Goal: Task Accomplishment & Management: Complete application form

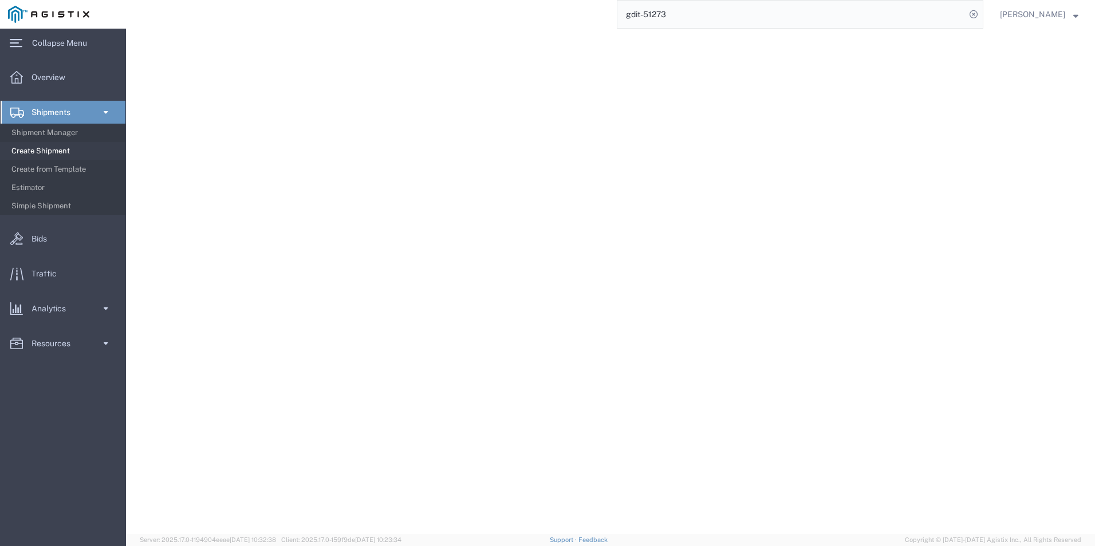
select select "PSNS"
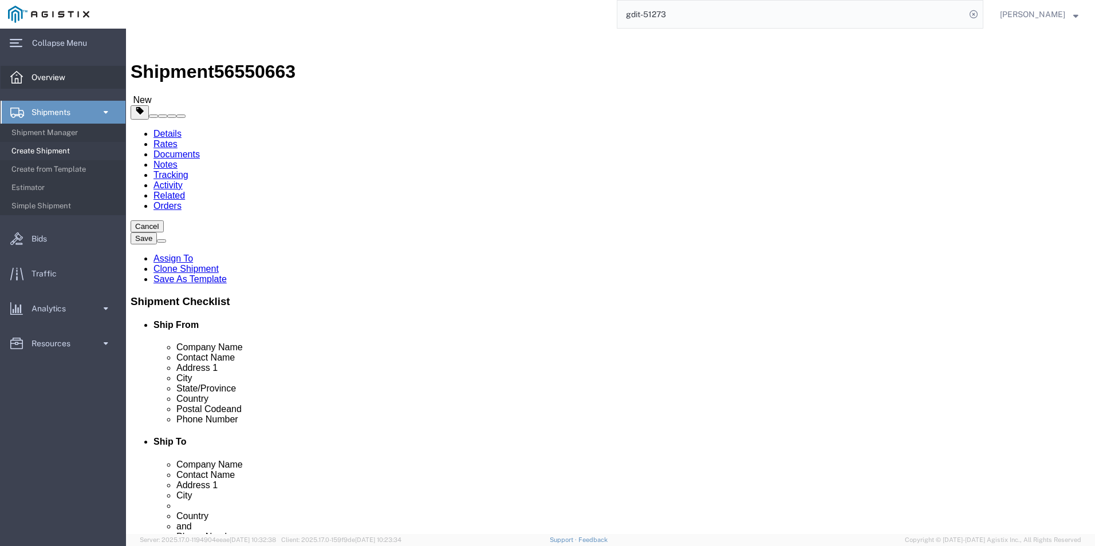
click at [50, 78] on span "Overview" at bounding box center [52, 77] width 42 height 23
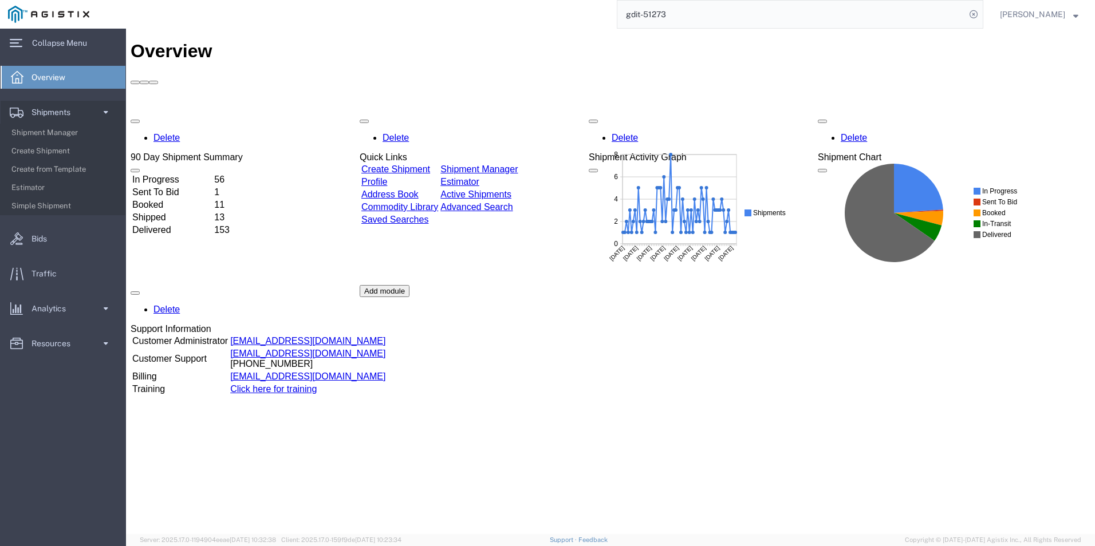
click at [414, 164] on link "Create Shipment" at bounding box center [395, 169] width 69 height 10
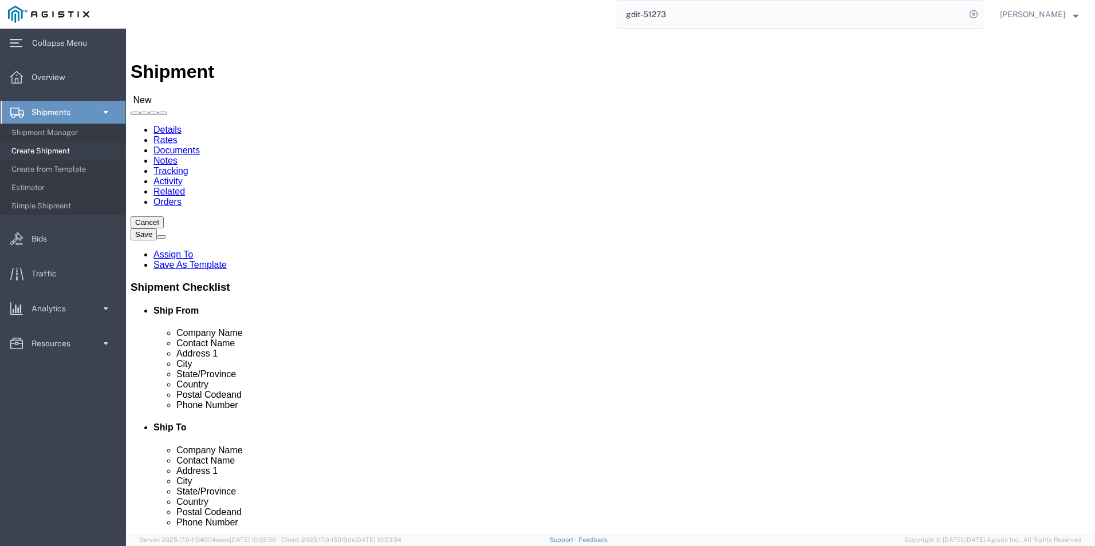
scroll to position [131, 0]
select select "69651"
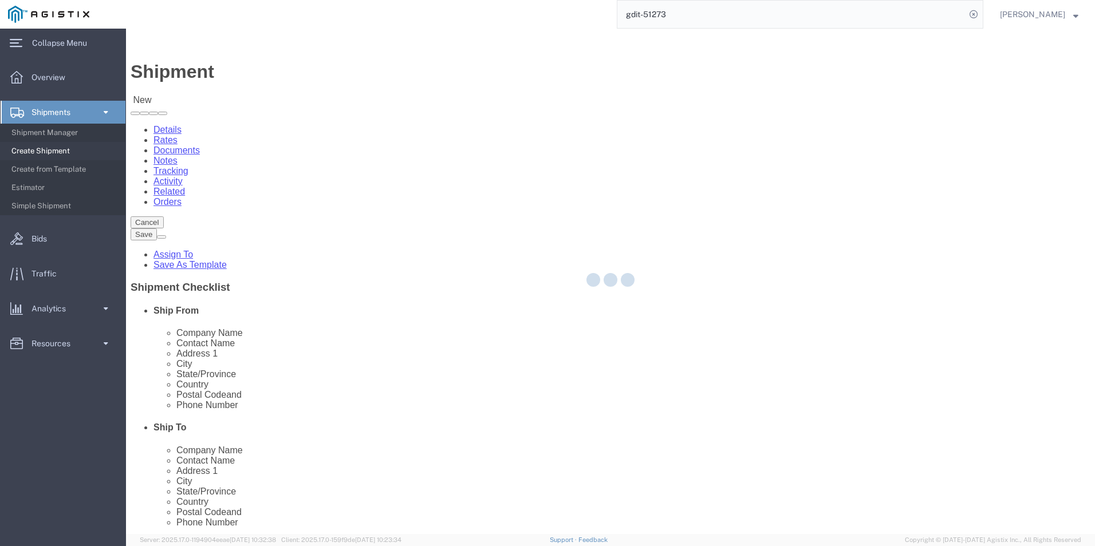
type input "USBICES-X"
type input "831 Follin Lane SE"
type input "Vienna"
type input "22180"
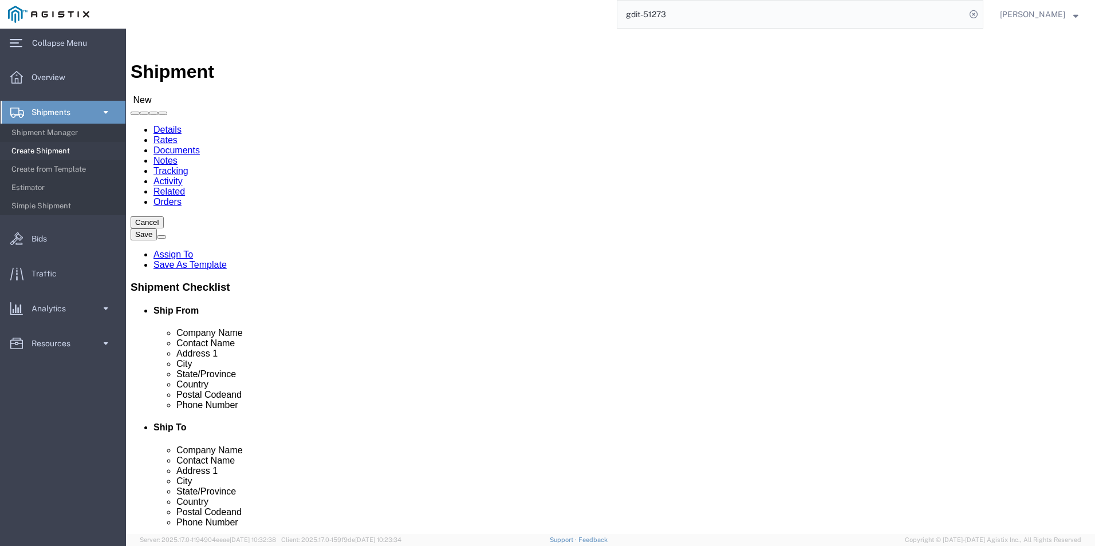
select select "VA"
click input "text"
type input "[PERSON_NAME]"
click input "text"
type input "910-459-65"
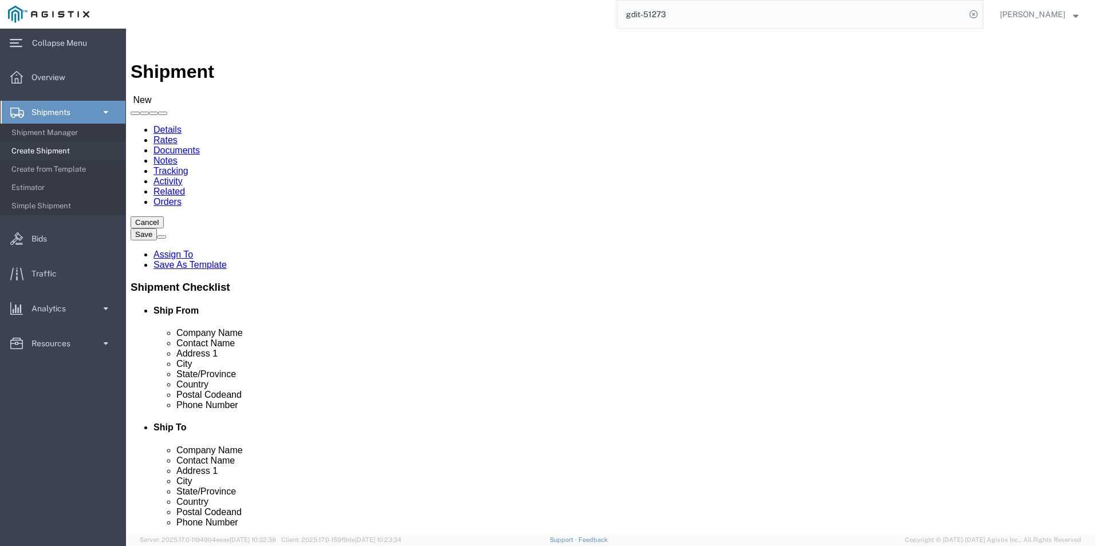
click input "text"
type input "[PERSON_NAME][EMAIL_ADDRESS][DOMAIN_NAME]"
click input "checkbox"
checkbox input "true"
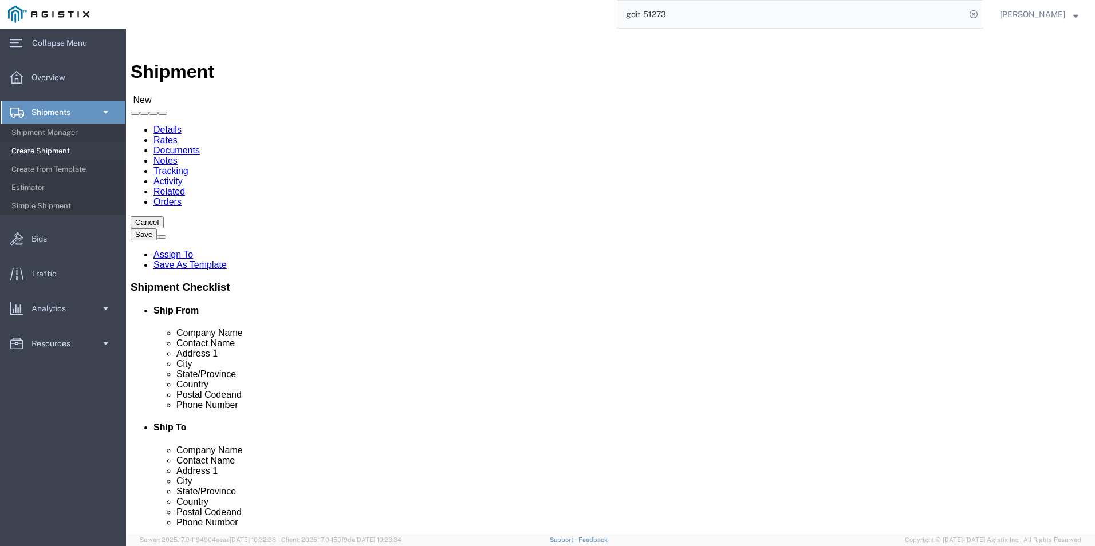
select select "34238"
type input "USBICES-X"
type input "[PERSON_NAME]"
type input "HQ USEUCOM J6/9 BICES, BLDG. 2301 RM. 16"
type input "PATCH BARRACKS, KURMAERKER KASERNE"
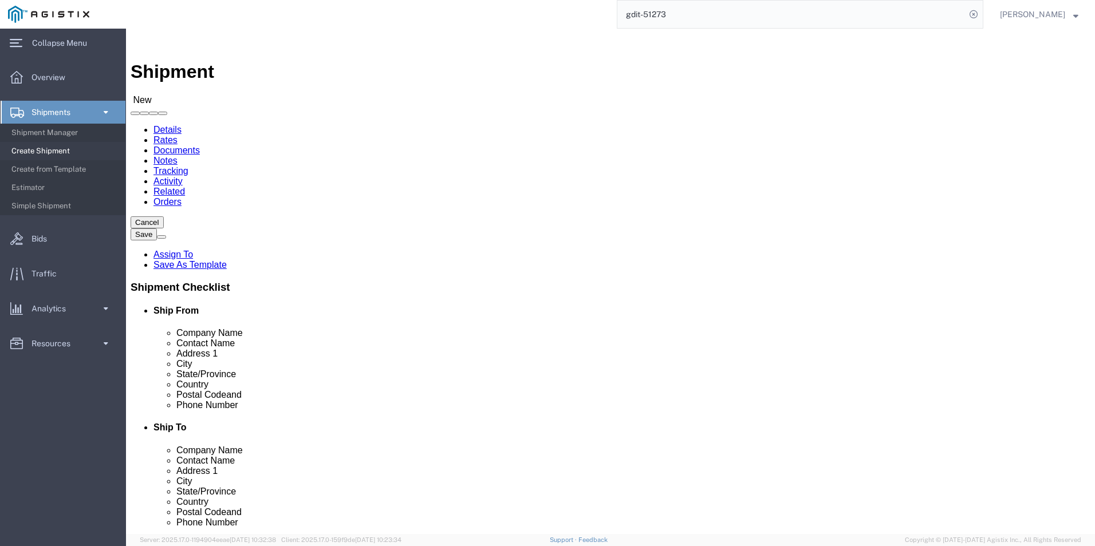
type input "[GEOGRAPHIC_DATA]"
select select "DE"
type input "70569"
type input "+4971170808039/2660"
type input "[PERSON_NAME][EMAIL_ADDRESS][PERSON_NAME][DOMAIN_NAME]"
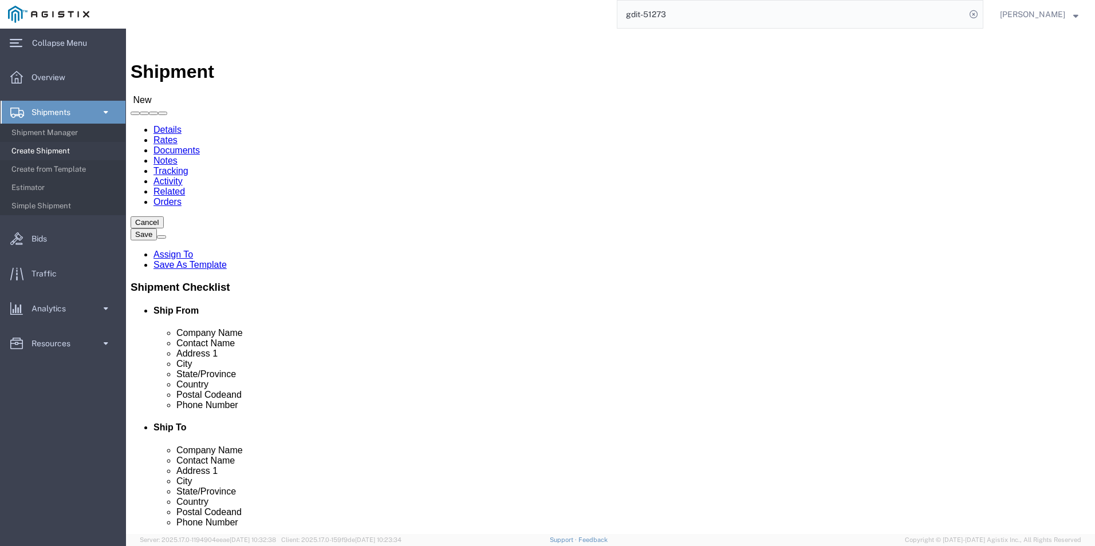
checkbox input "true"
select select "01"
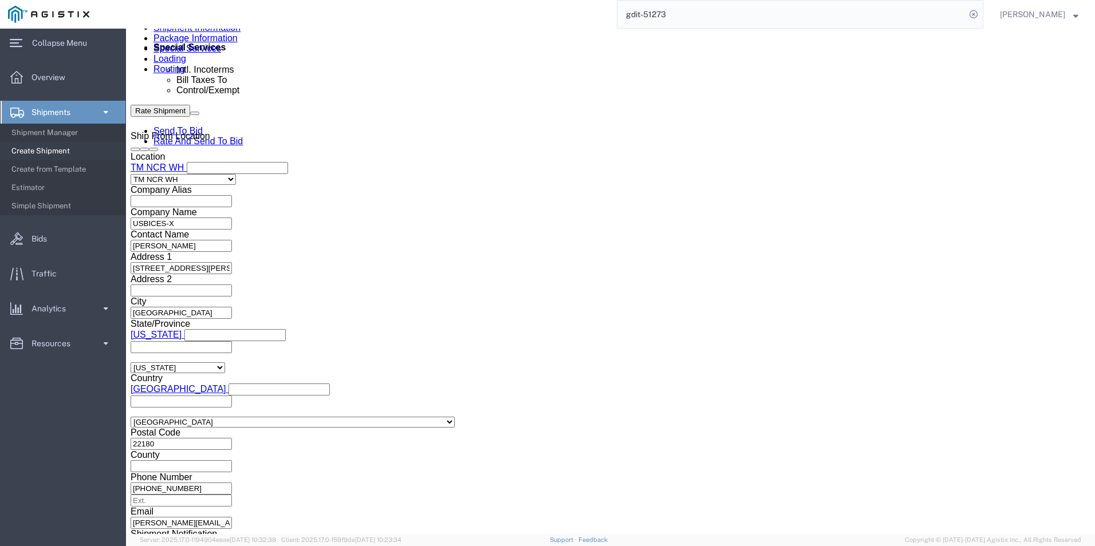
scroll to position [742, 0]
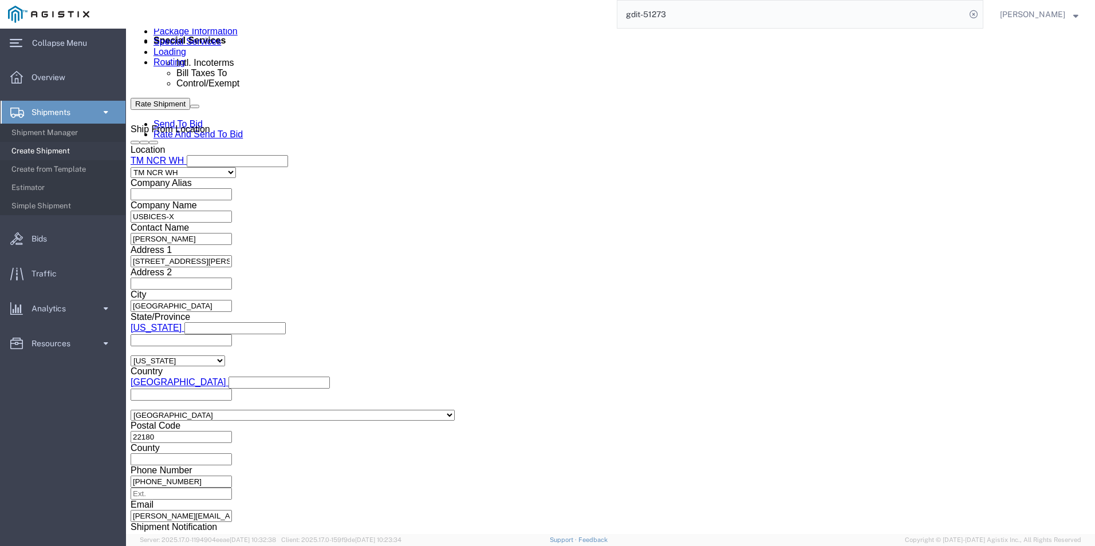
click input "text"
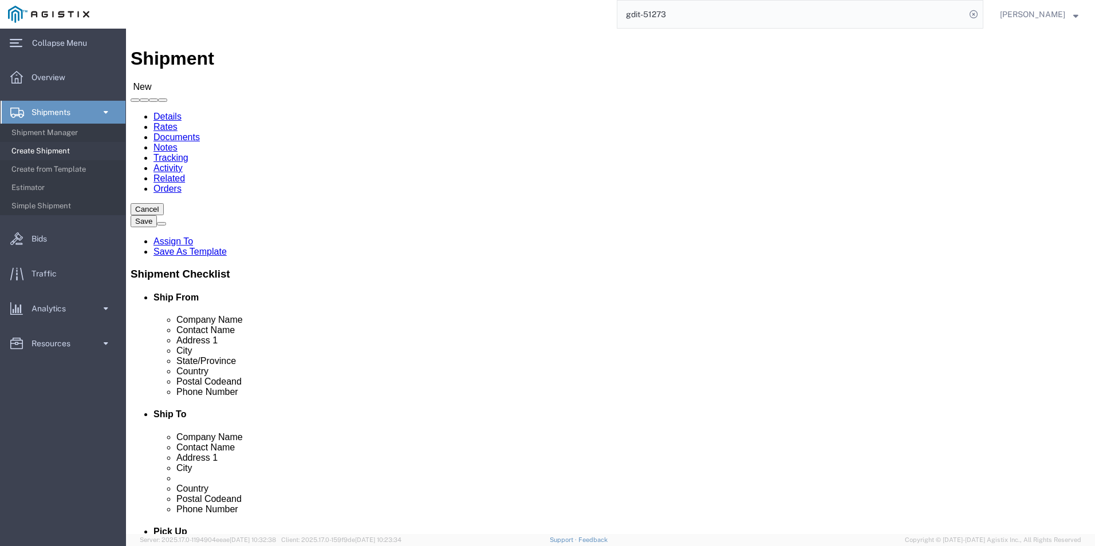
scroll to position [0, 0]
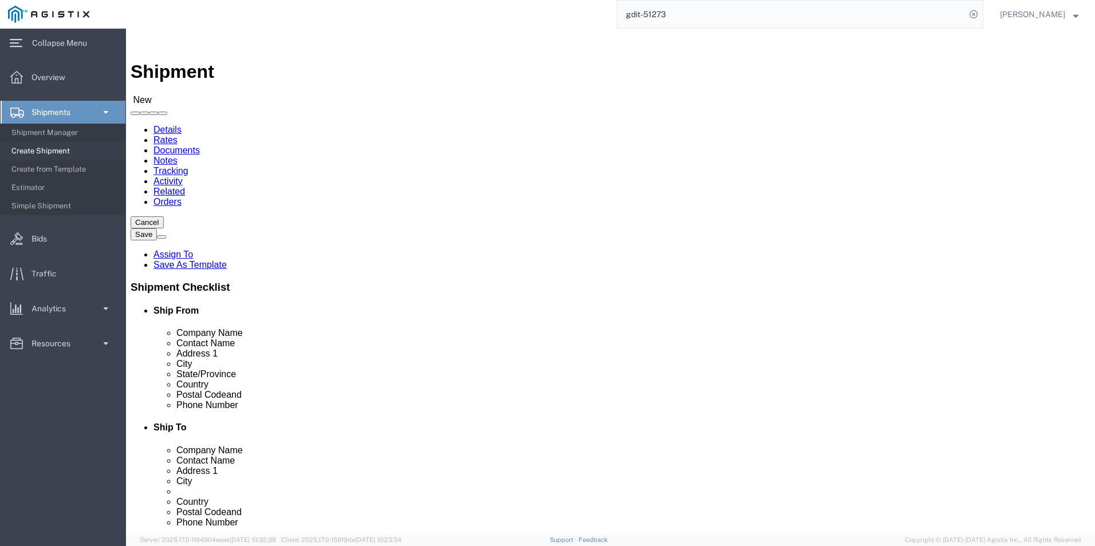
type input "GDIT-74921"
click icon
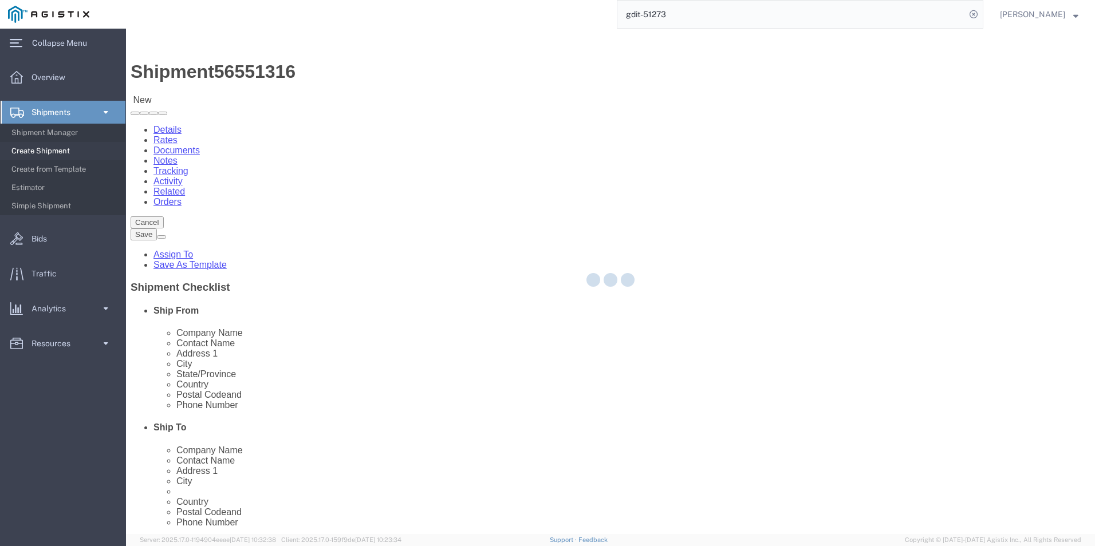
select select "69651"
select select "34238"
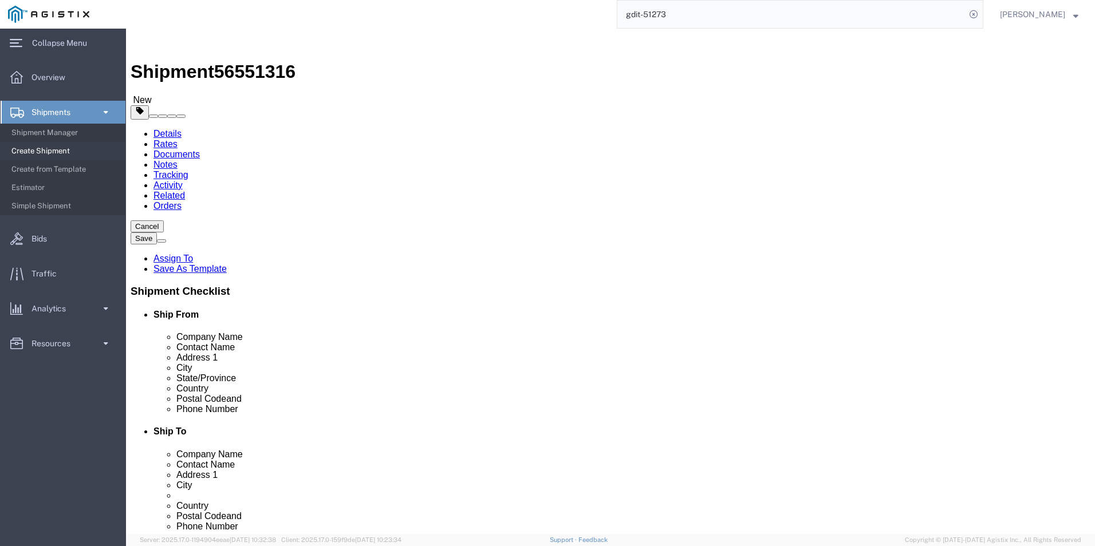
select select "CBOX"
click link "Add Content"
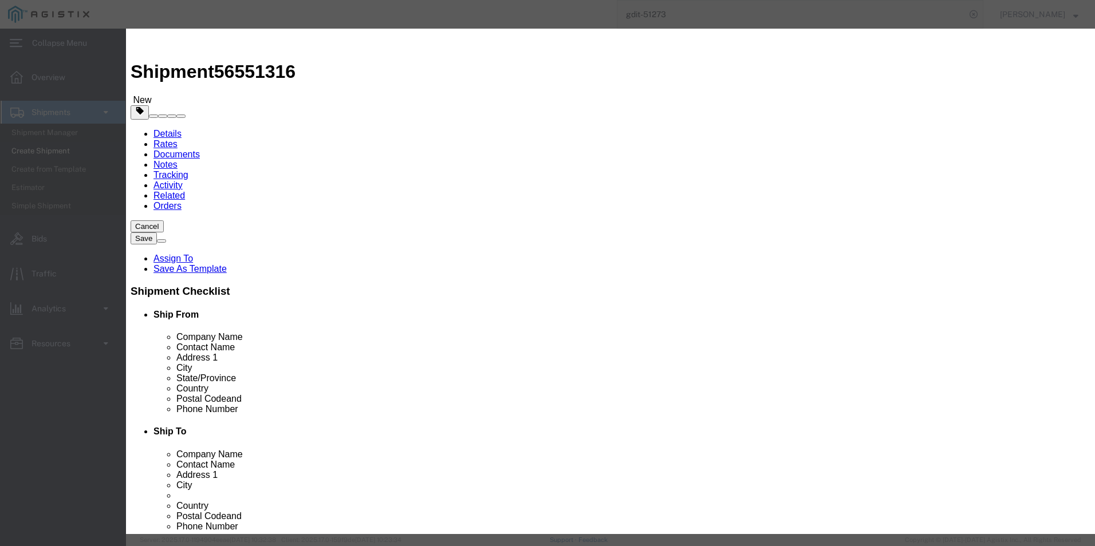
click input "text"
paste input "C8200L-1NT-4T"
type input "C8200L-1NT-4T"
click select "Select 50 55 60 65 70 85 92.5 100 125 175 250 300 400"
select select "92.5"
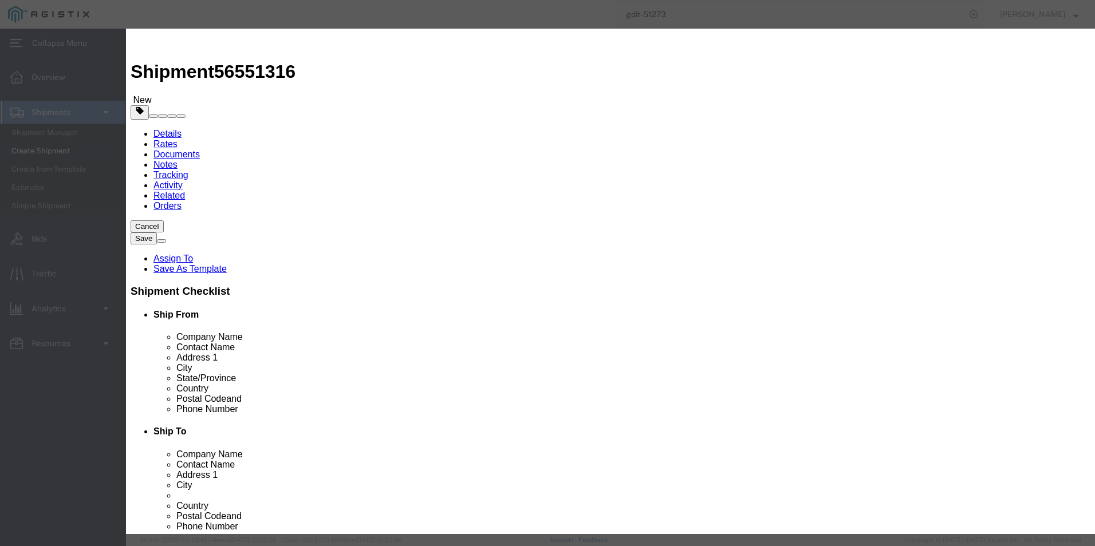
click select "Select 50 55 60 65 70 85 92.5 100 125 175 250 300 400"
click input "0"
type input "1"
click select "Select ATF BIS DEA EPA FDA FTR ITAR OFAC Other (OPA)"
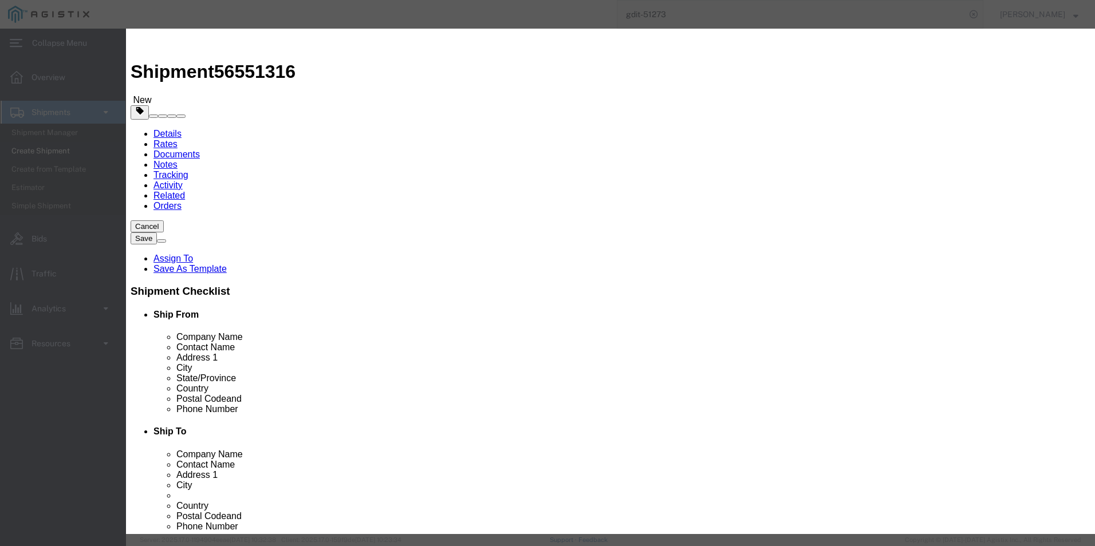
select select "BIS"
click select "Select ATF BIS DEA EPA FDA FTR ITAR OFAC Other (OPA)"
click select "Select AGR-Agricultural APP-Computers APR-Additional Permissive Exports AVS-Air…"
select select "NLR"
click select "Select AGR-Agricultural APP-Computers APR-Additional Permissive Exports AVS-Air…"
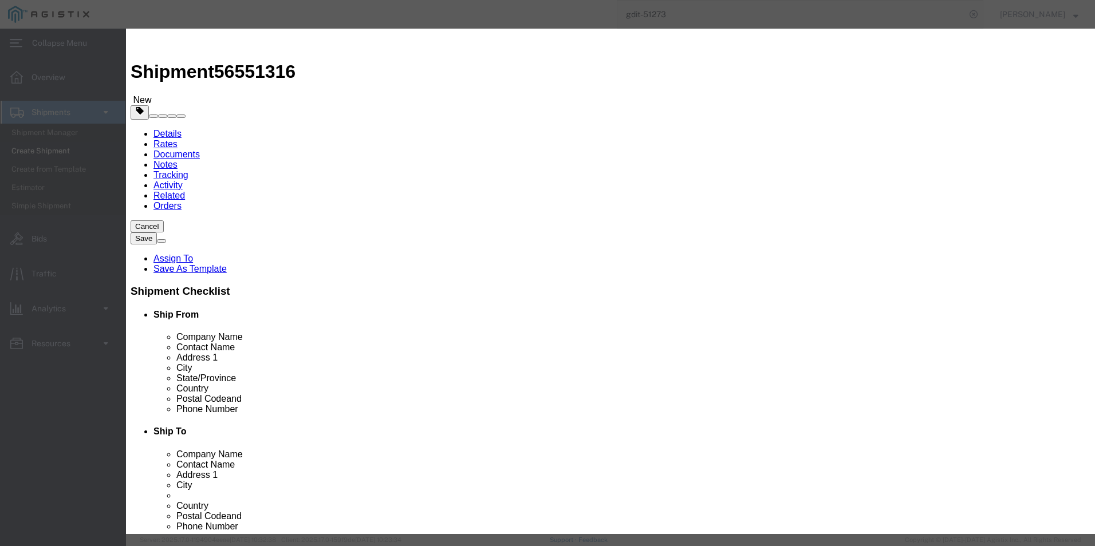
scroll to position [0, 0]
click select "Select Afghanistan Åland Islands Albania Algeria American Samoa Andorra Angola …"
select select "DE"
click select "Select Afghanistan Åland Islands Albania Algeria American Samoa Andorra Angola …"
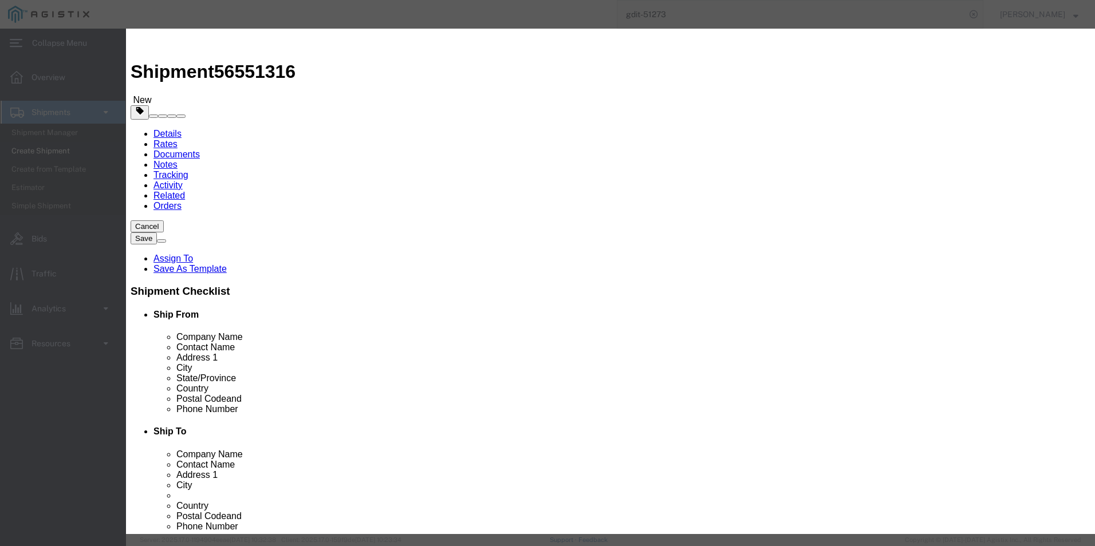
click button "Save & Close"
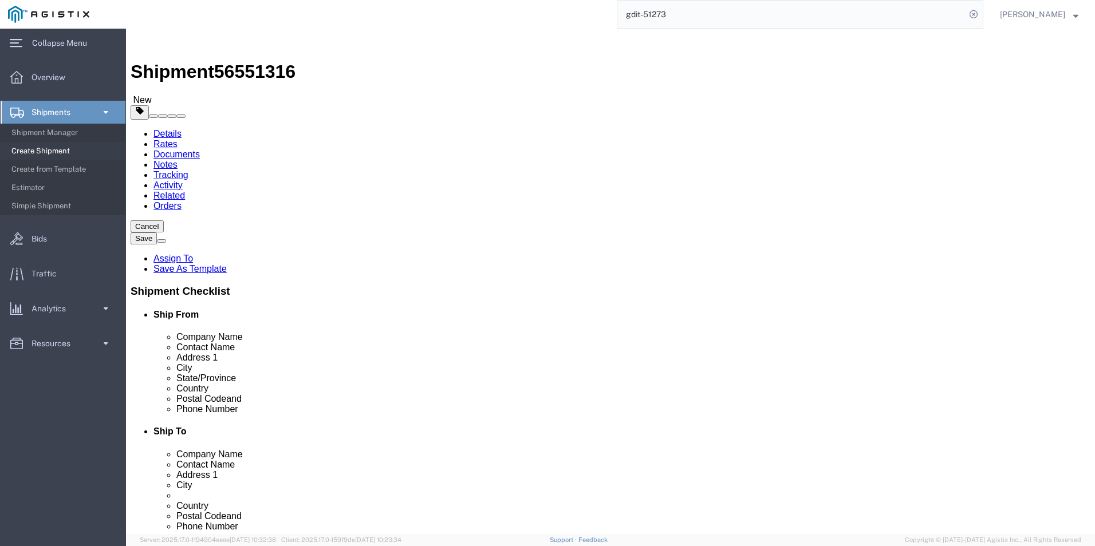
click link "Add Package"
select select "CBOX"
click link "Add Content"
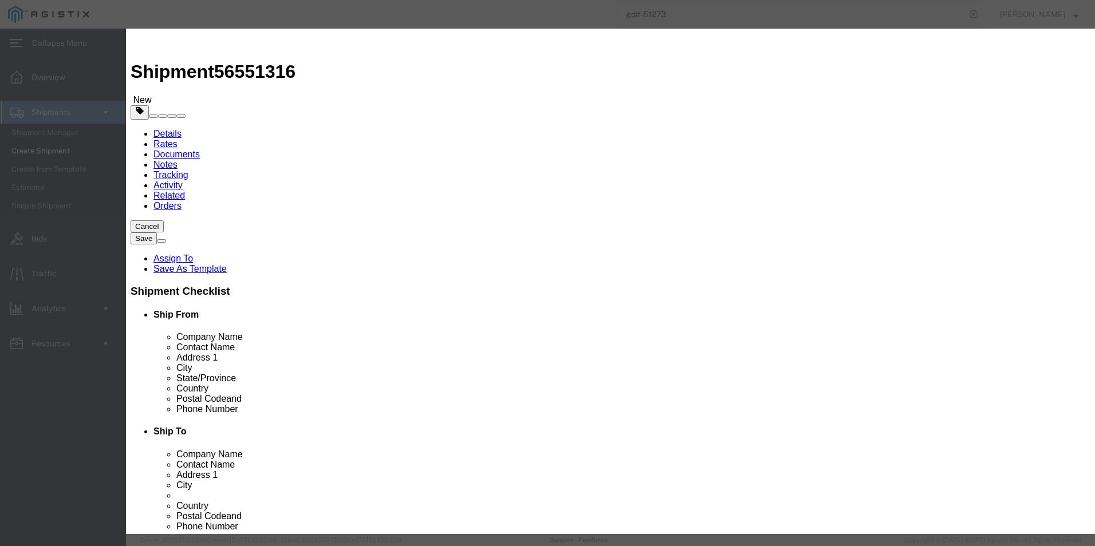
click input "text"
paste input "C9300-48S-A"
type input "C9300-48S-A"
click select "Select 50 55 60 65 70 85 92.5 100 125 175 250 300 400"
select select "92.5"
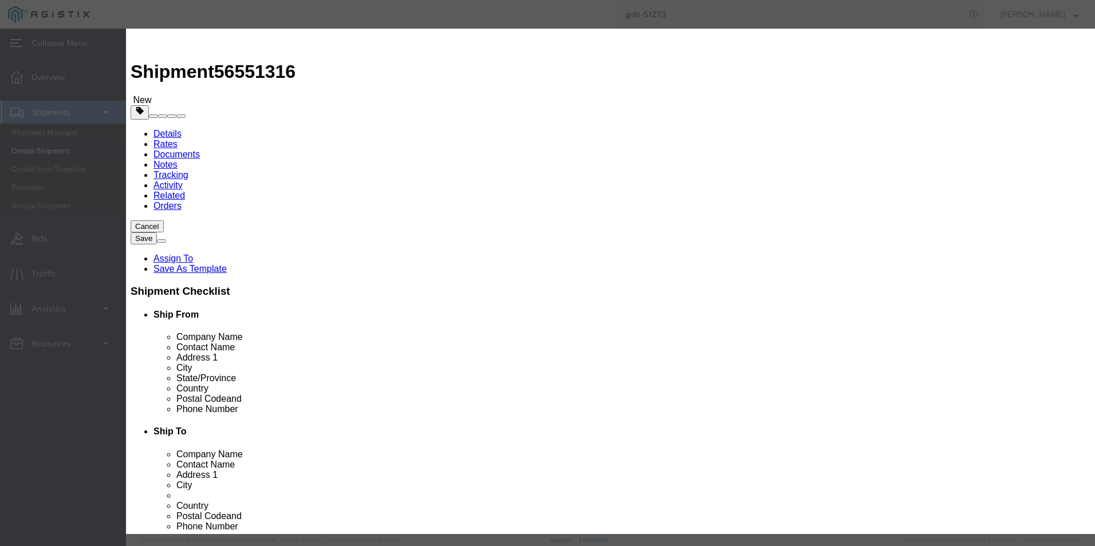
click select "Select 50 55 60 65 70 85 92.5 100 125 175 250 300 400"
click input "0"
type input "1"
click select "Select ATF BIS DEA EPA FDA FTR ITAR OFAC Other (OPA)"
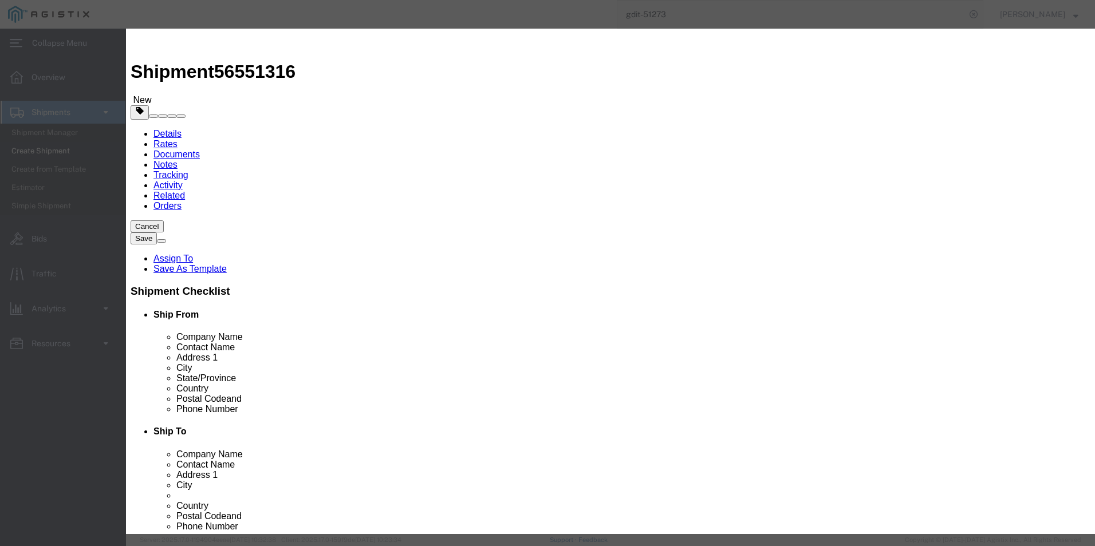
select select "BIS"
click select "Select ATF BIS DEA EPA FDA FTR ITAR OFAC Other (OPA)"
click select "Select AGR-Agricultural APP-Computers APR-Additional Permissive Exports AVS-Air…"
select select "NLR"
click select "Select AGR-Agricultural APP-Computers APR-Additional Permissive Exports AVS-Air…"
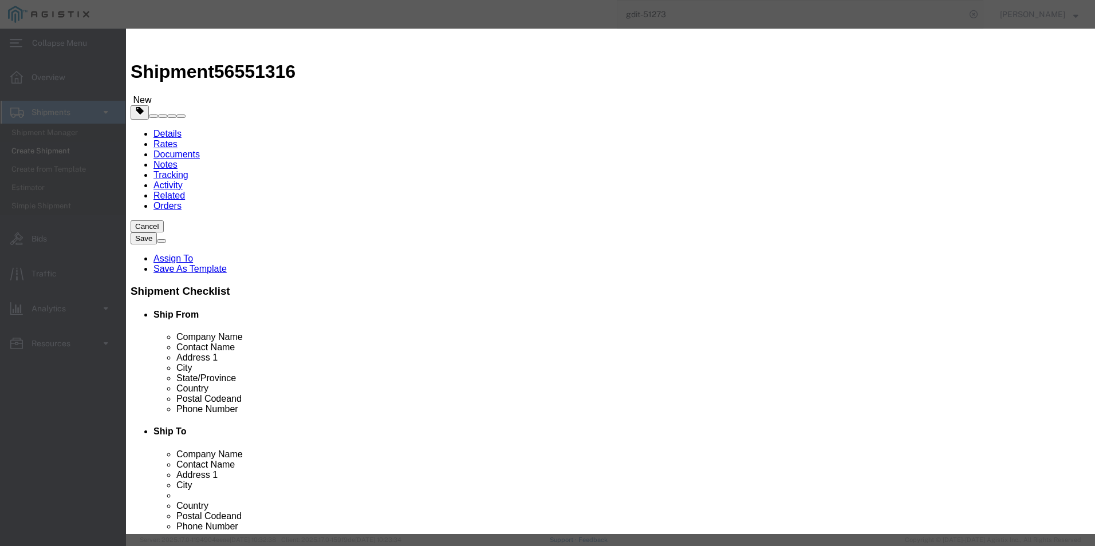
click button "Save & Close"
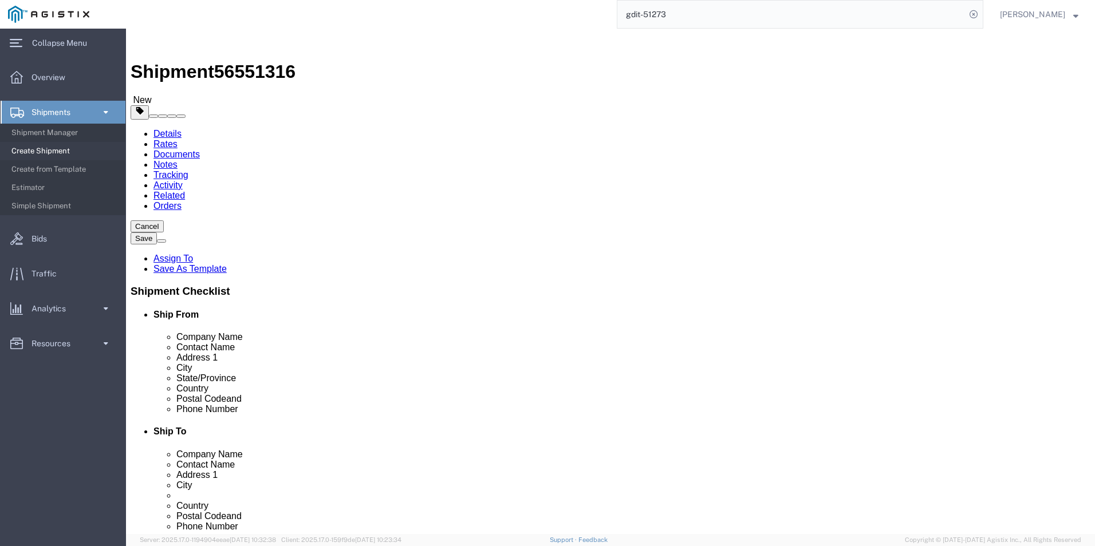
click div "Pieces: 1.00 Each Total value:"
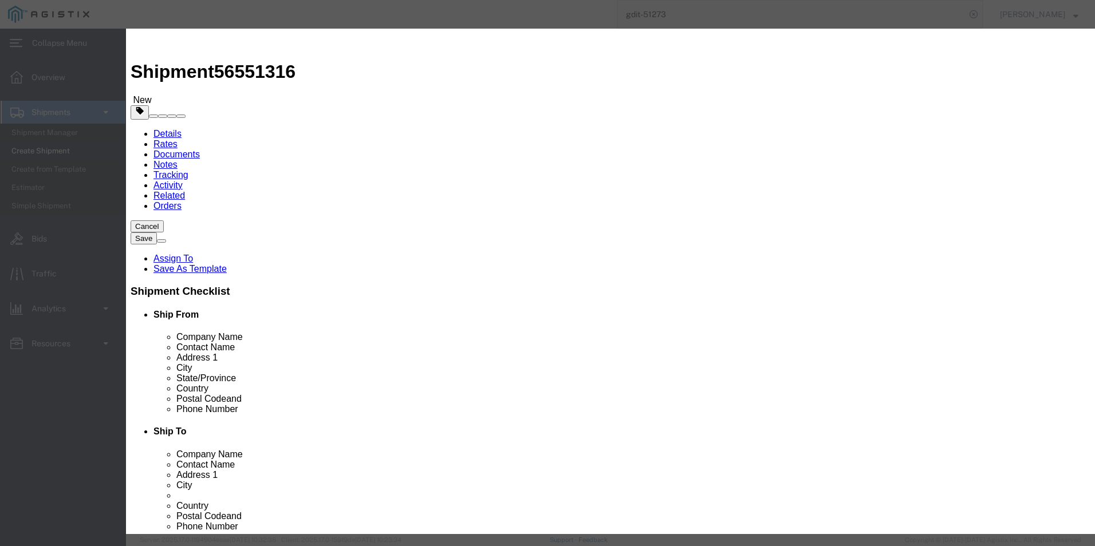
click input "text"
paste input "Catalyst 8200L with 1-NIM slot and 4x1G WAN"
type input "Catalyst 8200L with 1-NIM slot and 4x1G WAN"
click textarea
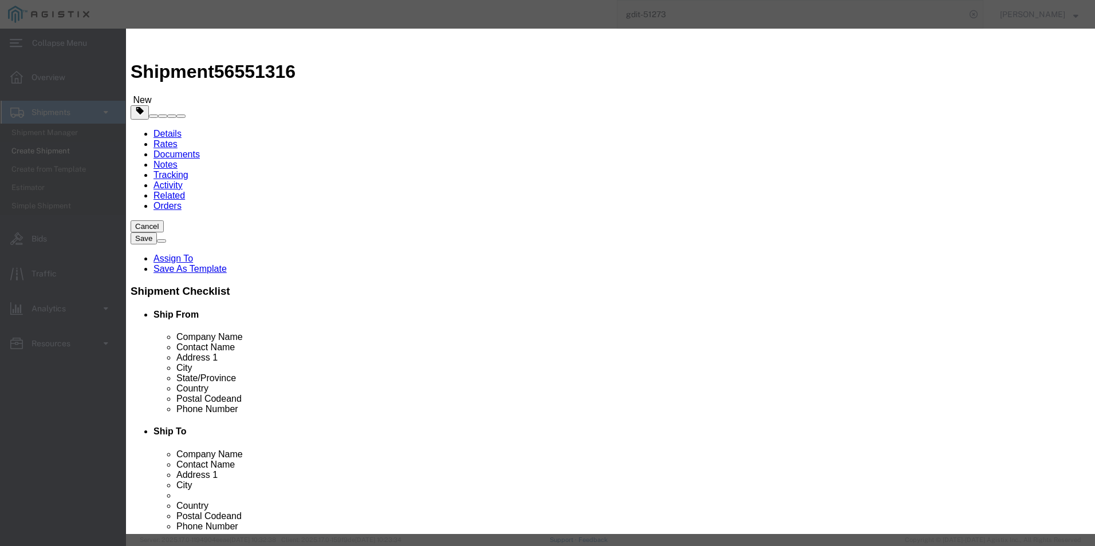
scroll to position [0, 0]
paste textarea "Catalyst 8200L with 1-NIM slot and 4x1G WAN"
type textarea "Catalyst 8200L with 1-NIM slot and 4x1G WAN"
click input "text"
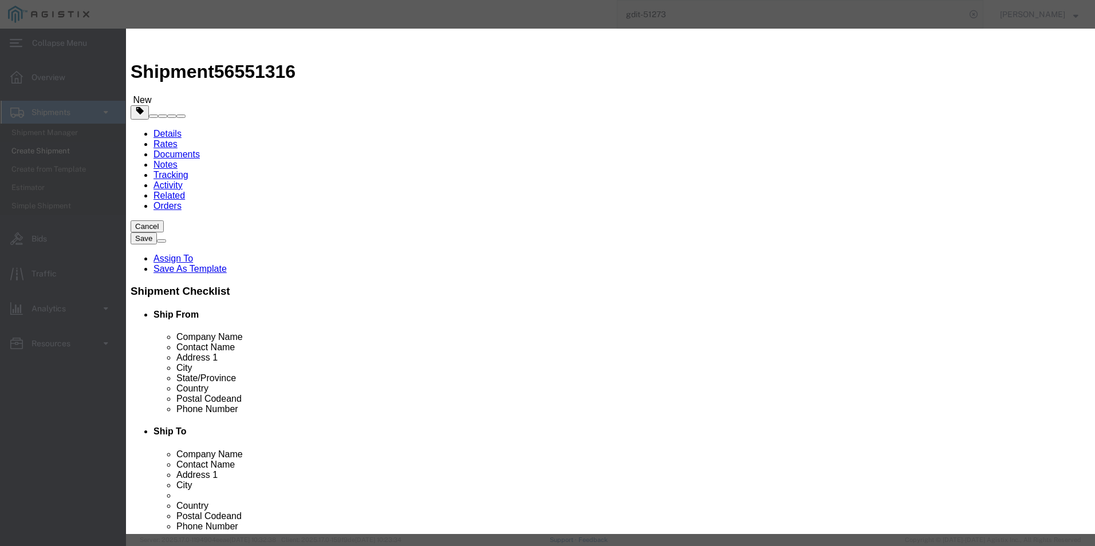
type input "817.64"
click textarea
type textarea "a"
type textarea "Asset Tag: 131293"
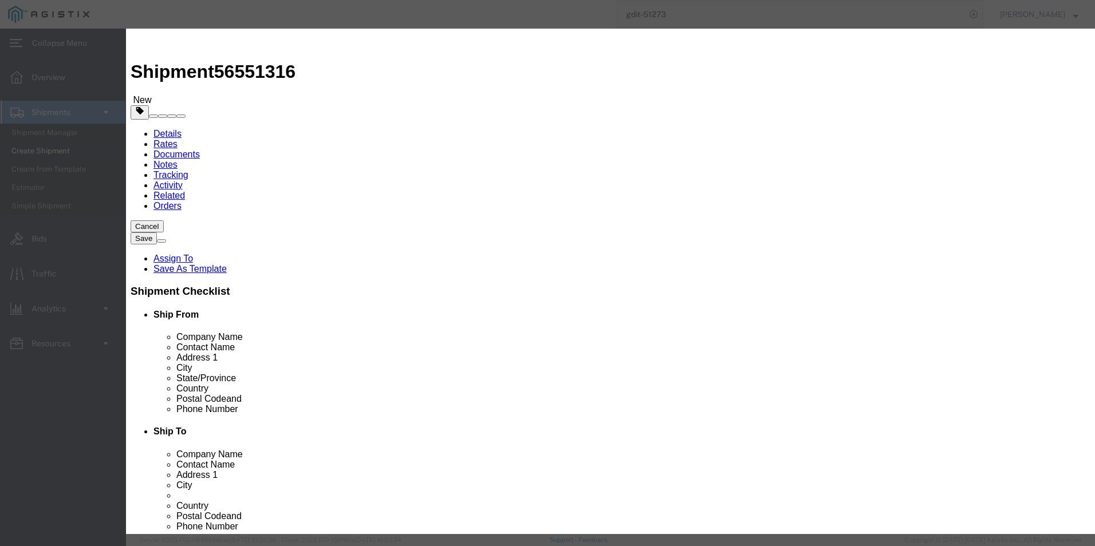
click input "text"
paste input "FJC292210DM"
type input "FJC292210DM"
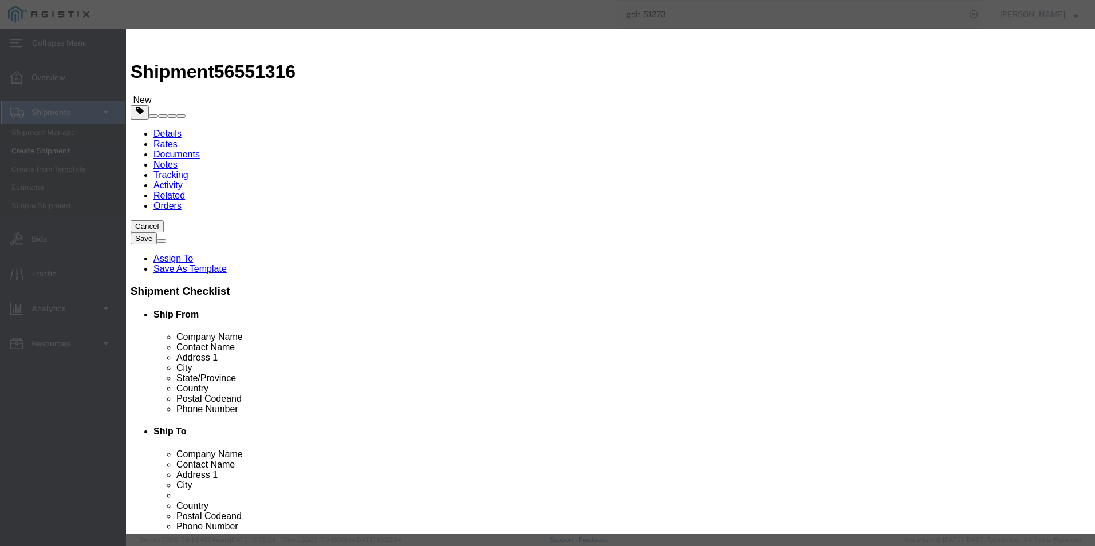
click button "Save & Close"
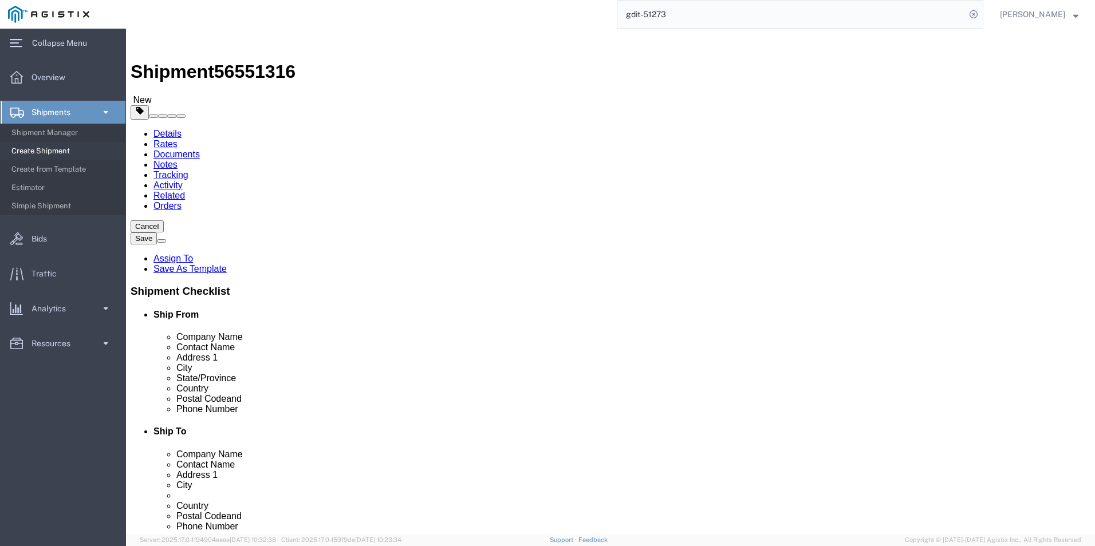
click dd
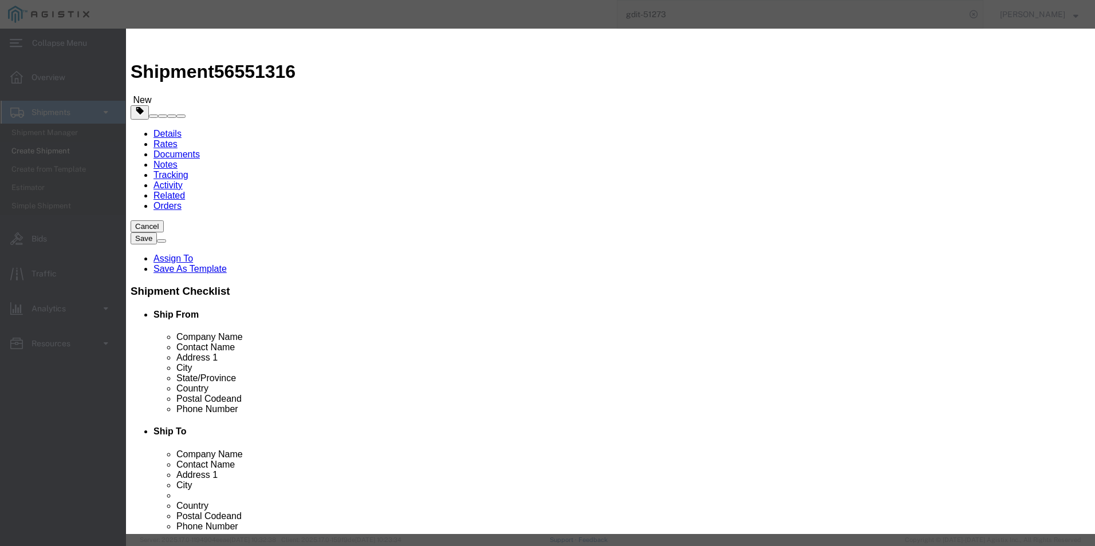
click input "text"
paste input "9300 48 GE SFP Ports, modular uplink Switch"
type input "9300 48 GE SFP Ports, modular uplink Switch"
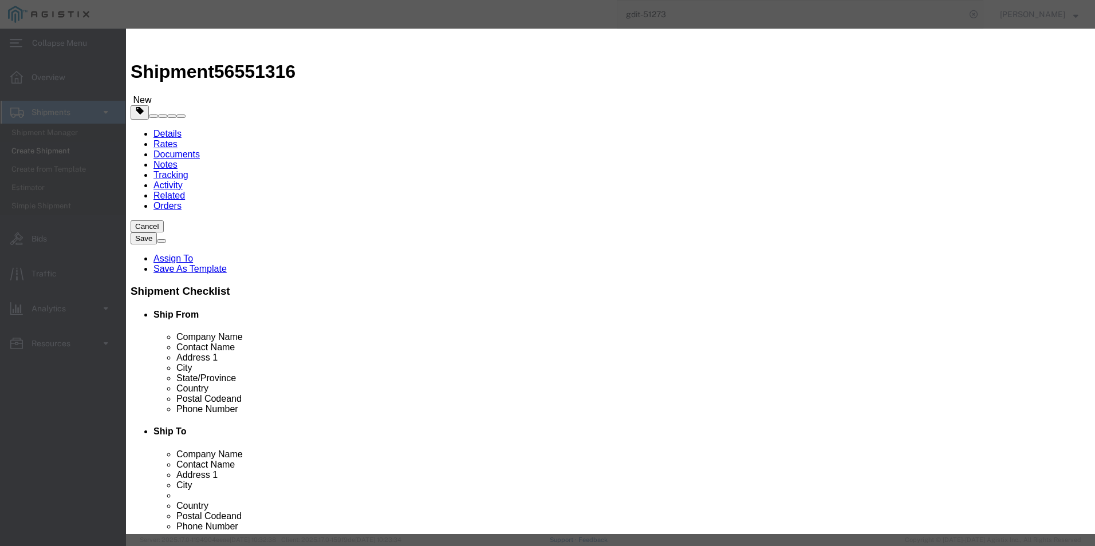
click textarea
paste textarea "9300 48 GE SFP Ports, modular uplink Switch"
type textarea "9300 48 GE SFP Ports, modular uplink Switch"
click textarea
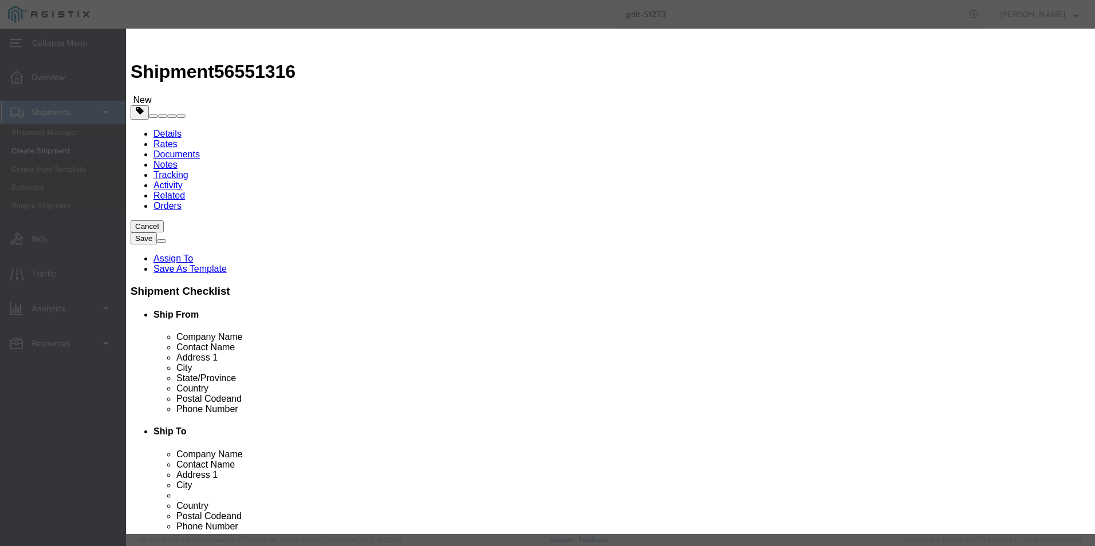
click textarea "Asset Tag:"
paste textarea "131294"
type textarea "Asset Tag: 131294"
click input "text"
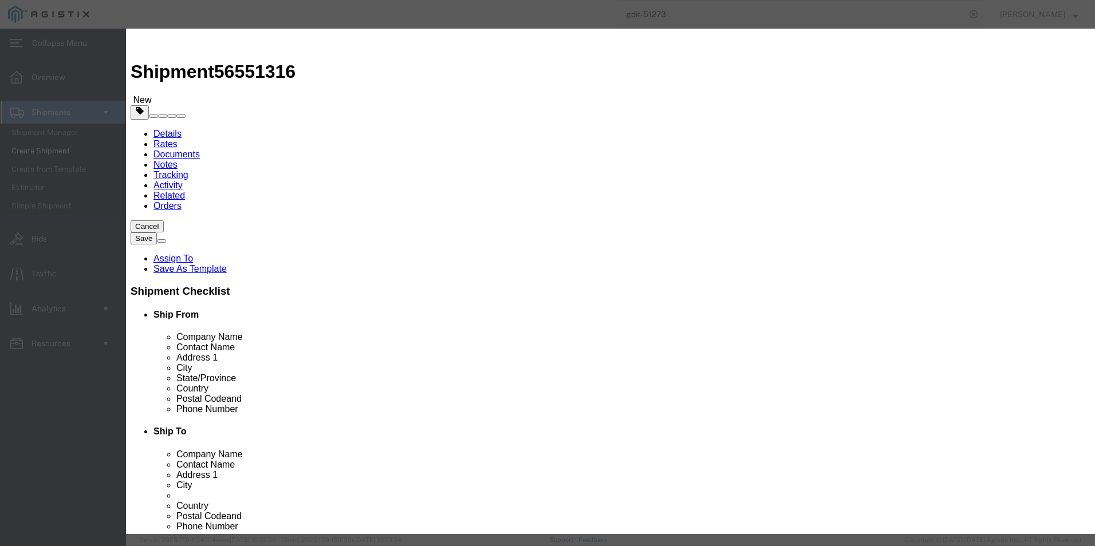
click input "text"
paste input "FJC29191TH0"
type input "FJC29191TH0"
click button "Save & Close"
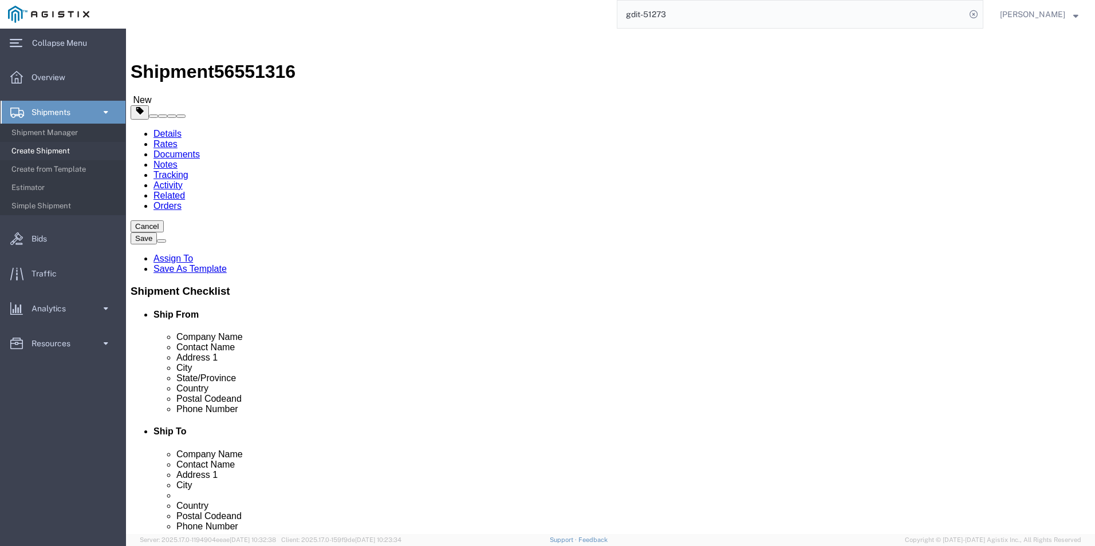
click dd
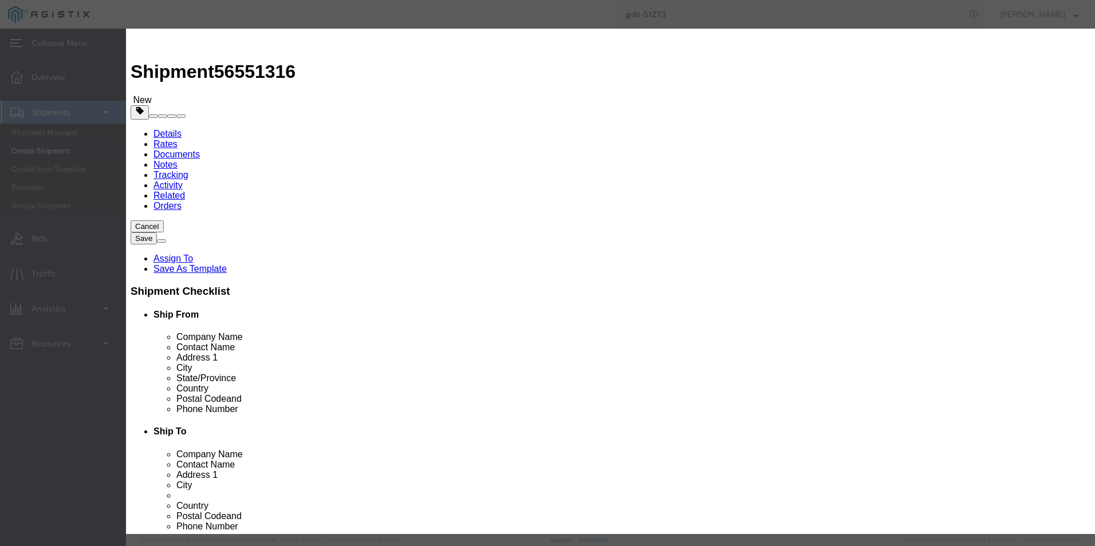
click input "text"
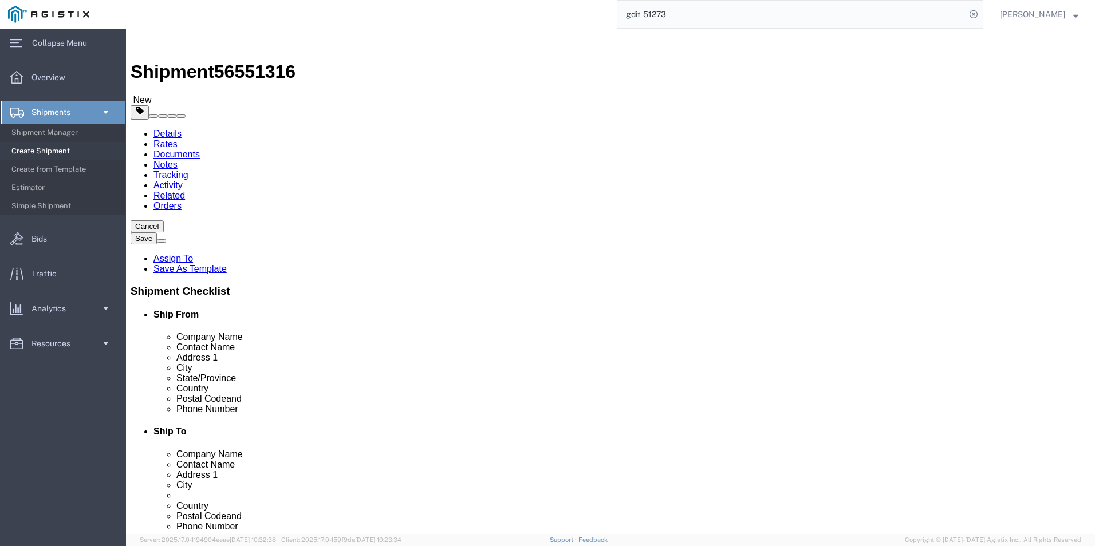
click div "Pieces: 1.00 Each Total value:"
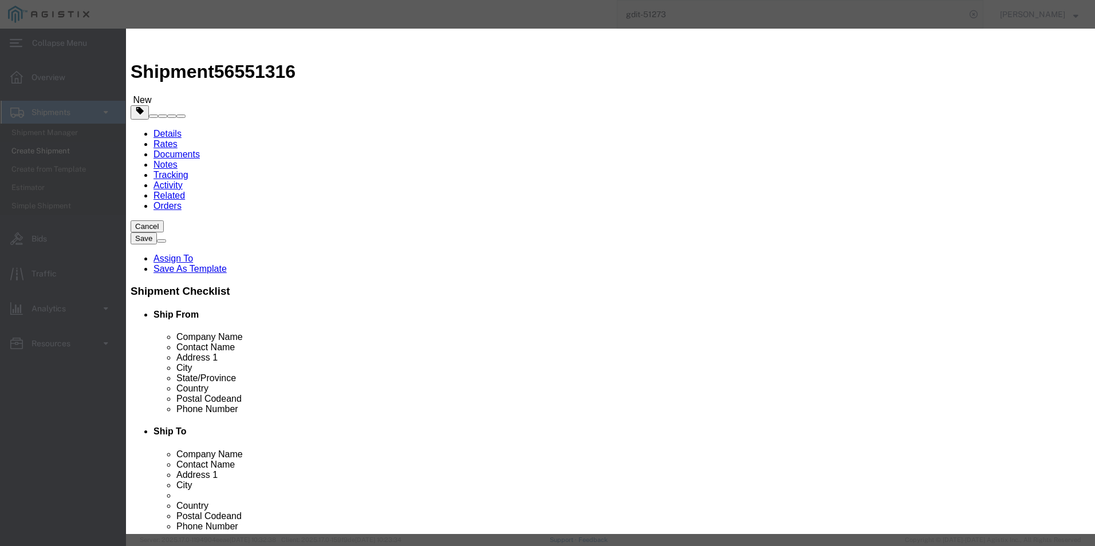
click input "text"
type input "16,051.88"
click select "Select Afghanistan Åland Islands Albania Algeria American Samoa Andorra Angola …"
select select "US"
click select "Select Afghanistan Åland Islands Albania Algeria American Samoa Andorra Angola …"
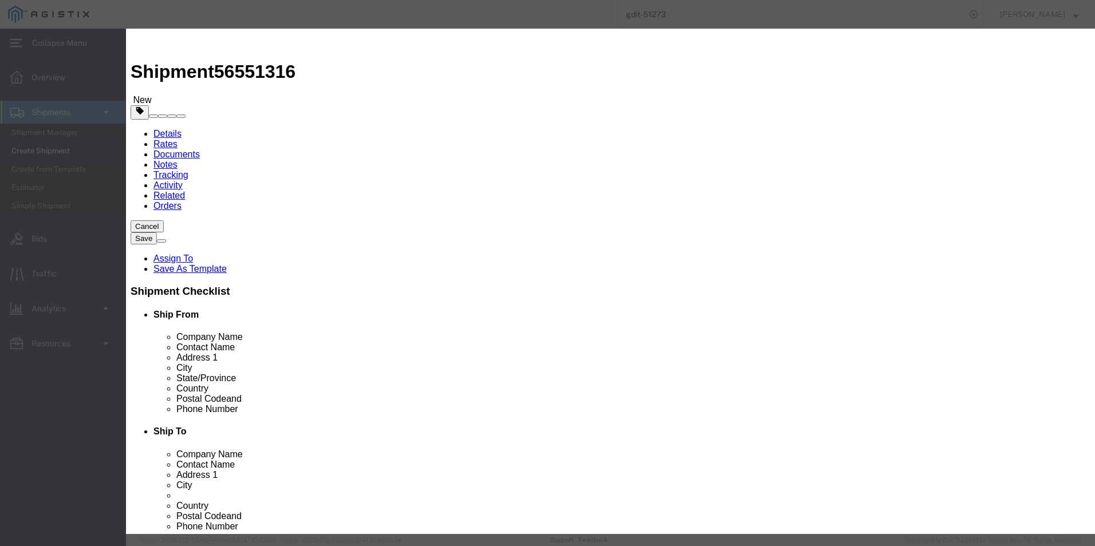
click button "Save & Close"
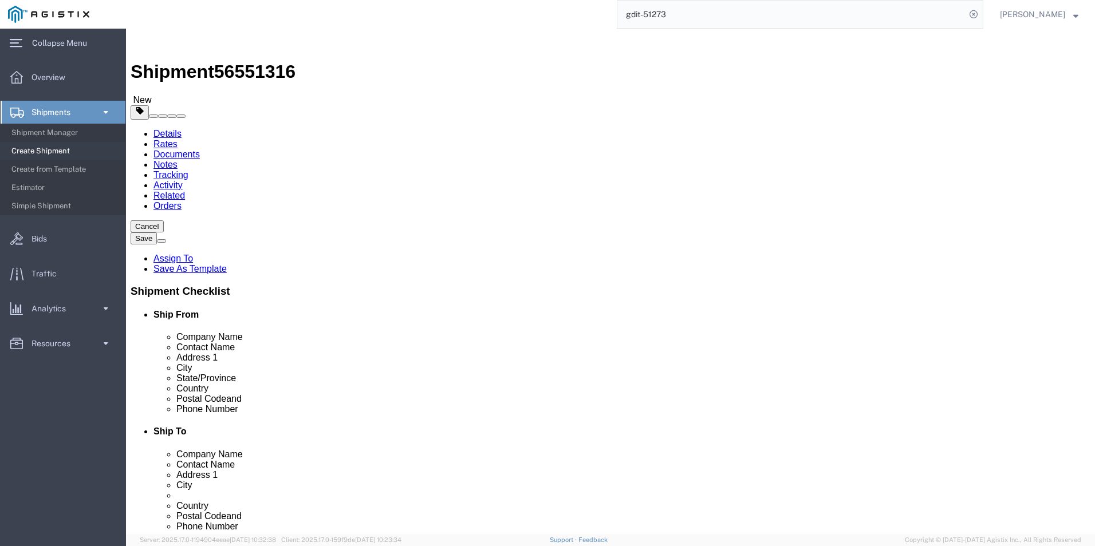
click dd "1.00 Each"
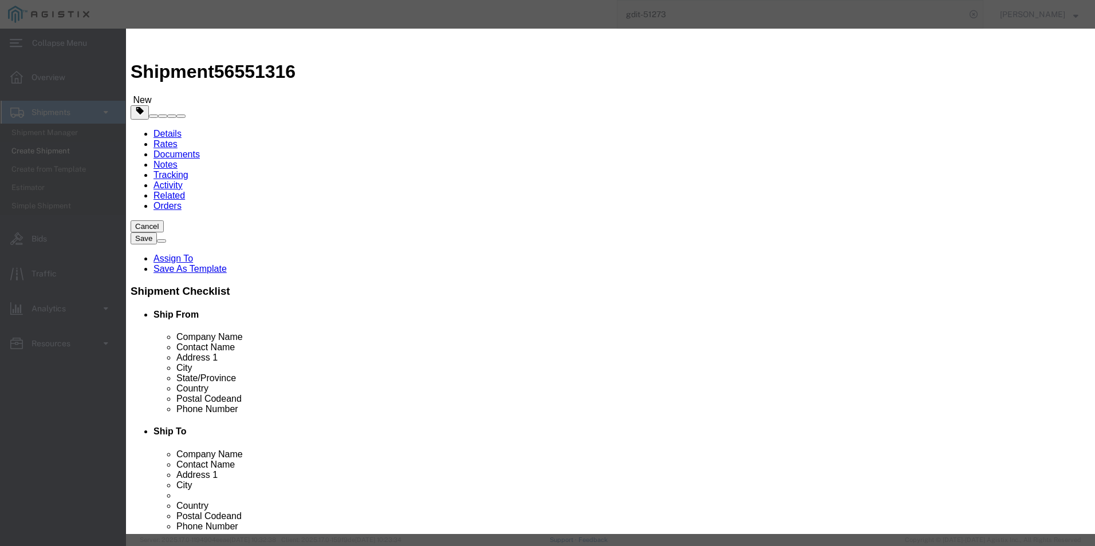
click select "Select Afghanistan Åland Islands Albania Algeria American Samoa Andorra Angola …"
select select "US"
click select "Select Afghanistan Åland Islands Albania Algeria American Samoa Andorra Angola …"
click button "Save & Close"
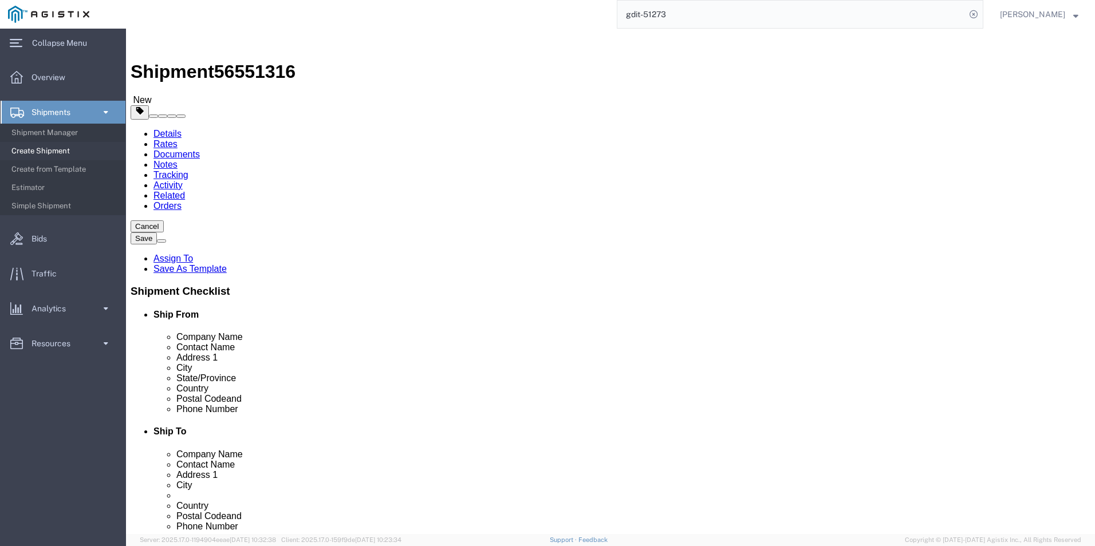
click button "Save"
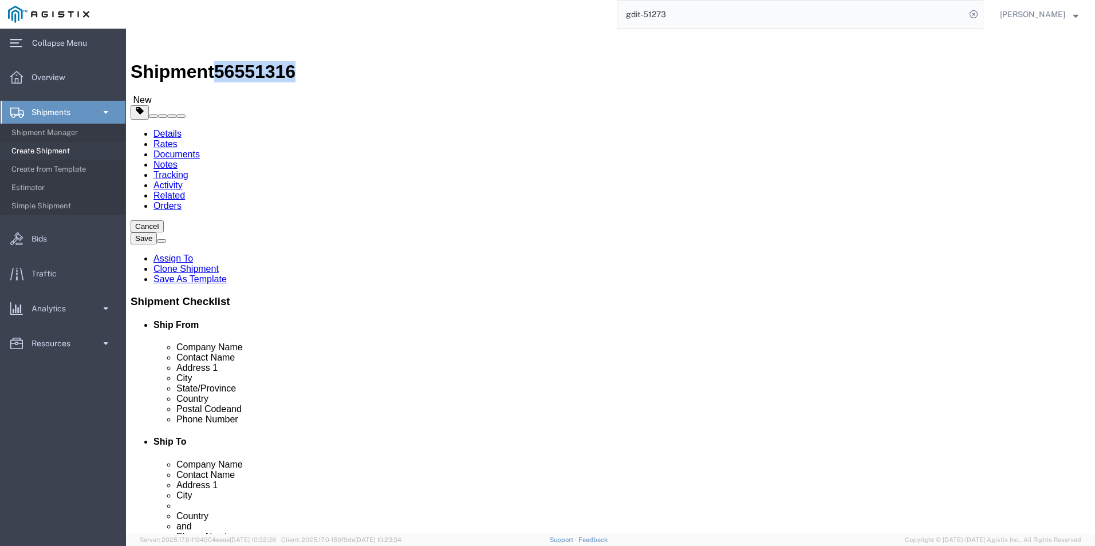
drag, startPoint x: 97, startPoint y: 15, endPoint x: 155, endPoint y: 11, distance: 58.0
click span "56551316"
drag, startPoint x: 155, startPoint y: 11, endPoint x: 133, endPoint y: 13, distance: 22.4
copy span "56551316"
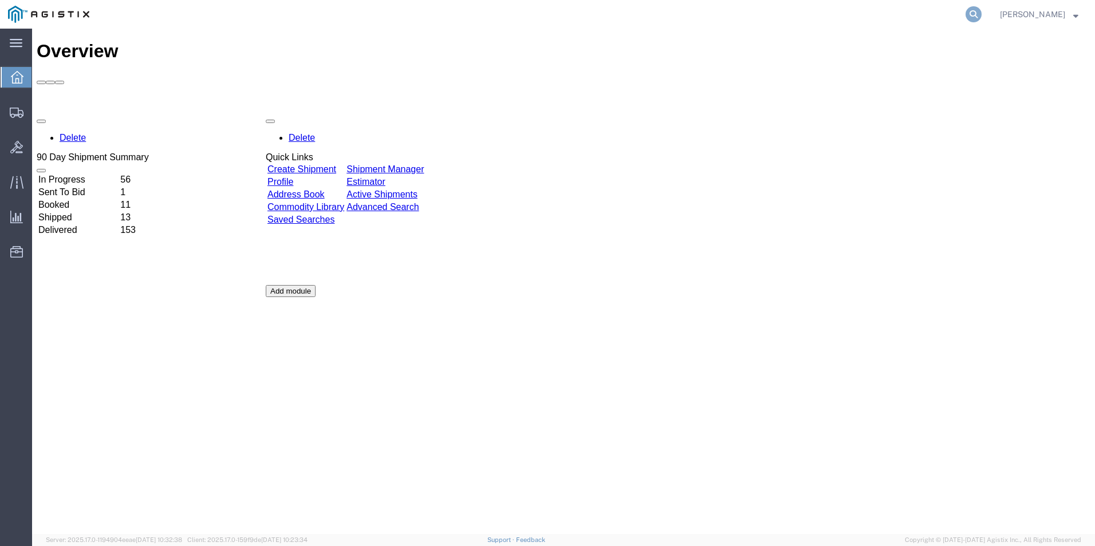
click at [966, 14] on icon at bounding box center [973, 14] width 16 height 16
paste input "56551316"
type input "56551316"
click at [974, 15] on icon at bounding box center [973, 14] width 16 height 16
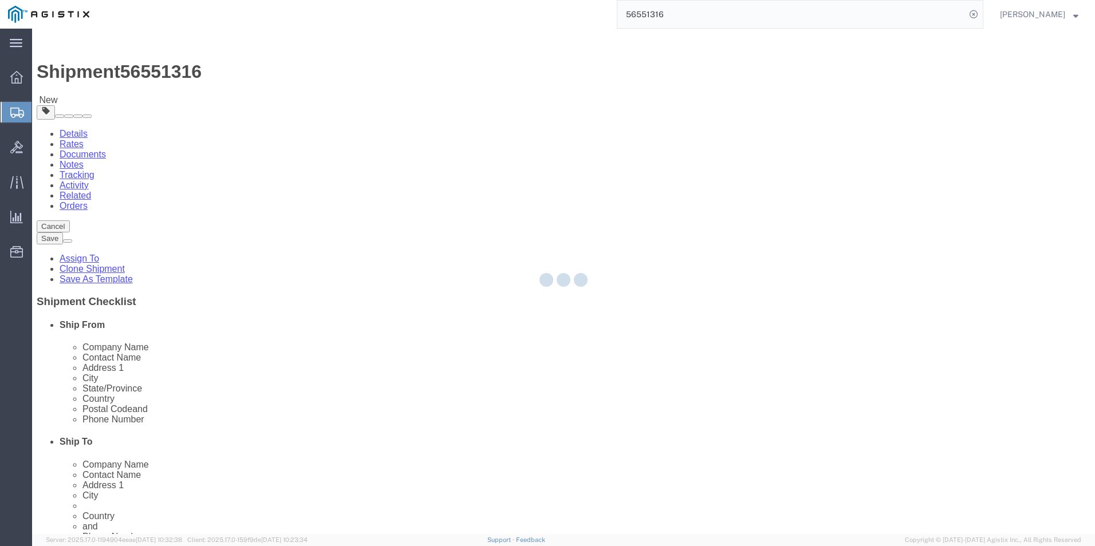
select select "69651"
select select "34238"
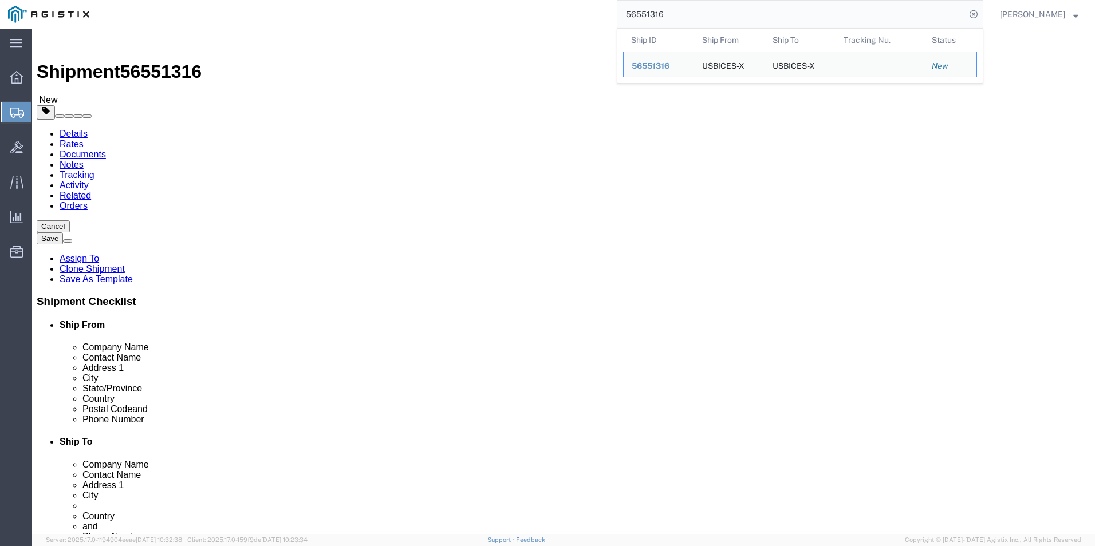
click link "Package Information"
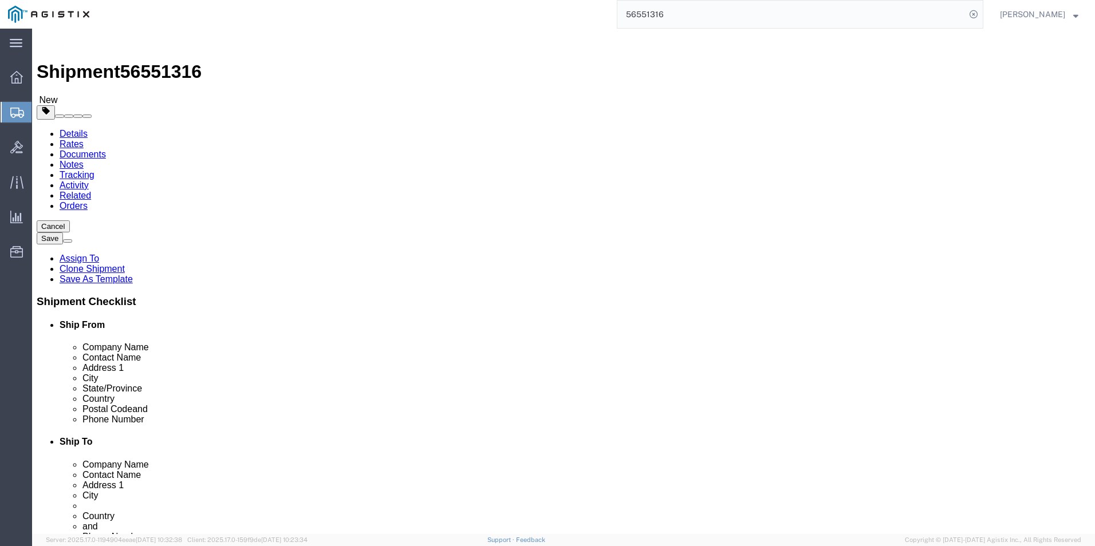
click dd "817.64 USD"
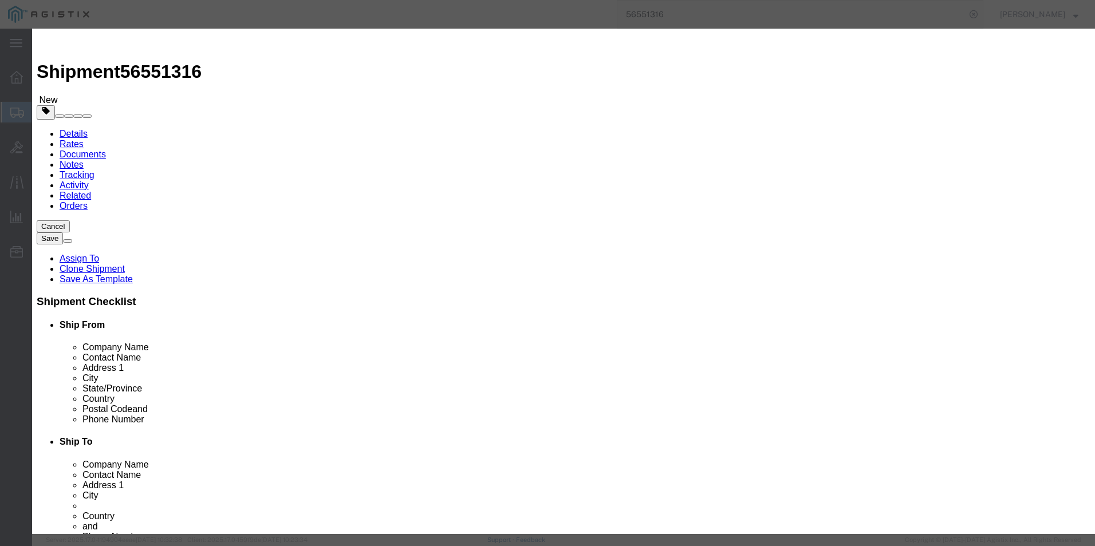
drag, startPoint x: 332, startPoint y: 227, endPoint x: 393, endPoint y: 227, distance: 61.3
click input "C8200L-1NT-4T"
type input "C8200L-1NT-4T="
click input "text"
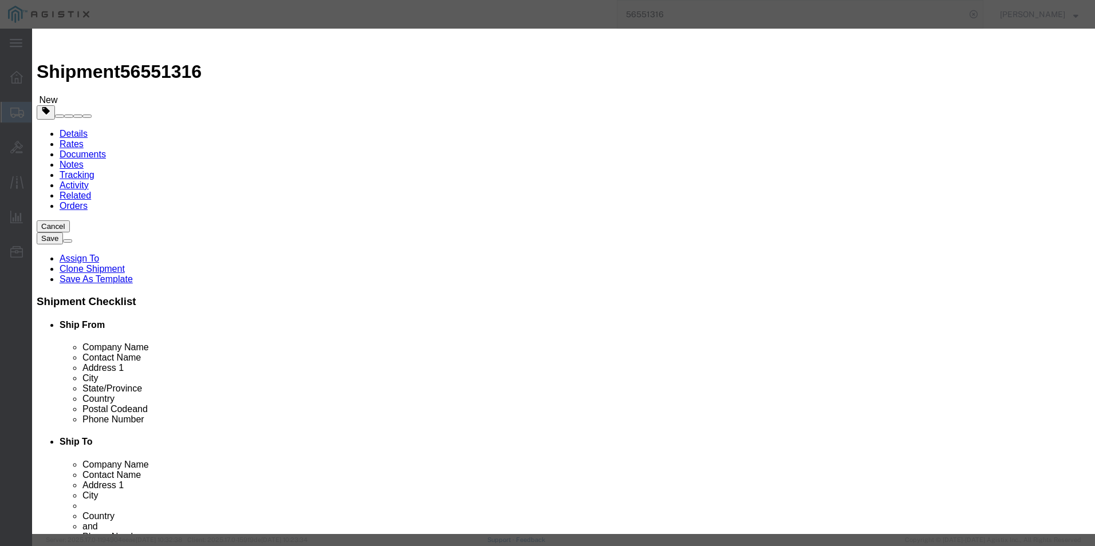
type input "5A002"
click div "Please enter 3 or more characters"
type input "8517620020"
click button "Save & Close"
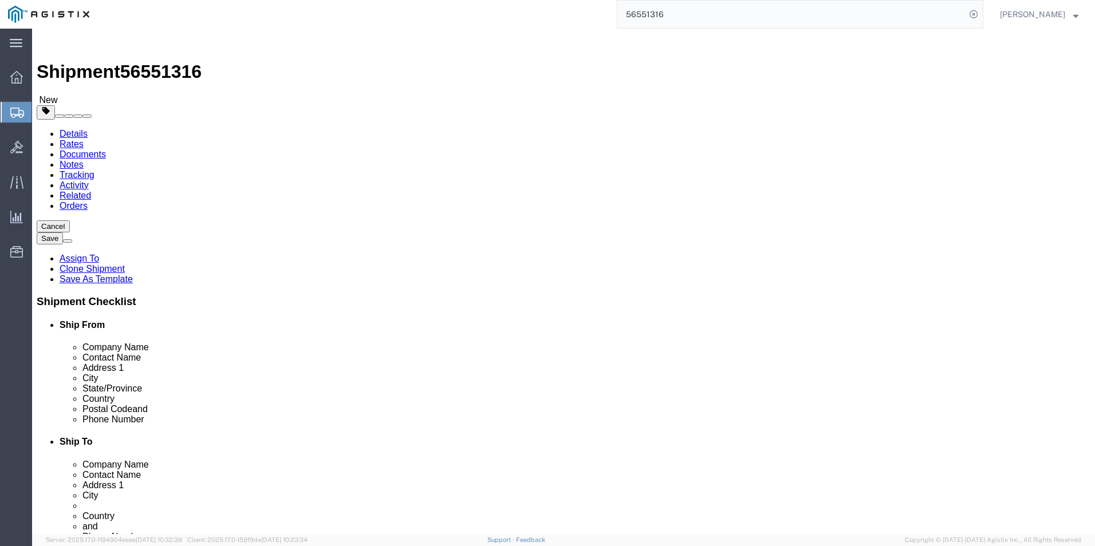
click dd "16051.88 USD"
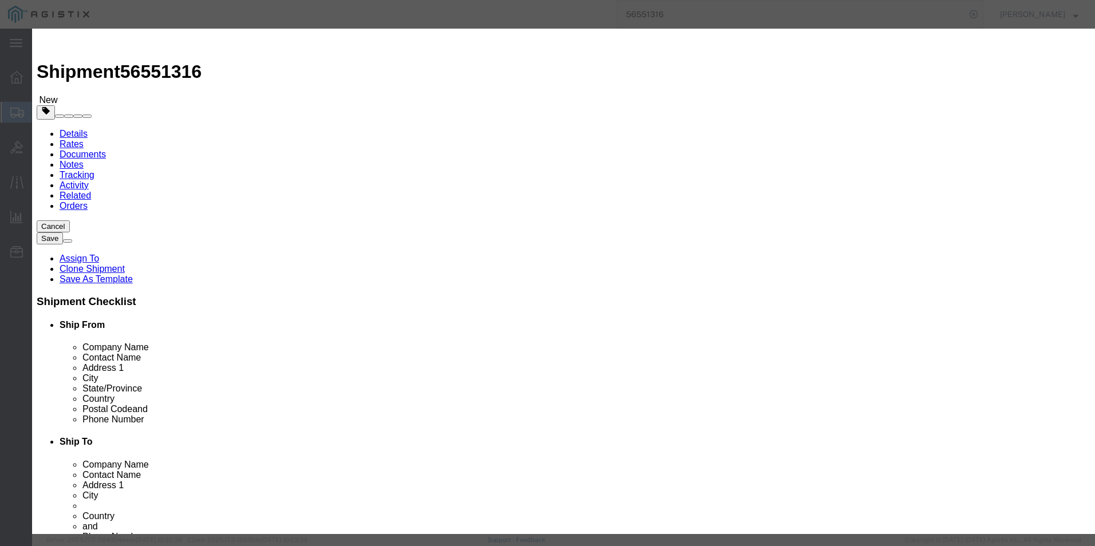
drag, startPoint x: 331, startPoint y: 228, endPoint x: 387, endPoint y: 230, distance: 56.1
click input "C9300-48S-A"
click input "text"
type input "5A002"
click input "text"
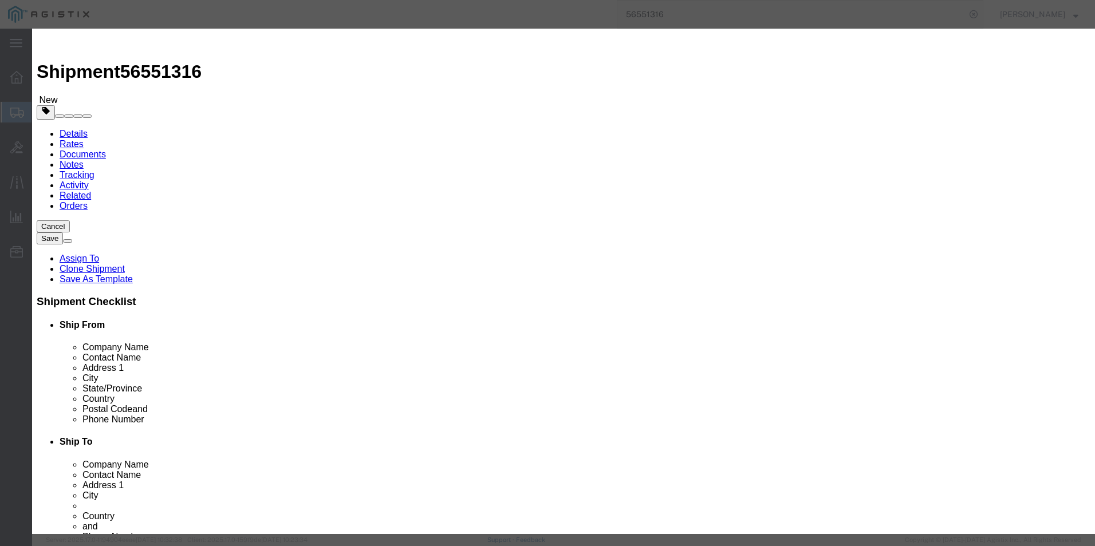
type input "8517620020"
click button "Save & Close"
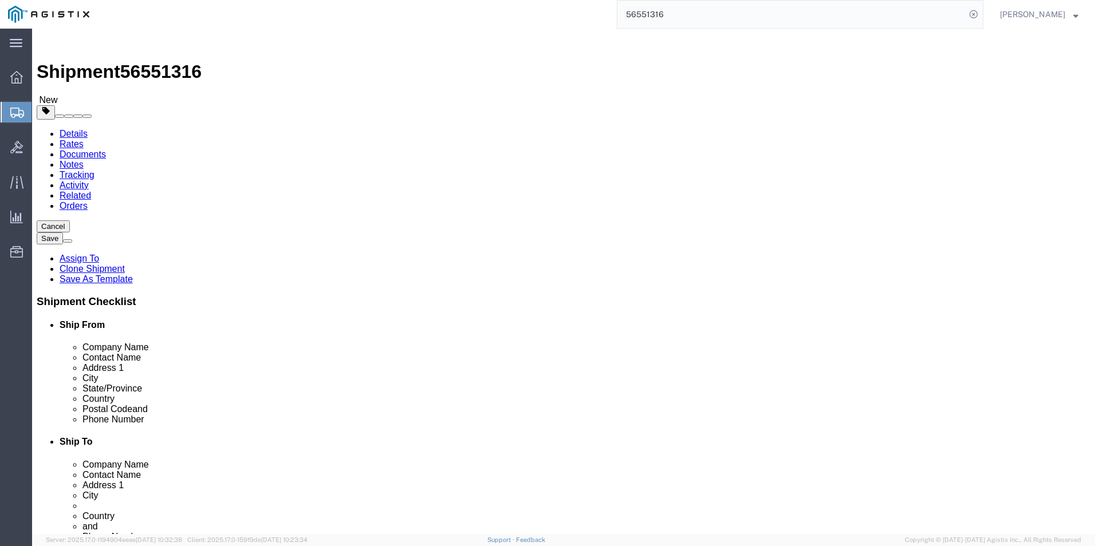
click button "Save"
click icon
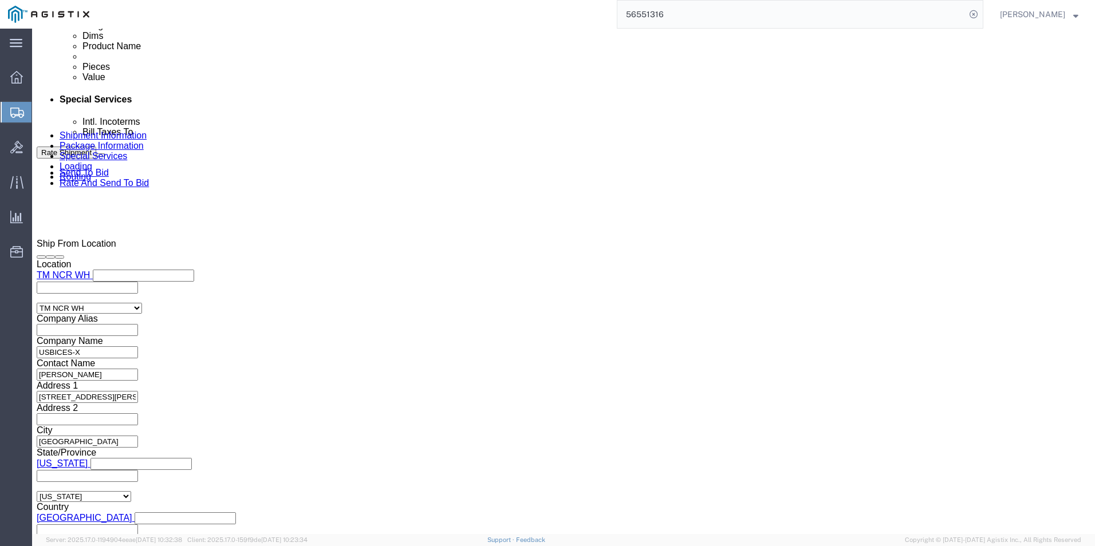
scroll to position [613, 0]
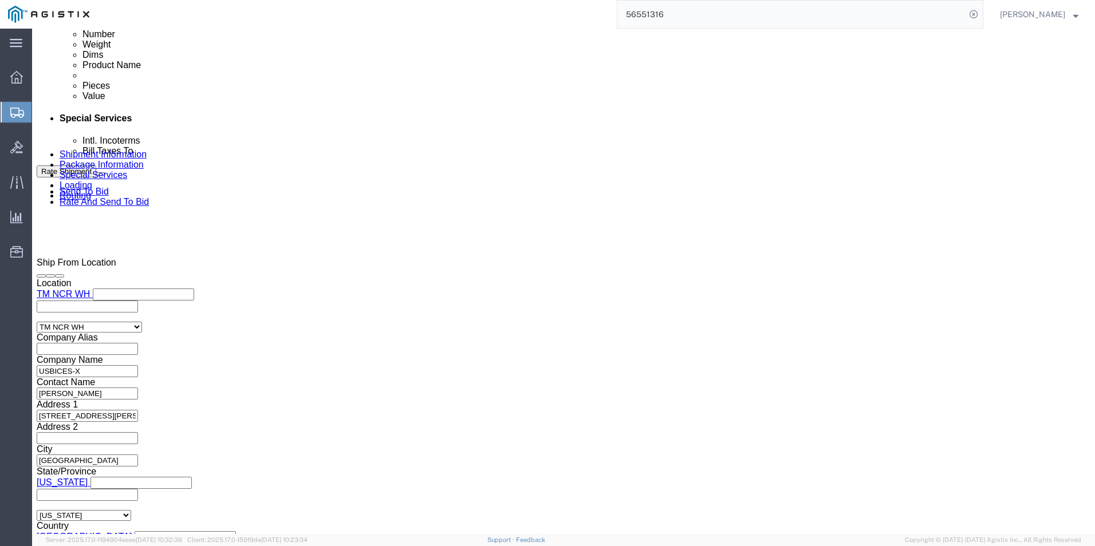
click select "Select Account Type Activity ID Airline Appointment Number ASN Batch Request # …"
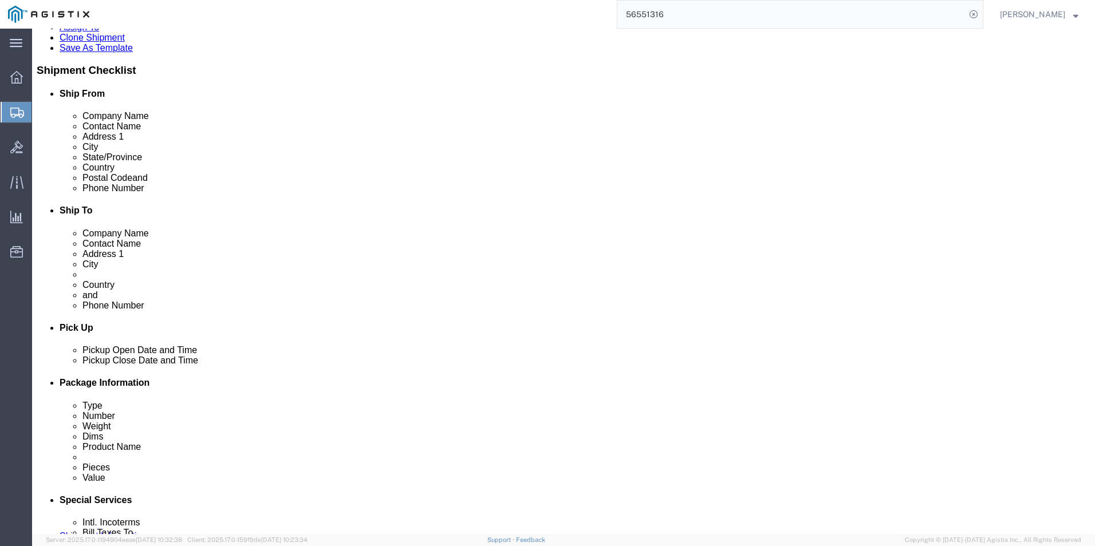
scroll to position [212, 0]
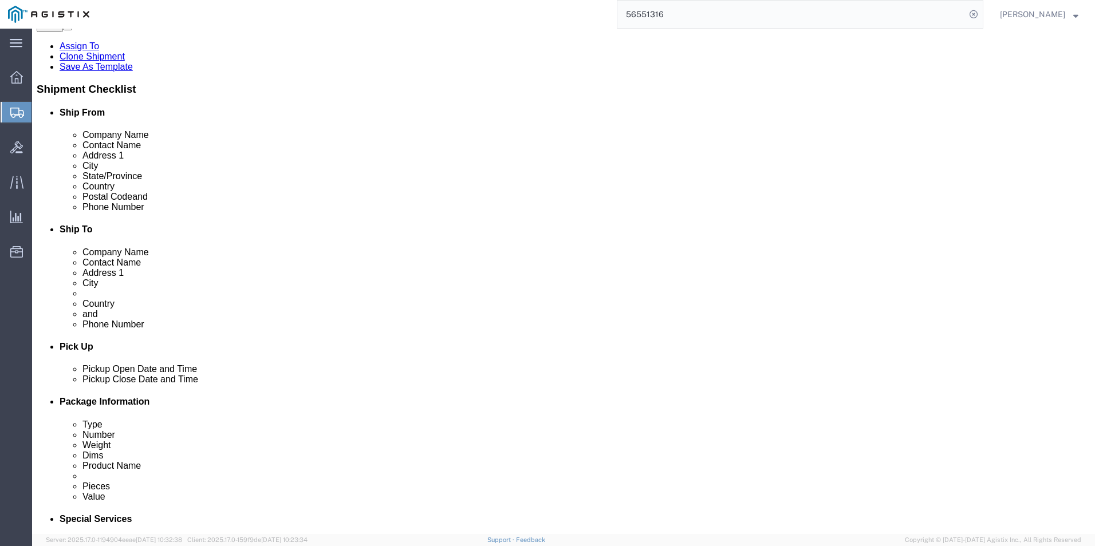
click icon
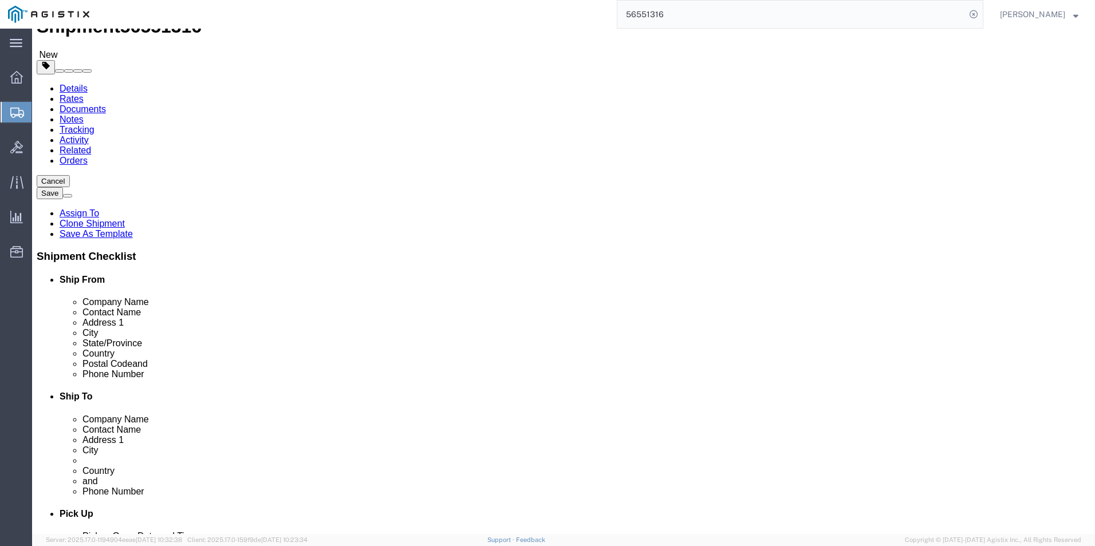
click icon
drag, startPoint x: 569, startPoint y: 212, endPoint x: 708, endPoint y: 216, distance: 138.6
click input "HQ USEUCOM J6/9 BICES, BLDG. 2301 RM. 16"
drag, startPoint x: 574, startPoint y: 234, endPoint x: 769, endPoint y: 234, distance: 195.2
click input "PATCH BARRACKS, KURMAERKER KASERNE"
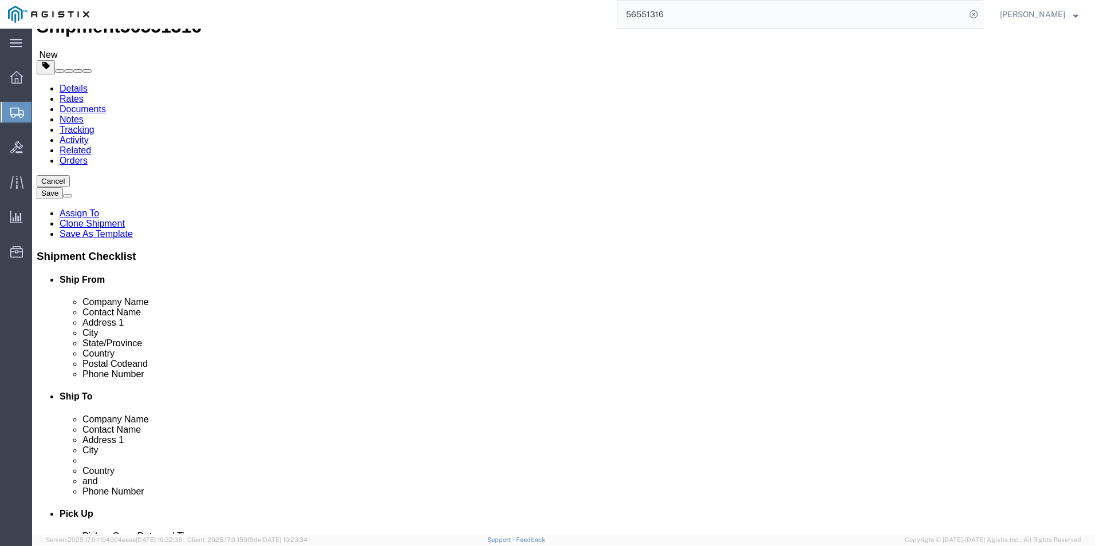
drag, startPoint x: 572, startPoint y: 252, endPoint x: 622, endPoint y: 254, distance: 50.4
click input "[GEOGRAPHIC_DATA]"
drag, startPoint x: 588, startPoint y: 341, endPoint x: 678, endPoint y: 345, distance: 89.9
click input "+4971170808039/2660"
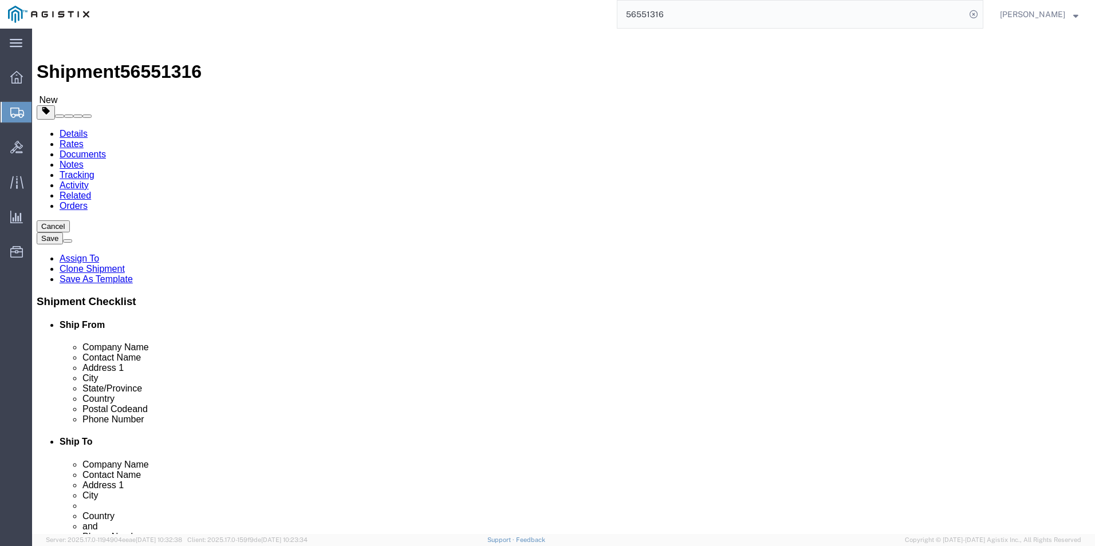
click link "Package Information"
click div "Pieces: 1.00 Each Total value: 817.64 USD"
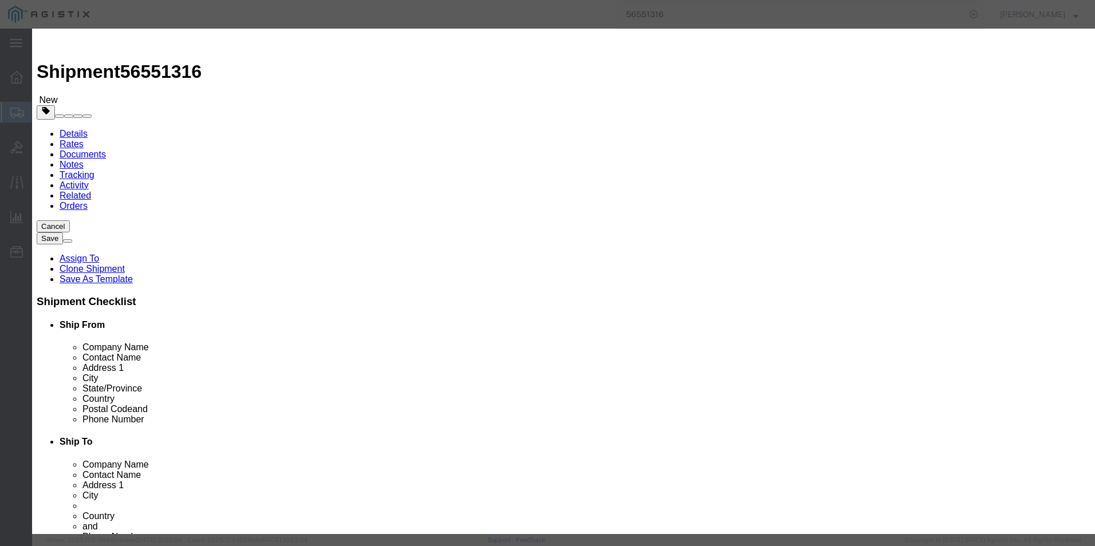
drag, startPoint x: 329, startPoint y: 229, endPoint x: 395, endPoint y: 229, distance: 66.4
click input "C8200L-1NT-4T="
drag, startPoint x: 363, startPoint y: 87, endPoint x: 444, endPoint y: 84, distance: 81.4
click input "Catalyst 8200L with 1-NIM slot and 4x1G WAN"
click icon "button"
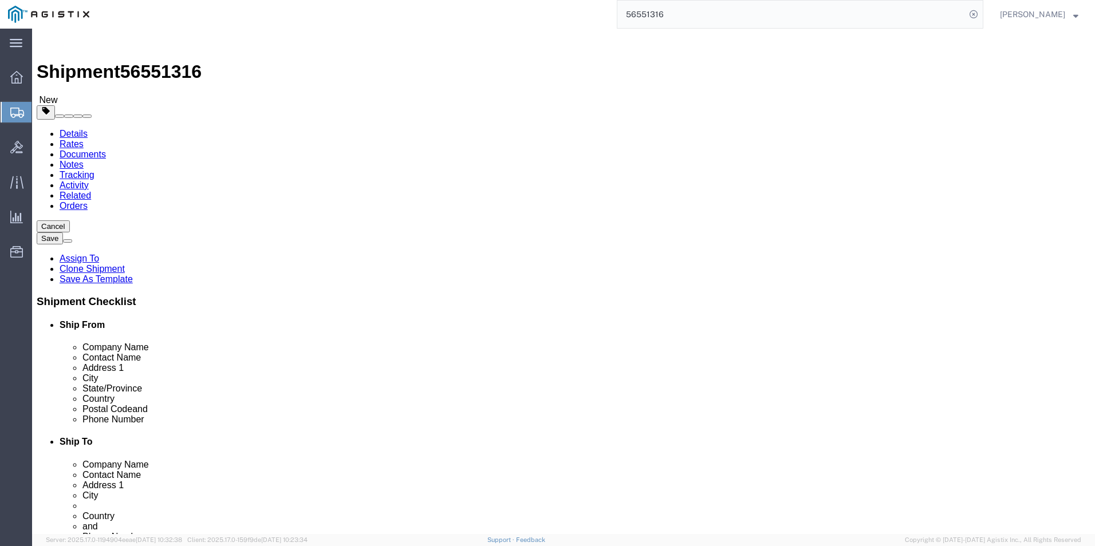
click dd "1.00 Each"
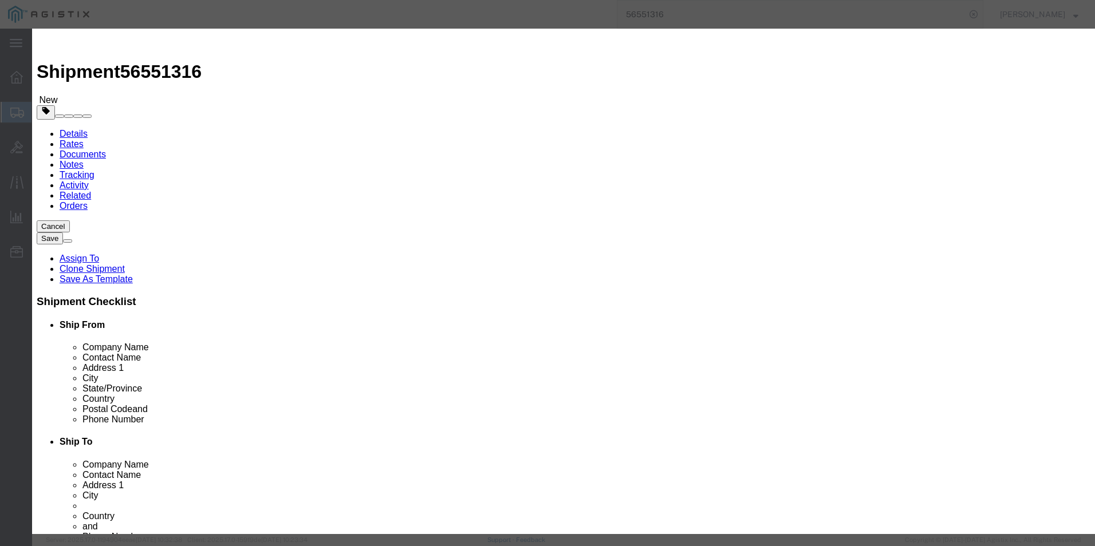
drag, startPoint x: 329, startPoint y: 229, endPoint x: 390, endPoint y: 230, distance: 60.7
click input "C9300-48S-A"
drag, startPoint x: 352, startPoint y: 89, endPoint x: 413, endPoint y: 94, distance: 60.9
click input "9300 48 GE SFP Ports, modular uplink Switch"
drag, startPoint x: 333, startPoint y: 133, endPoint x: 382, endPoint y: 133, distance: 48.7
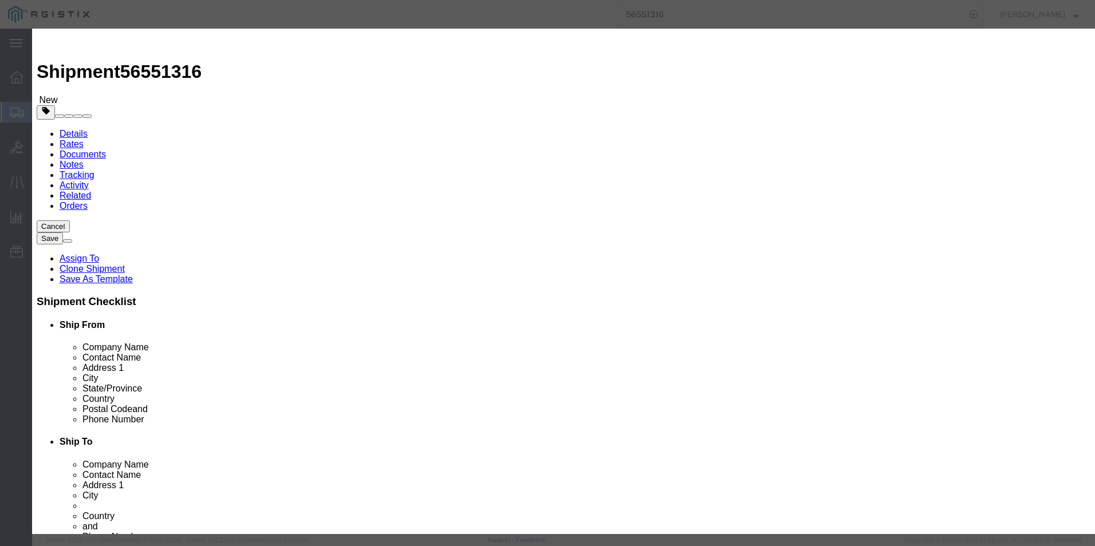
click input "16051.88"
click button "Save & Close"
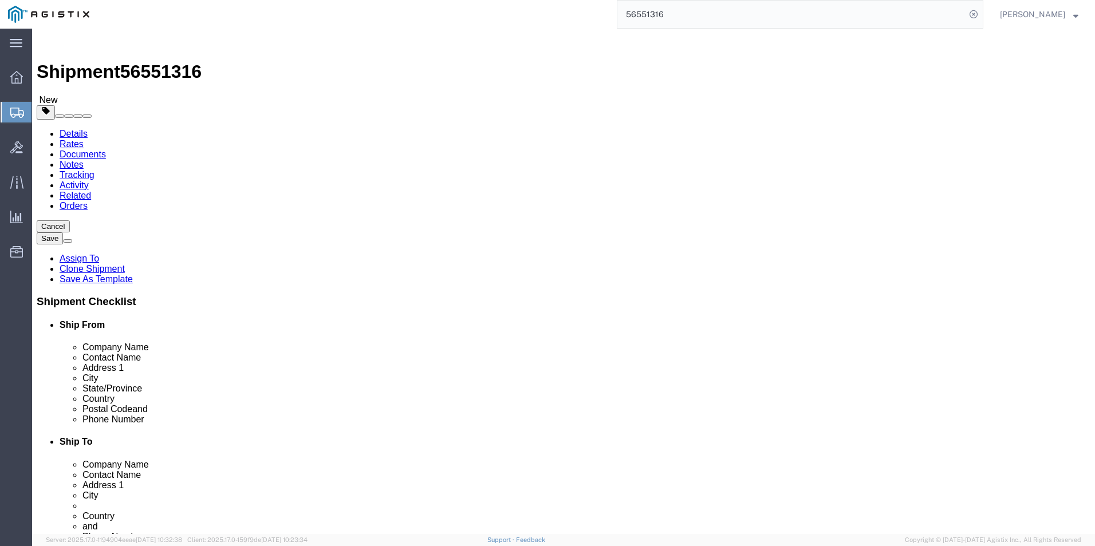
click input "0.00"
type input "0"
type input "30"
click input "0.00"
type input "0"
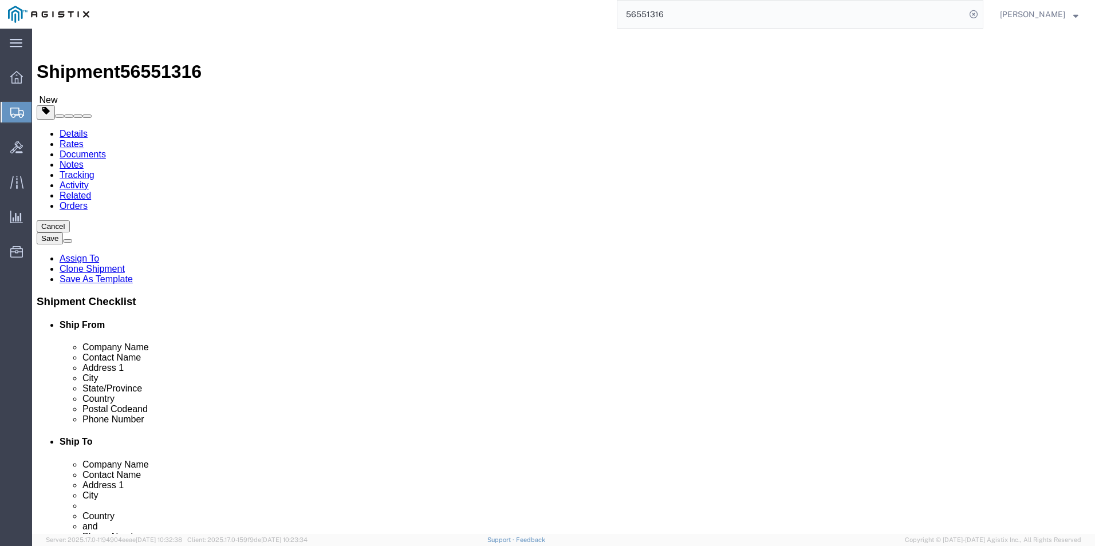
type input "19"
click input "text"
type input "22"
click input "text"
type input "20"
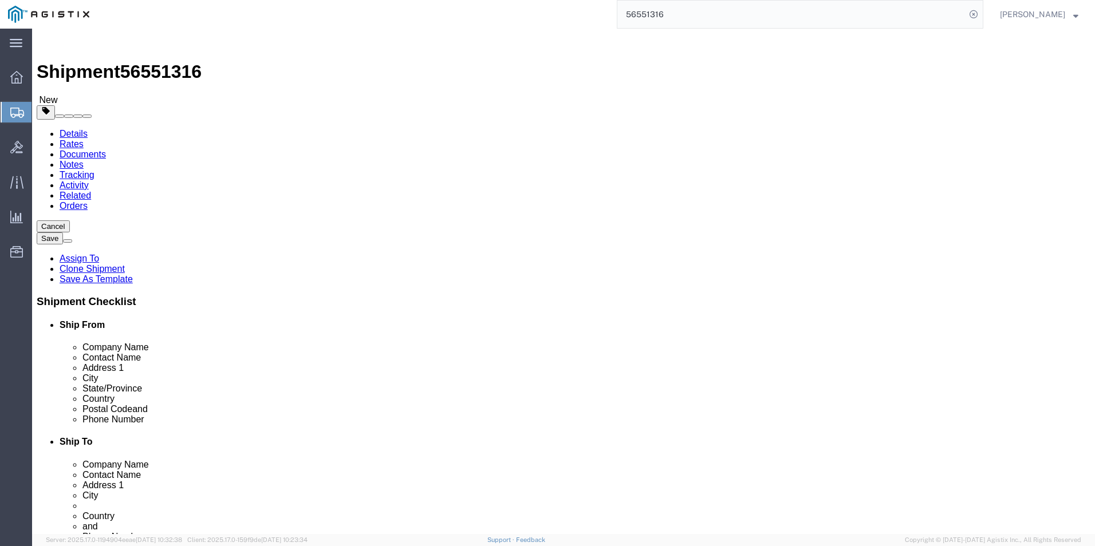
click input "text"
type input "6"
click input "text"
type input "22"
click input "text"
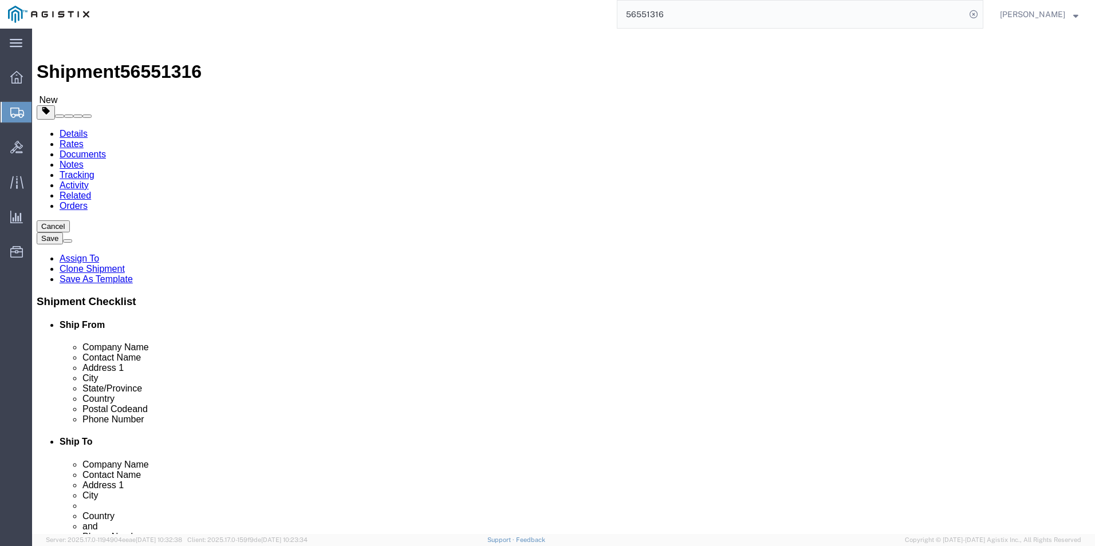
type input "21"
click input "text"
type input "9"
click button "Save"
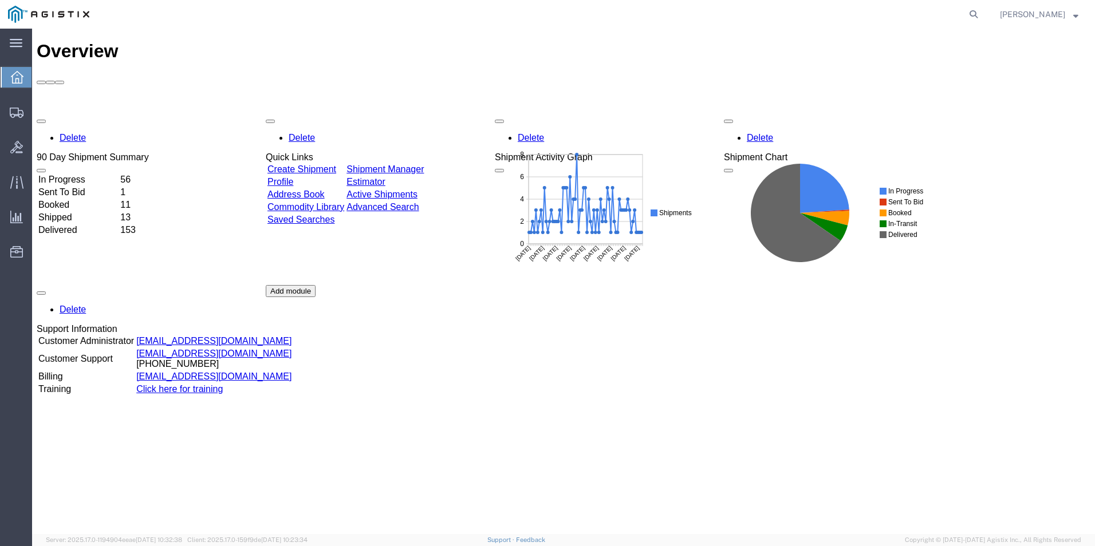
click at [326, 164] on link "Create Shipment" at bounding box center [301, 169] width 69 height 10
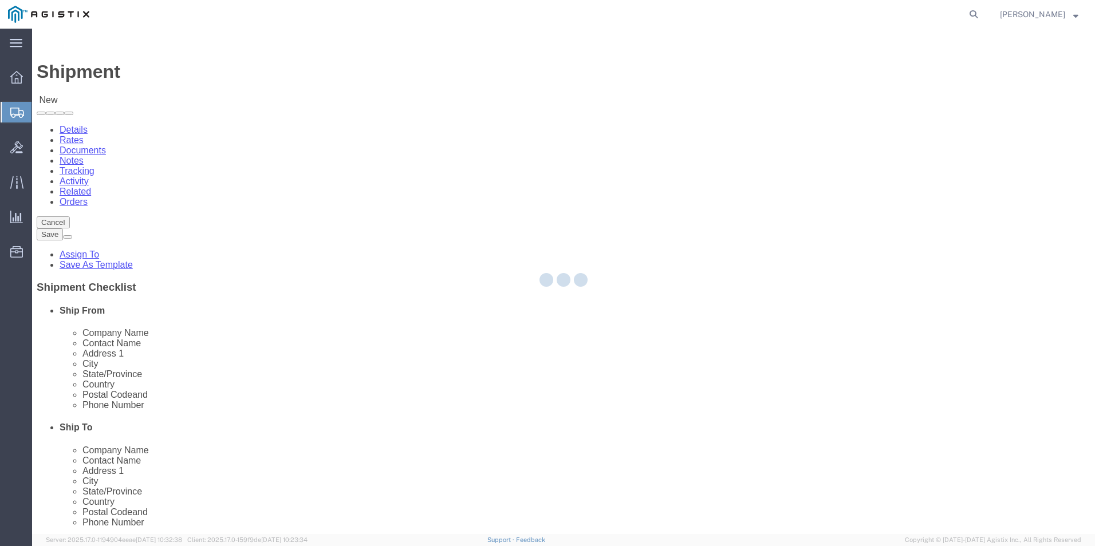
select select
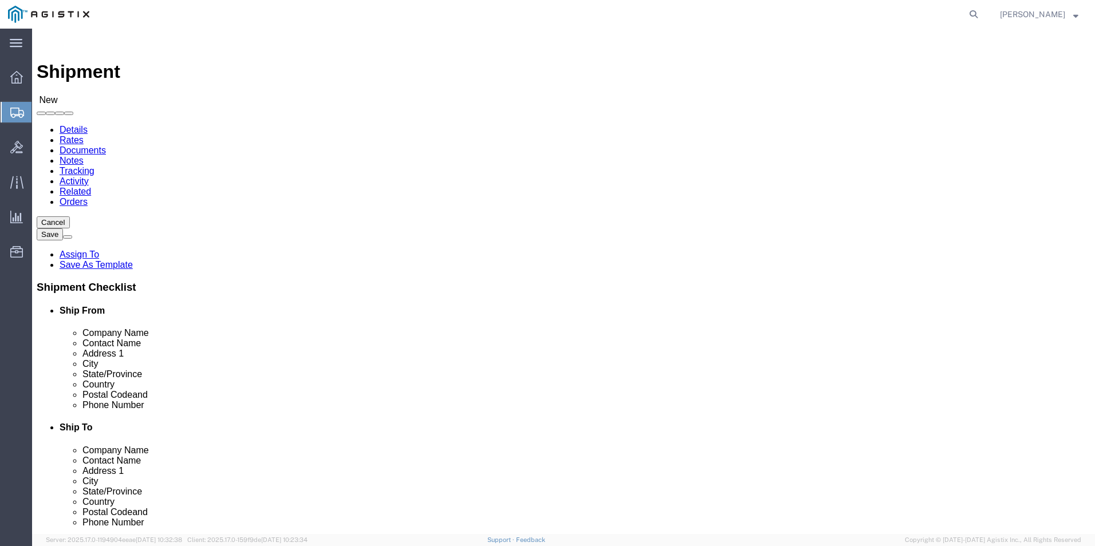
scroll to position [116, 0]
select select "69651"
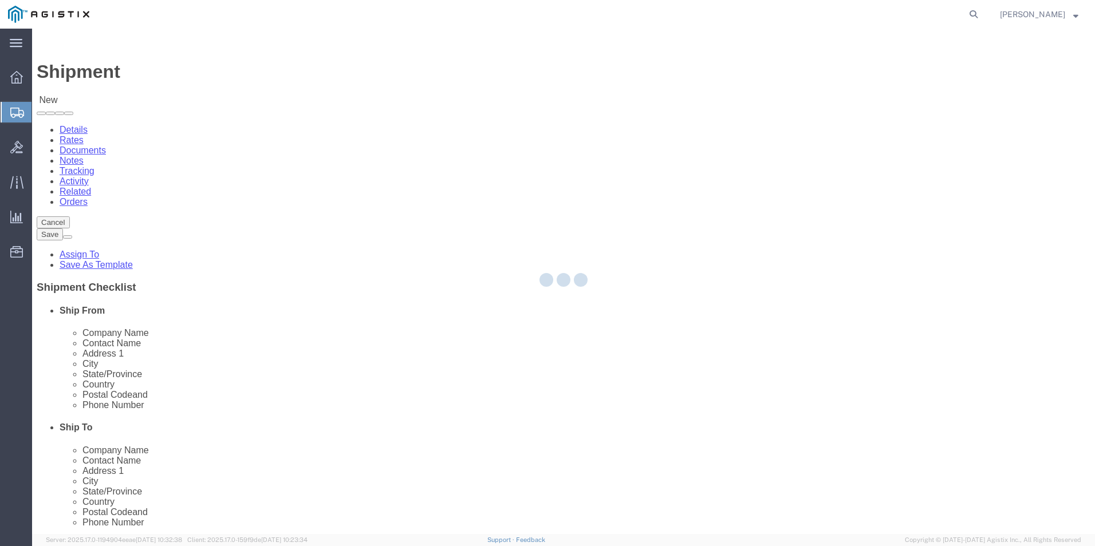
type input "USBICES-X"
type input "[STREET_ADDRESS][PERSON_NAME]"
type input "[GEOGRAPHIC_DATA]"
type input "22180"
select select "VA"
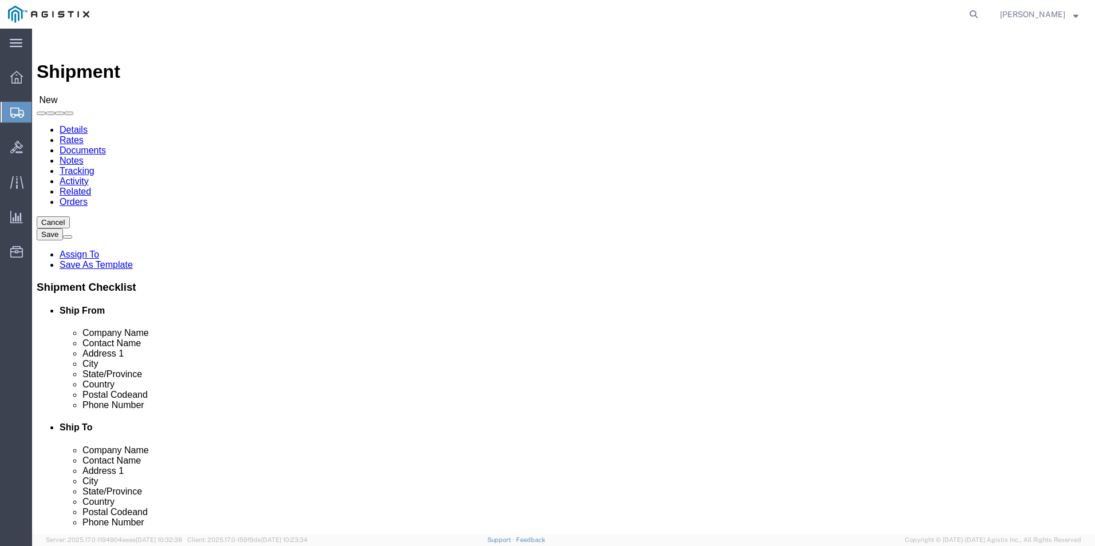
click input "text"
type input "m"
type input "[PERSON_NAME]"
click input "text"
type input "[PHONE_NUMBER]"
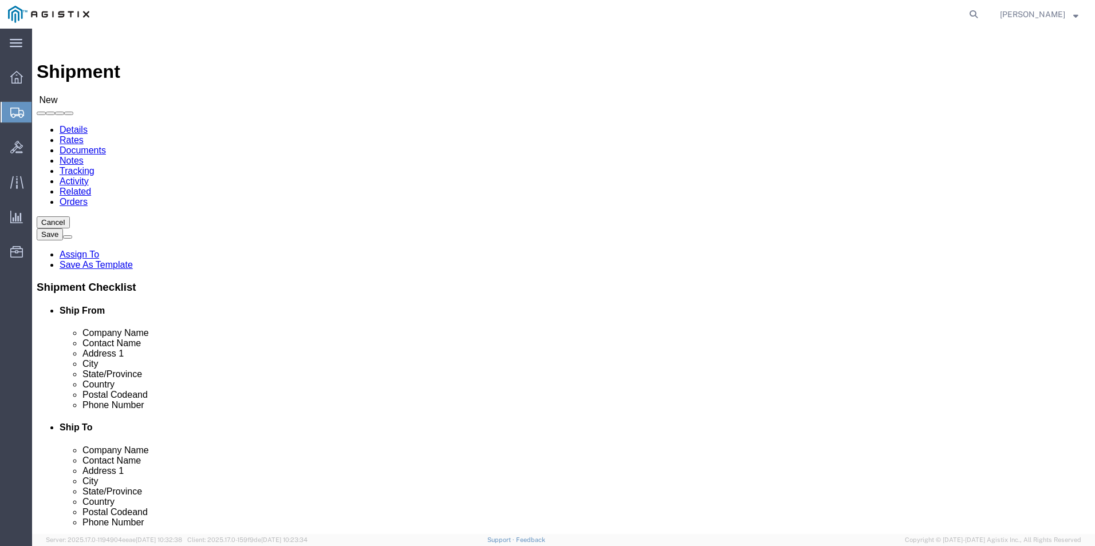
click input "text"
type input "[PERSON_NAME][EMAIL_ADDRESS][DOMAIN_NAME]"
click input "checkbox"
checkbox input "true"
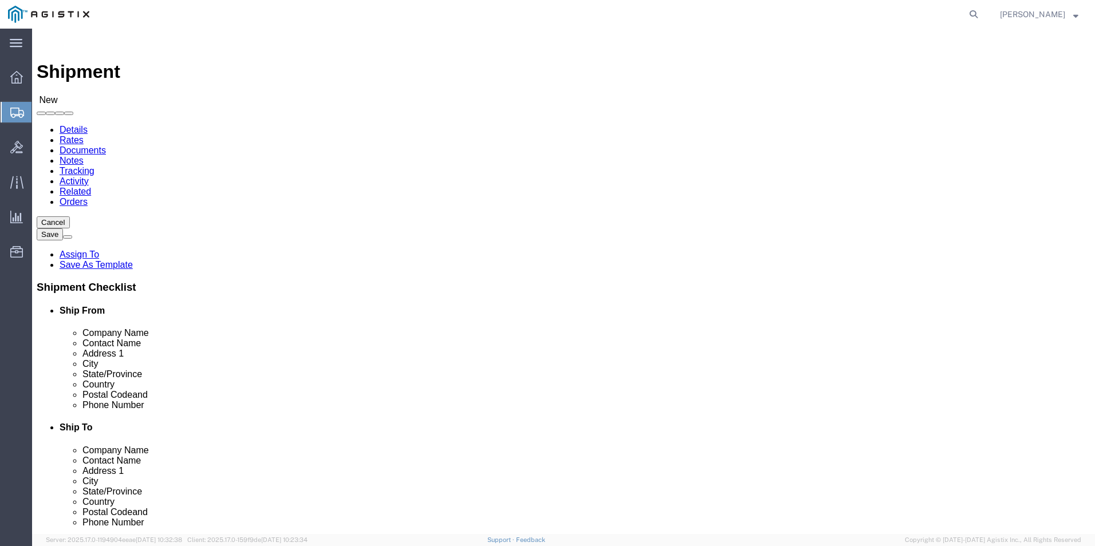
select select "34238"
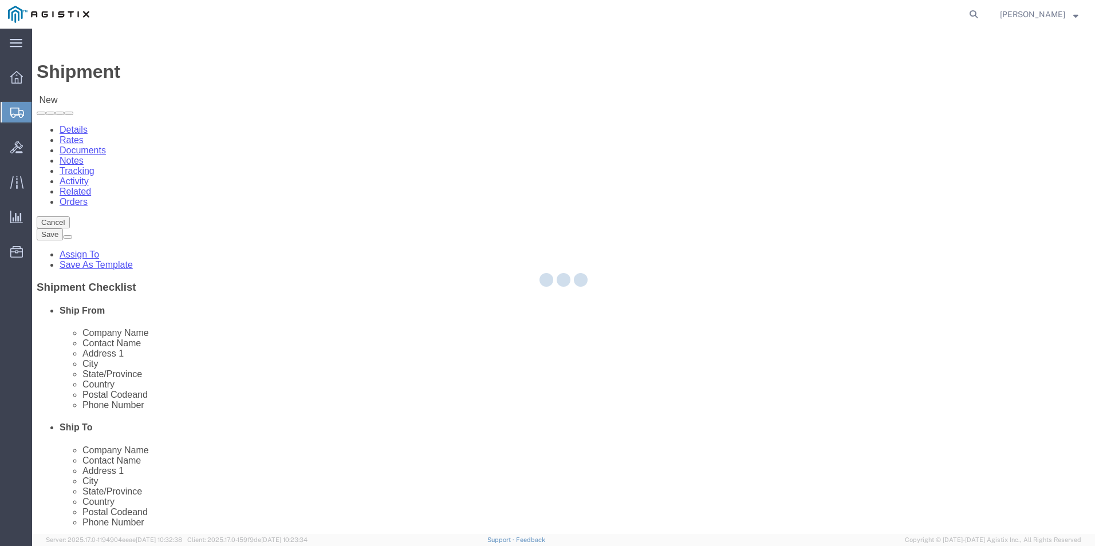
type input "USBICES-X"
type input "[PERSON_NAME]"
type input "HQ USEUCOM J6/9 BICES, BLDG. 2301 RM. 16"
type input "PATCH BARRACKS, KURMAERKER KASERNE"
type input "[GEOGRAPHIC_DATA]"
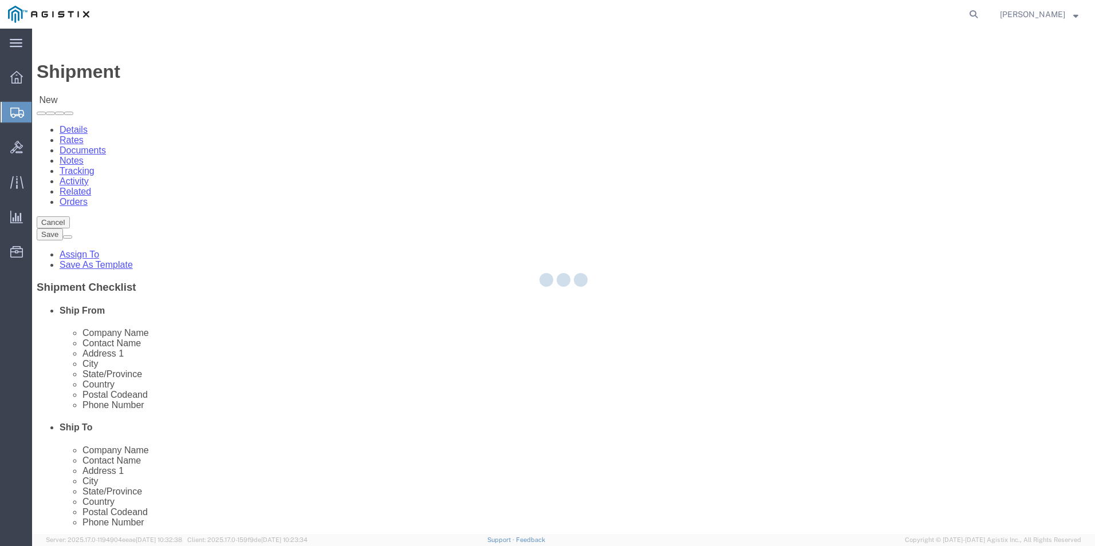
select select "DE"
type input "70569"
type input "+4971170808039/2660"
type input "[PERSON_NAME][EMAIL_ADDRESS][PERSON_NAME][DOMAIN_NAME]"
checkbox input "true"
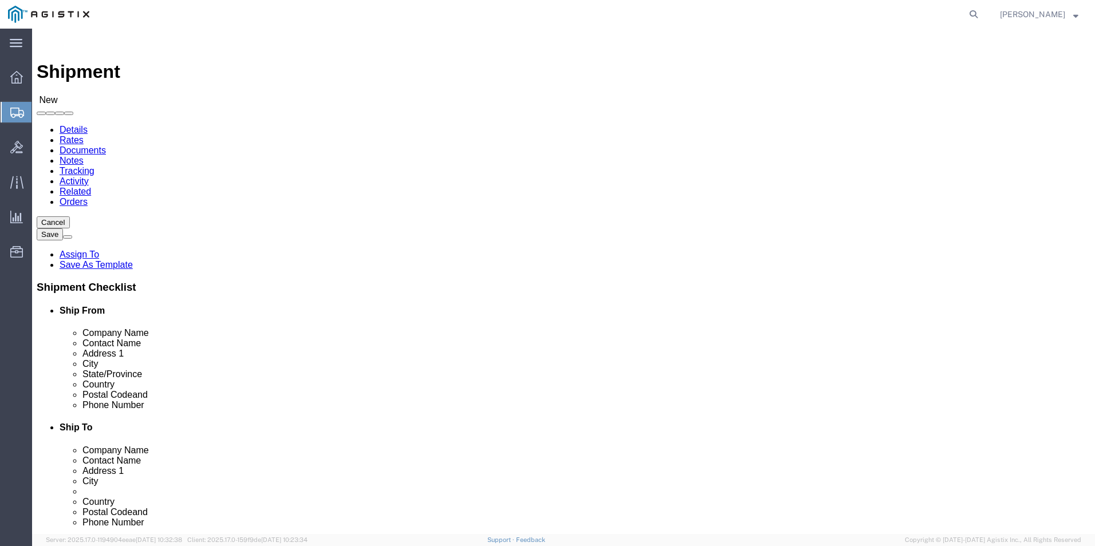
select select "01"
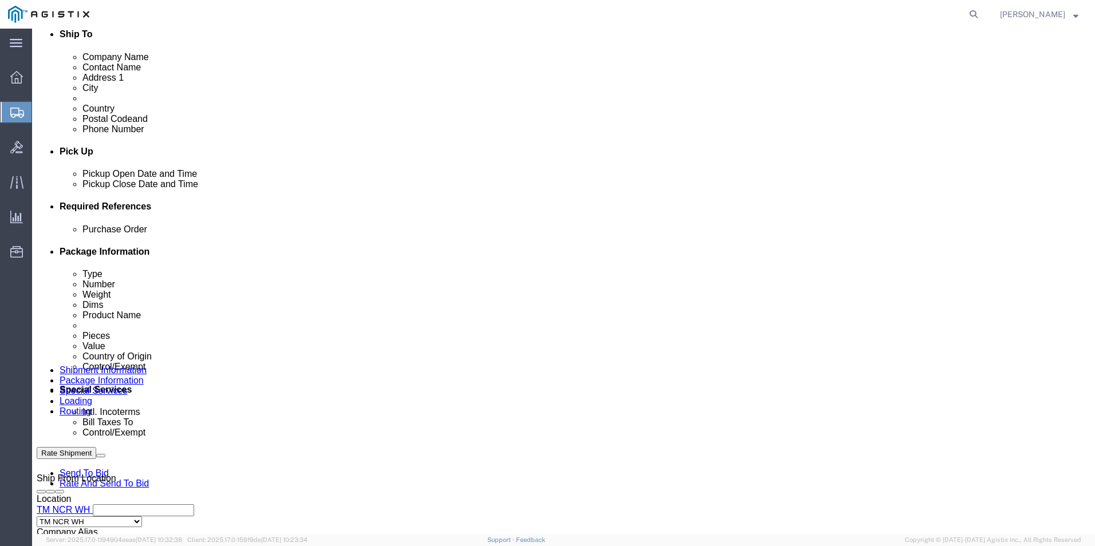
scroll to position [630, 0]
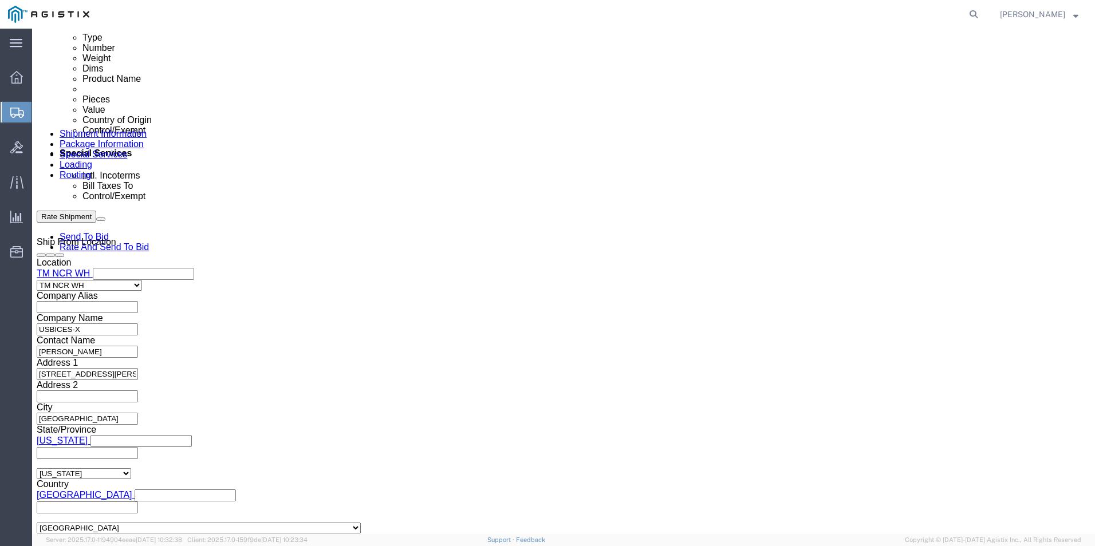
click input "text"
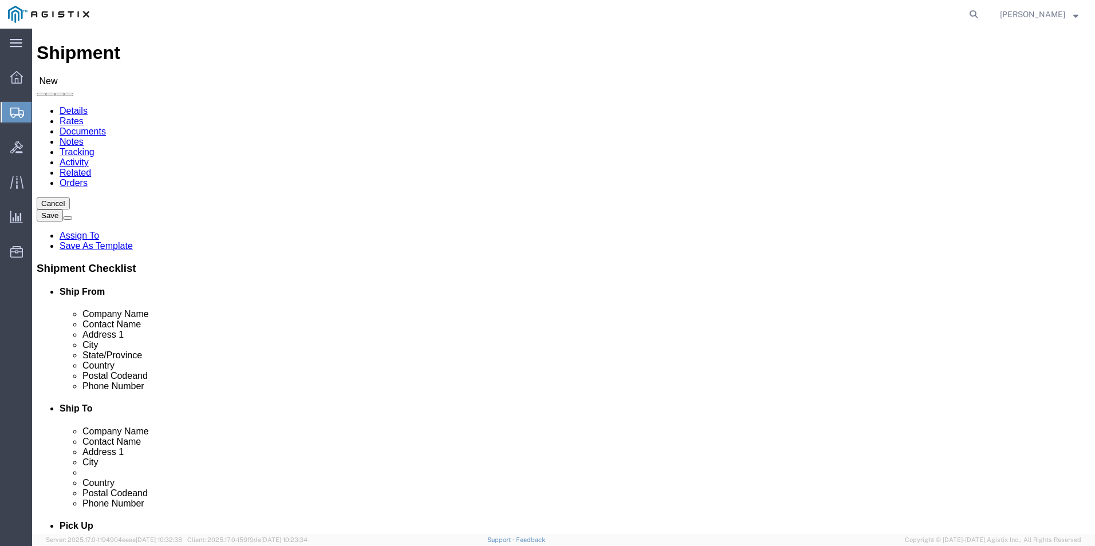
scroll to position [0, 0]
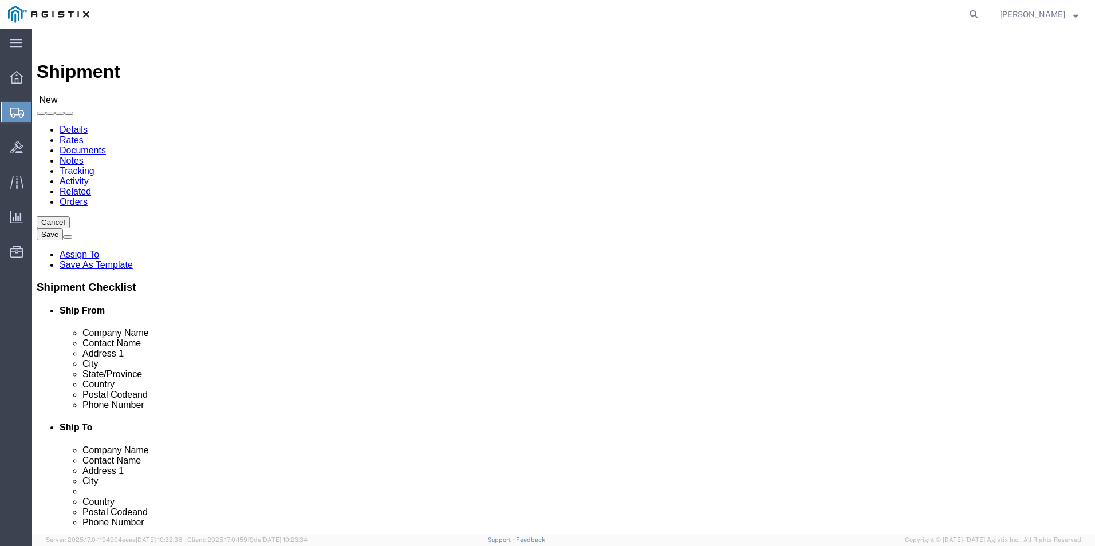
type input "GDIT-71679"
click icon
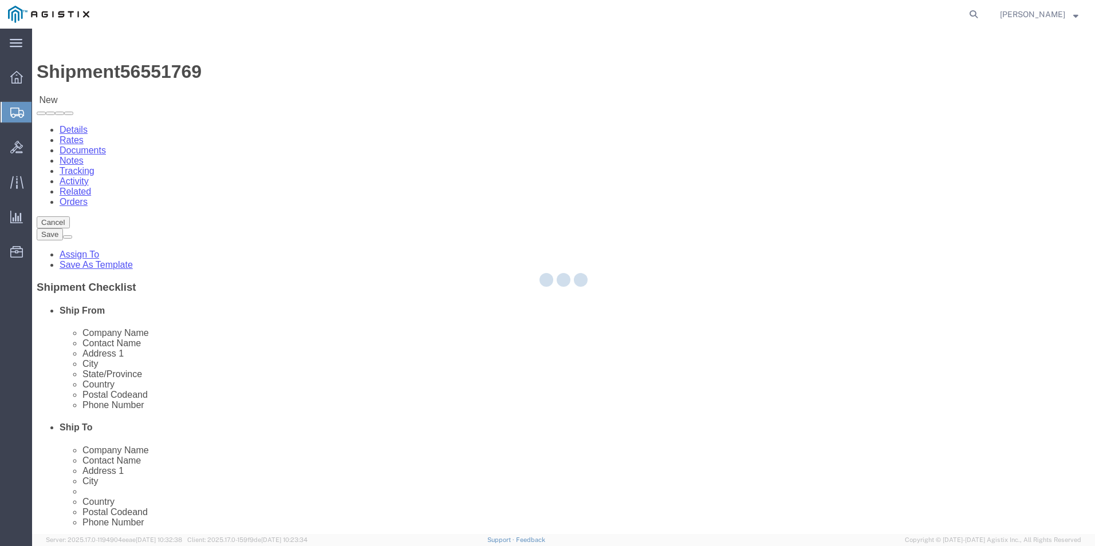
select select "69651"
select select "34238"
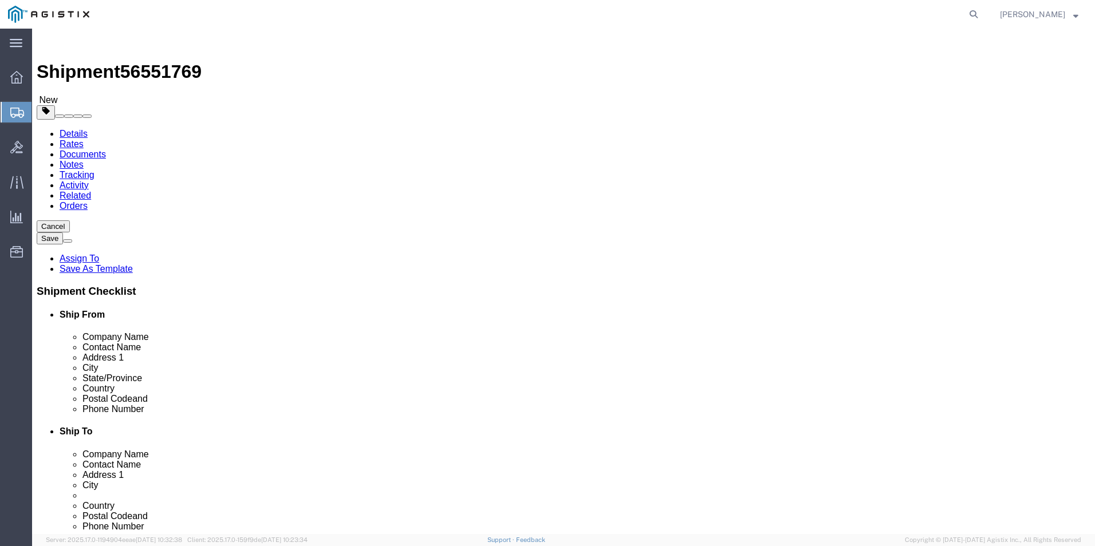
click select "Select Bale(s) Basket(s) Bolt(s) Bottle(s) Buckets Bulk Bundle(s) Can(s) Cardbo…"
select select "PSNS"
click select "Select Bale(s) Basket(s) Bolt(s) Bottle(s) Buckets Bulk Bundle(s) Can(s) Cardbo…"
click input "text"
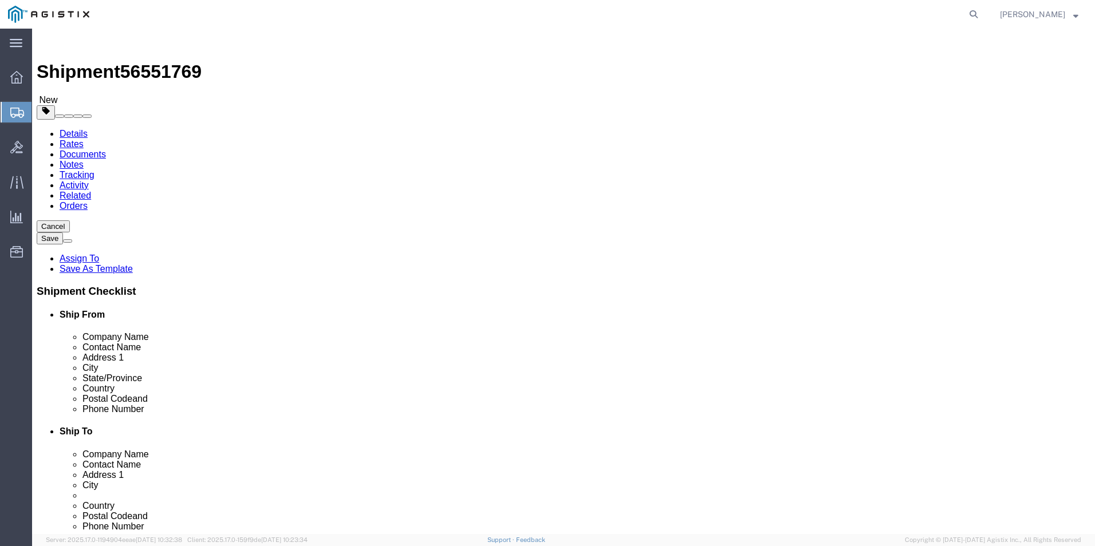
click link "Add Content"
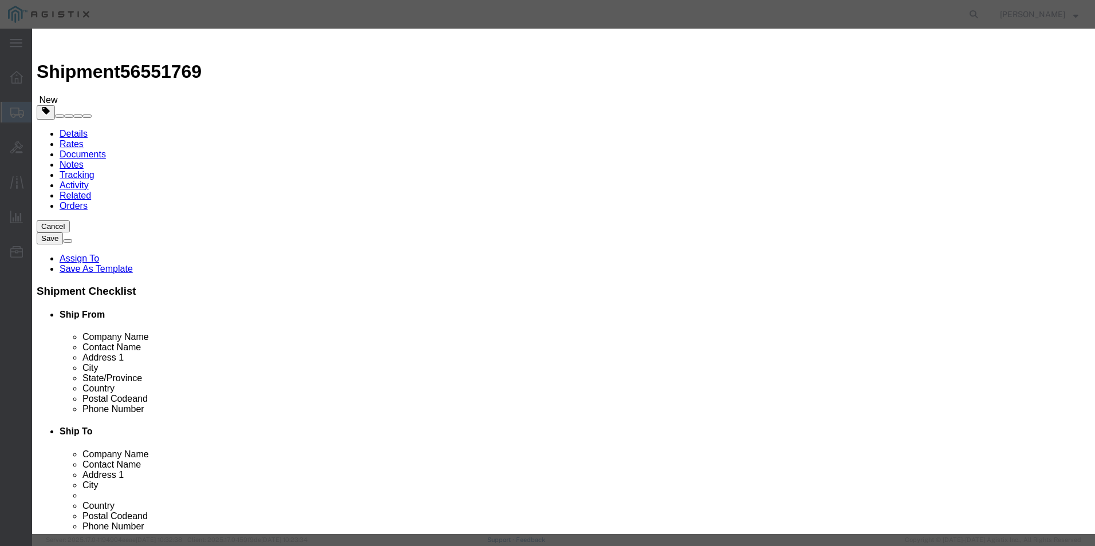
click select "Select Afghanistan Åland Islands Albania Algeria American Samoa Andorra Angola …"
select select "US"
click select "Select Afghanistan Åland Islands Albania Algeria American Samoa Andorra Angola …"
click select "Select 50 55 60 65 70 85 92.5 100 125 175 250 300 400"
select select "92.5"
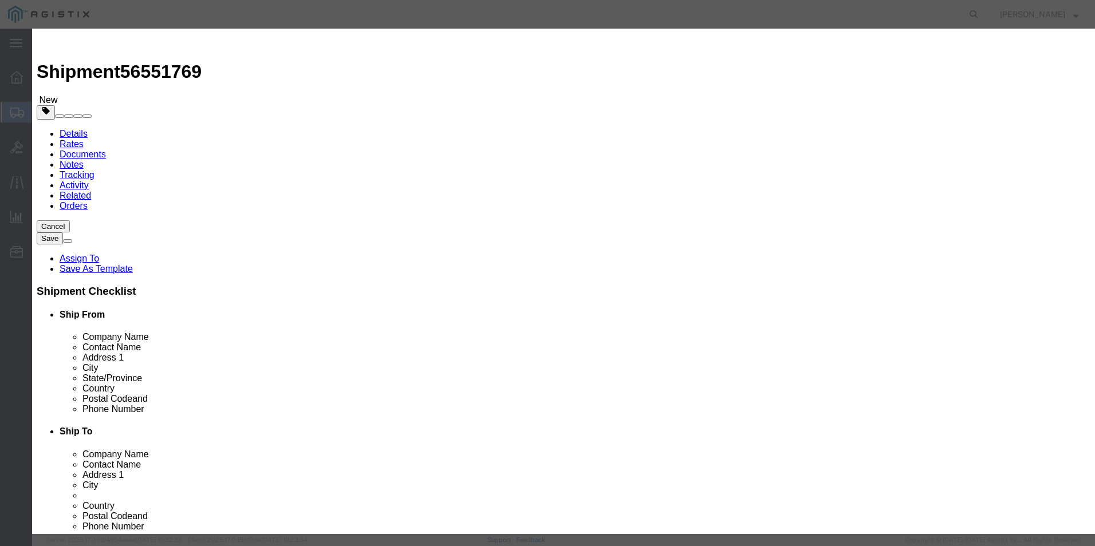
click select "Select 50 55 60 65 70 85 92.5 100 125 175 250 300 400"
click textarea
type textarea "p"
type textarea "Printer"
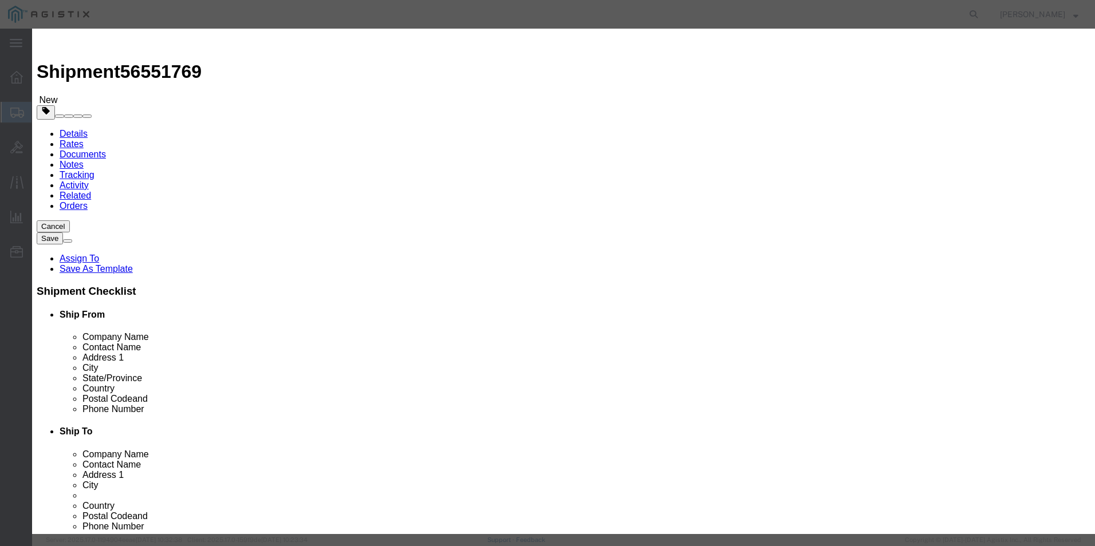
click input "text"
type input "Printer"
click select "Select Afghanistan Åland Islands Albania Algeria American Samoa Andorra Angola …"
click input "0"
type input "1"
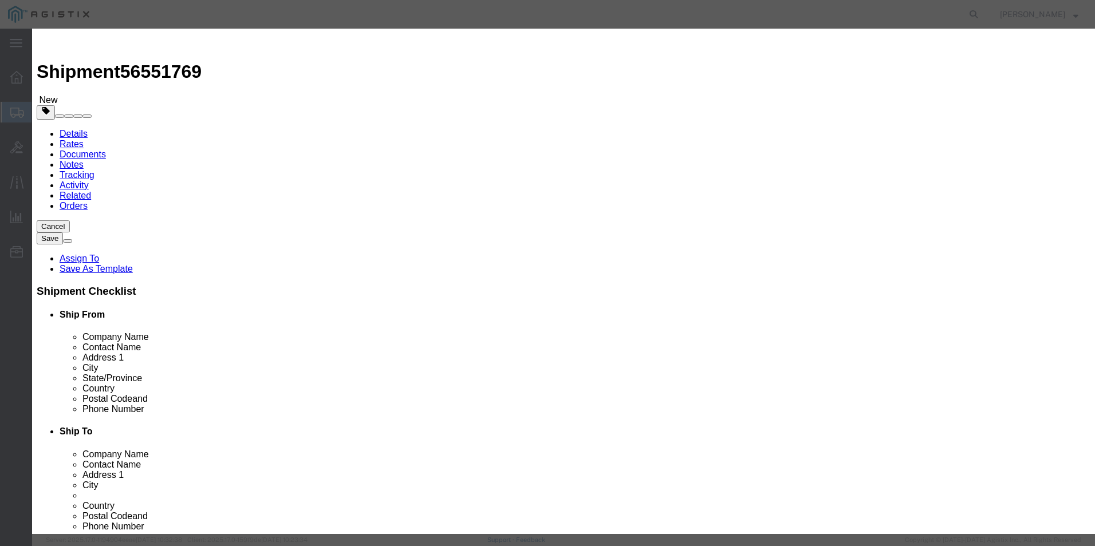
click input "text"
type input "2,783.67"
click input "text"
paste input "MFP 5800-CTO"
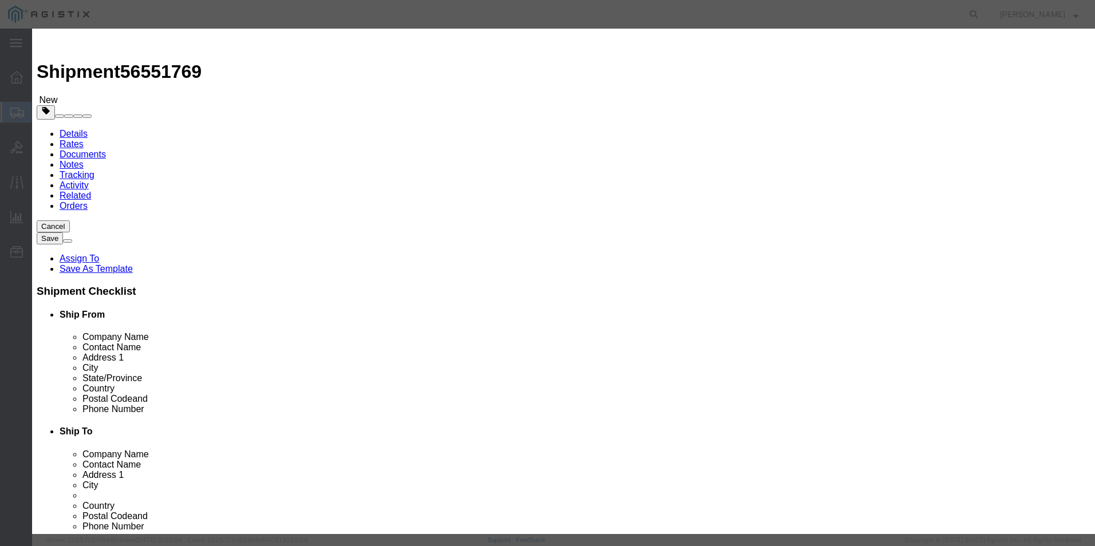
type input "MFP 5800-CTO"
click select "Select ATF BIS DEA EPA FDA FTR ITAR OFAC Other (OPA)"
select select "BIS"
click select "Select ATF BIS DEA EPA FDA FTR ITAR OFAC Other (OPA)"
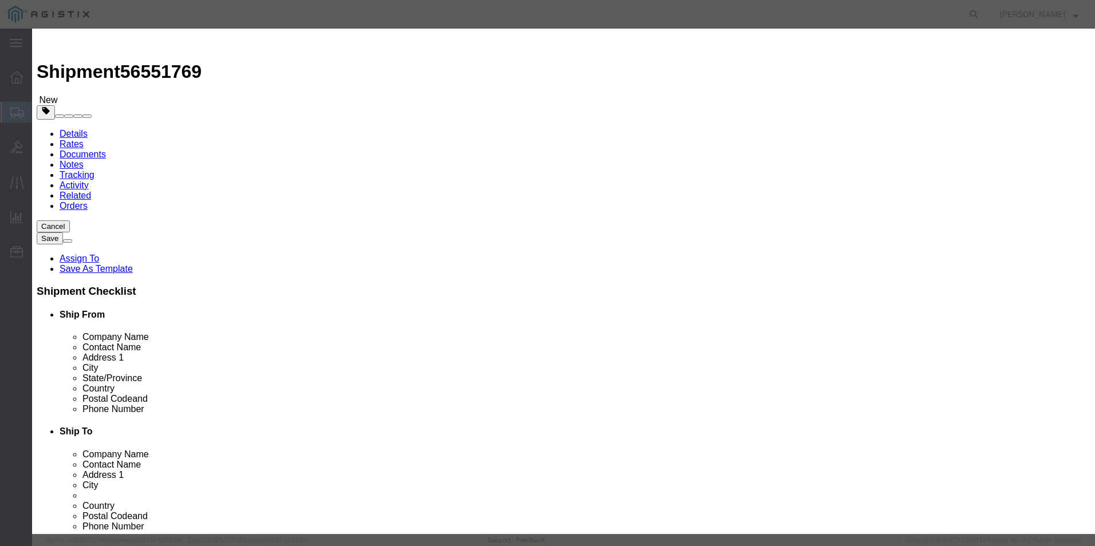
click select "Select AGR-Agricultural APP-Computers APR-Additional Permissive Exports AVS-Air…"
select select "NLR"
click select "Select AGR-Agricultural APP-Computers APR-Additional Permissive Exports AVS-Air…"
click button "Save & Close"
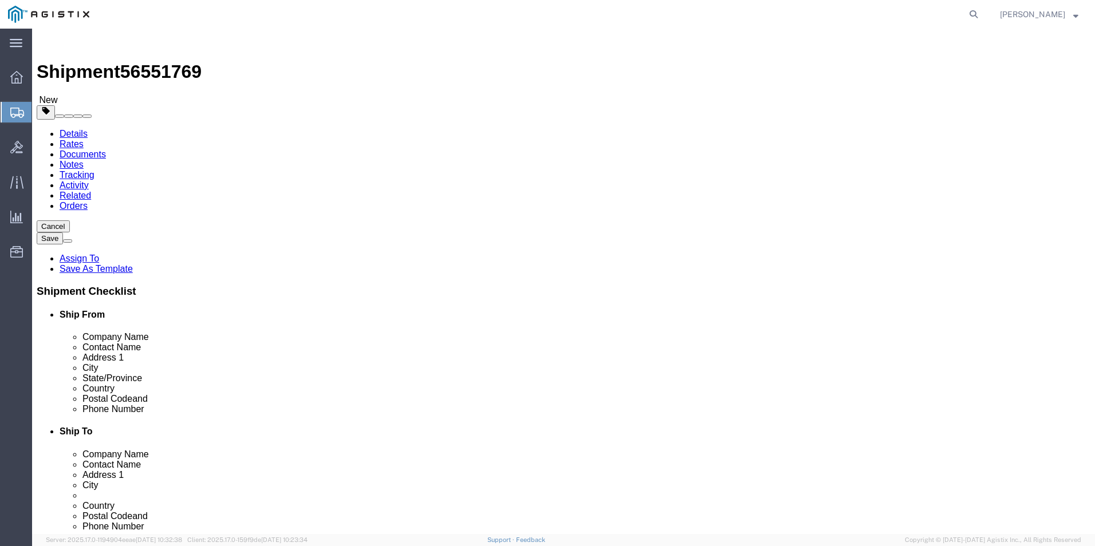
click link "Clone this content"
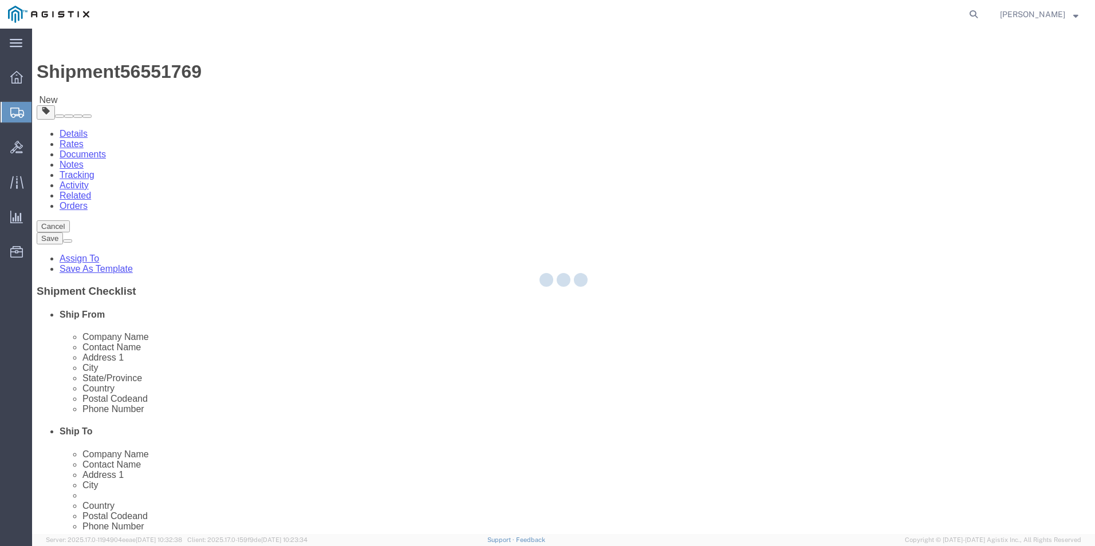
select select "PSNS"
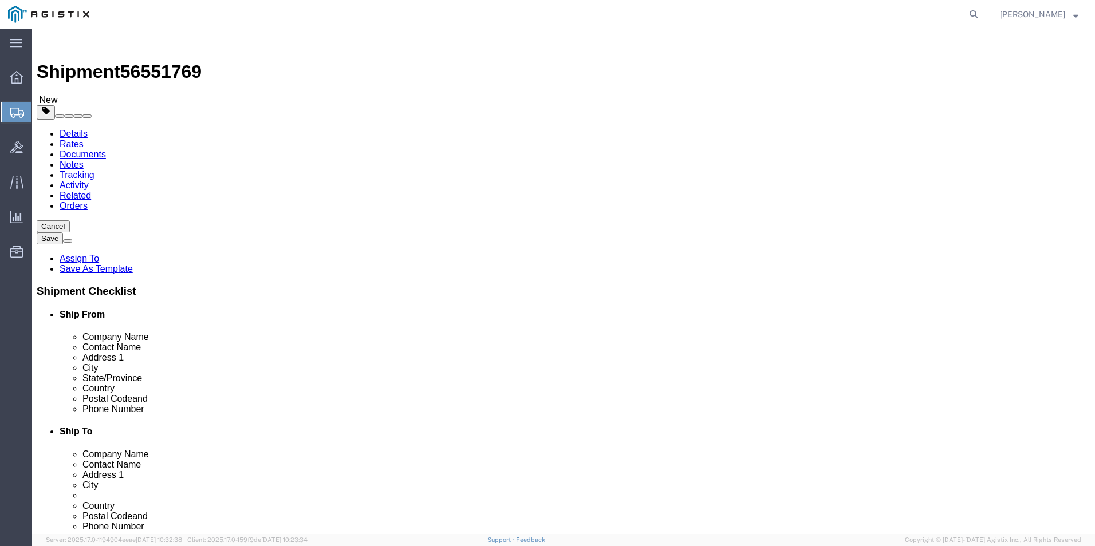
click link "Clone this content"
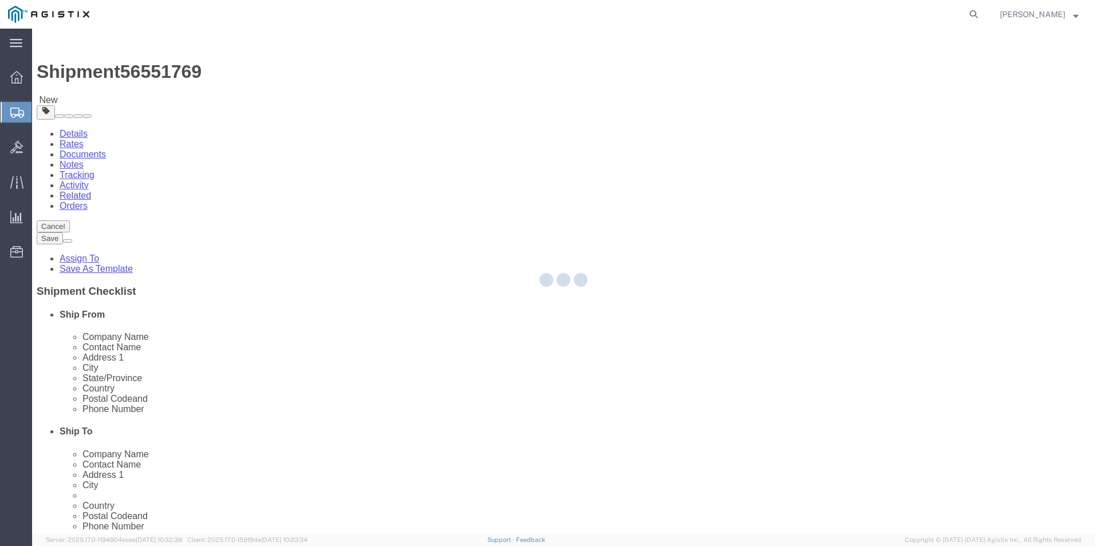
select select "PSNS"
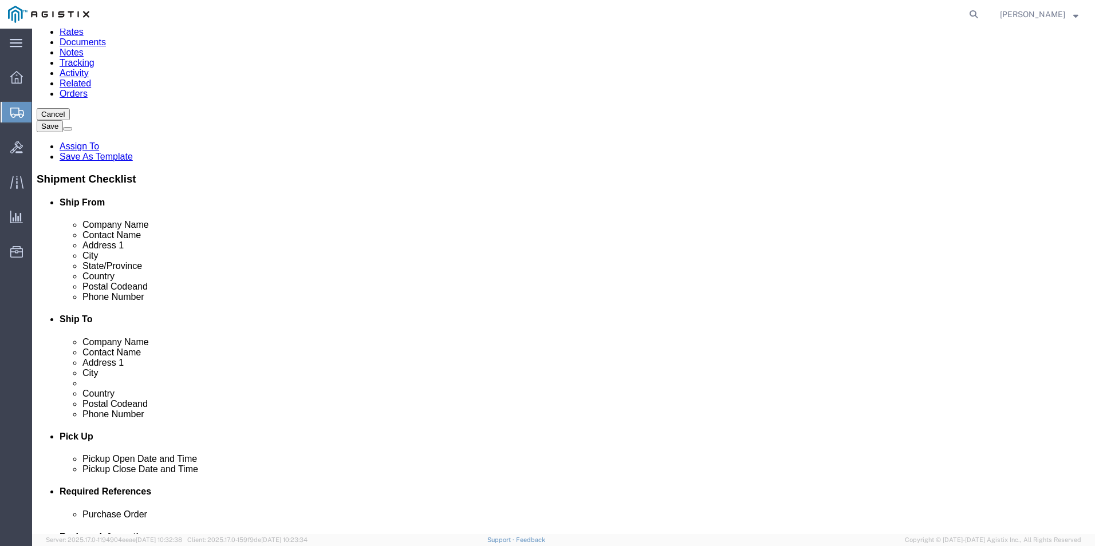
scroll to position [114, 0]
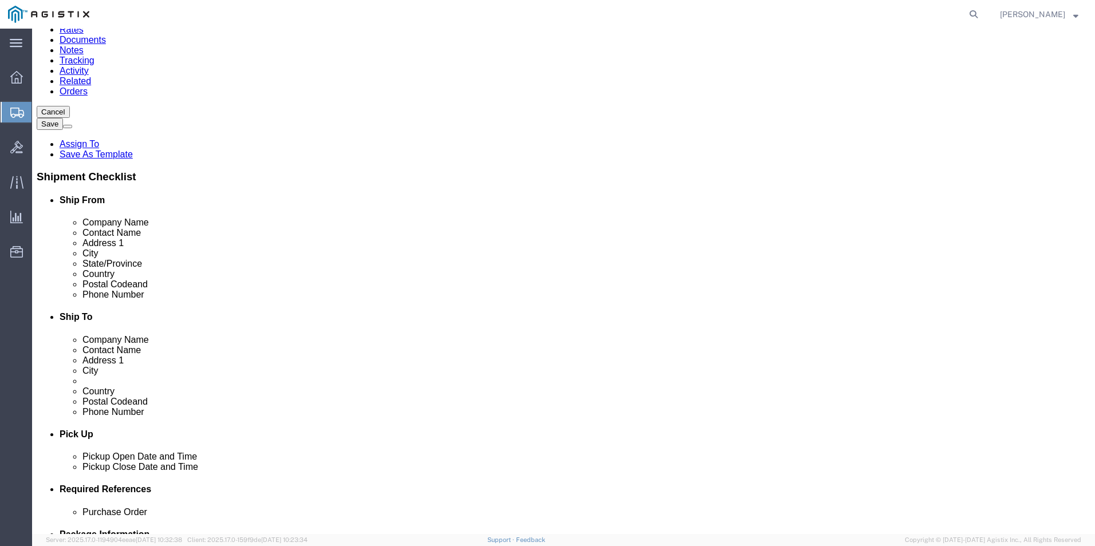
click dd "2783.67 USD"
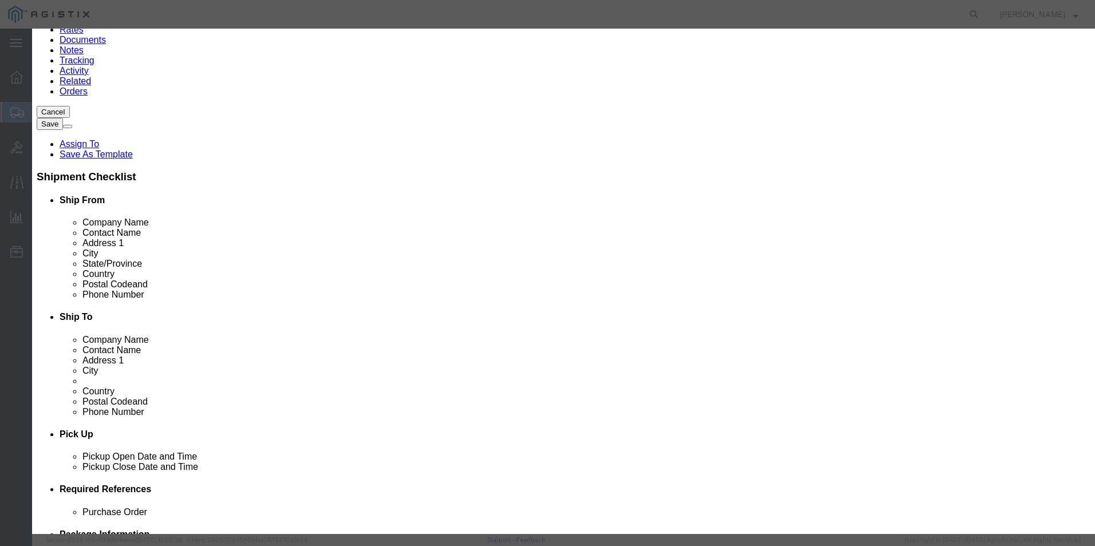
click textarea
type textarea "Asset Tag: 131047"
click input "text"
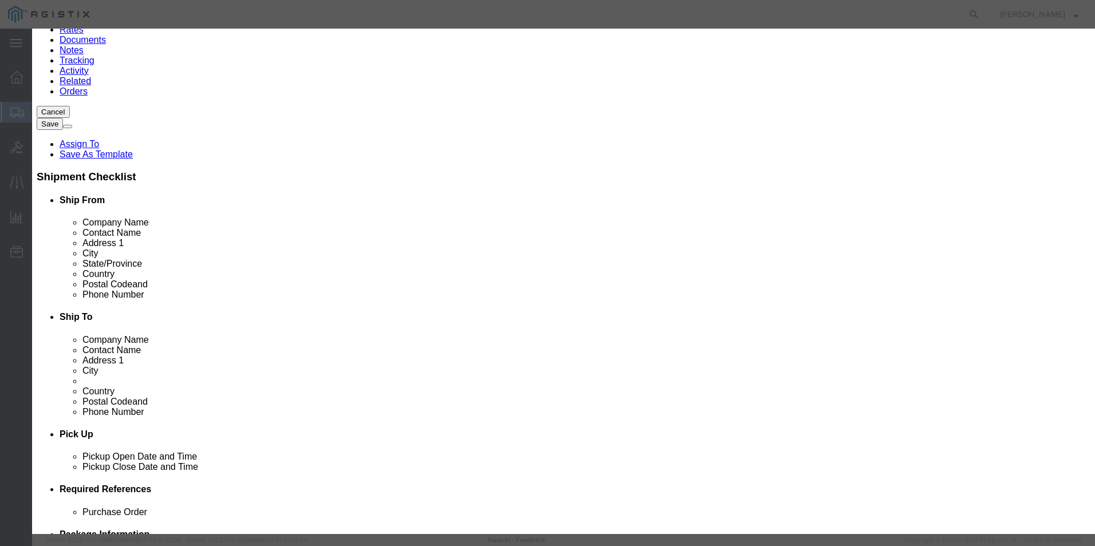
paste input "MXBCT4W0KL"
type input "MXBCT4W0KL"
click button "Save & Close"
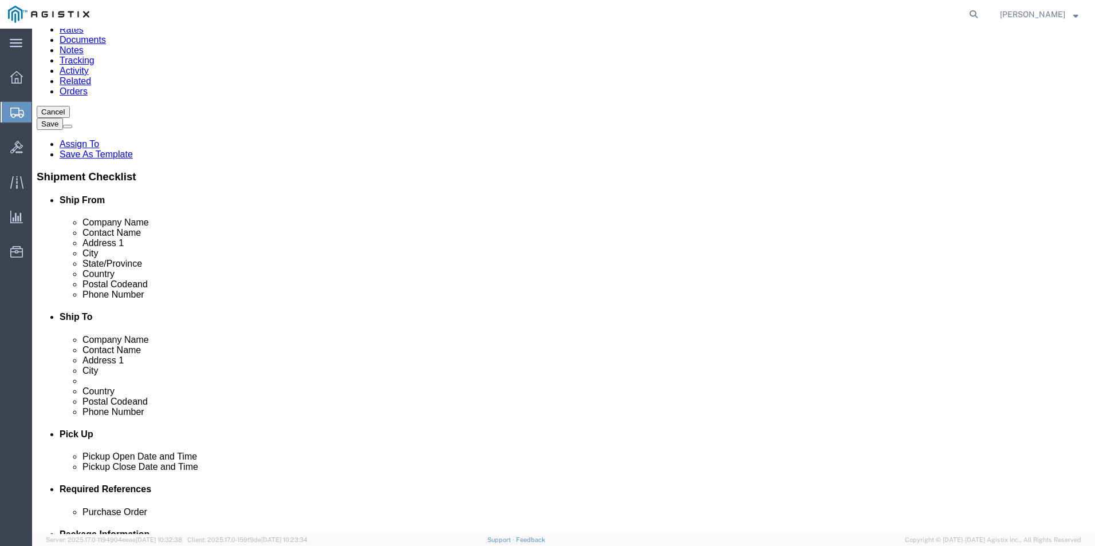
click dd "1.00 Each"
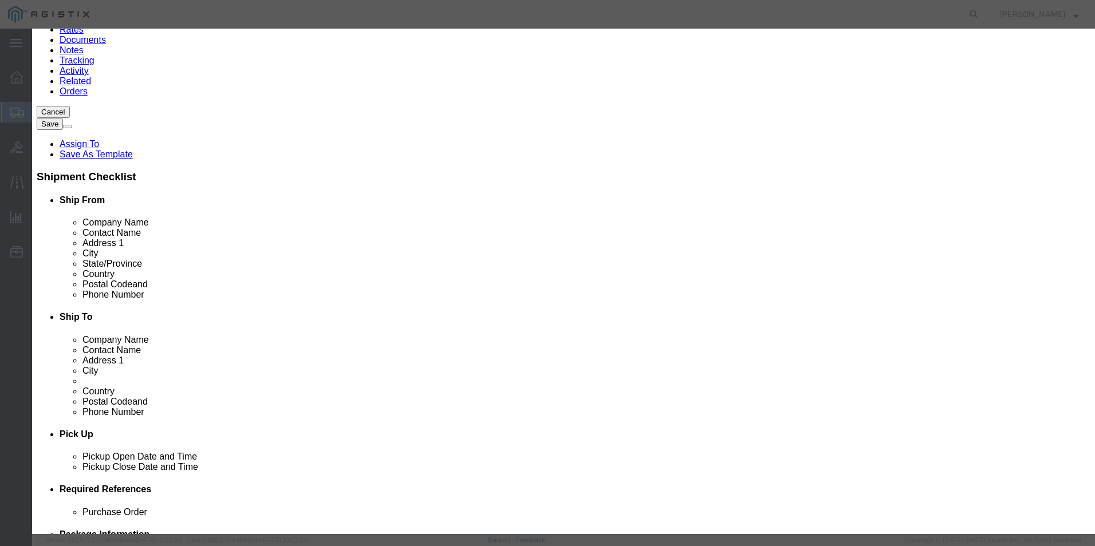
scroll to position [57, 0]
click textarea
type textarea "a"
type textarea "Asset Tag: 131048"
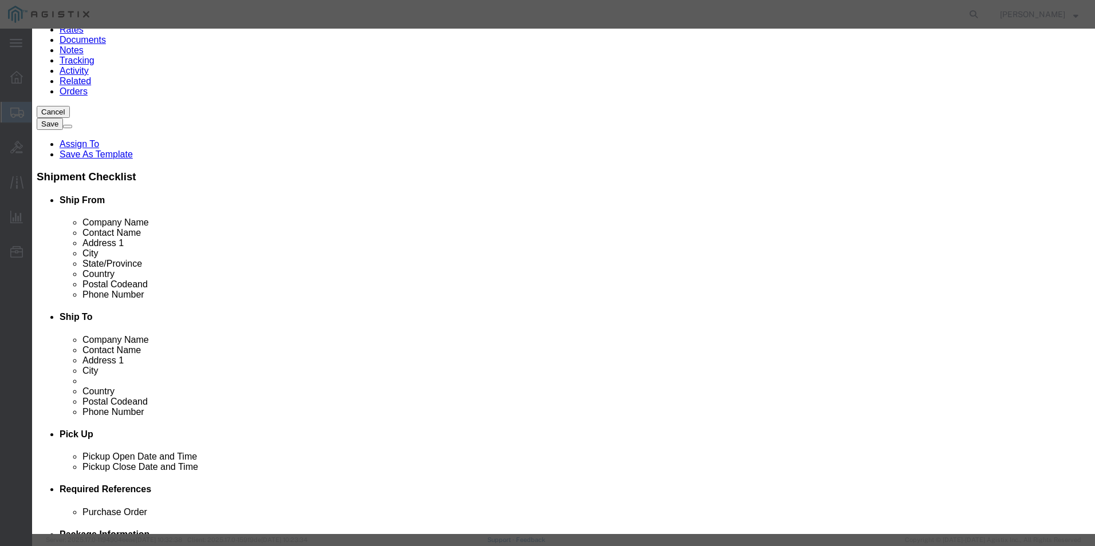
click input "text"
paste input "MXBCT4W0JT"
type input "MXBCT4W0JT"
click button "Save & Close"
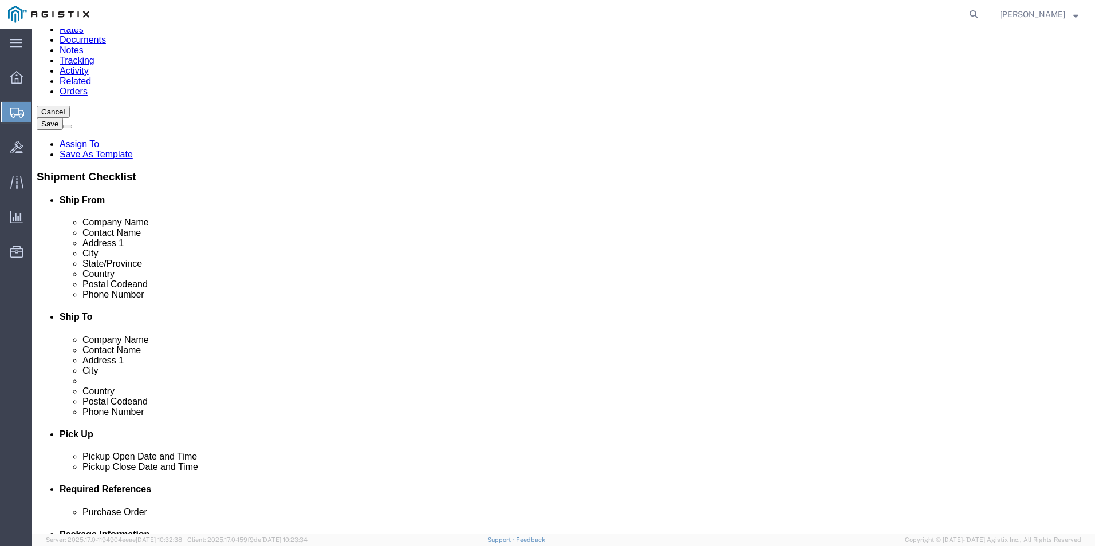
click dd "2783.67 USD"
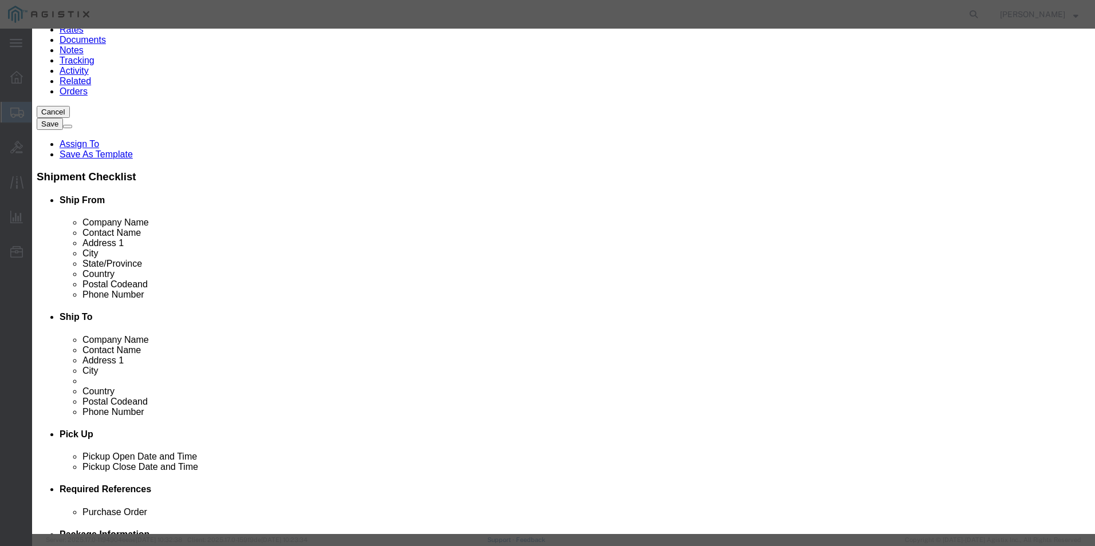
click textarea
click textarea "Asset Tag:"
type textarea "Asset Tag: 131049"
click input "text"
click select "Select Afghanistan Åland Islands Albania Algeria American Samoa Andorra Angola …"
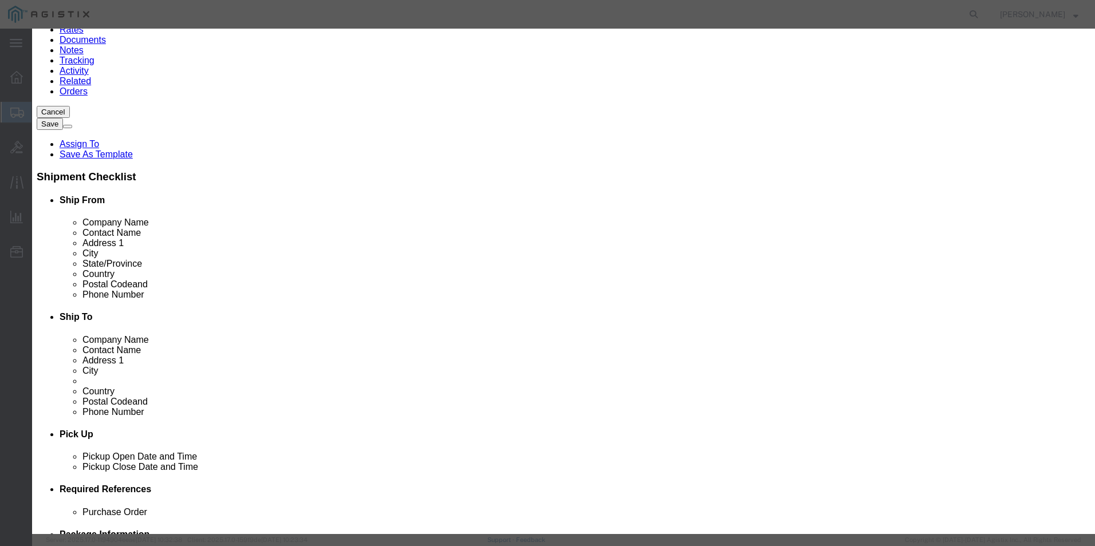
click div "Serial"
click input "text"
paste input "MXBCT4W0K3"
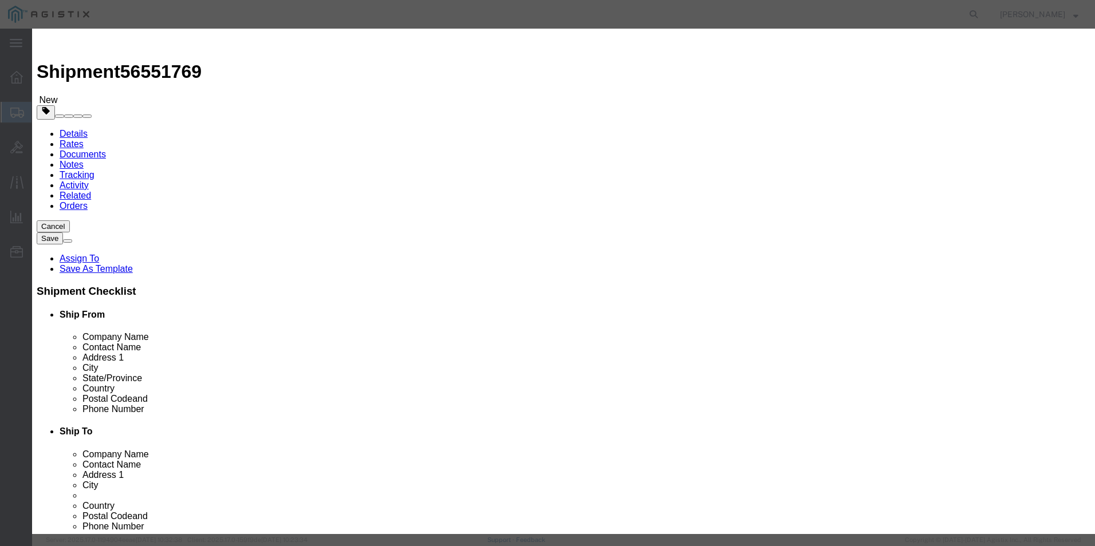
scroll to position [173, 0]
type input "MXBCT4W0K3"
click button "Save & Close"
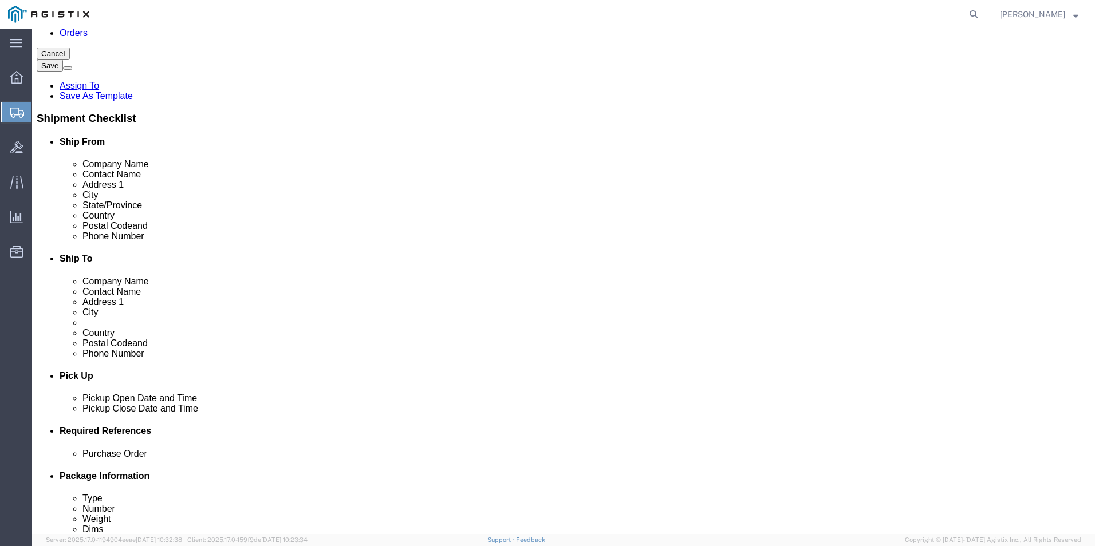
click link "Add Content"
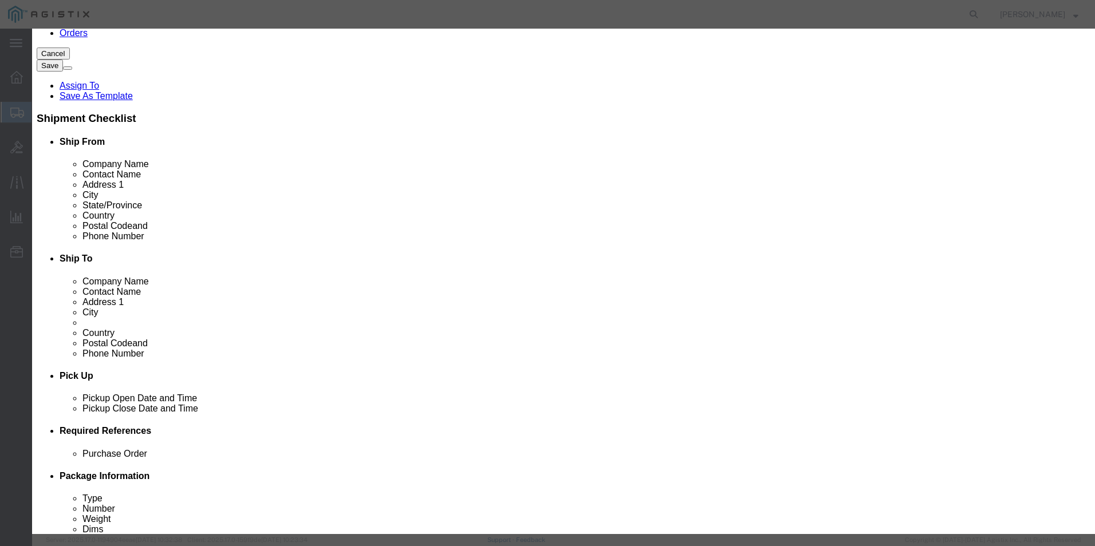
click textarea
paste textarea ""HP OfficeJet 250 all-in-one printer""
type textarea ""HP OfficeJet 250 all-in-one printer""
click input "text"
paste input ""HP OfficeJet 250 all-in-one printer""
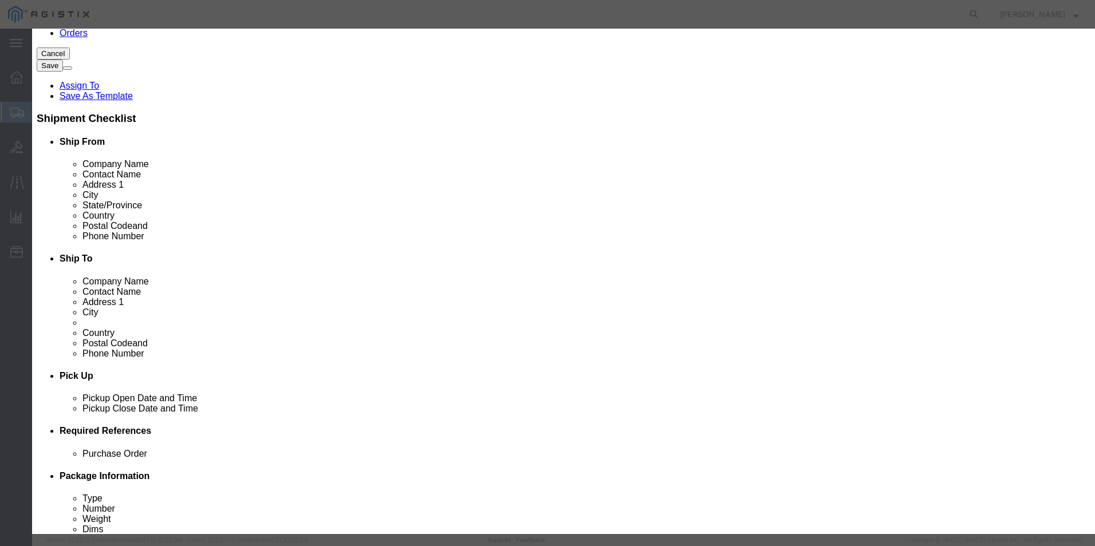
scroll to position [0, 33]
type input ""HP OfficeJet 250 all-in-one printer""
click input "0"
type input "1"
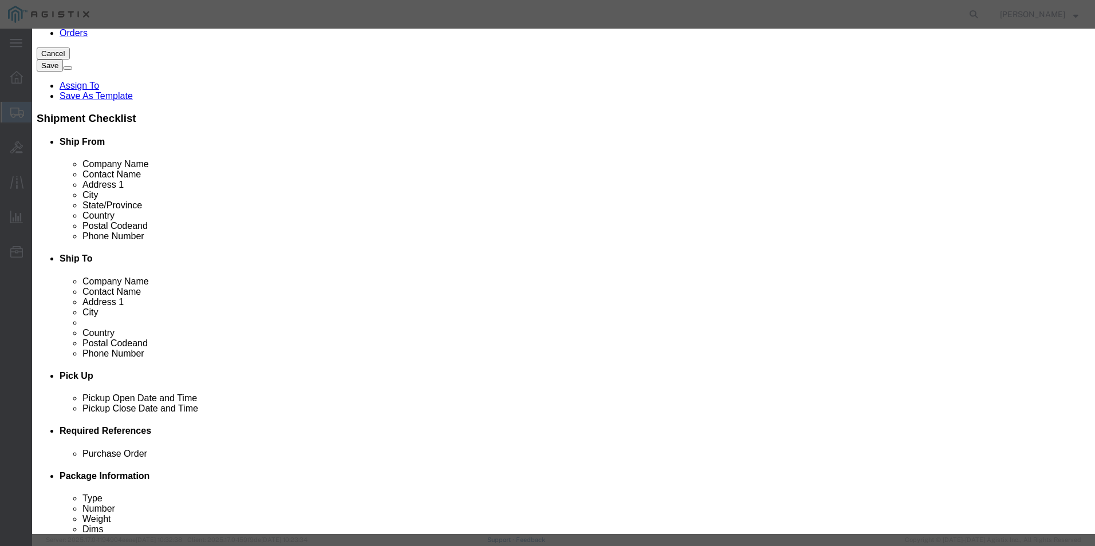
click input "text"
type input "311.42"
click select "Select 50 55 60 65 70 85 92.5 100 125 175 250 300 400"
select select "92.5"
click select "Select 50 55 60 65 70 85 92.5 100 125 175 250 300 400"
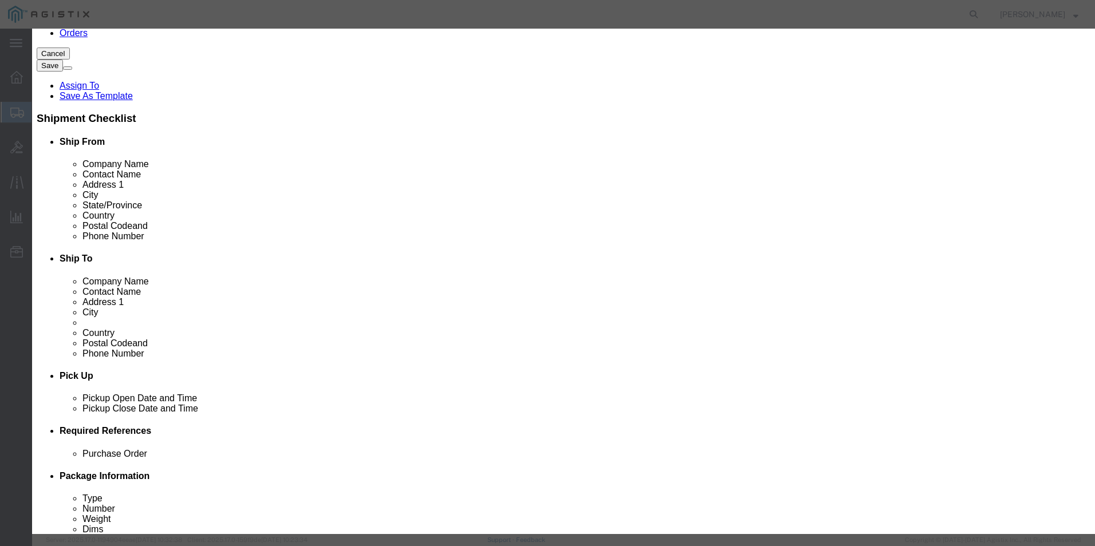
click textarea
click input "text"
paste input "CZ992A"
click div "Product Name "HP OfficeJet 250 all-in-one printer" Pieces 1 Select Bag Barrels …"
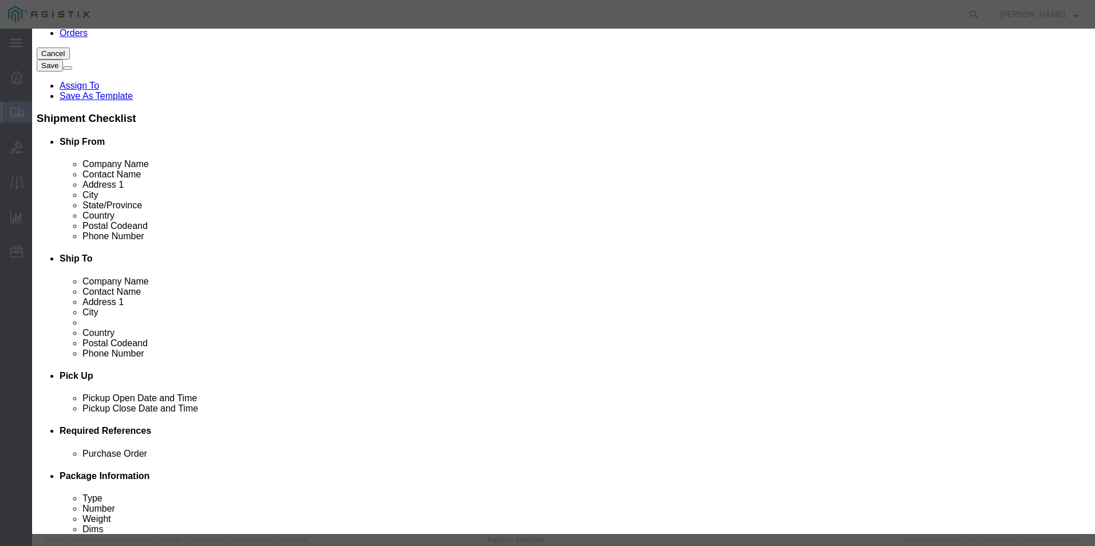
click input "CZ992A"
type input "CZ99"
click td "Name: OfficeJet 250 all-in-one printer"
select select "USD"
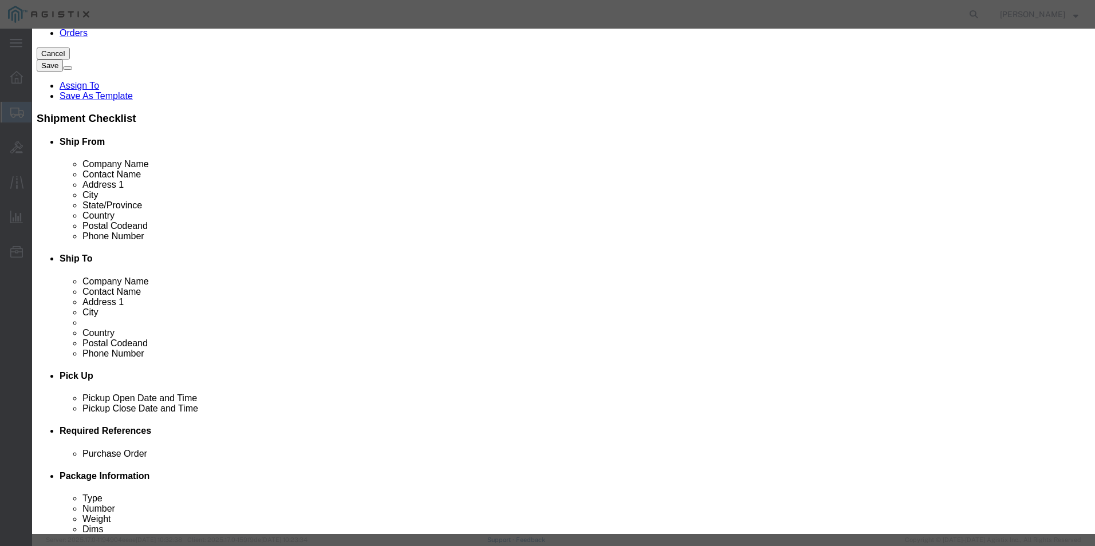
type textarea "Asset Tag:"
select select "US"
type input "8443.31.0000"
type input "EAR99"
select select "FTR"
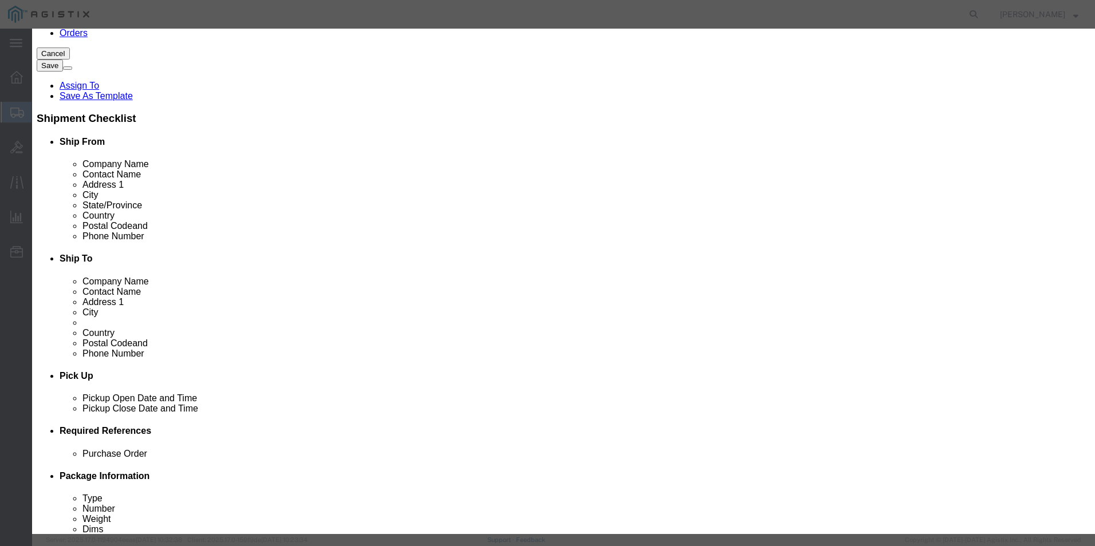
checkbox input "true"
checkbox input "false"
type input "OfficeJet 250 all-in-one printer"
type input "CZ992A#B1H"
type input "OfficeJet 250"
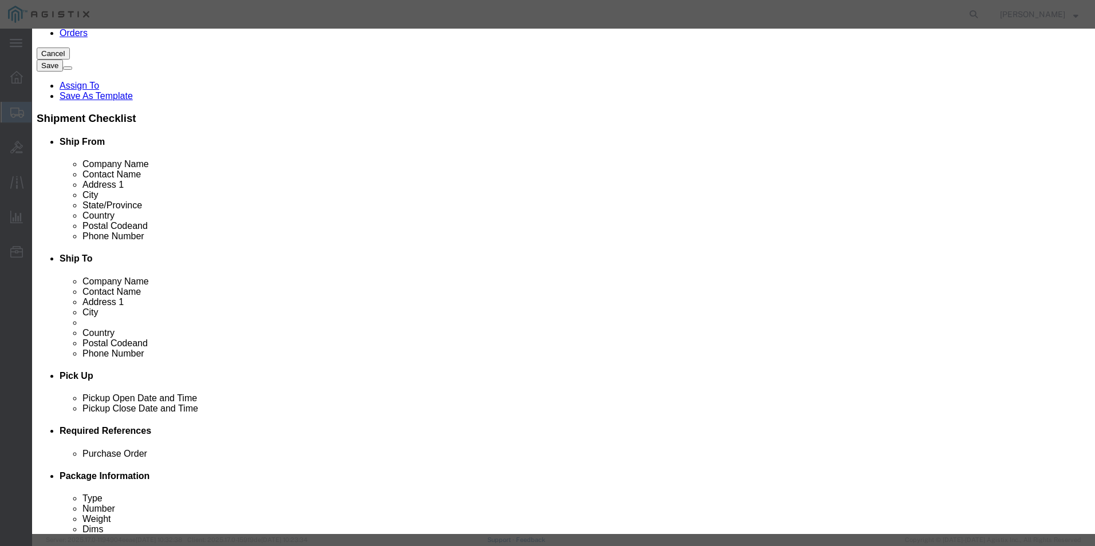
type textarea "OfficeJet 250 all-in-one printer"
select select
type input "OfficeJet 250 all-in-one printer"
click input "text"
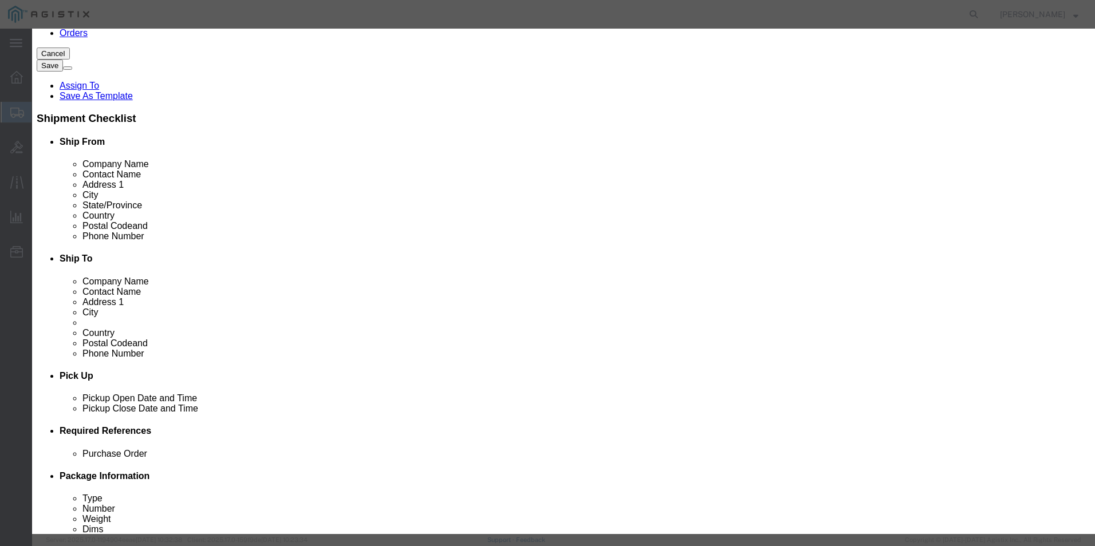
type input "311.42"
click select "Select ATF BIS DEA EPA FDA FTR ITAR OFAC Other (OPA)"
select select "BIS"
click select "Select ATF BIS DEA EPA FDA FTR ITAR OFAC Other (OPA)"
click select "Select AGR-Agricultural APP-Computers APR-Additional Permissive Exports AVS-Air…"
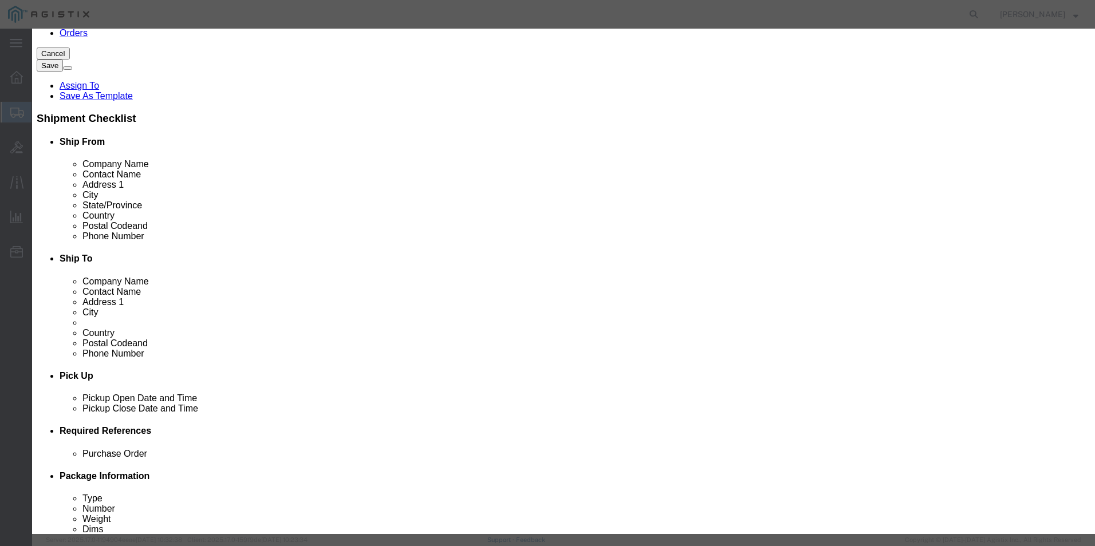
select select "NLR"
click select "Select AGR-Agricultural APP-Computers APR-Additional Permissive Exports AVS-Air…"
click button "Save & Close"
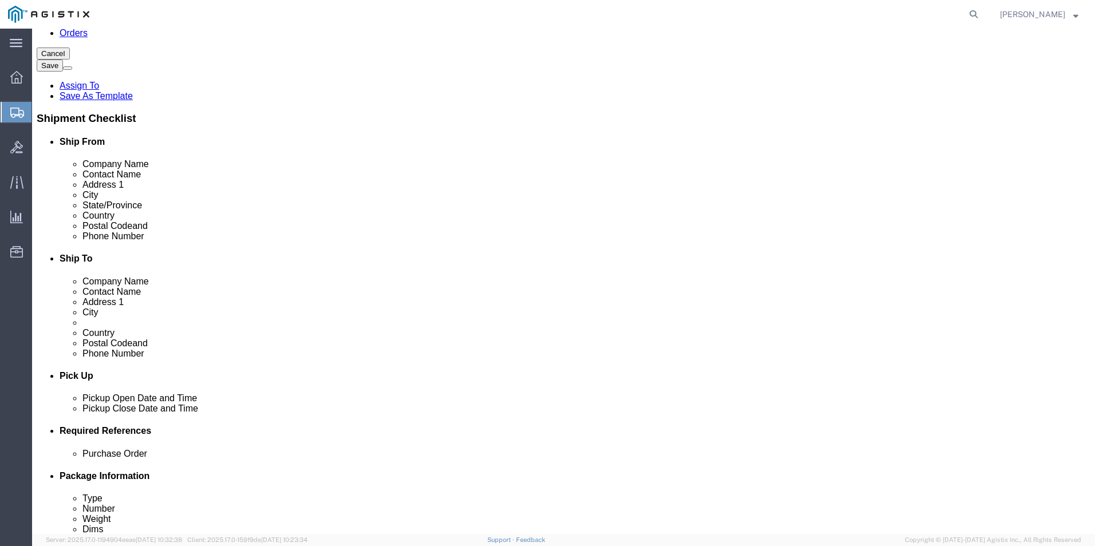
click dd "311.42 USD"
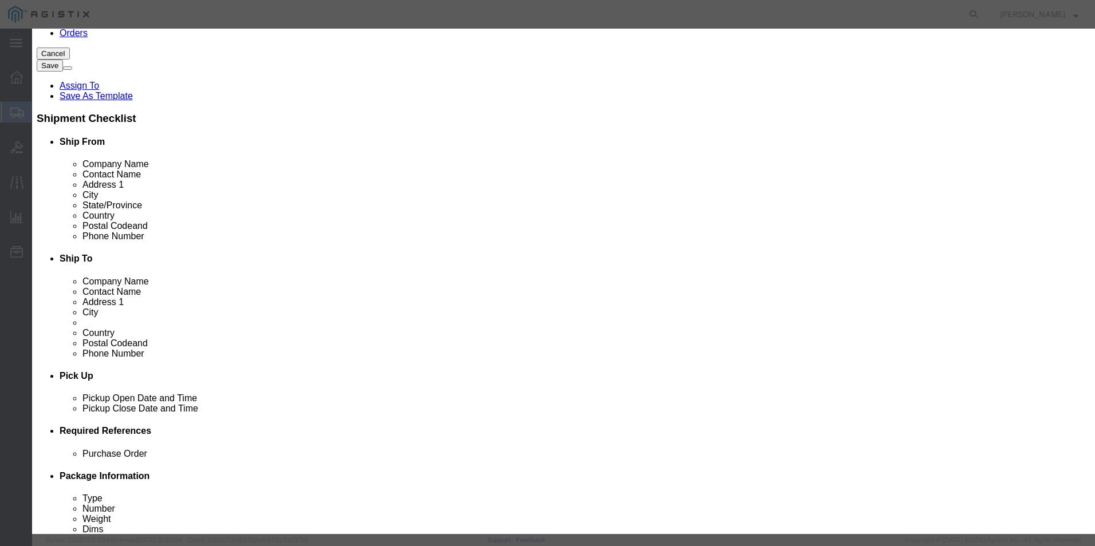
click textarea "Asset Tag:"
type textarea "Asset Tag: 131050"
click input "text"
click div "Product Name OfficeJet 250 all-in-one printer Pieces 1.00 Select Bag Barrels 10…"
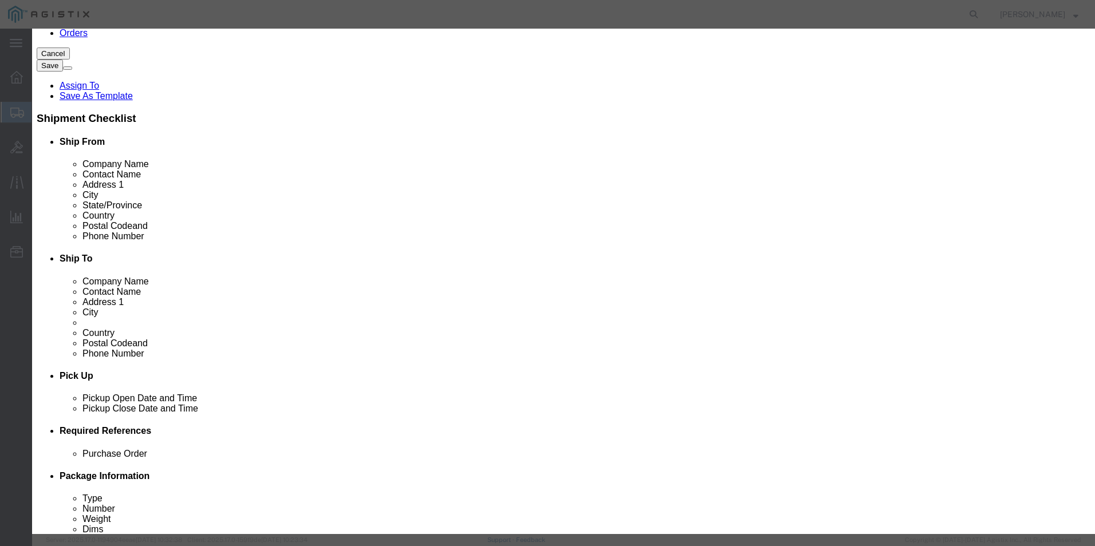
click input "text"
paste input "TH4CKCZ133"
type input "TH4CKCZ133"
click button "Save & Close"
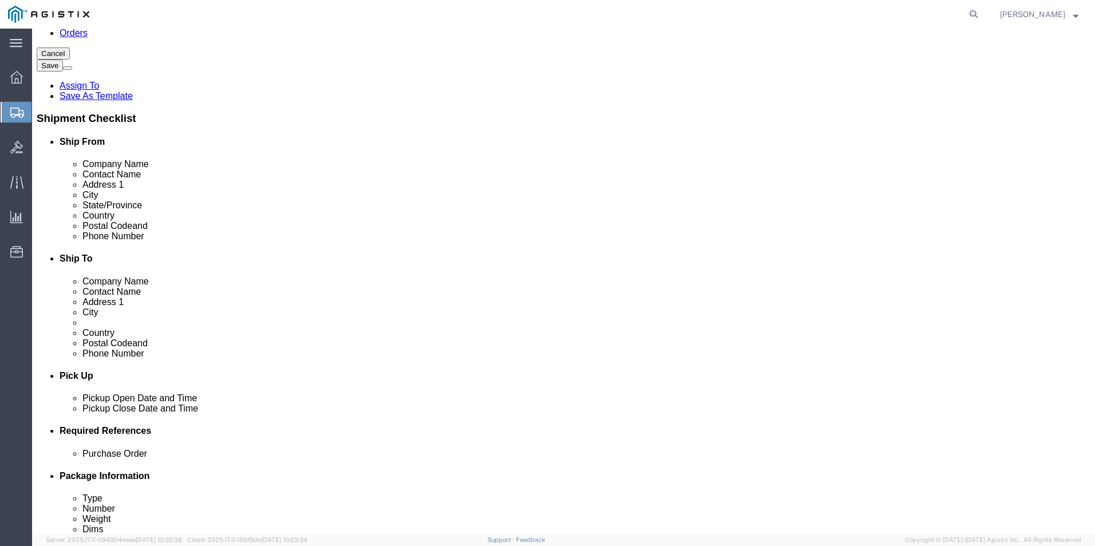
click link "Clone this content"
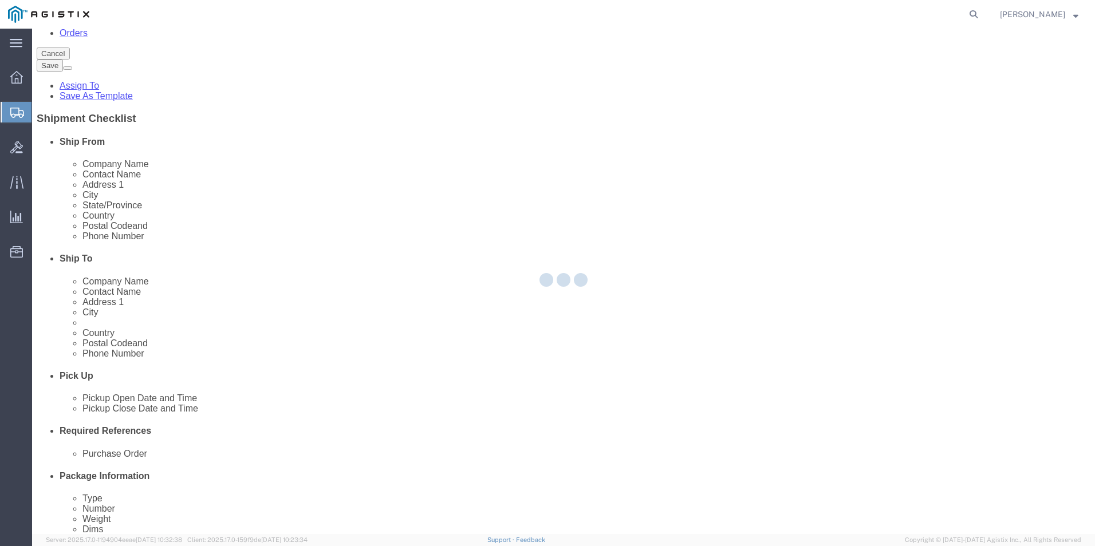
select select "PSNS"
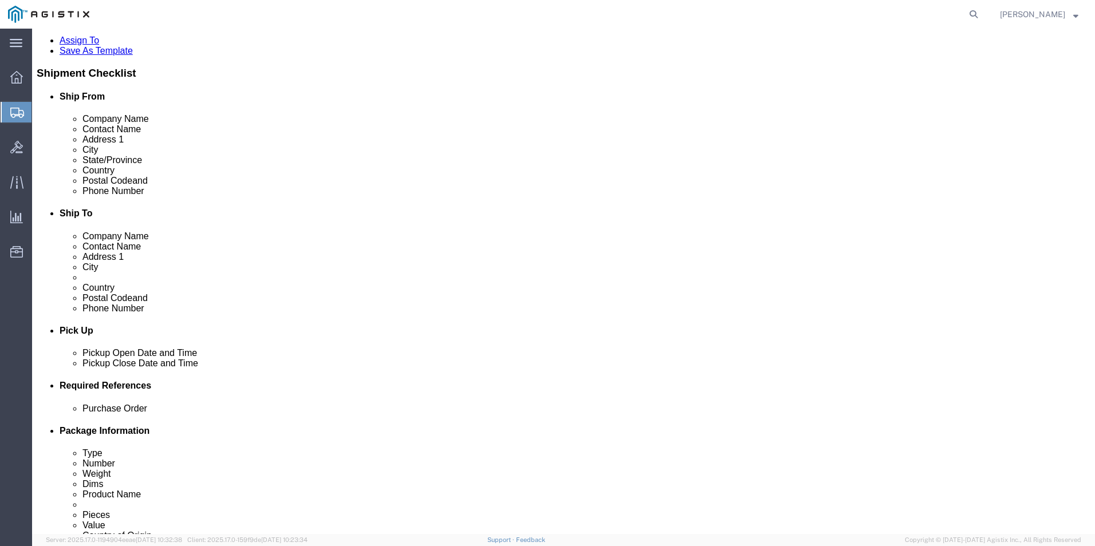
scroll to position [287, 0]
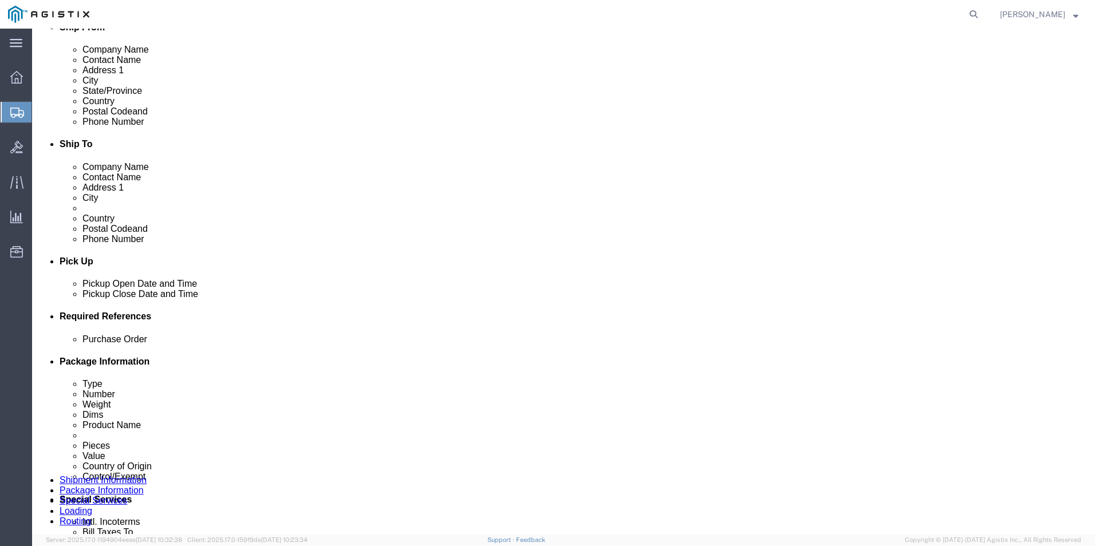
click dd "311.42 USD"
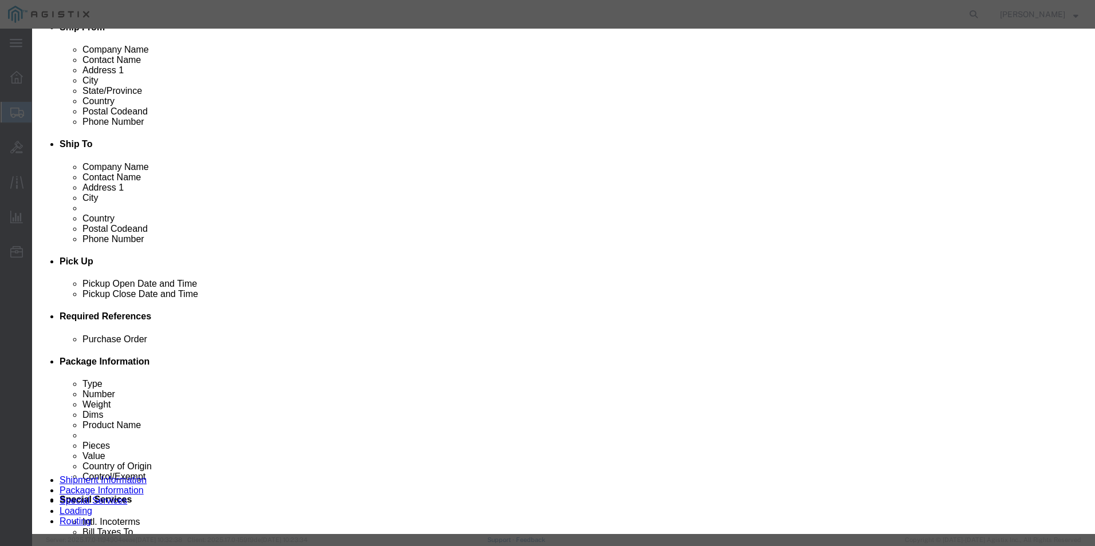
click textarea "Asset Tag: 131050"
type textarea "Asset Tag: 131051"
click input "TH4CKCZ133"
type input "T"
click input "text"
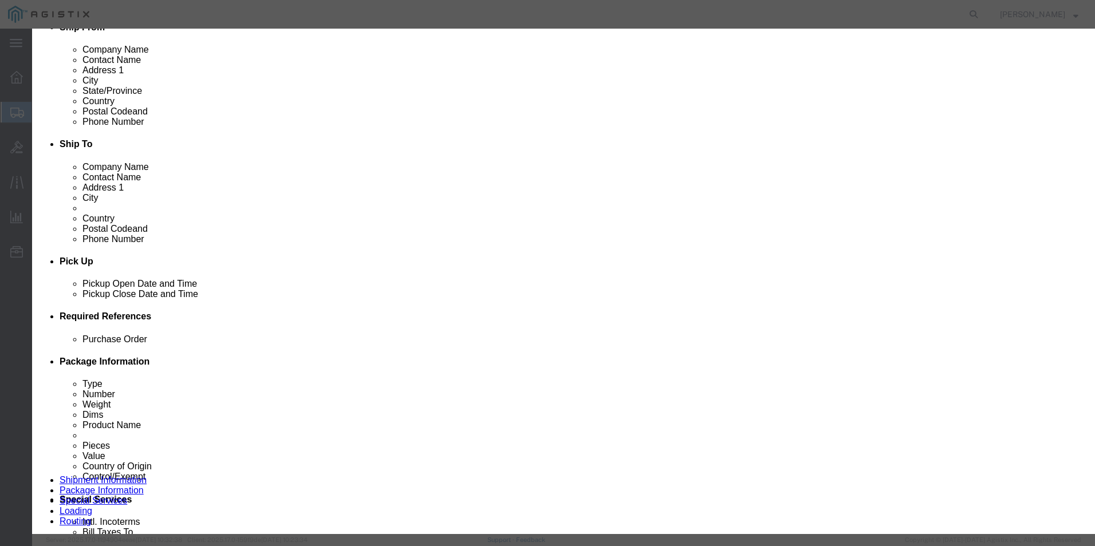
paste input "TH516CG1H7"
type input "TH516CG1H7"
click button "Save & Close"
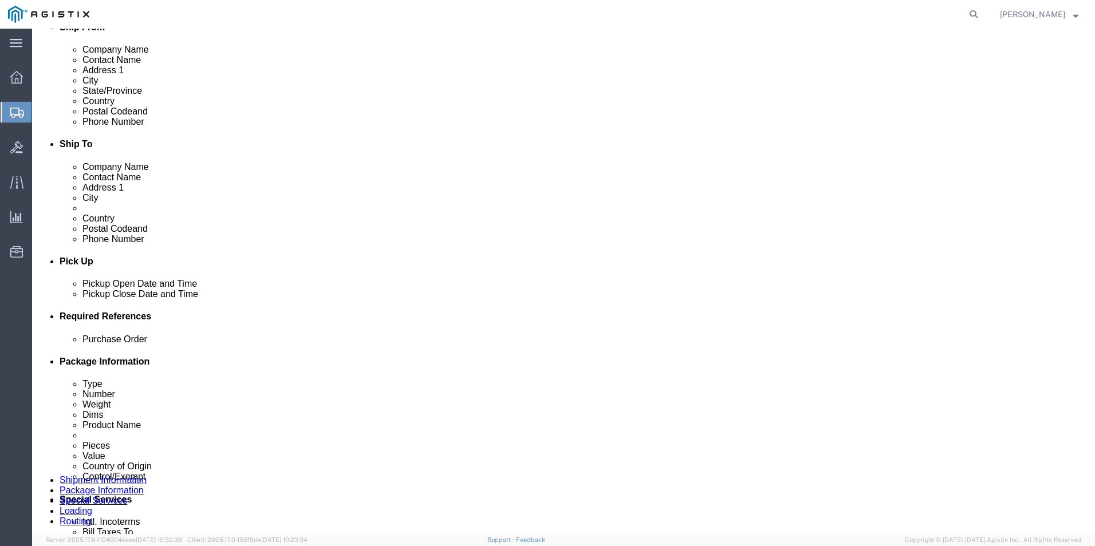
click link "Clone this content"
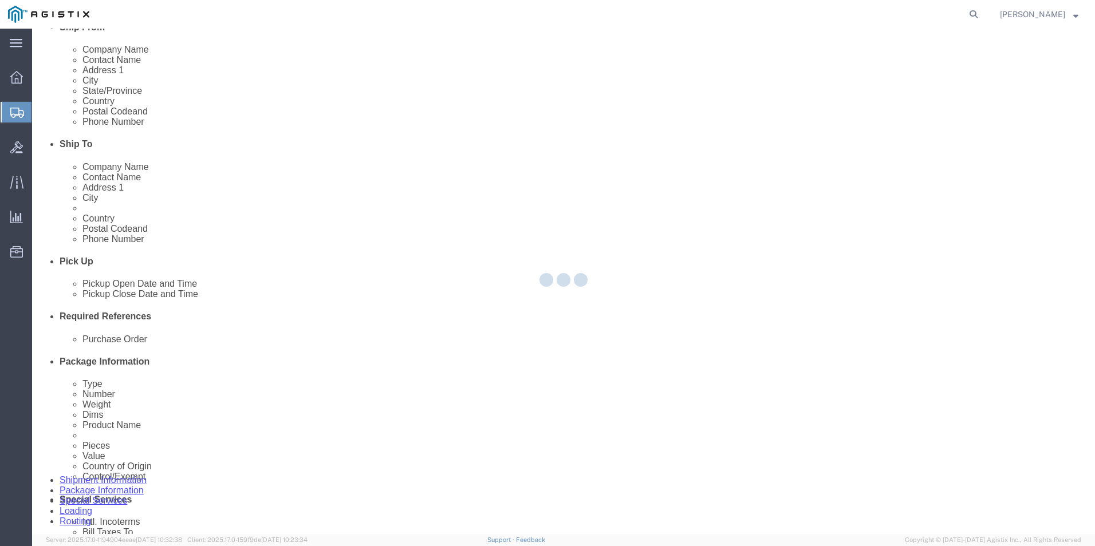
select select "PSNS"
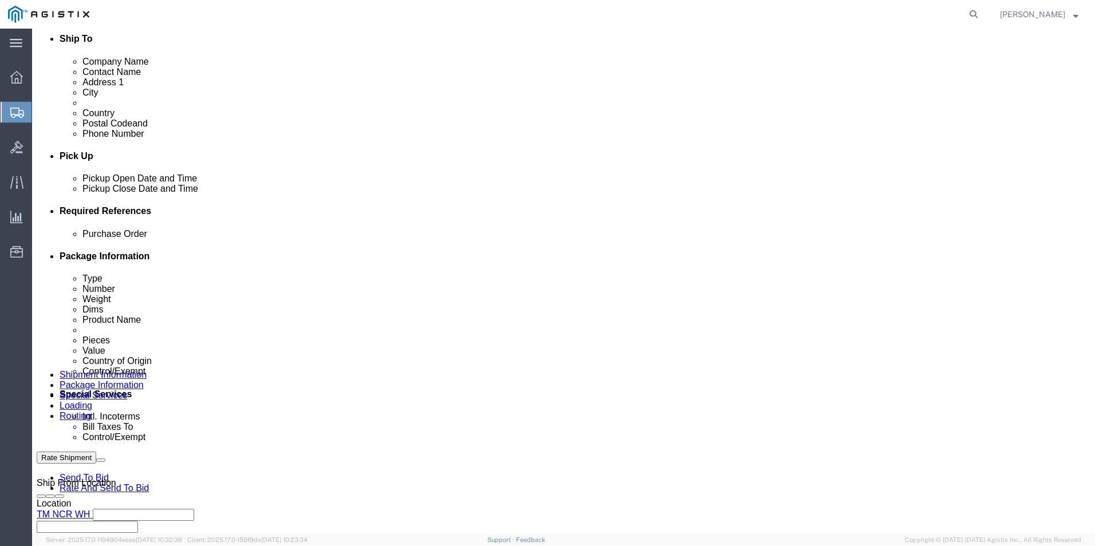
scroll to position [402, 0]
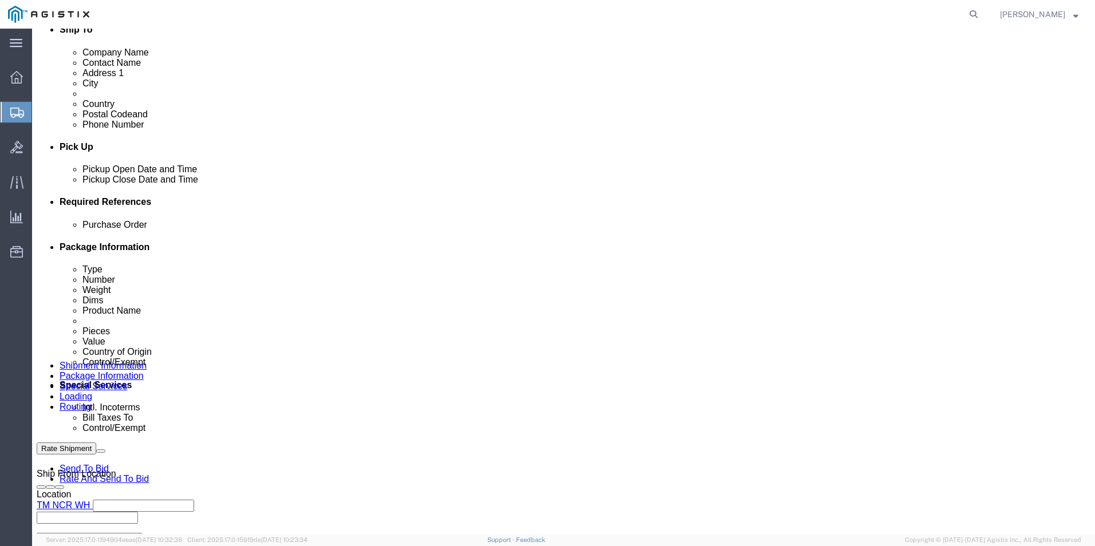
click div "Pieces: 1.00 Each Total value: 311.42 USD"
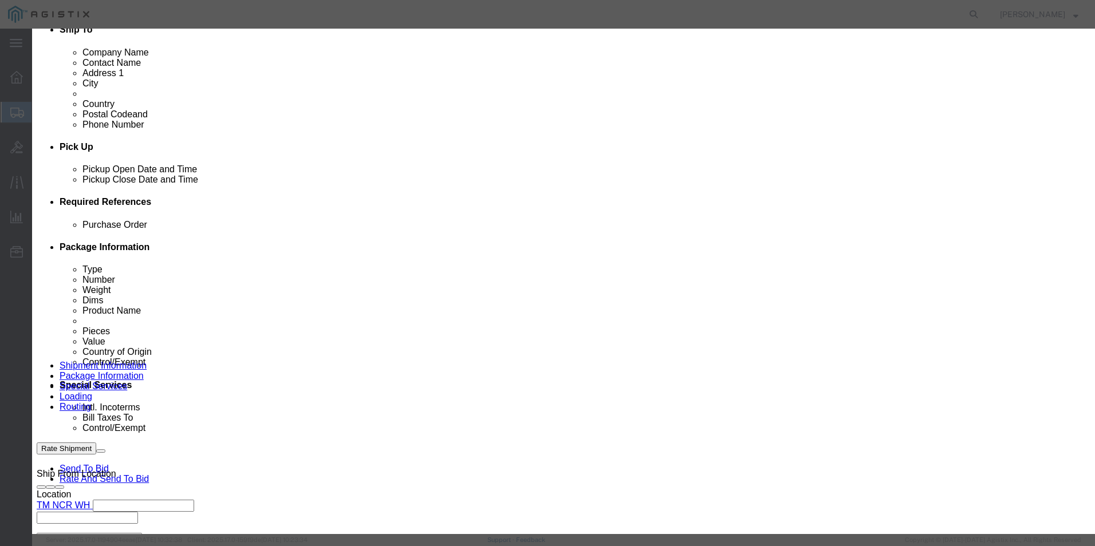
click textarea "Asset Tag: 131051"
type textarea "Asset Tag: 131052"
click input "TH516CG1H7"
type input "T"
click input "text"
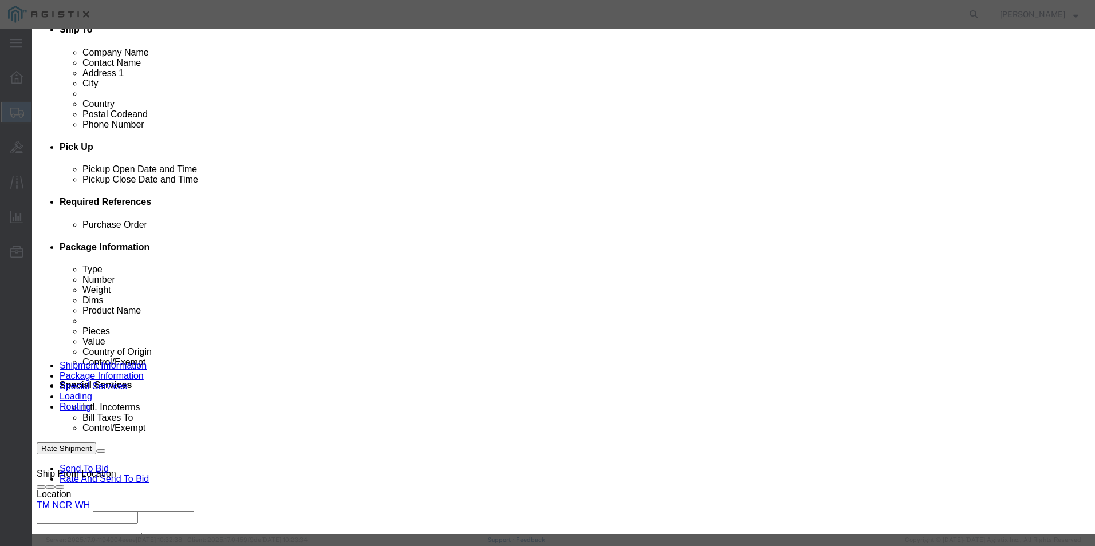
paste input "TH4CKCZ10P"
type input "TH4CKCZ10P"
click button "Save & Close"
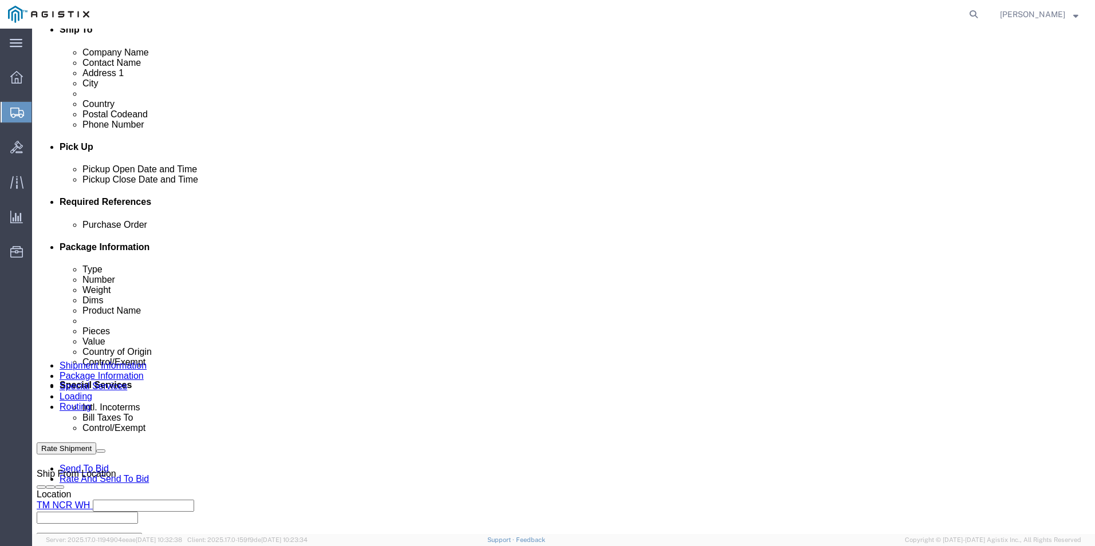
click link "Clone this content"
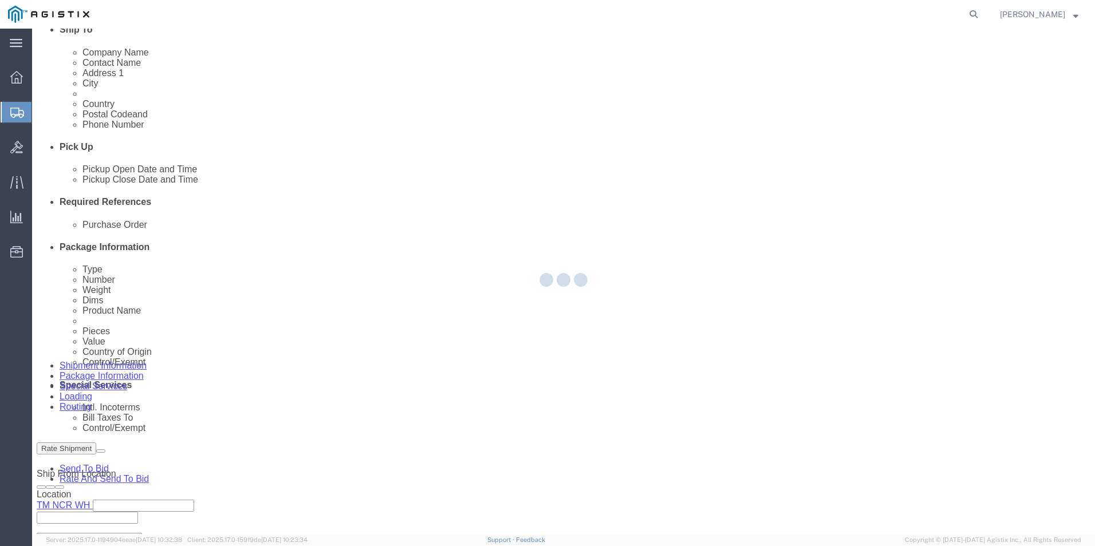
select select "PSNS"
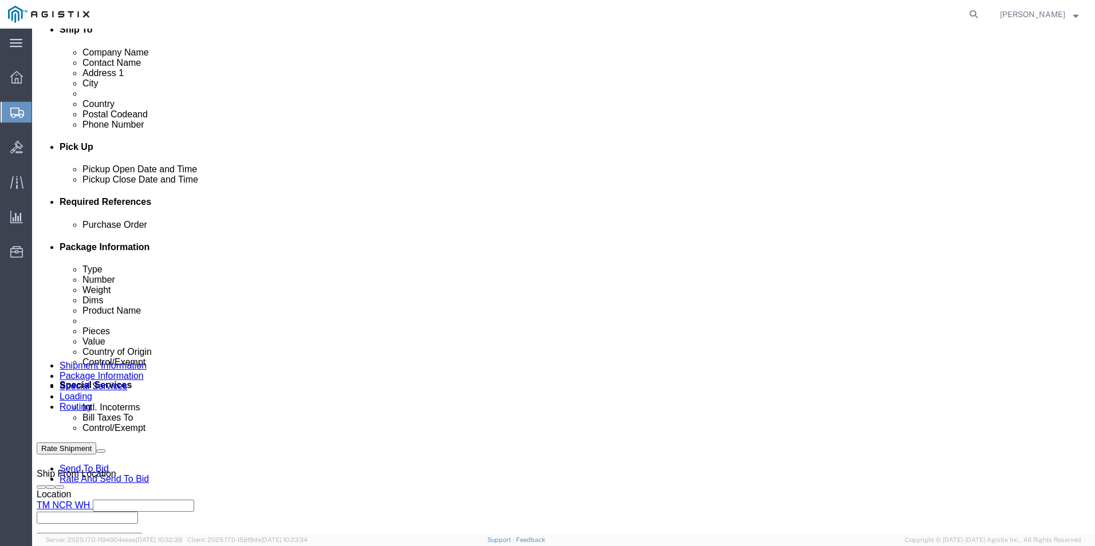
scroll to position [459, 0]
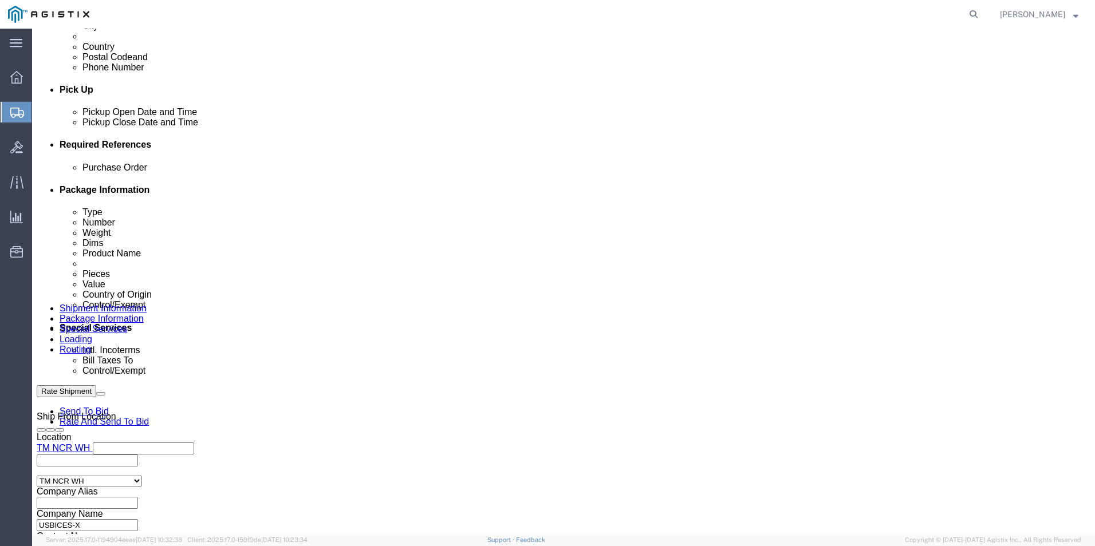
click dd "1.00 Each"
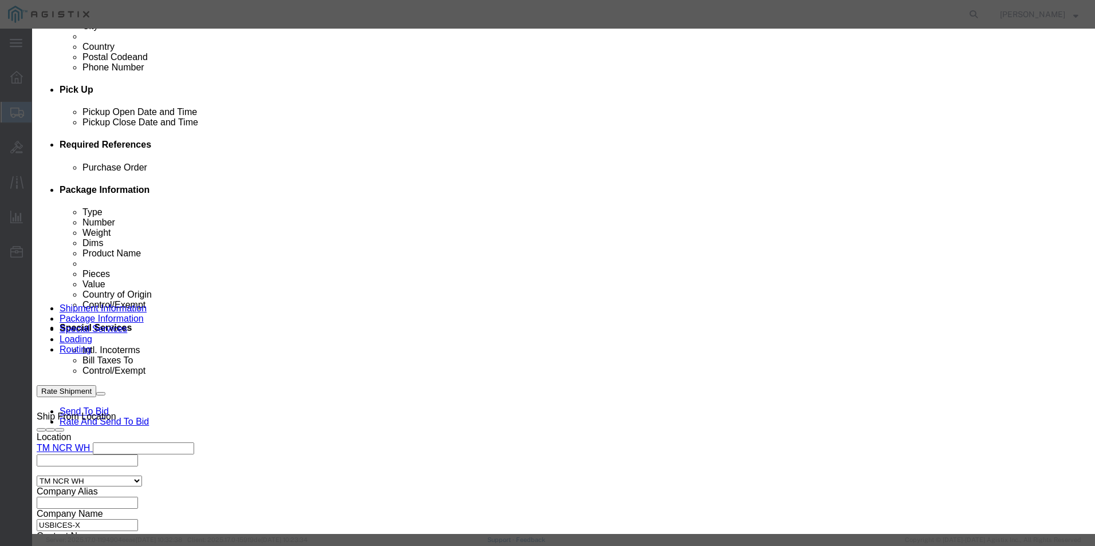
click textarea "Asset Tag: 131052"
type textarea "Asset Tag: 131053"
click input "TH4CKCZ10P"
type input "T"
click input "text"
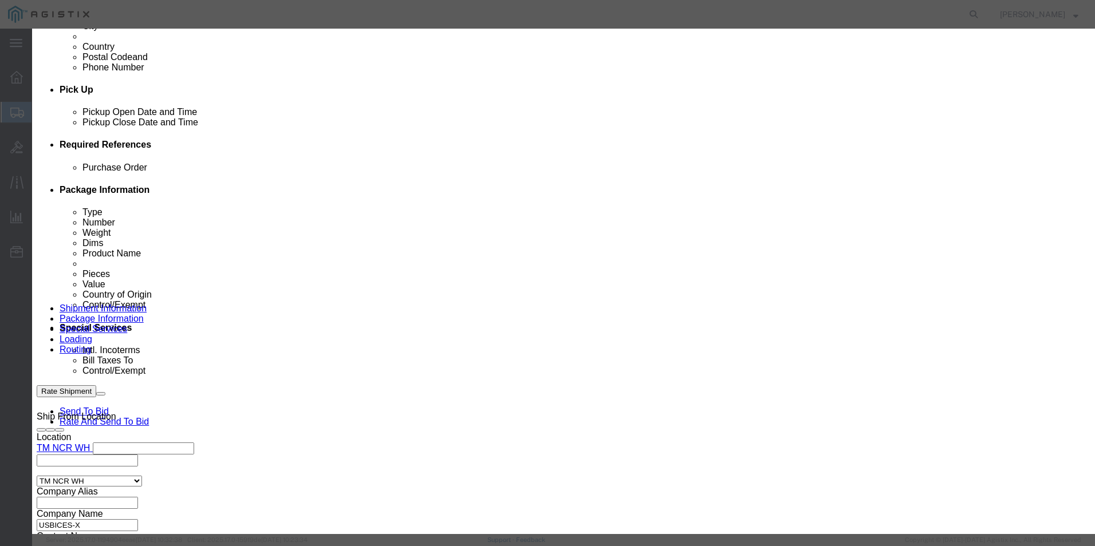
paste input "TH4CKCZ15Z"
type input "TH4CKCZ15Z"
click button "Save & Close"
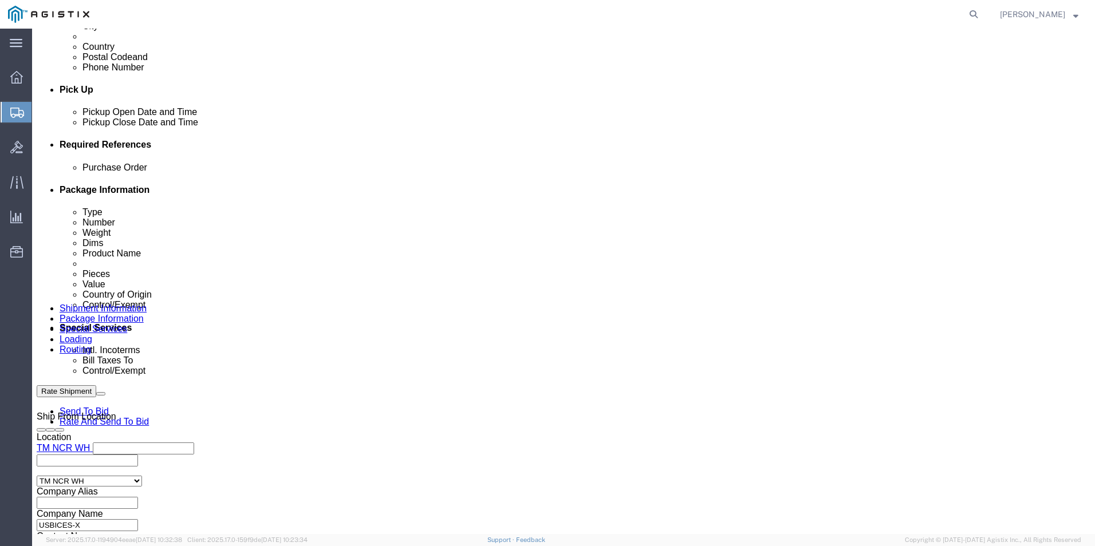
click link "Clone this content"
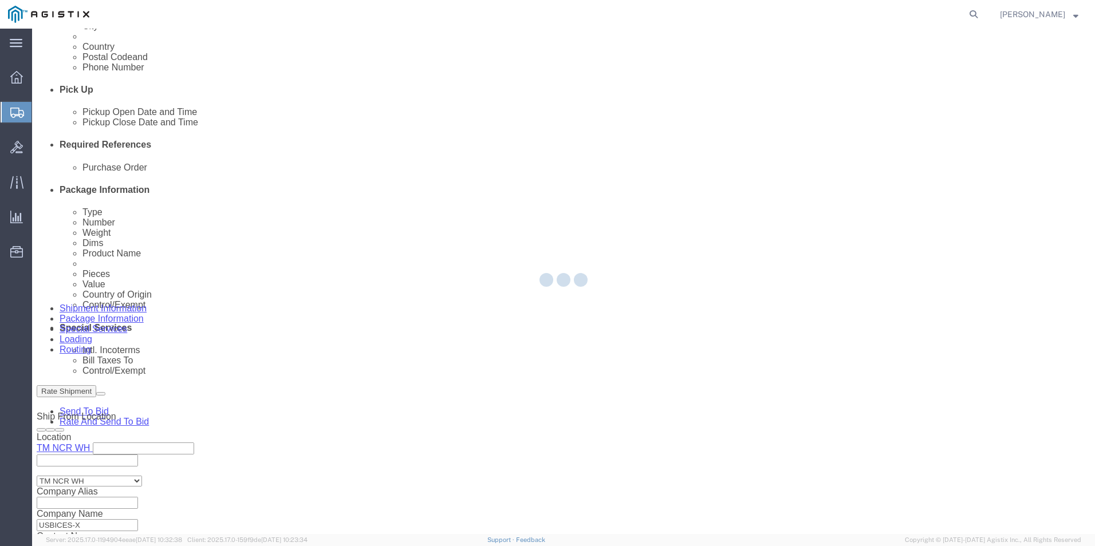
select select "PSNS"
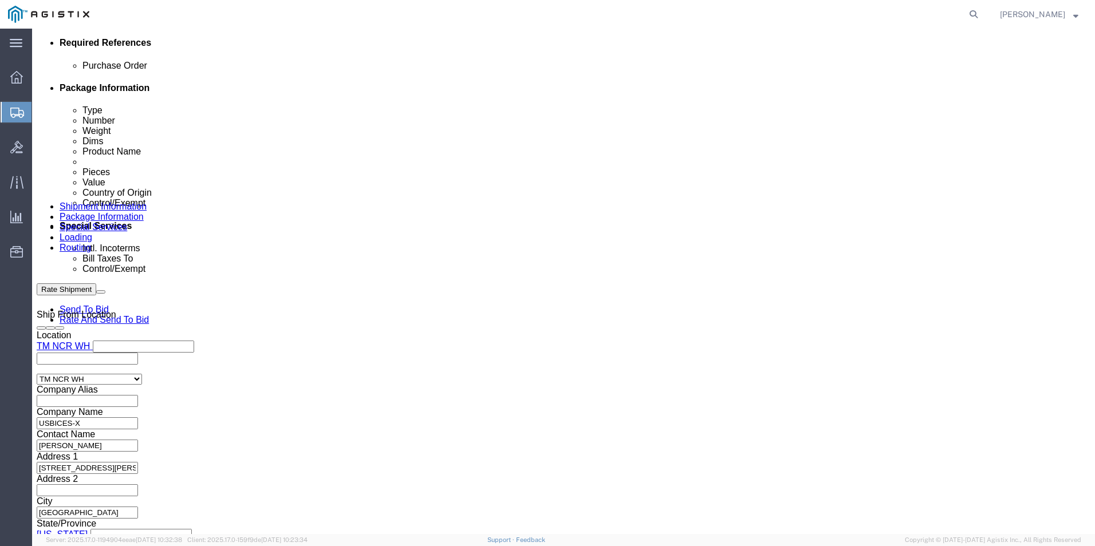
scroll to position [574, 0]
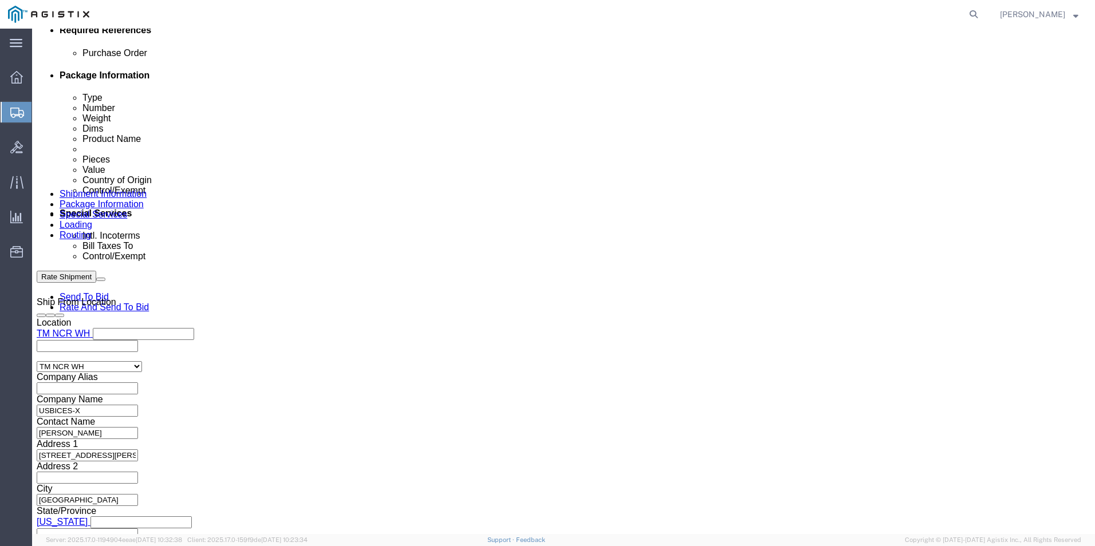
click dd "311.42 USD"
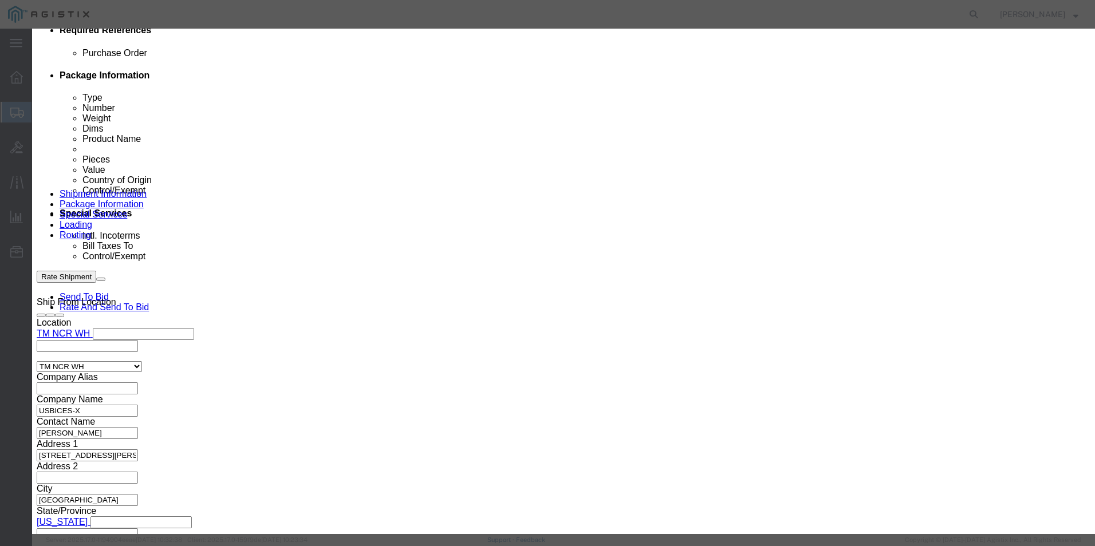
click textarea "Asset Tag: 131053"
type textarea "Asset Tag: 131054"
click input "TH4CKCZ15Z"
type input "T"
click input "text"
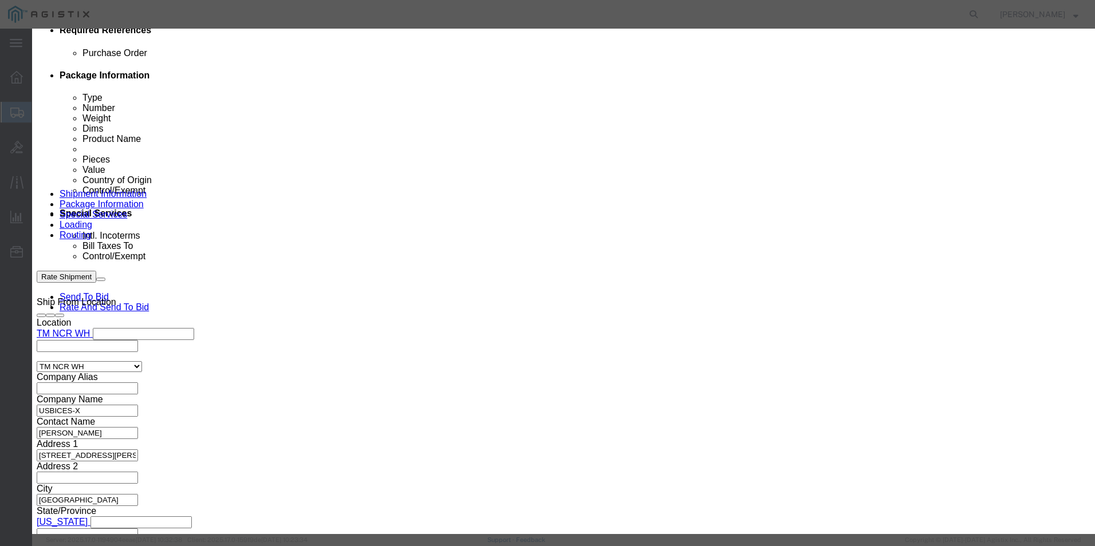
paste input "TH516CG1FP"
type input "TH516CG1FP"
click button "Save & Close"
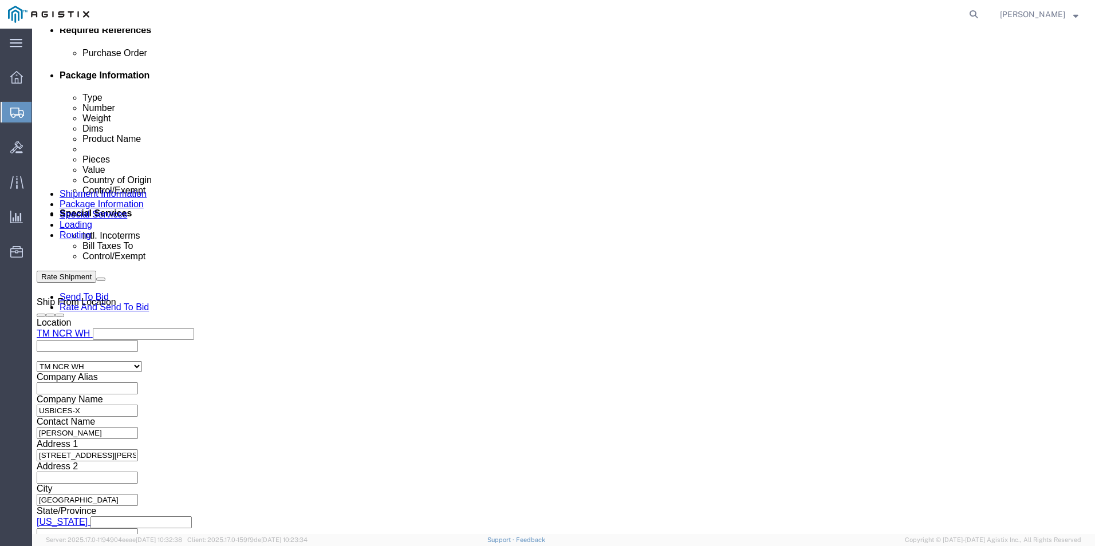
click link "Clone this content"
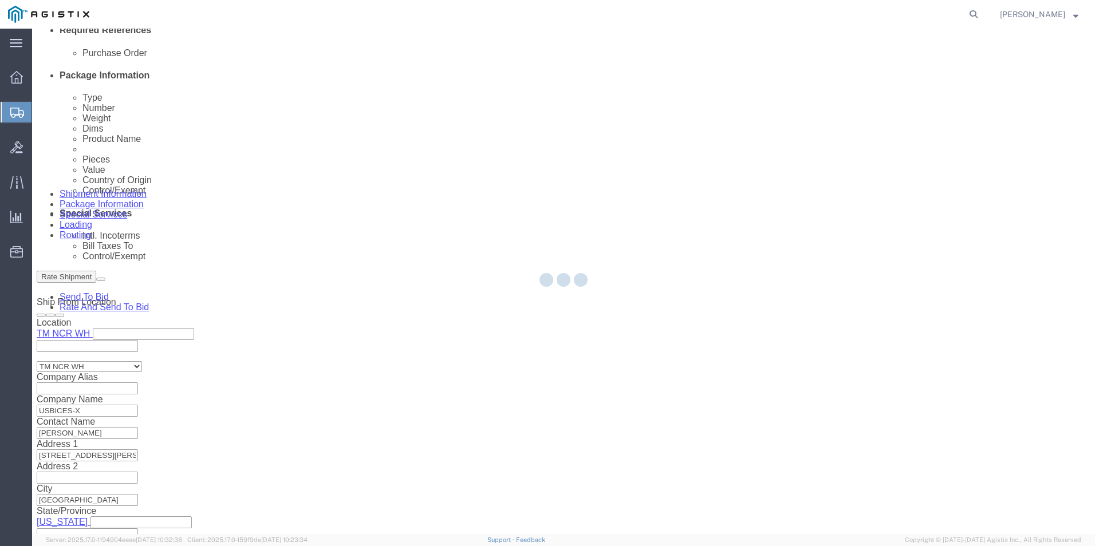
select select "PSNS"
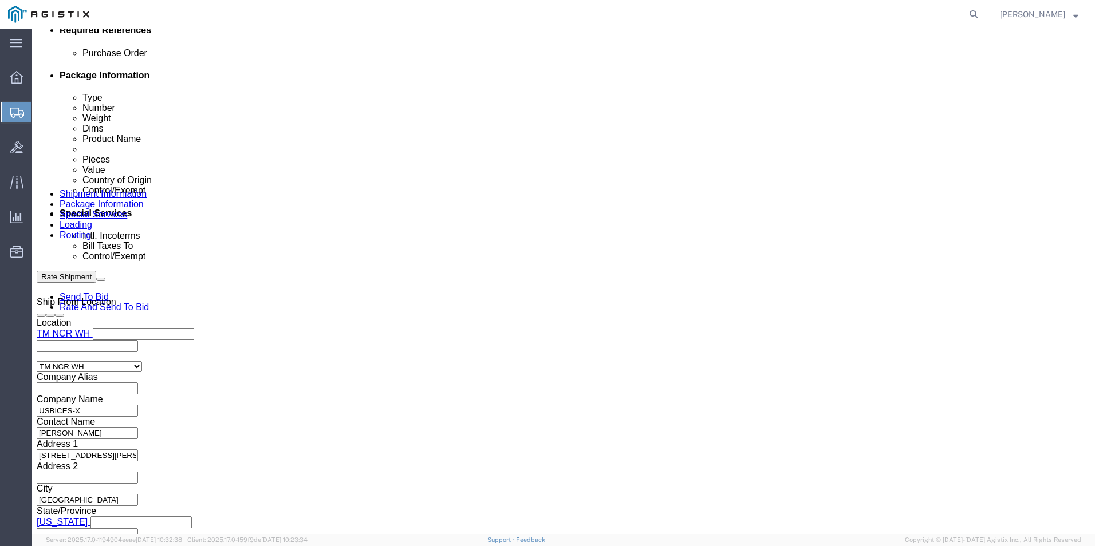
scroll to position [631, 0]
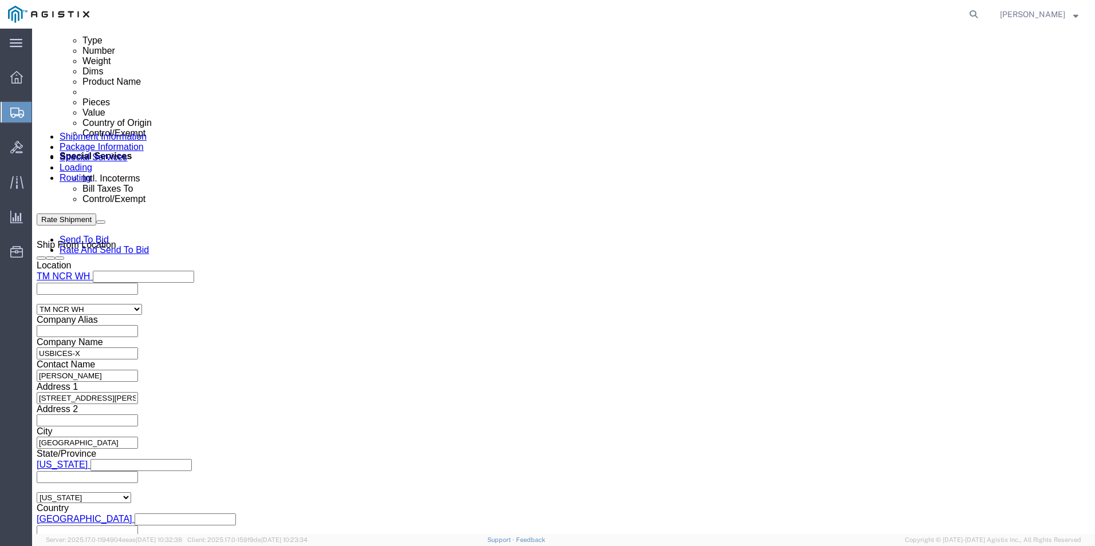
click dd "1.00 Each"
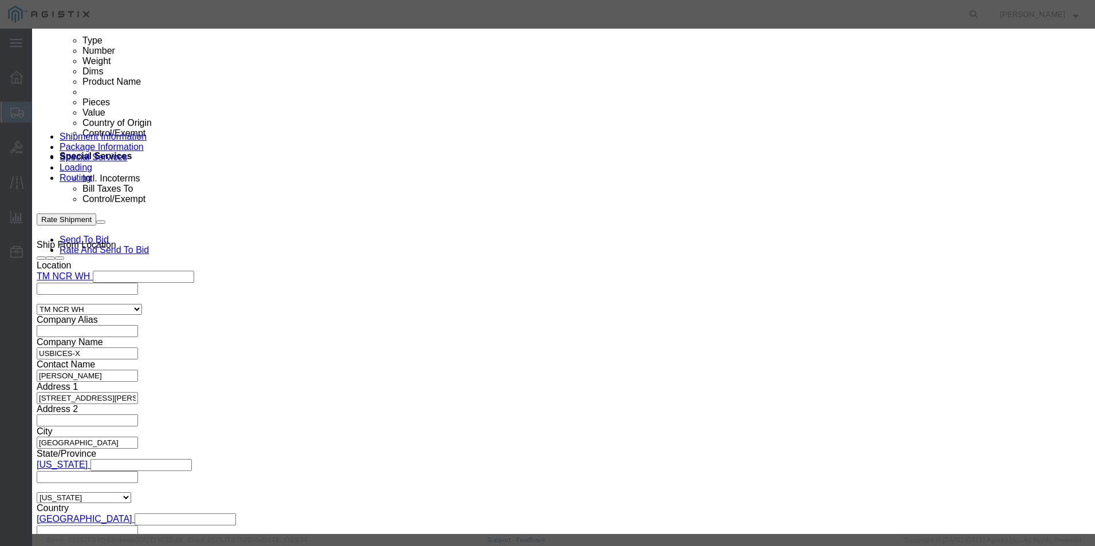
click textarea "Asset Tag: 131054"
type textarea "Asset Tag: 131055"
click input "TH516CG1FP"
type input "T"
click input "text"
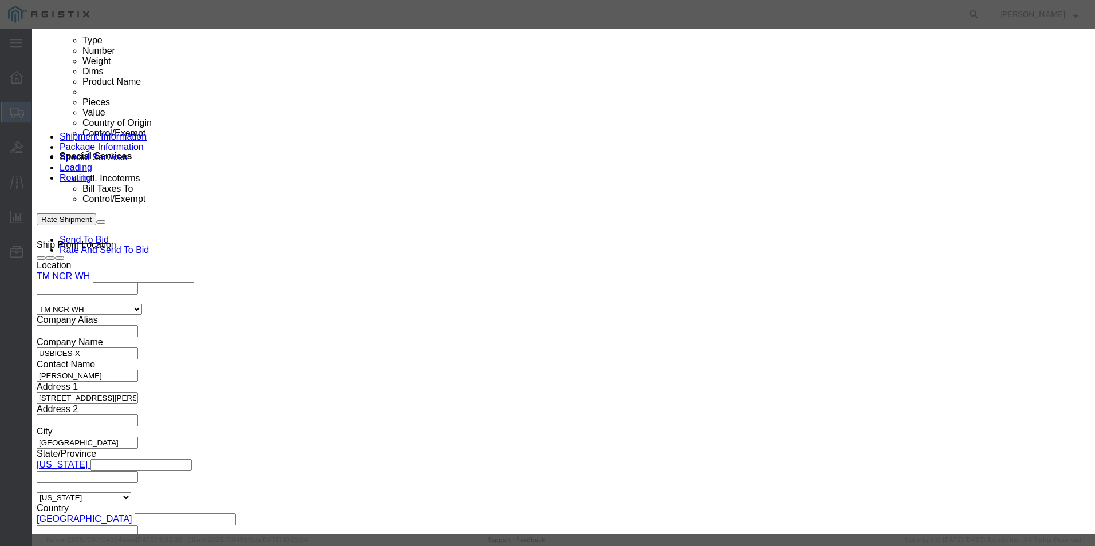
paste input "TH4CKCZ11K"
type input "TH4CKCZ11K"
click button "Save & Close"
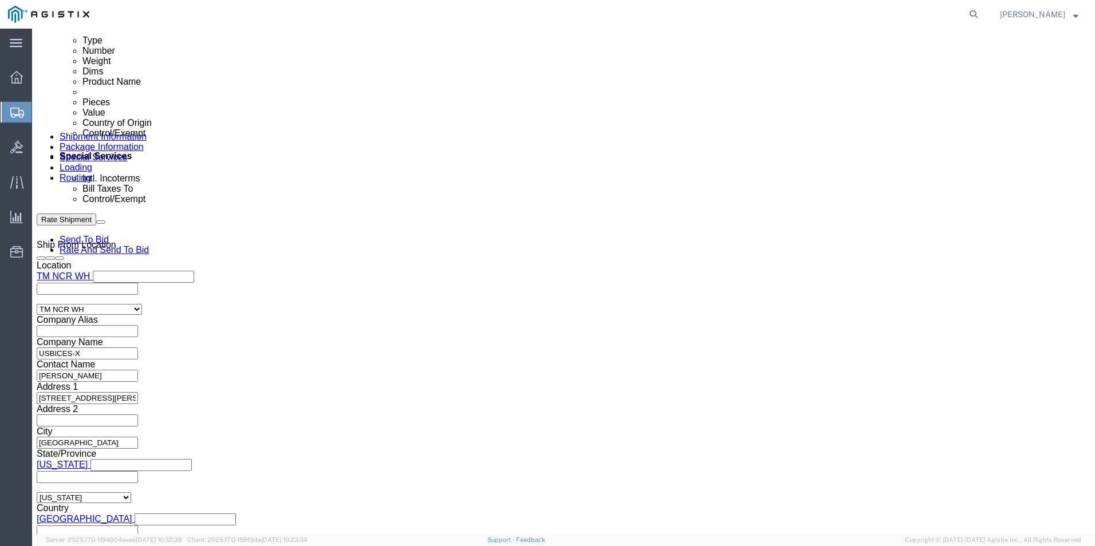
click link "Clone this content"
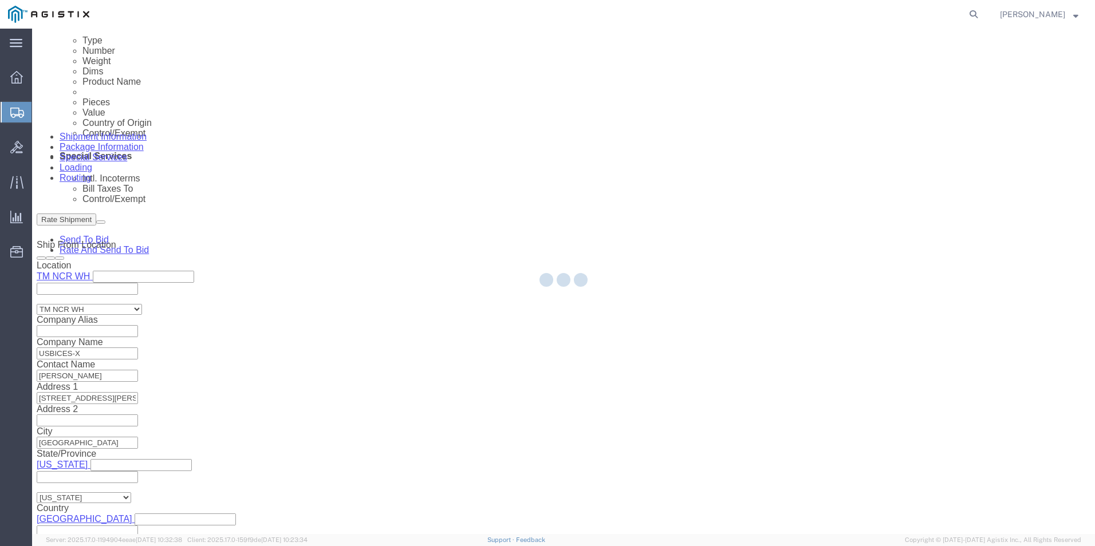
select select "PSNS"
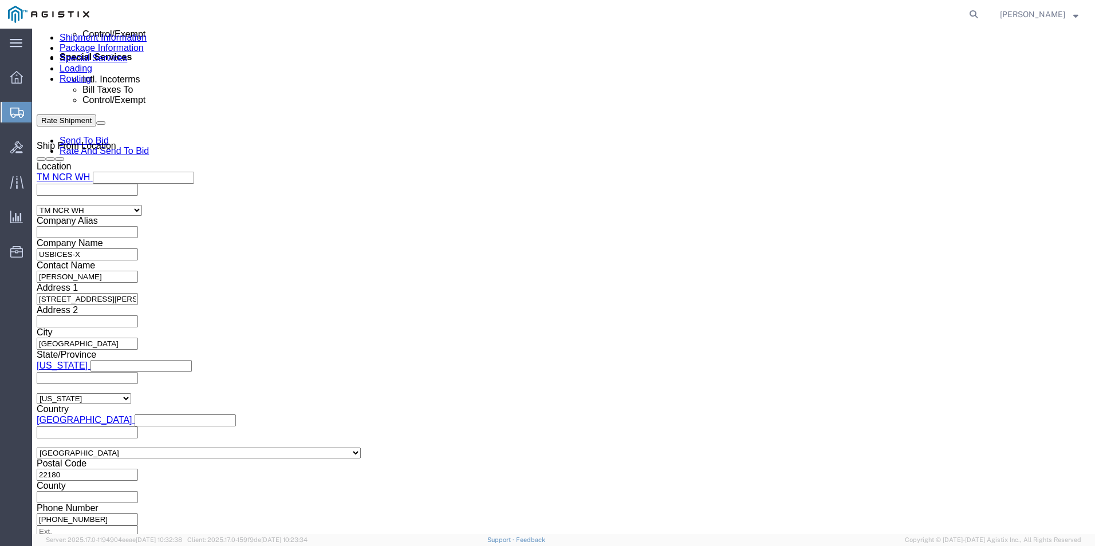
scroll to position [745, 0]
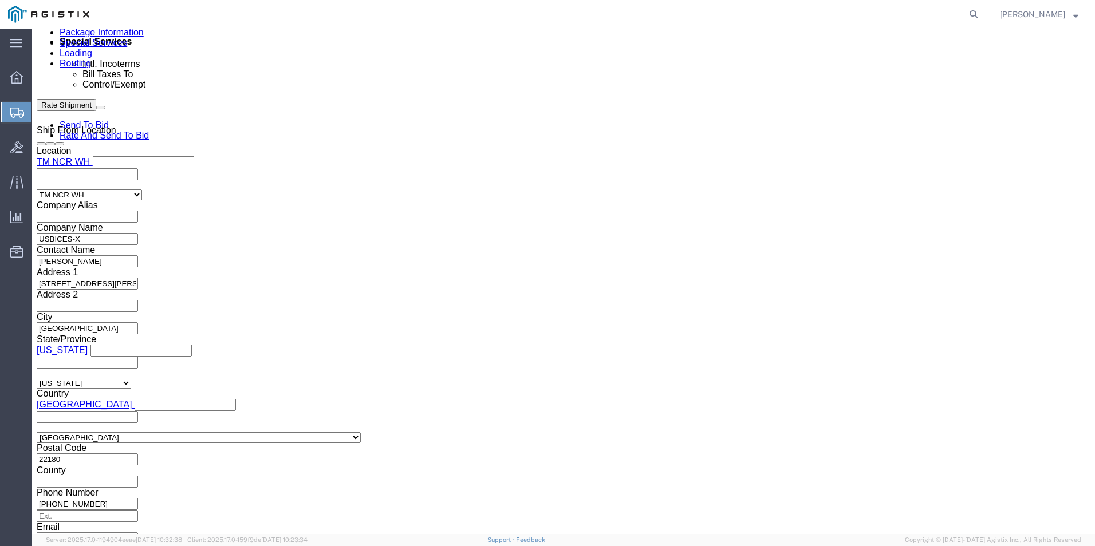
click dd "311.42 USD"
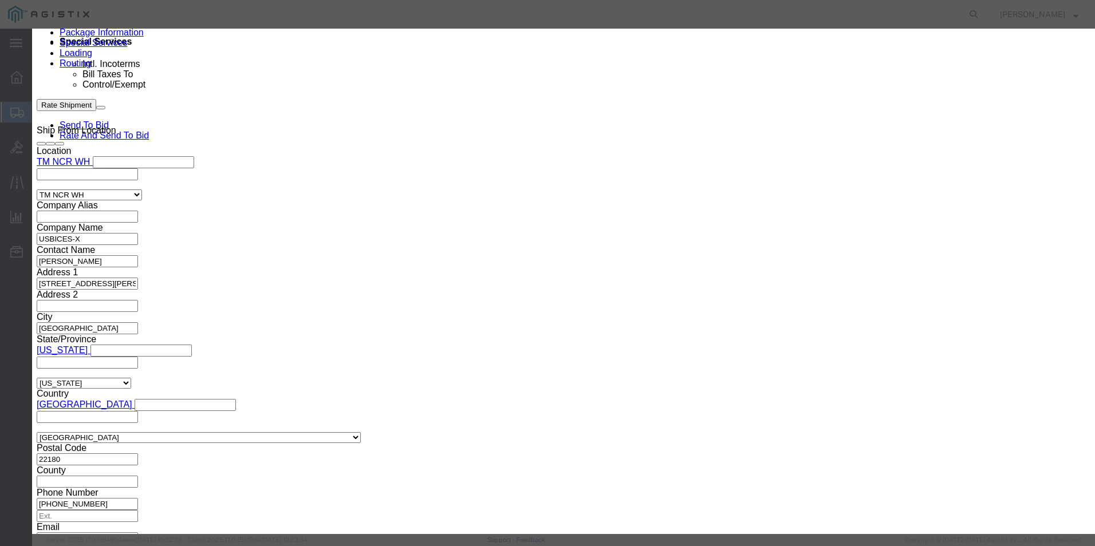
click textarea "Asset Tag: 131055"
type textarea "Asset Tag: 131056"
click input "TH4CKCZ11K"
type input "T"
click input "text"
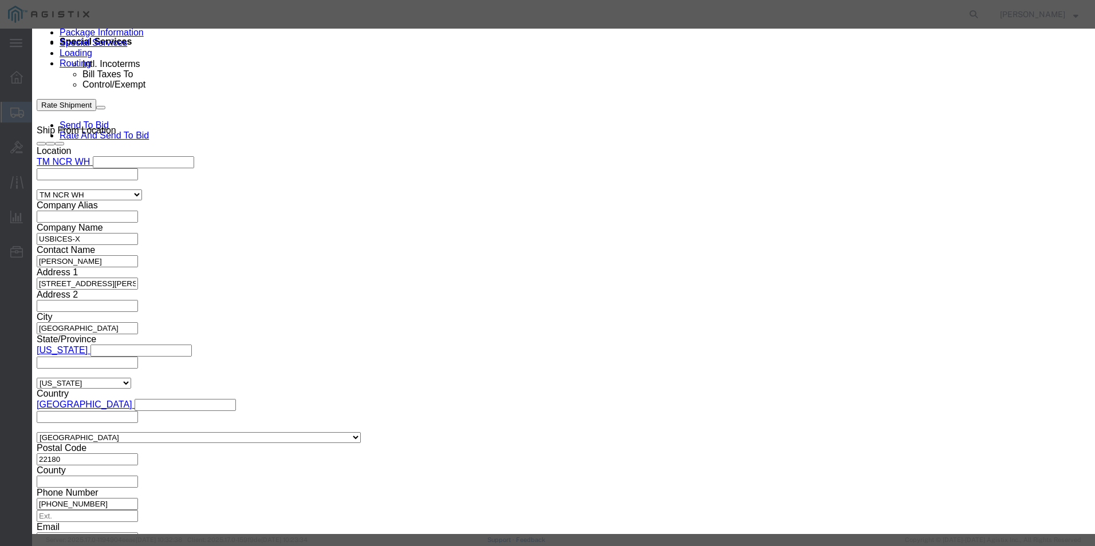
paste input "TH4CKCZ13Q"
type input "TH4CKCZ13Q"
click button "Save & Close"
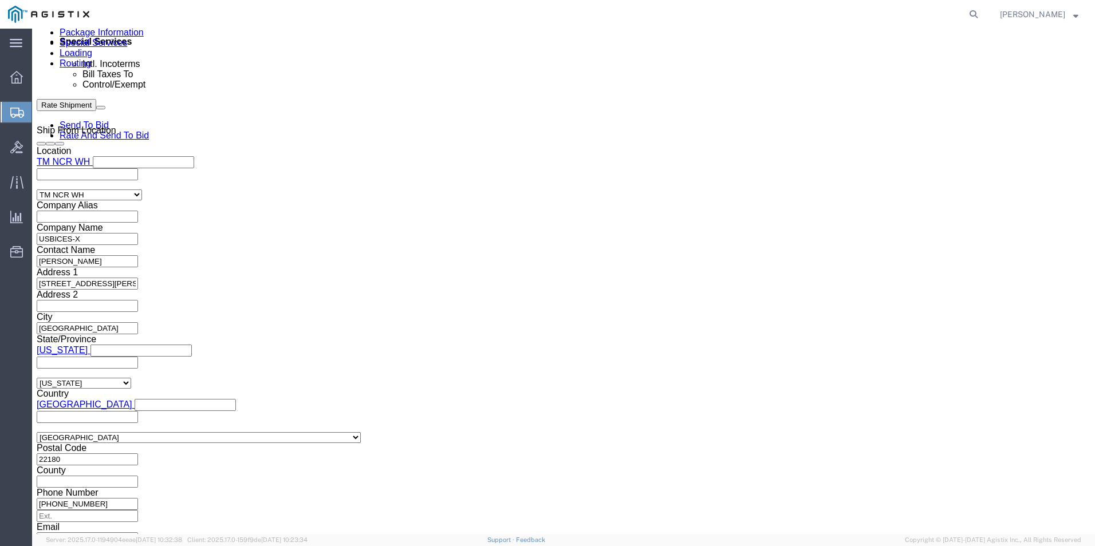
click link "Clone this content"
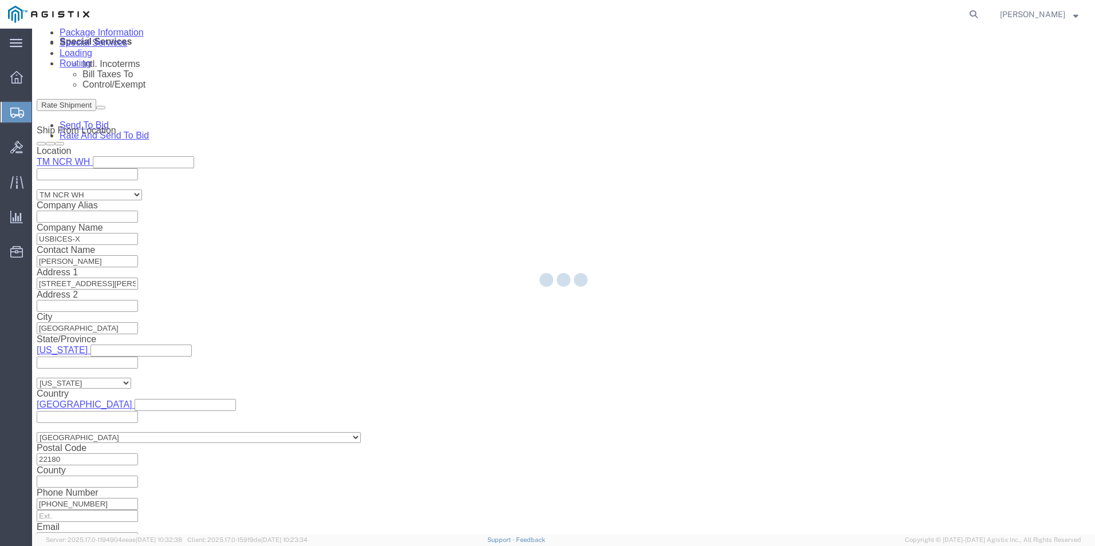
select select "PSNS"
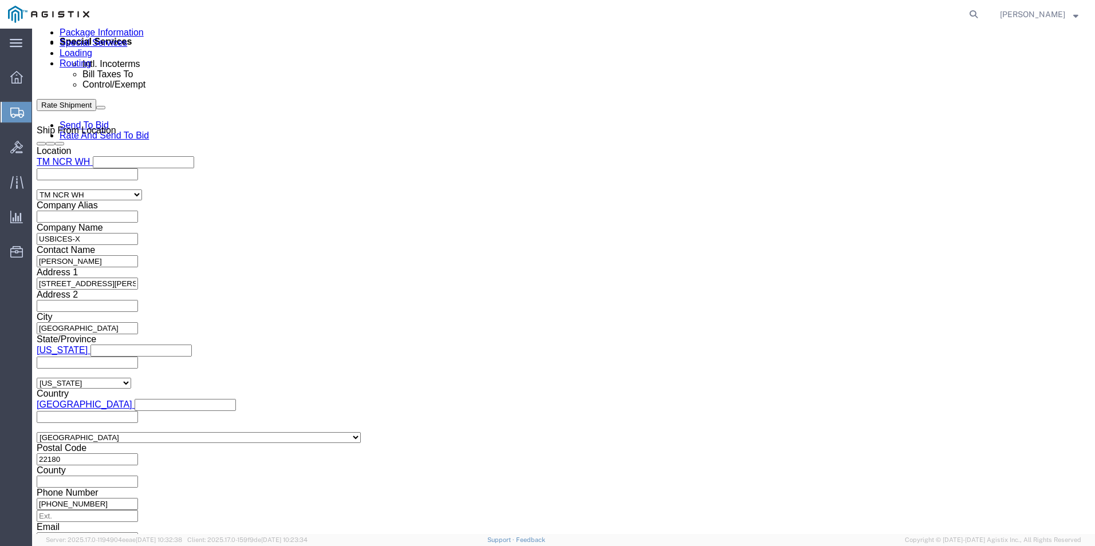
click dd "311.42 USD"
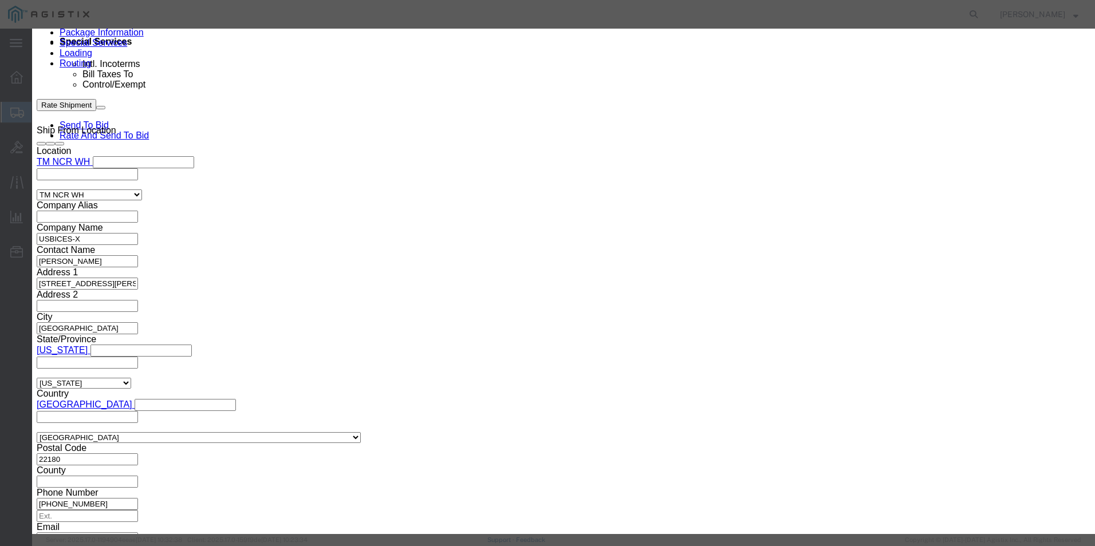
click textarea "Asset Tag: 131056"
type textarea "Asset Tag: 131057"
click input "TH4CKCZ13Q"
type input "T"
click input "text"
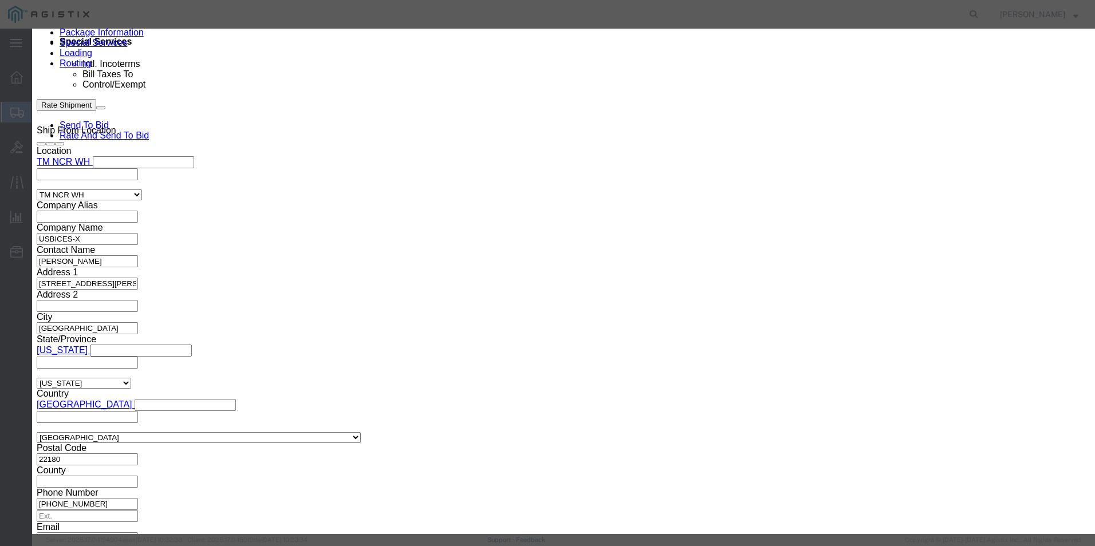
paste input "TH516CG1CR"
type input "TH516CG1CR"
click button "Save & Close"
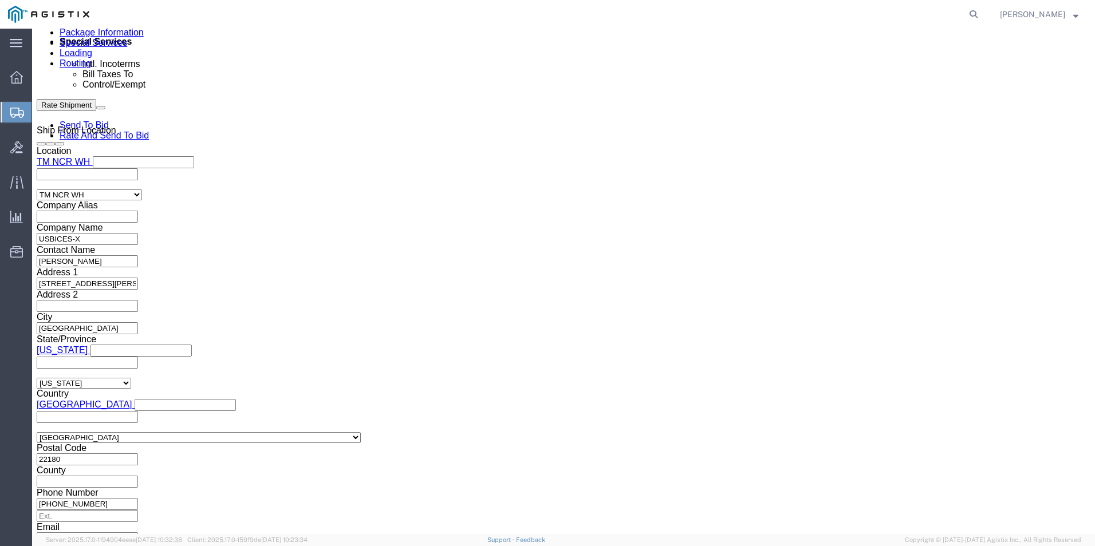
click link "Clone this content"
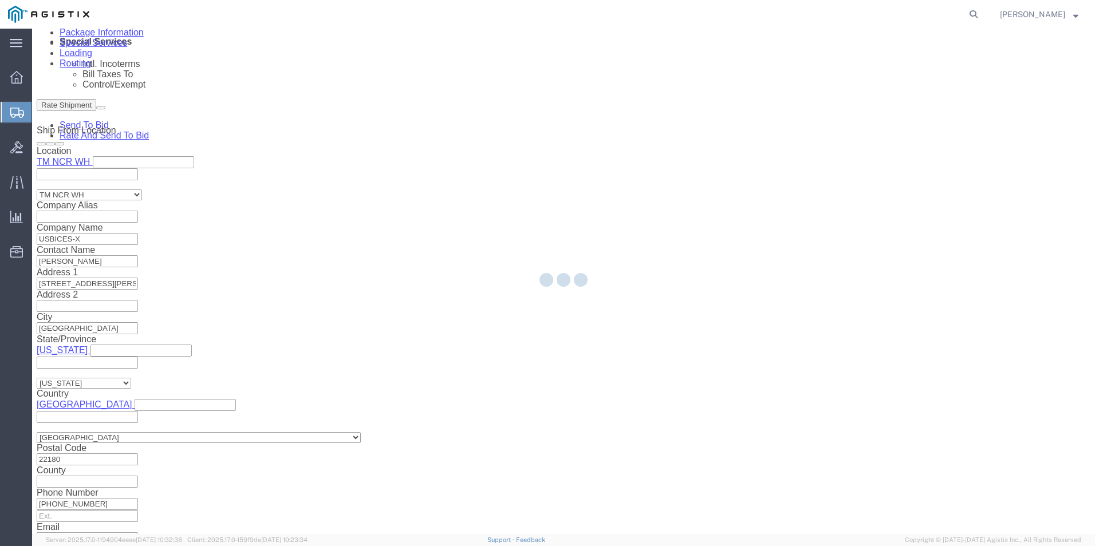
select select "PSNS"
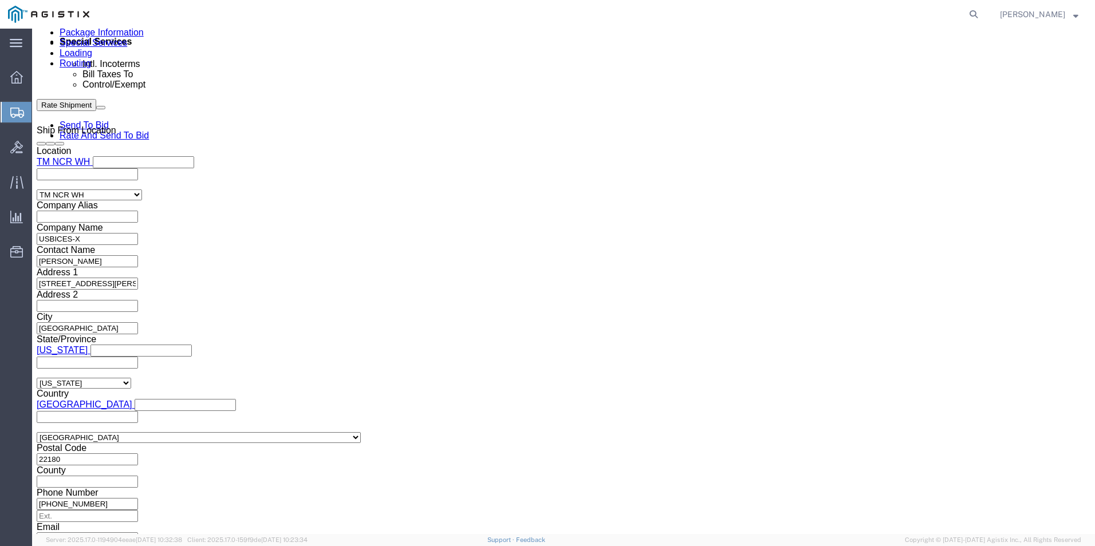
scroll to position [803, 0]
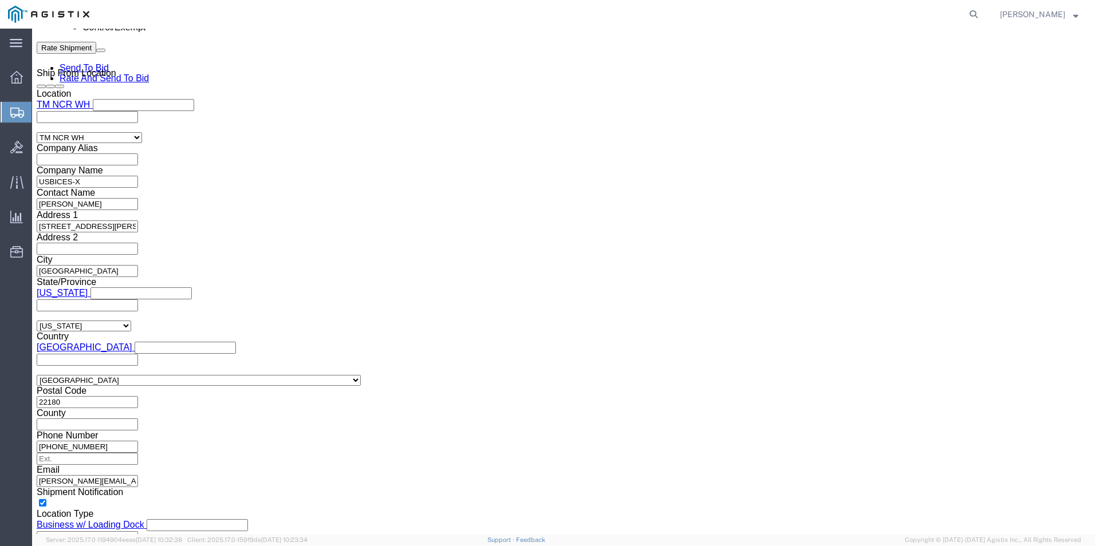
click dd "1.00 Each"
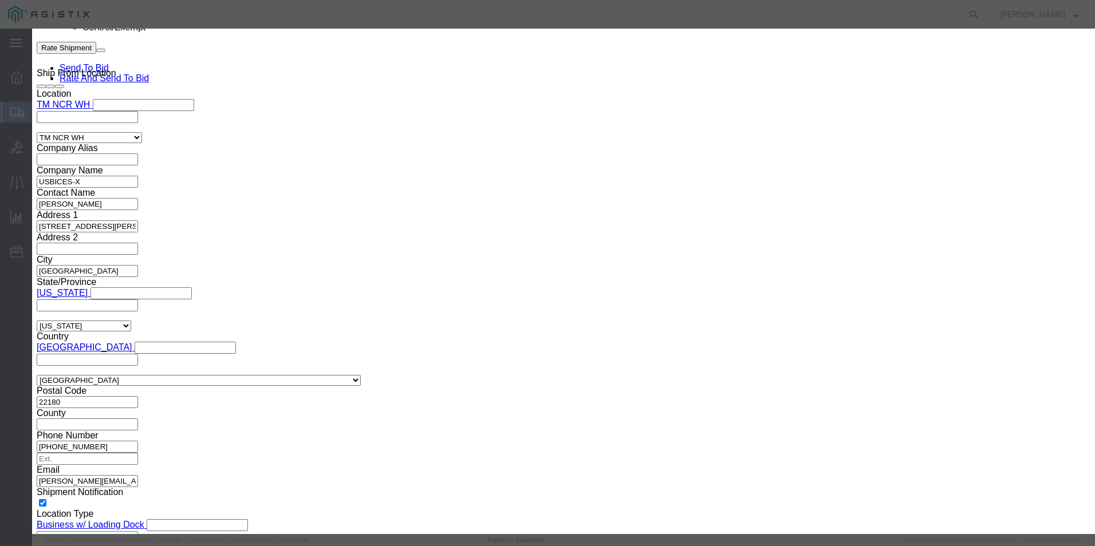
click textarea "Asset Tag: 131057"
type textarea "Asset Tag: 131058"
click input "TH516CG1CR"
type input "T"
click input "text"
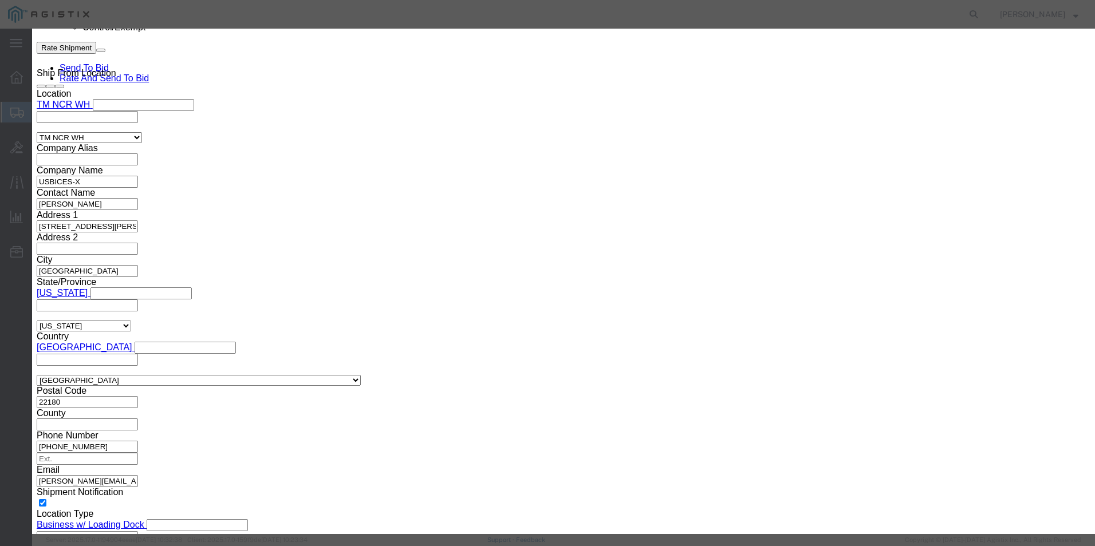
paste input "TH4CKCZ13R"
type input "TH4CKCZ13R"
click button "Save & Close"
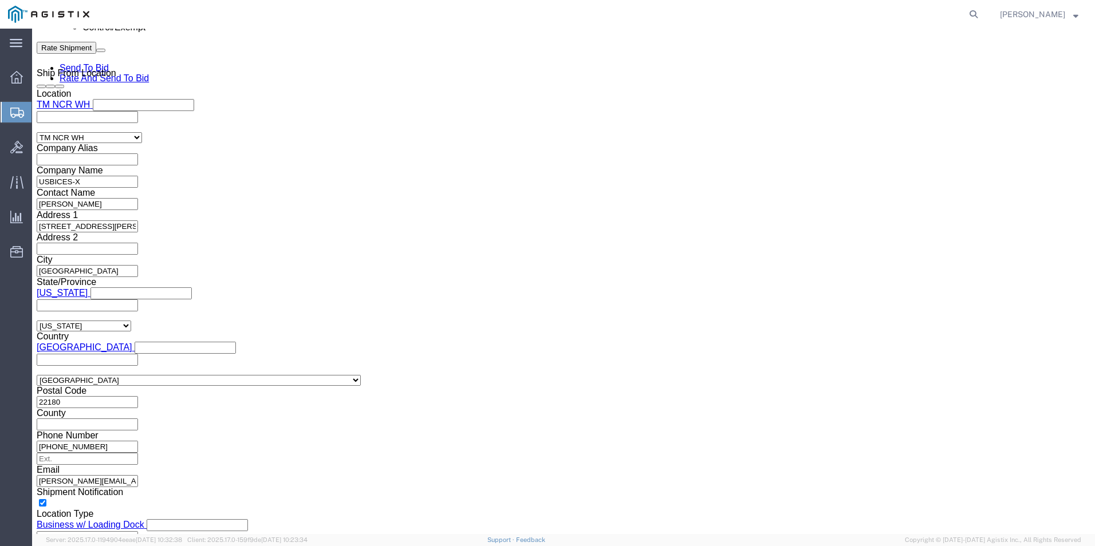
click link "Clone this content"
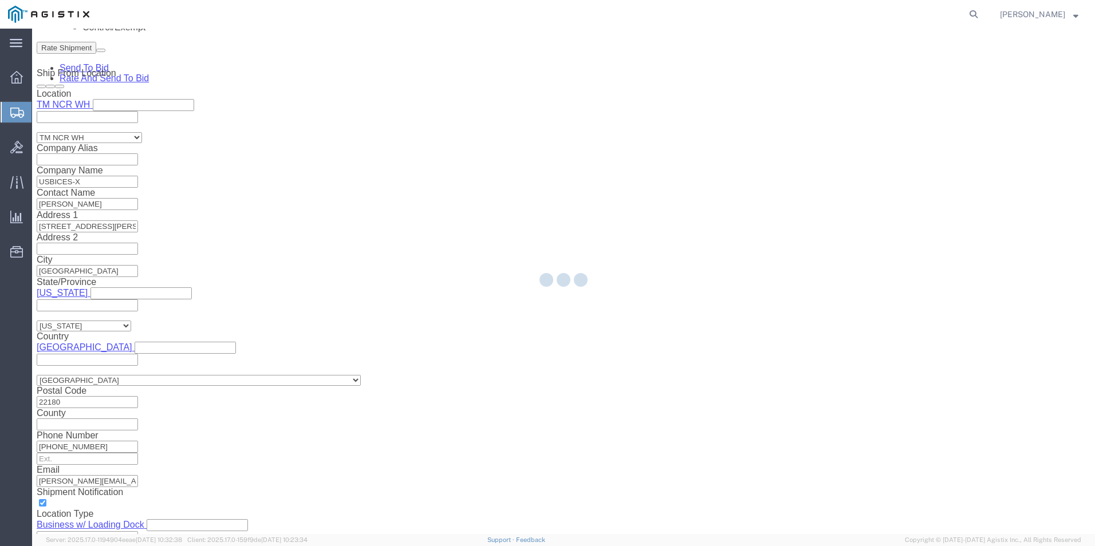
select select "PSNS"
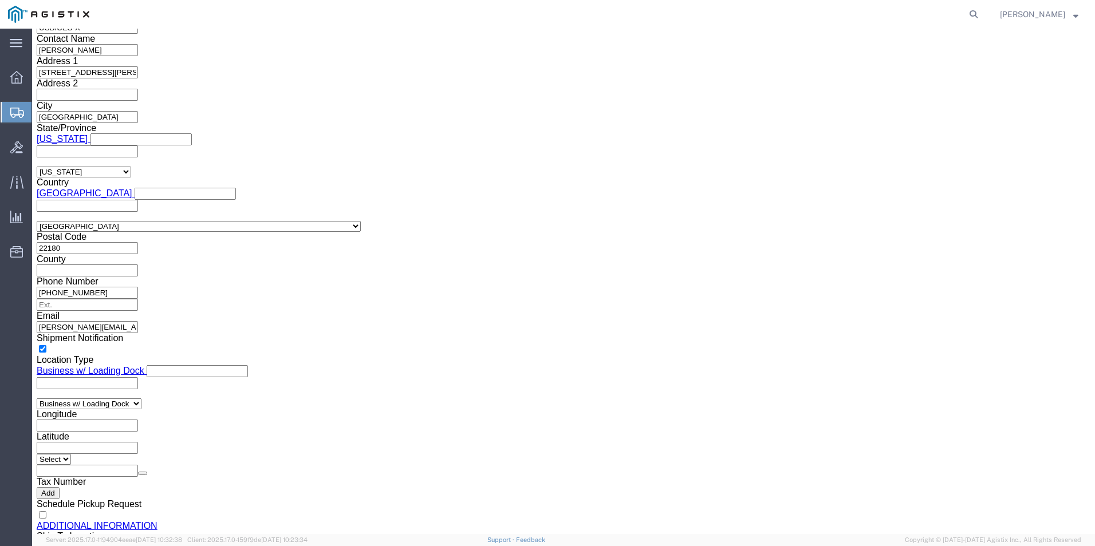
scroll to position [974, 0]
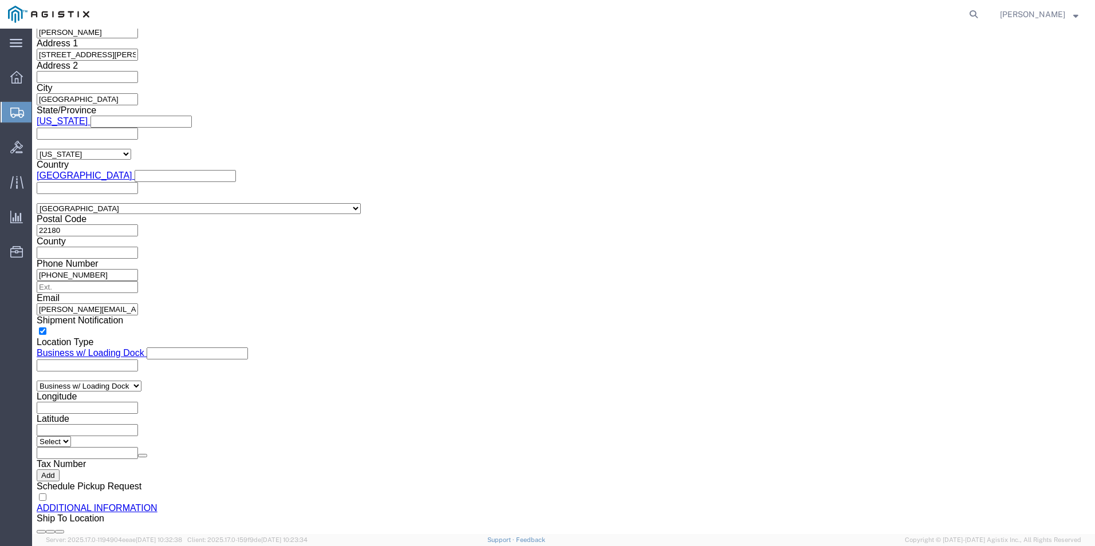
click dd "311.42 USD"
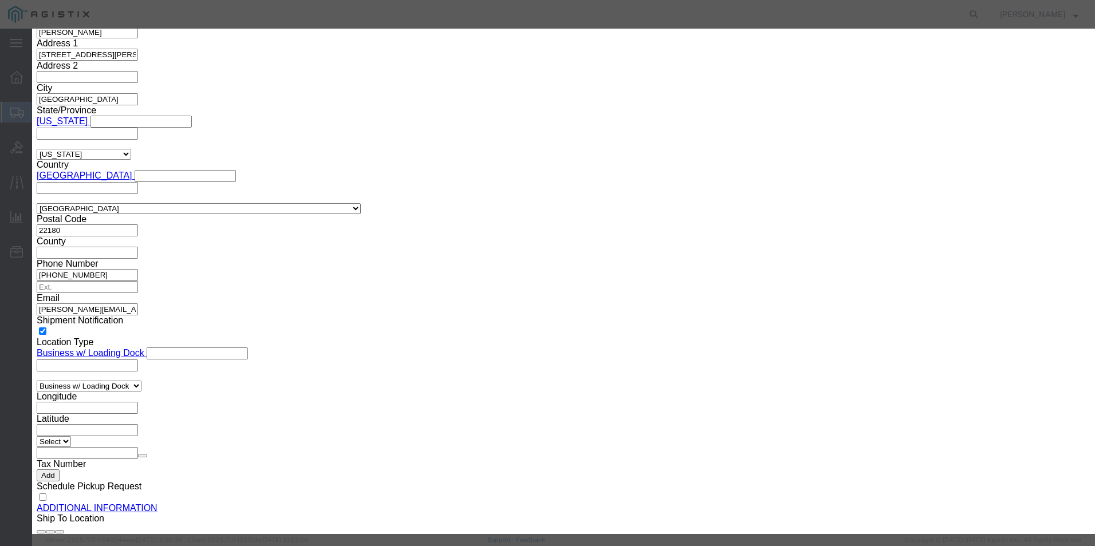
click textarea "Asset Tag: 131058"
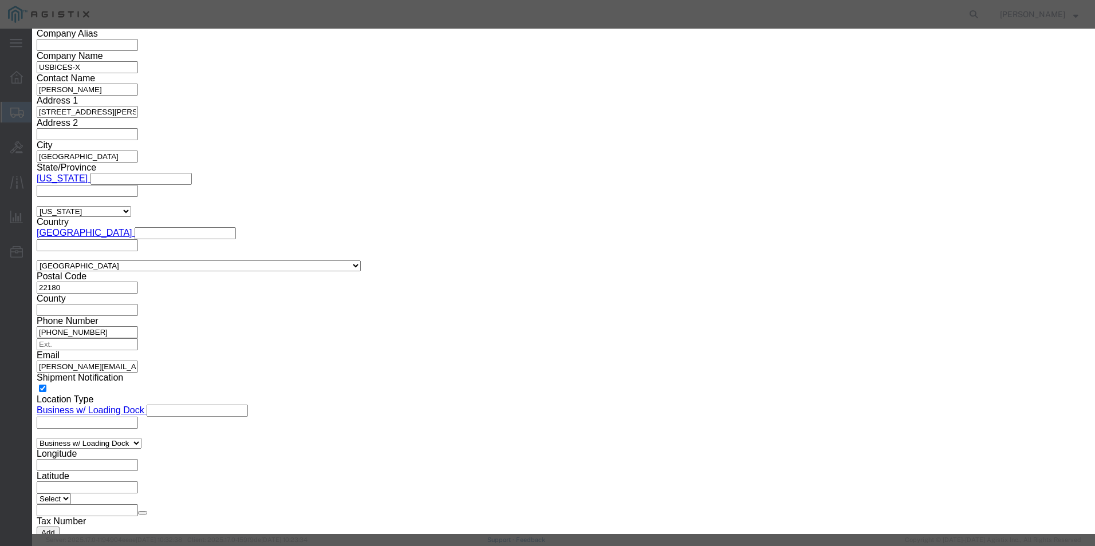
scroll to position [57, 0]
type textarea "Asset Tag: 131059"
click input "TH4CKCZ13R"
type input "T"
click input "text"
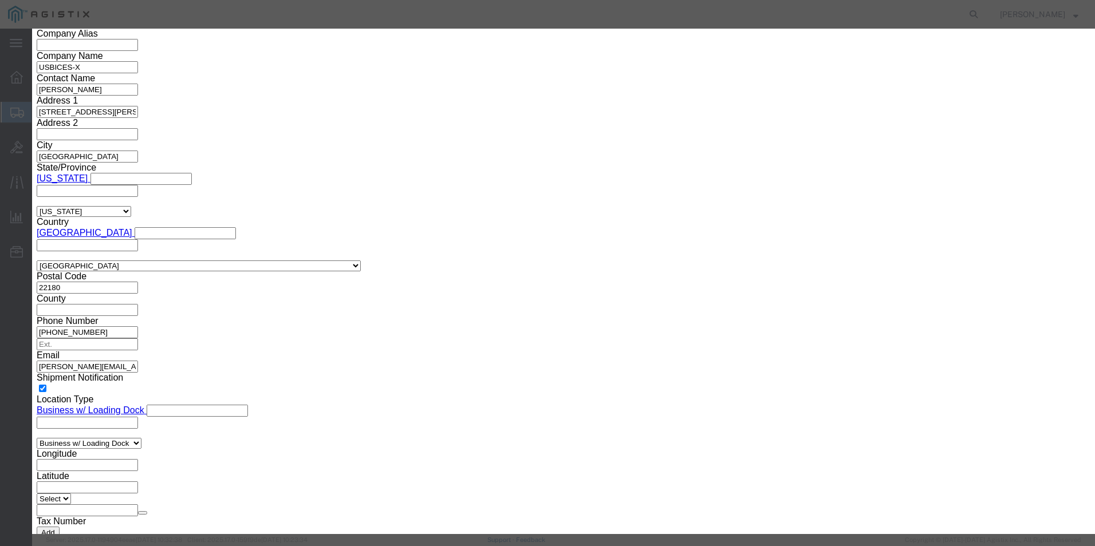
paste input "TH4CKCZ152"
type input "TH4CKCZ152"
click button "Save & Close"
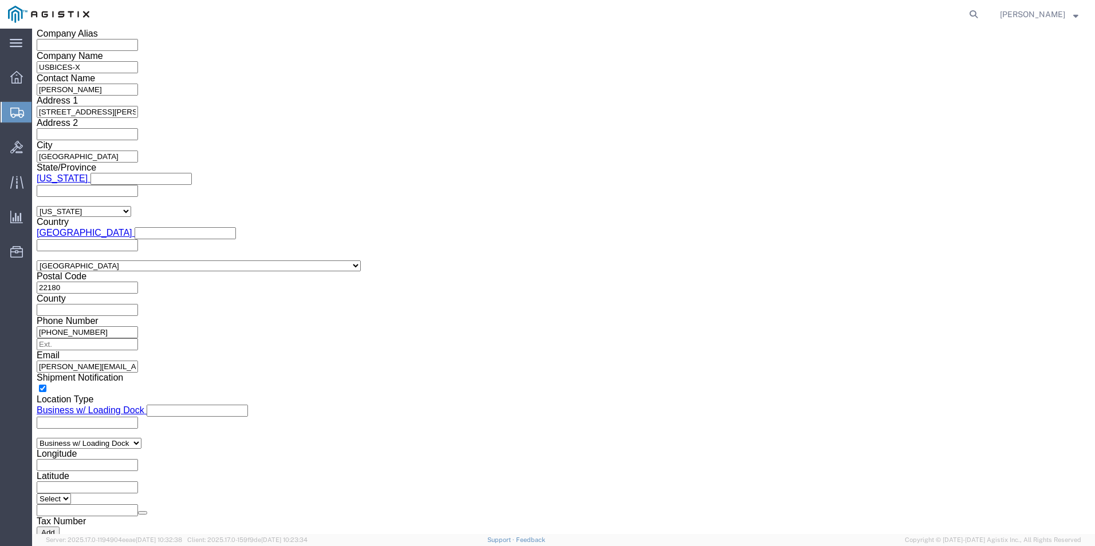
click link "Clone this content"
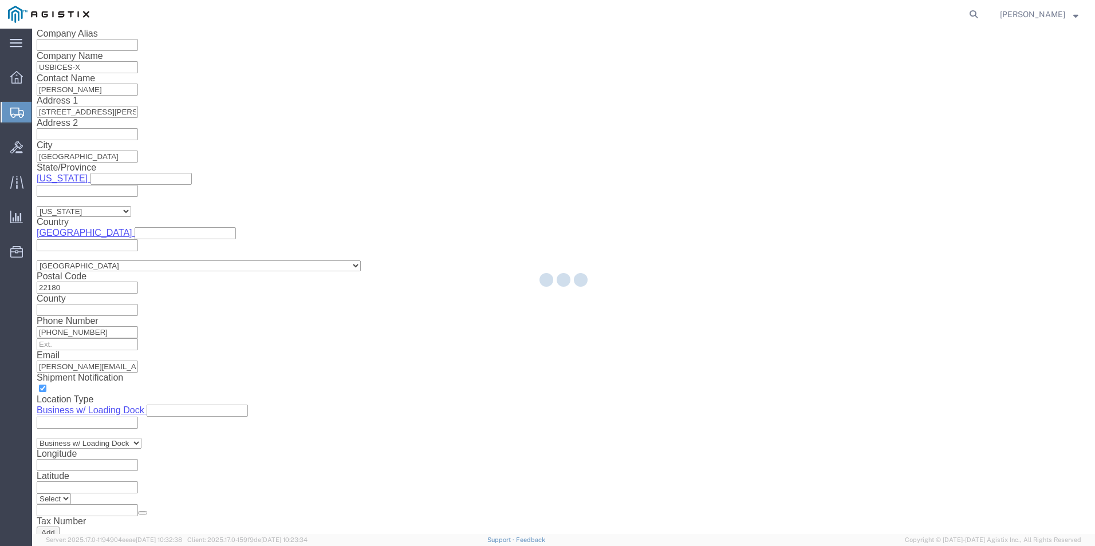
select select "PSNS"
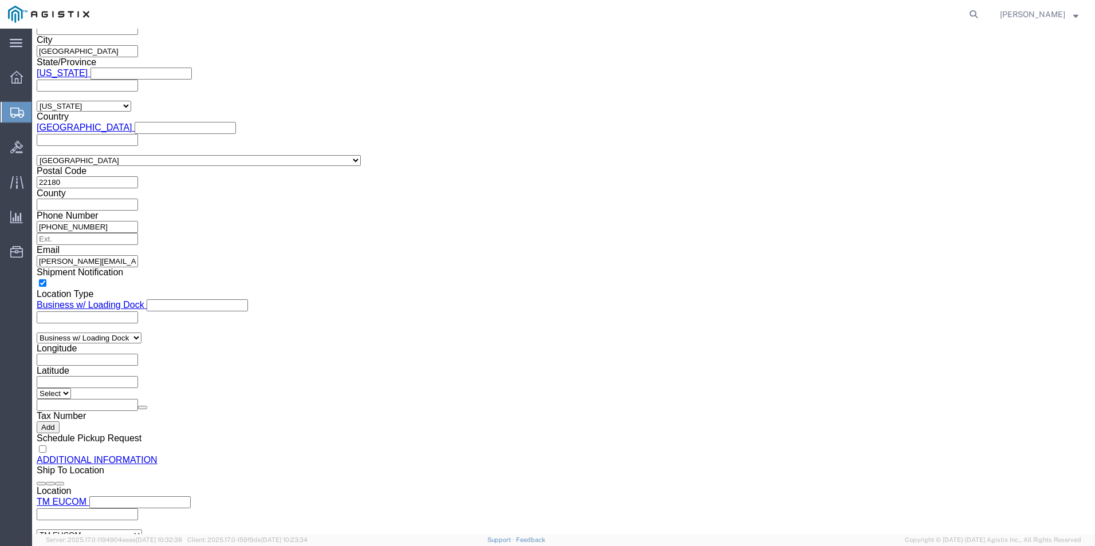
scroll to position [1032, 0]
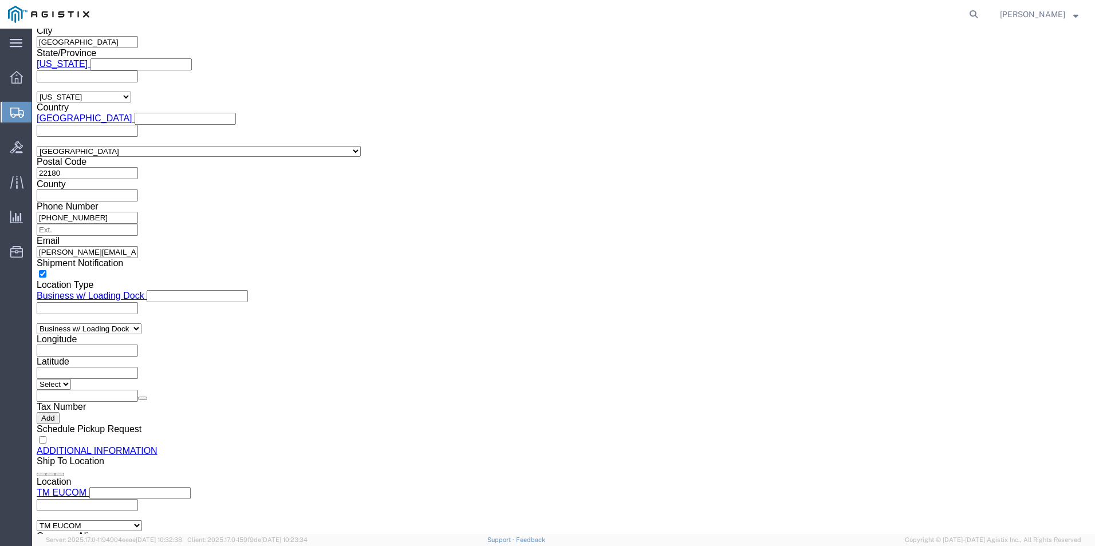
click dd "311.42 USD"
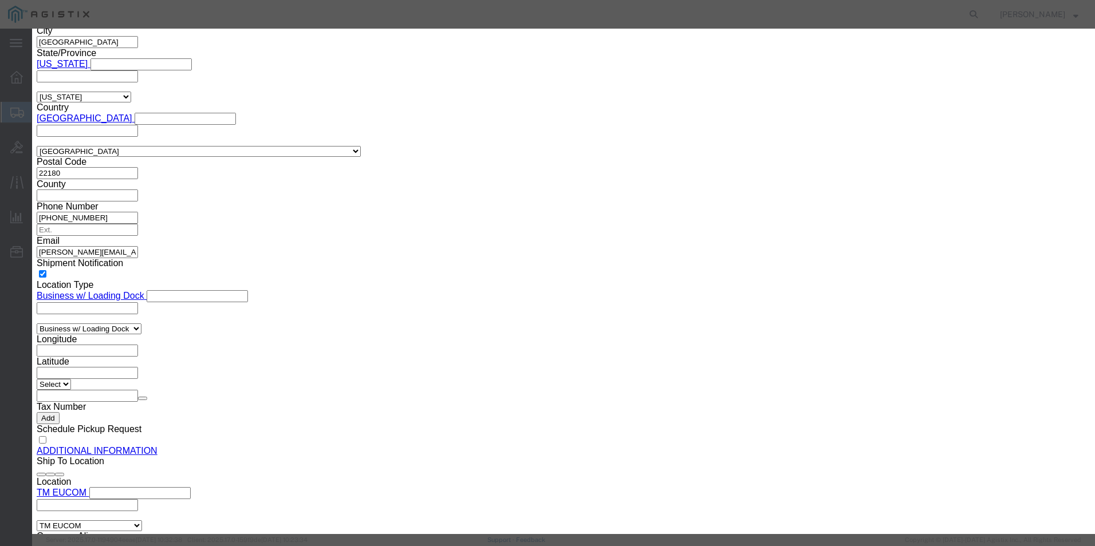
click textarea "Asset Tag: 131059"
type textarea "Asset Tag: 131060"
click input "TH4CKCZ152"
type input "T"
click input "text"
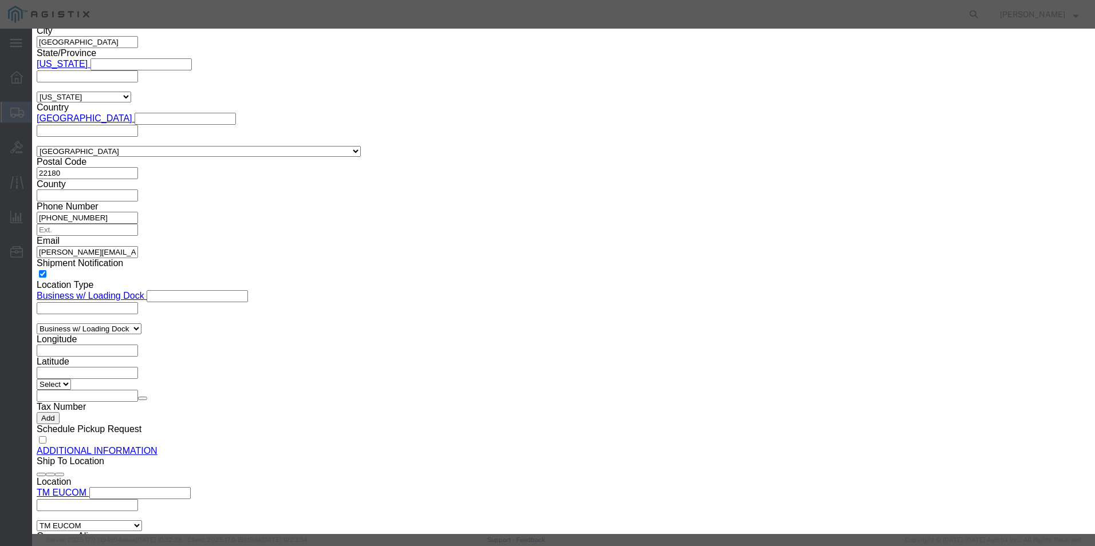
paste input "TH4CKCZ0WT"
type input "TH4CKCZ0WT"
click button "Save & Close"
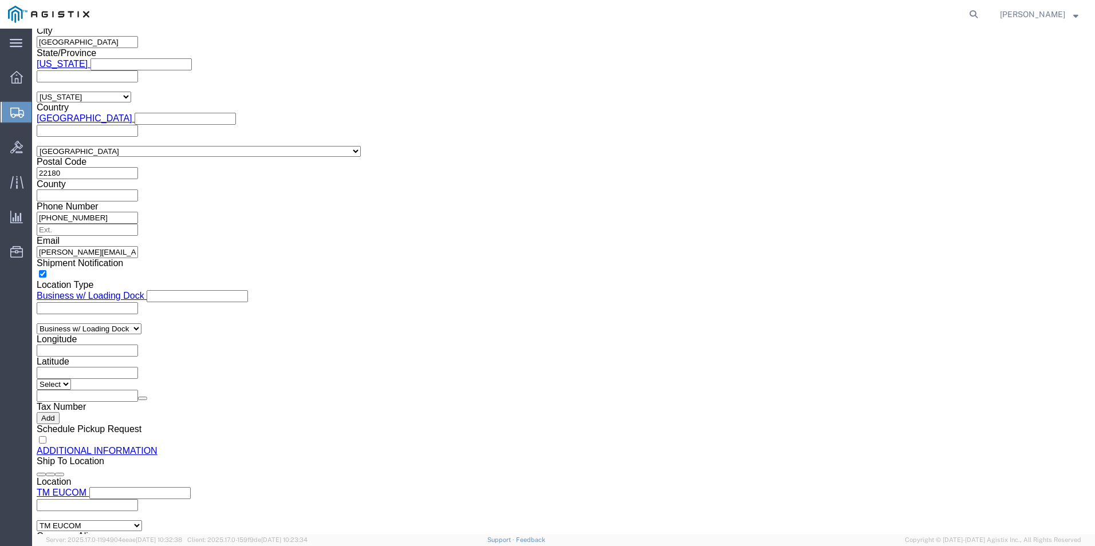
click link "Clone this content"
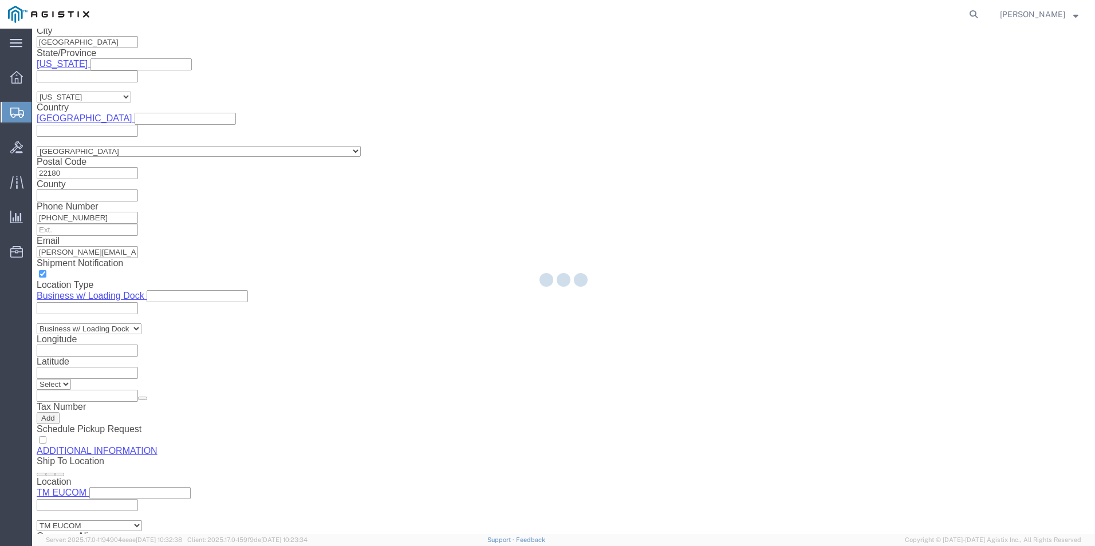
select select "PSNS"
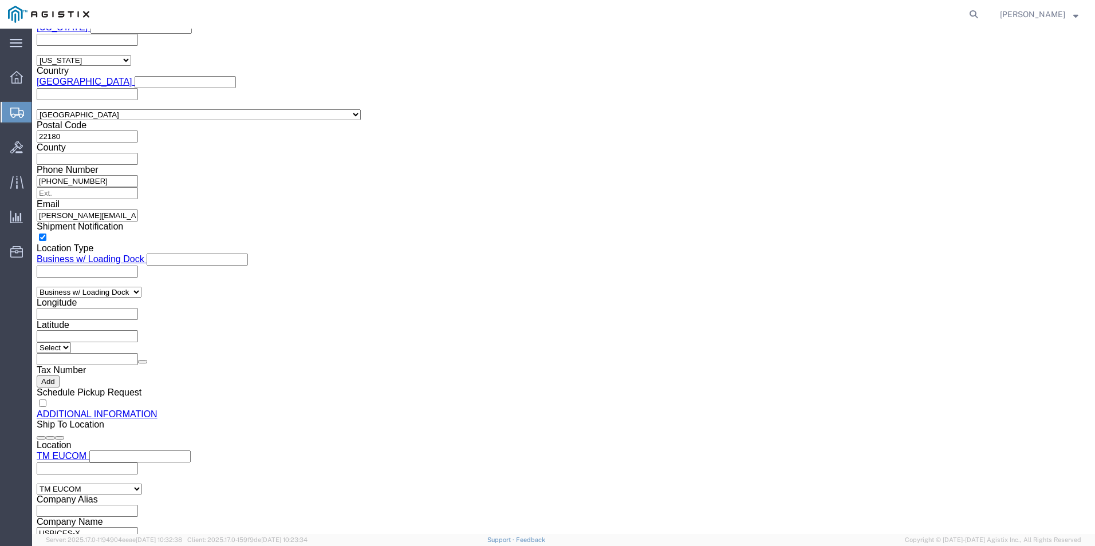
scroll to position [1089, 0]
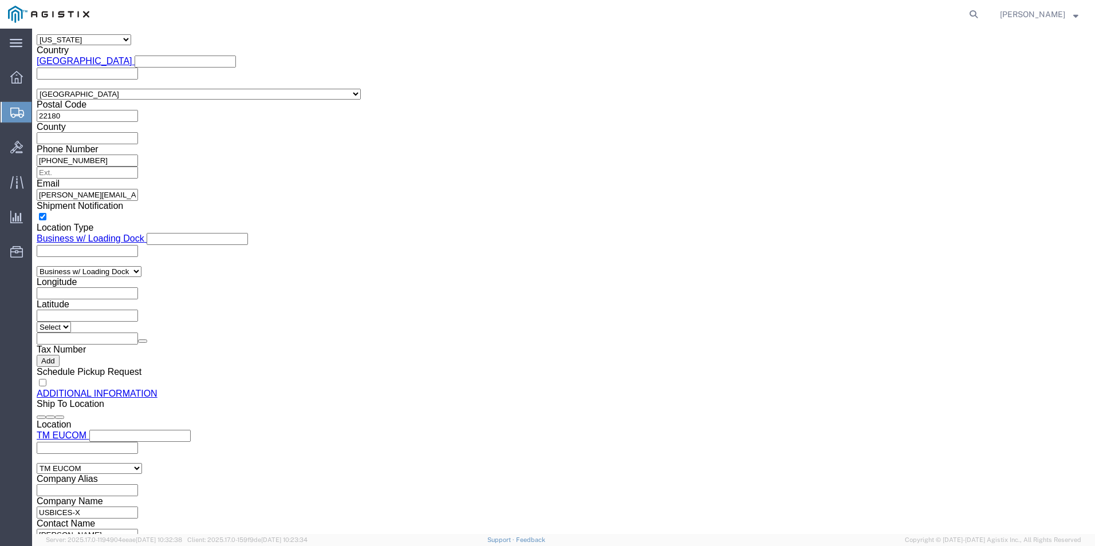
click dd "311.42 USD"
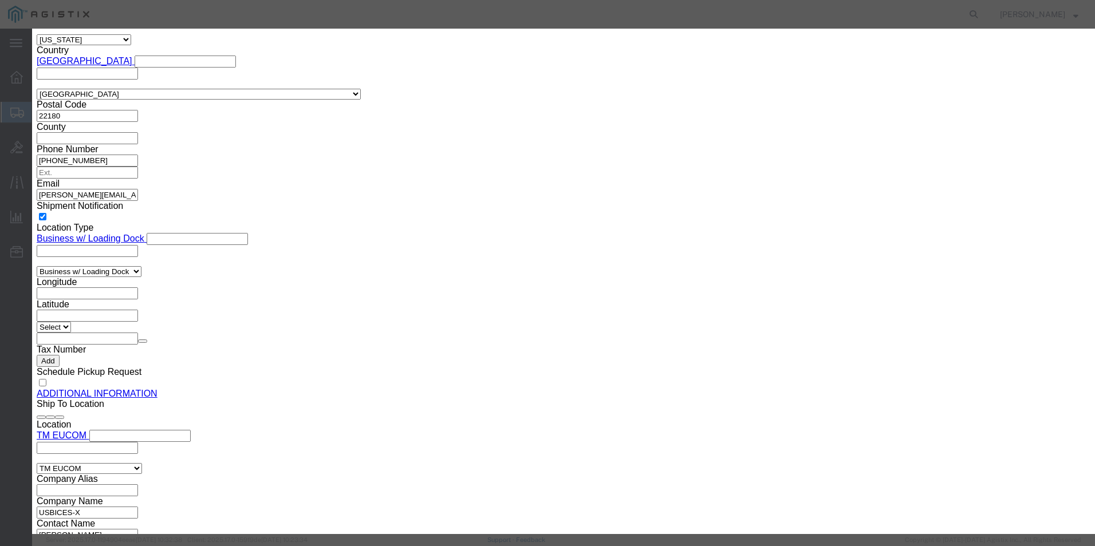
click textarea "Asset Tag: 131060"
type textarea "Asset Tag: 131061"
click input "TH4CKCZ0WT"
type input "T"
click input "text"
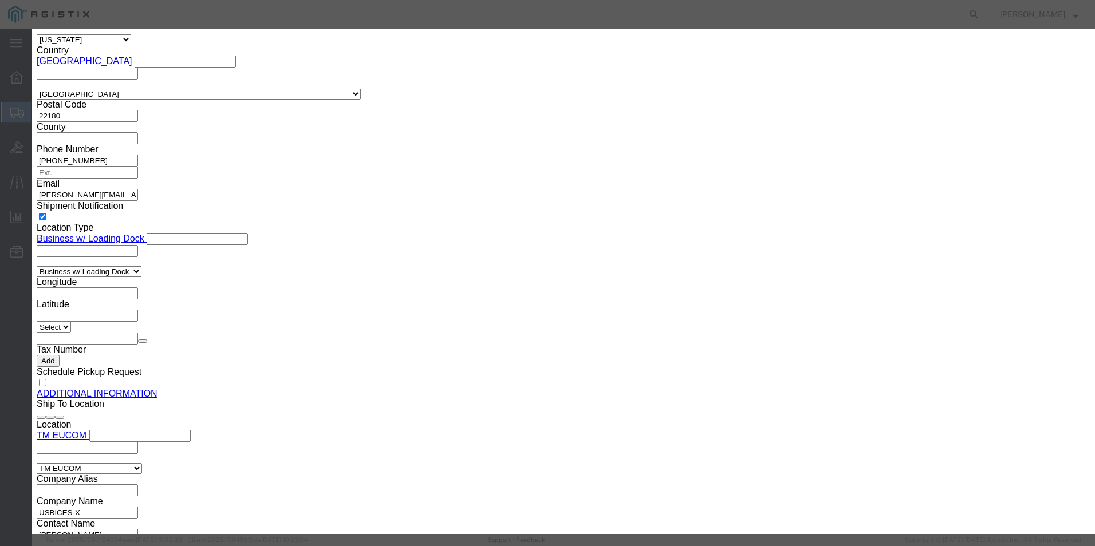
paste input "TH516CG1G5"
type input "TH516CG1G5"
click button "Save & Close"
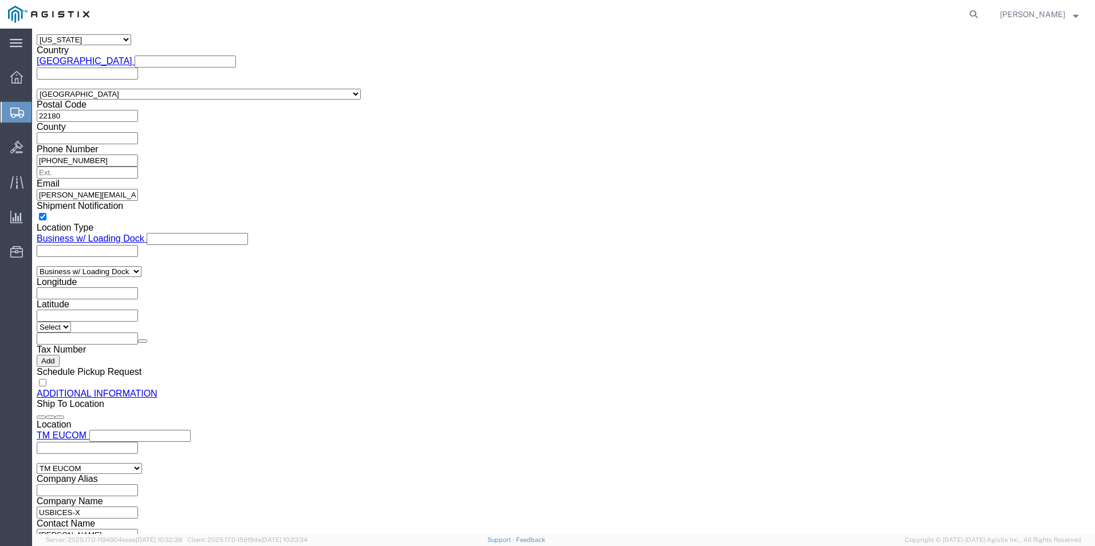
click link "Clone this content"
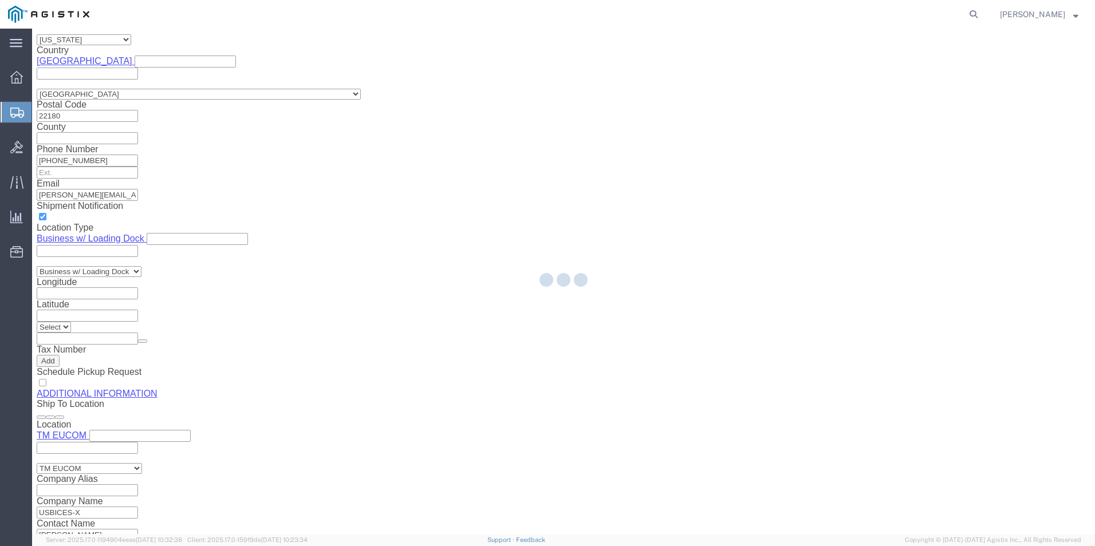
select select "PSNS"
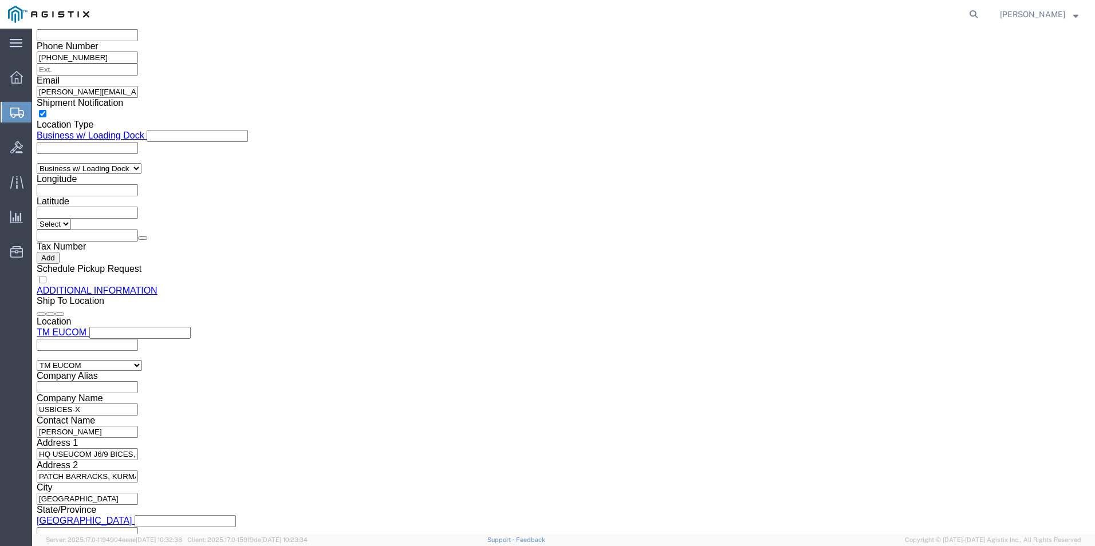
scroll to position [1203, 0]
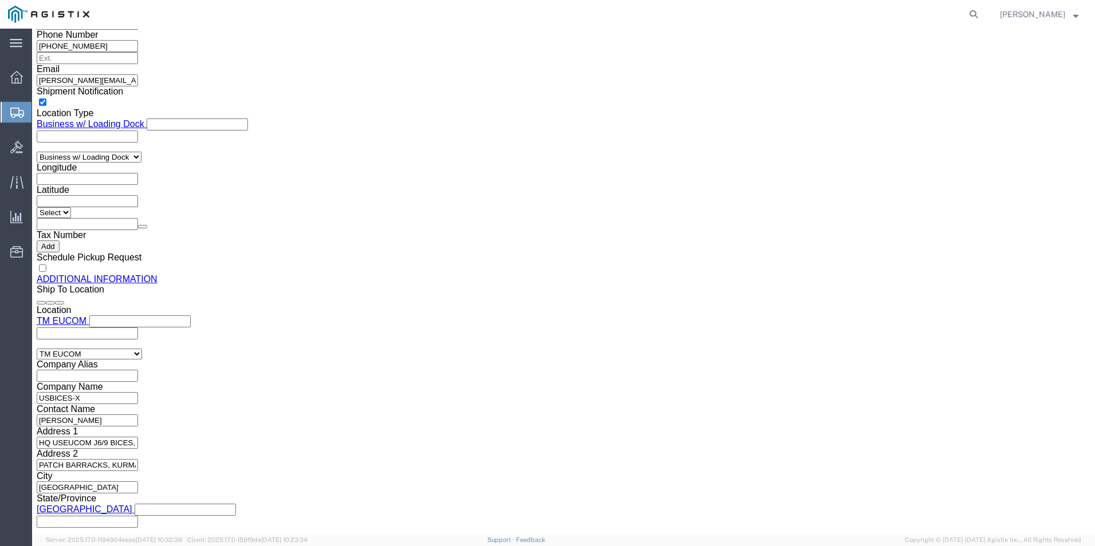
click dd "1.00 Each"
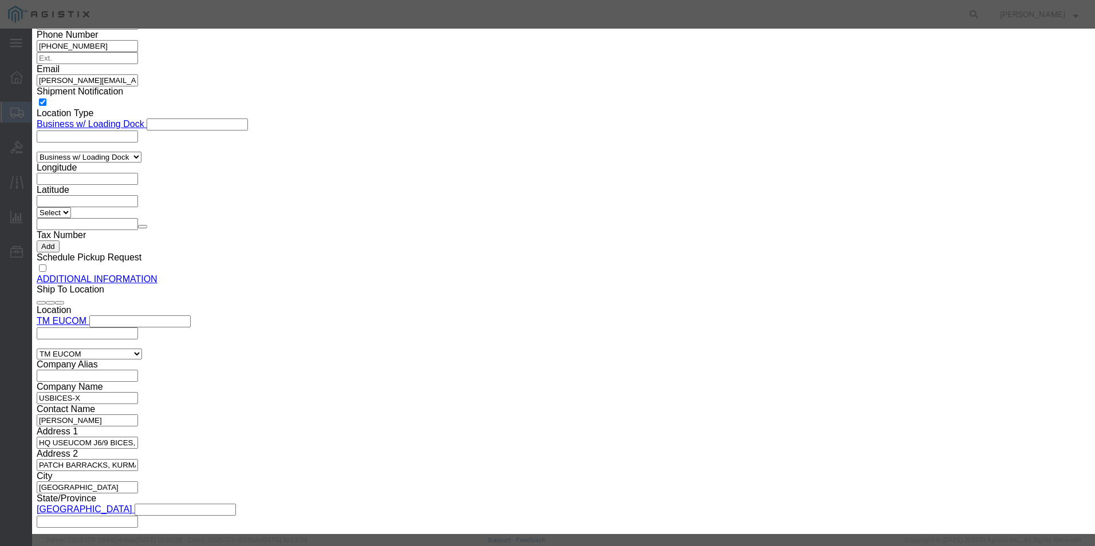
click textarea "Asset Tag: 131061"
type textarea "Asset Tag: 131062"
click input "TH516CG1G5"
type input "T"
click input "text"
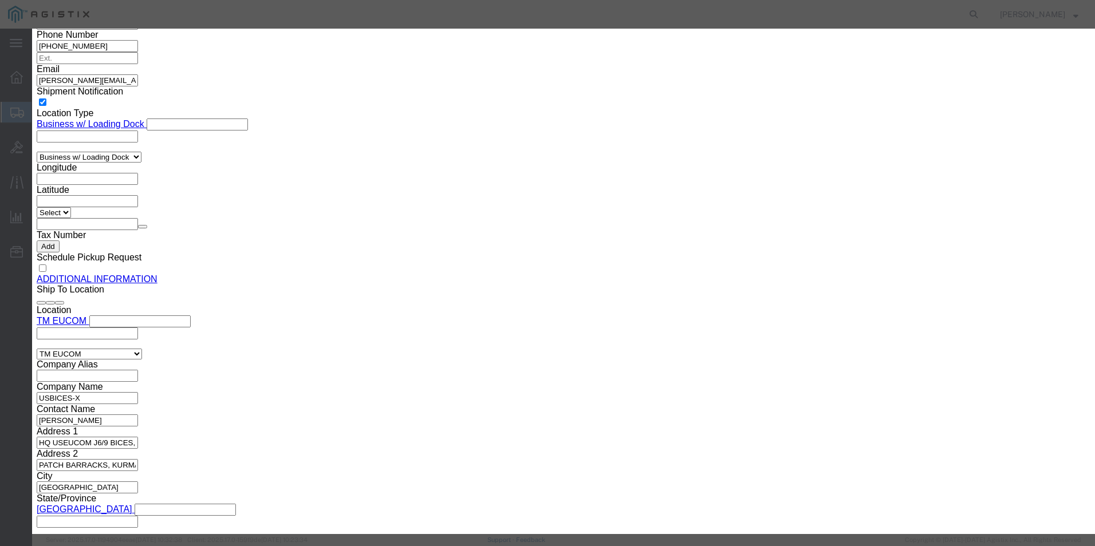
paste input "TH4CKCZ15J"
type input "TH4CKCZ15J"
click button "Save & Close"
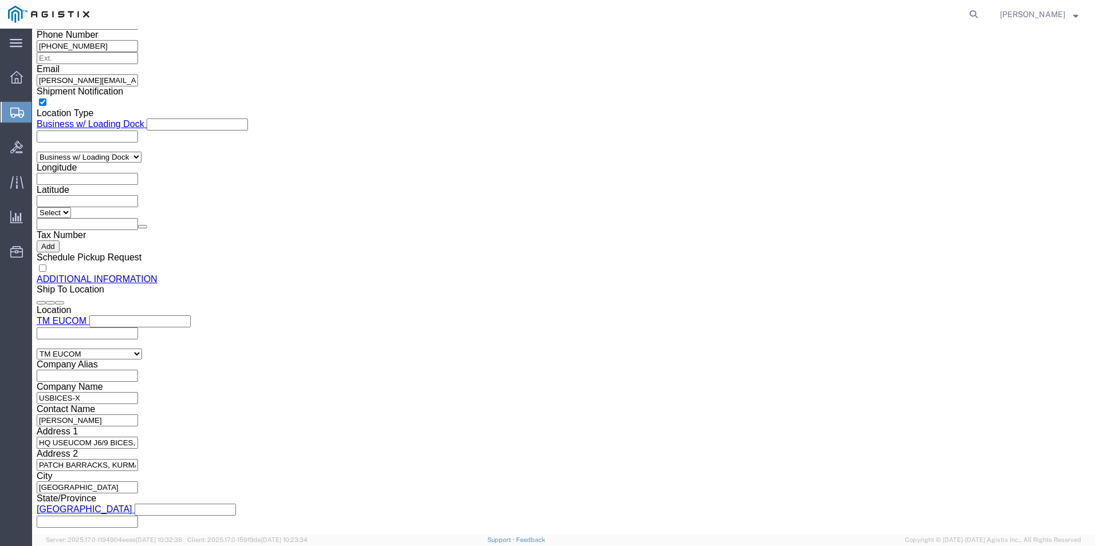
click link "Clone this content"
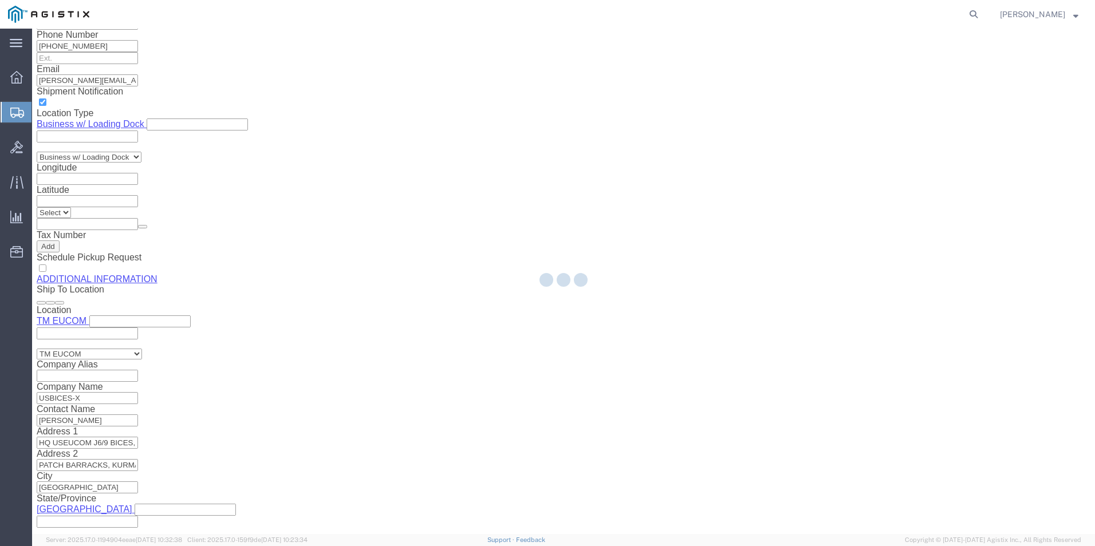
select select "PSNS"
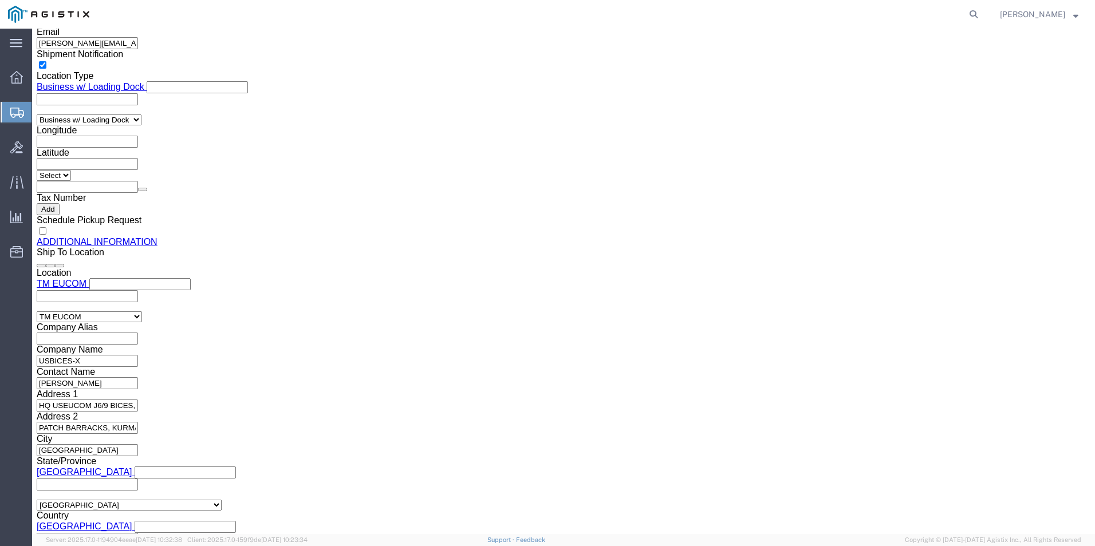
scroll to position [1261, 0]
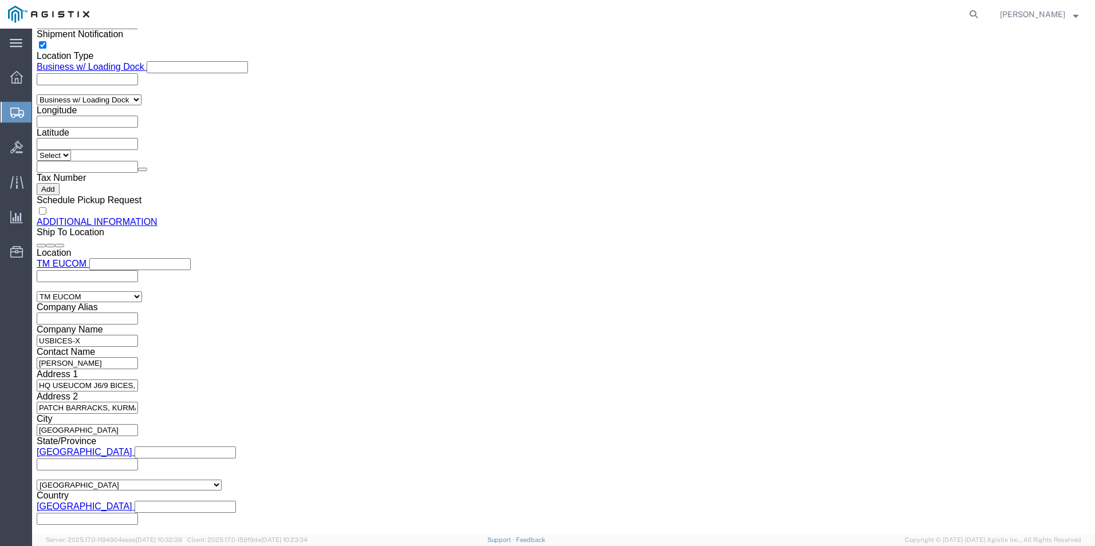
click dd "1.00 Each"
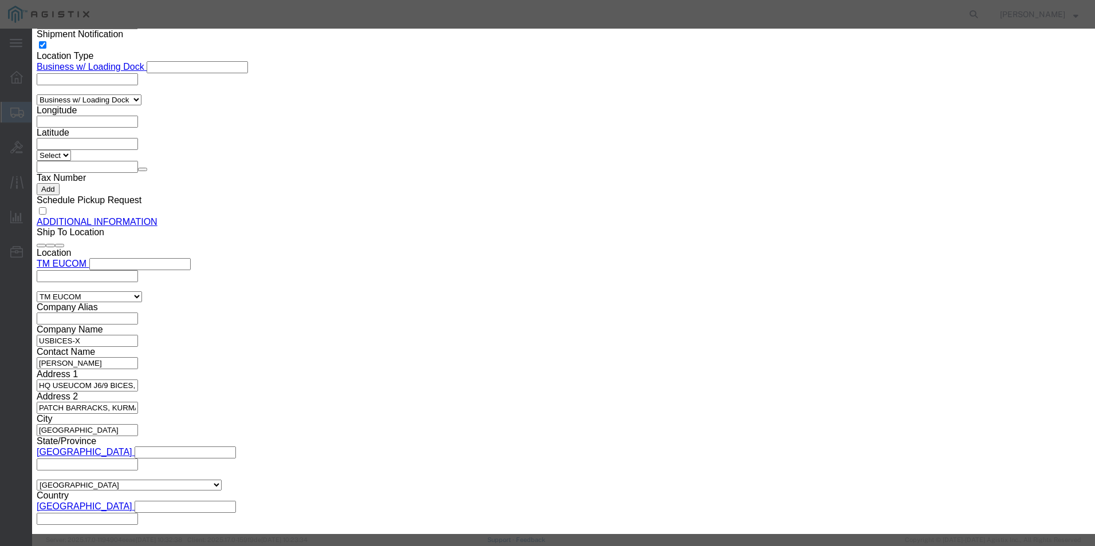
click textarea "Asset Tag: 131062"
type textarea "Asset Tag: 131063"
click input "TH4CKCZ15J"
type input "T"
click input "text"
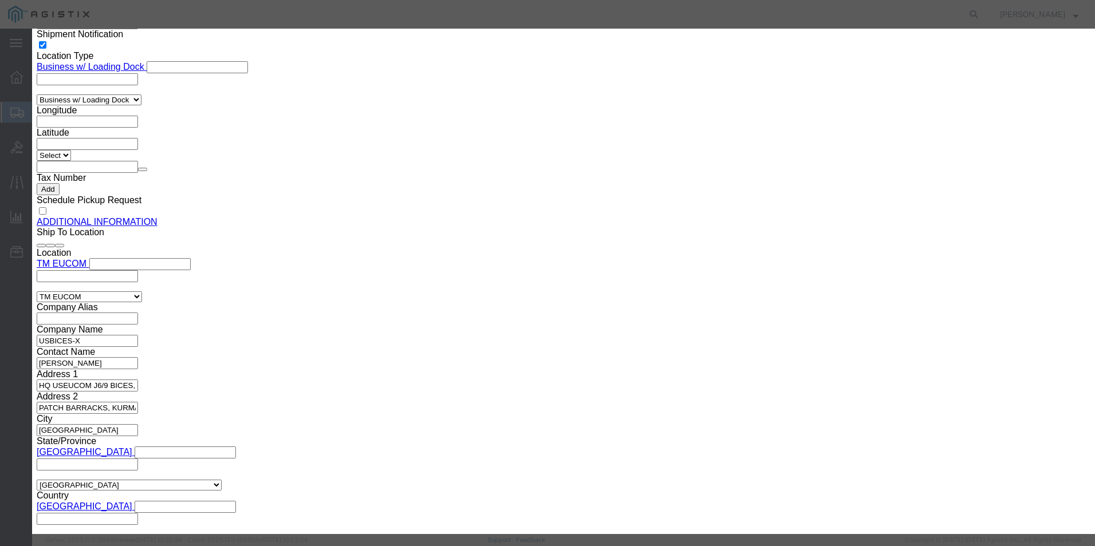
paste input "TH516CG1GH"
type input "TH516CG1GH"
click button "Save & Close"
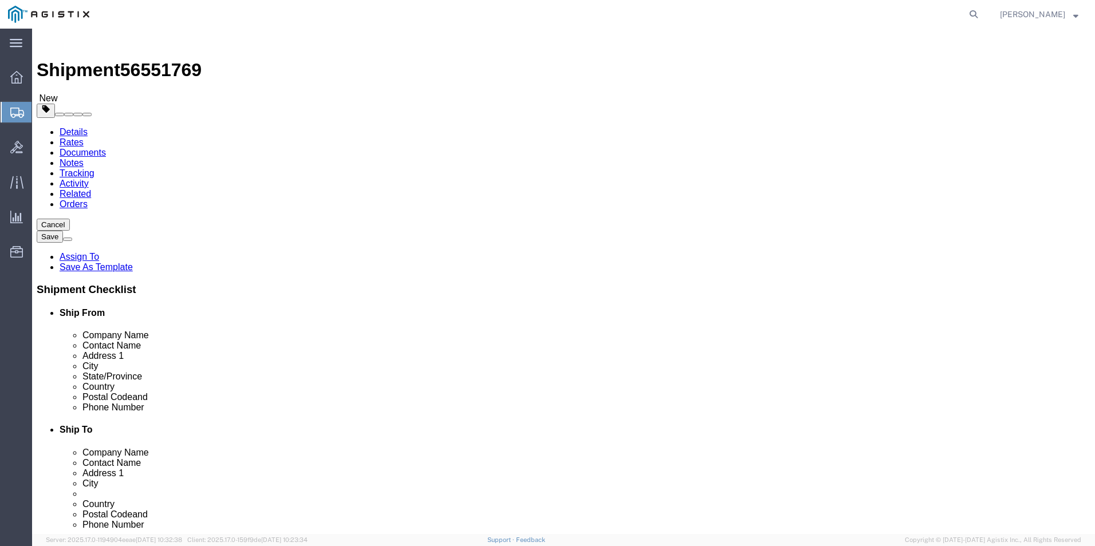
scroll to position [0, 0]
click button "Save"
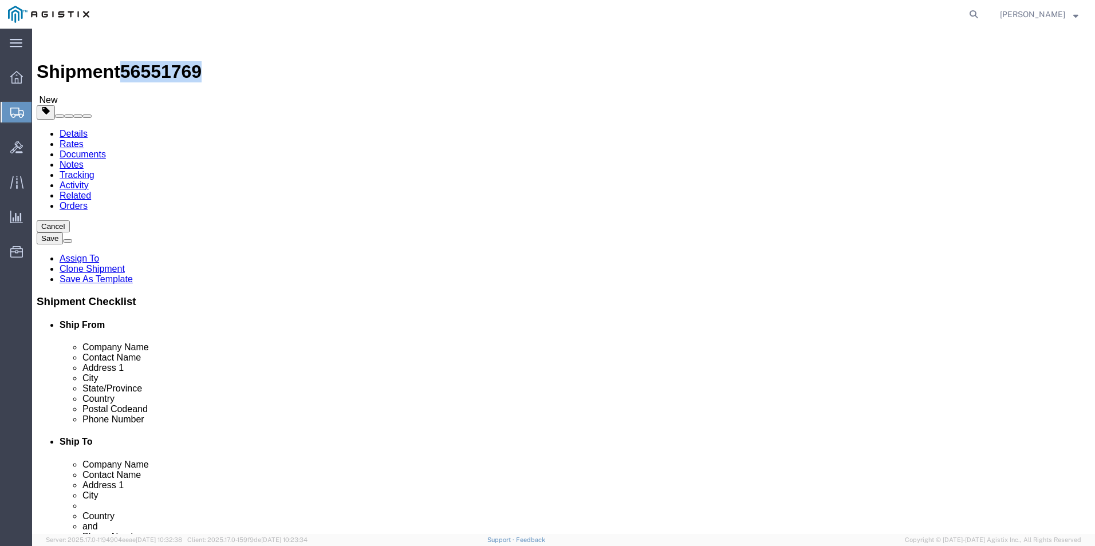
drag, startPoint x: 97, startPoint y: 11, endPoint x: 154, endPoint y: 18, distance: 57.6
click span "56551769"
drag, startPoint x: 154, startPoint y: 18, endPoint x: 118, endPoint y: 15, distance: 35.6
copy span "56551769"
click button "Save"
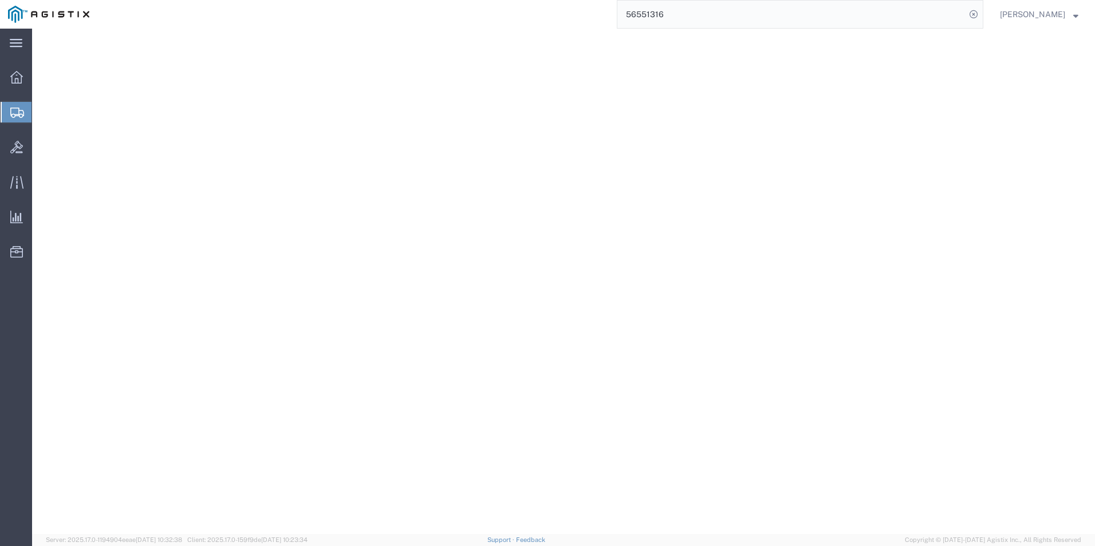
select select "CBOX"
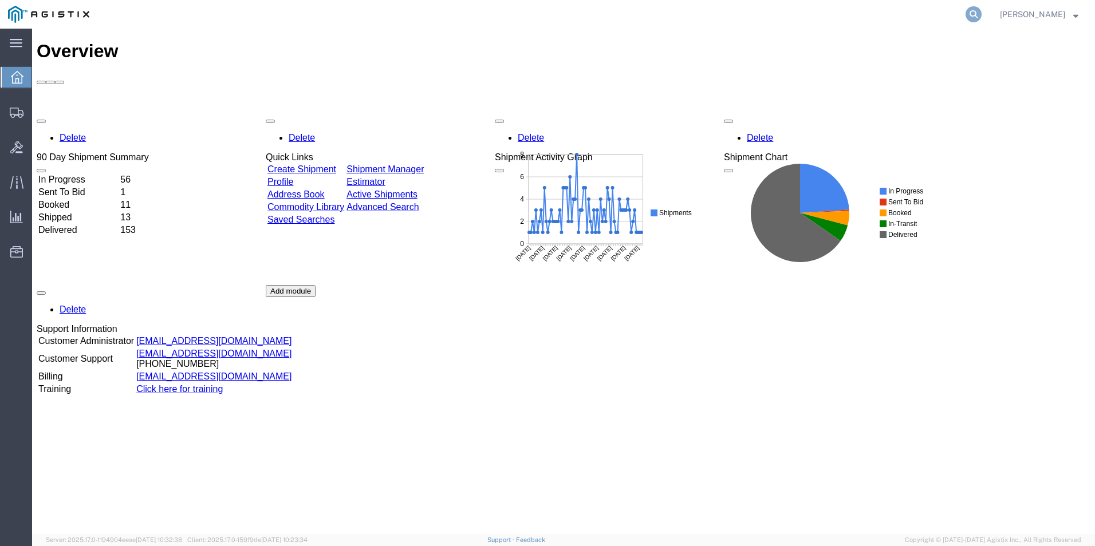
click at [973, 15] on icon at bounding box center [973, 14] width 16 height 16
click at [706, 15] on input "search" at bounding box center [791, 14] width 348 height 27
type input "gdit-77687"
click at [967, 14] on icon at bounding box center [973, 14] width 16 height 16
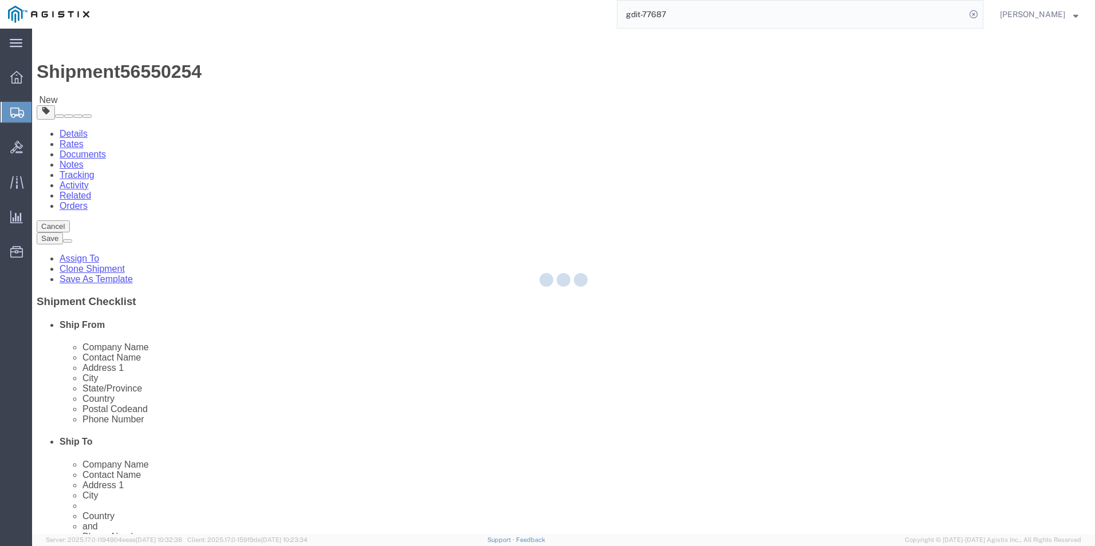
select select "69651"
select select "34238"
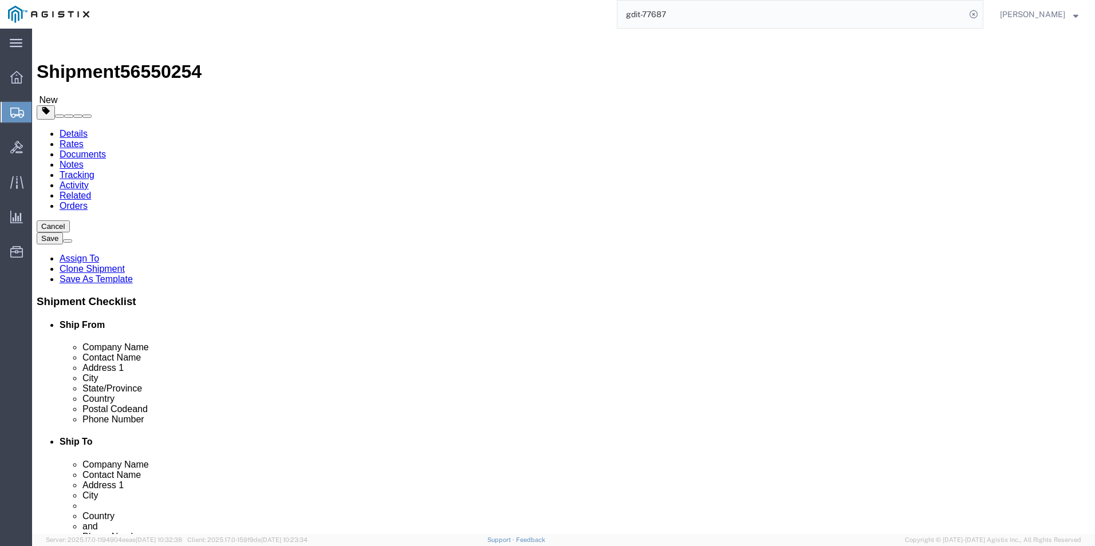
click icon
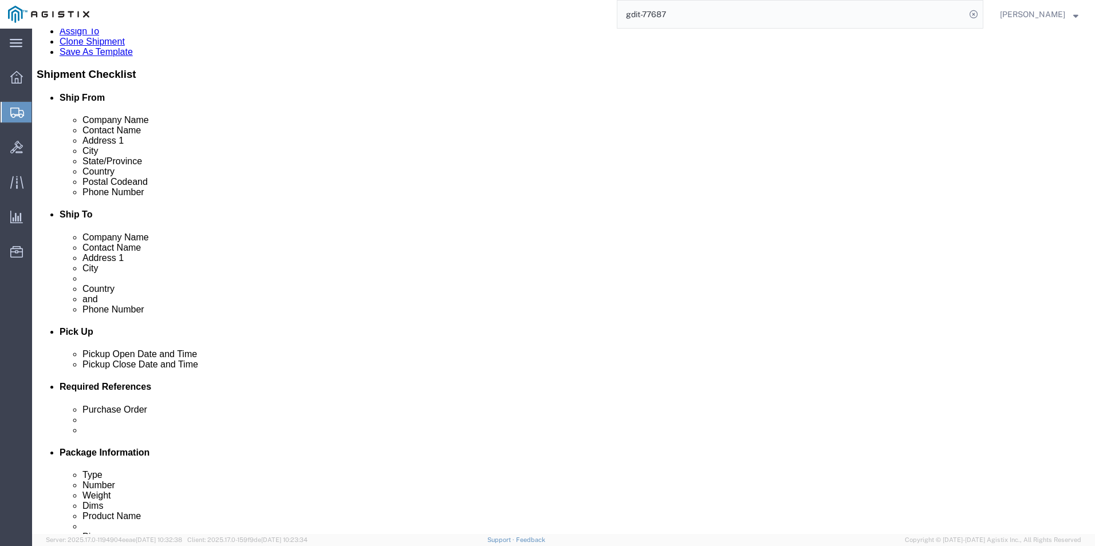
scroll to position [234, 0]
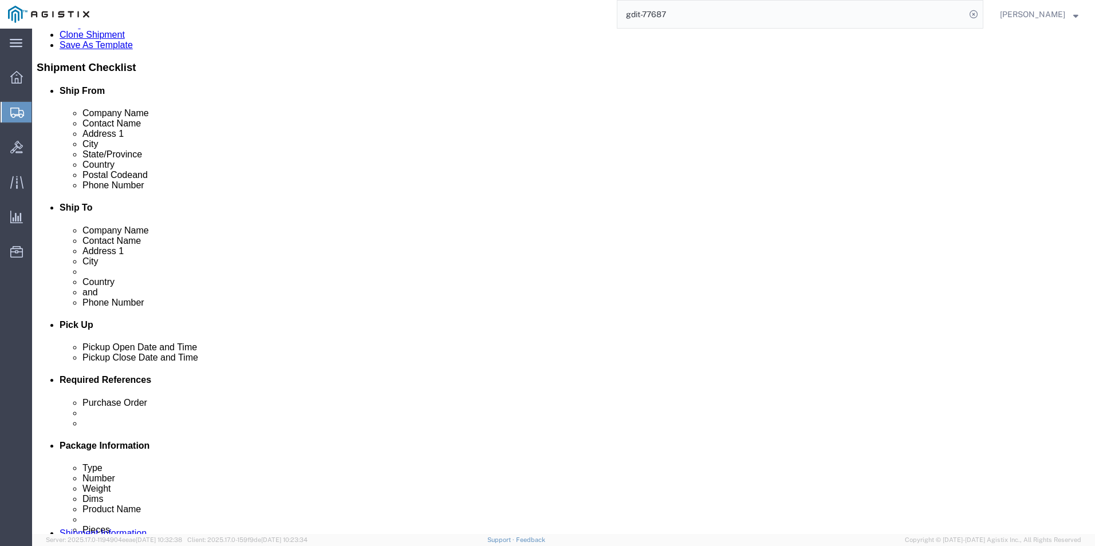
click icon
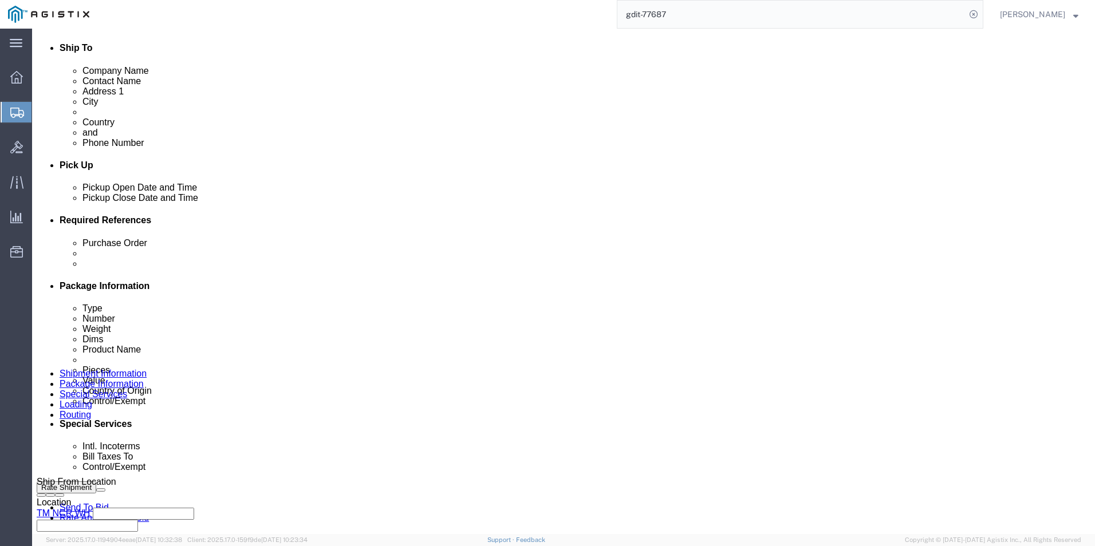
scroll to position [401, 0]
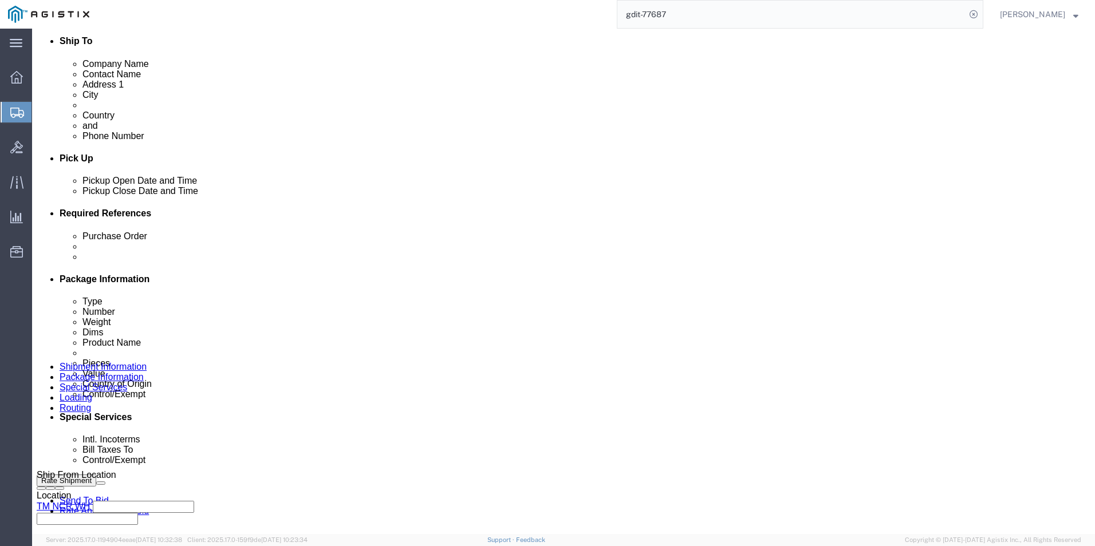
click select "Select Carriage Insurance Paid Carriage Paid To Cost and Freight Cost Insurance…"
select select "DDP"
click select "Select Carriage Insurance Paid Carriage Paid To Cost and Freight Cost Insurance…"
click select "Select Recipient Account Sender/Shipper Third Party Account"
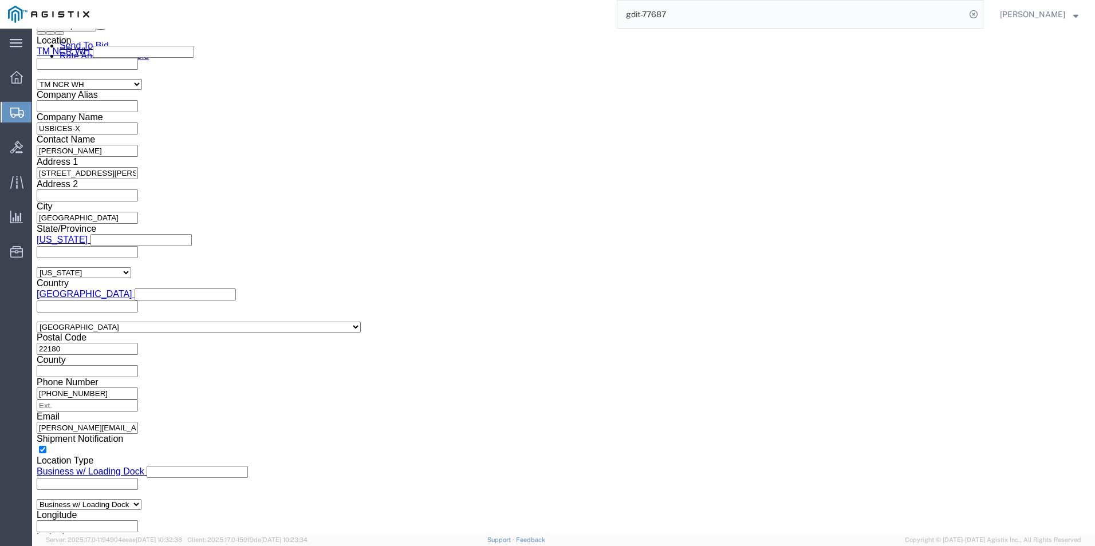
scroll to position [859, 0]
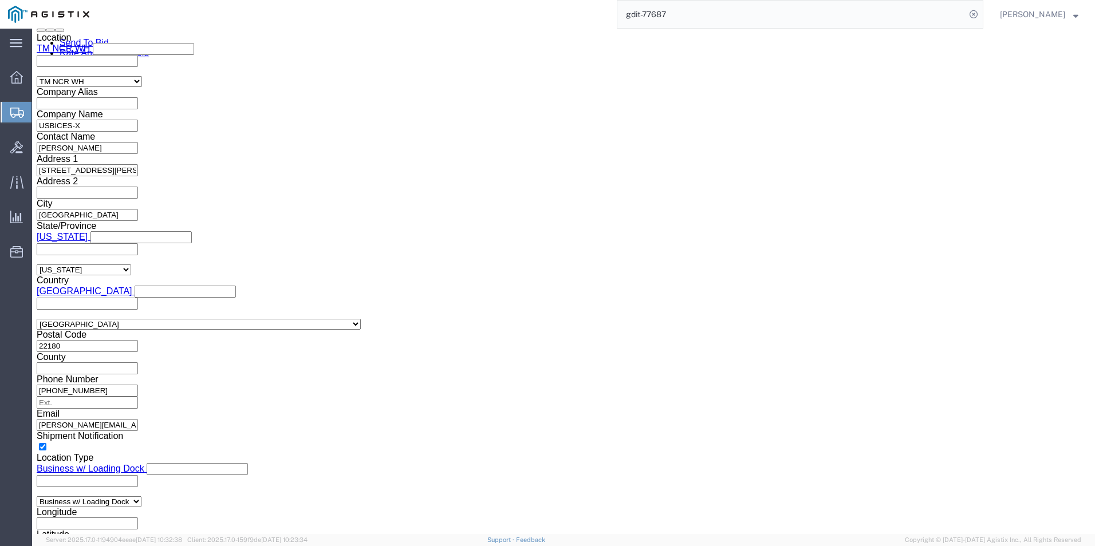
click select "Select ATF BIS DEA EPA FDA FTR ITAR OFAC Other (OPA)"
select select "BIS"
click select "Select ATF BIS DEA EPA FDA FTR ITAR OFAC Other (OPA)"
click select "Select AGR-Agricultural APP-Computers APR-Additional Permissive Exports AVS-Air…"
select select "NLR"
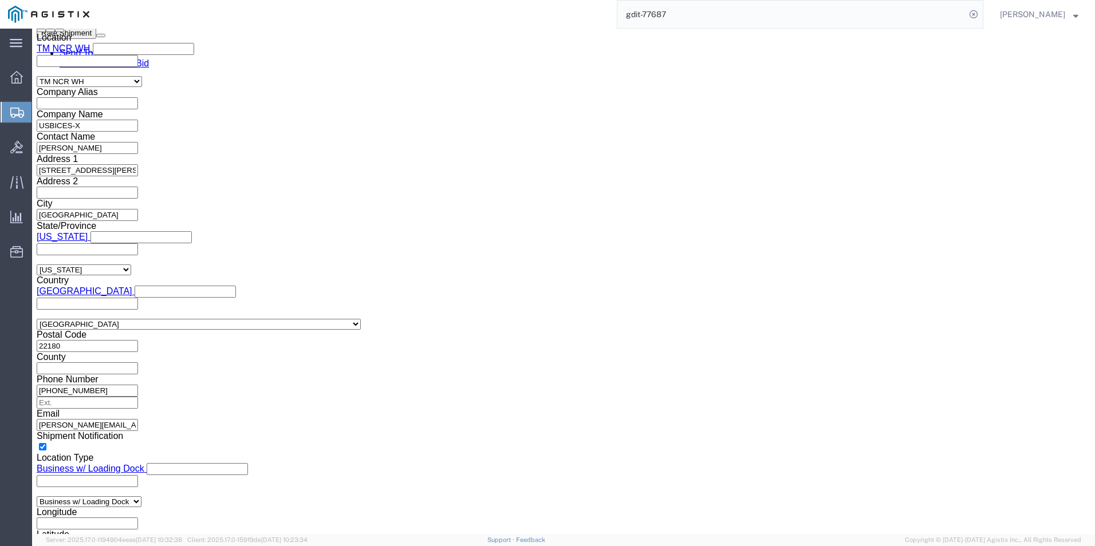
click select "Select AGR-Agricultural APP-Computers APR-Additional Permissive Exports AVS-Air…"
click select "Select AES-Direct EEI Carrier File EEI EEI Exempt"
select select "CFIL"
click select "Select AES-Direct EEI Carrier File EEI EEI Exempt"
click input "text"
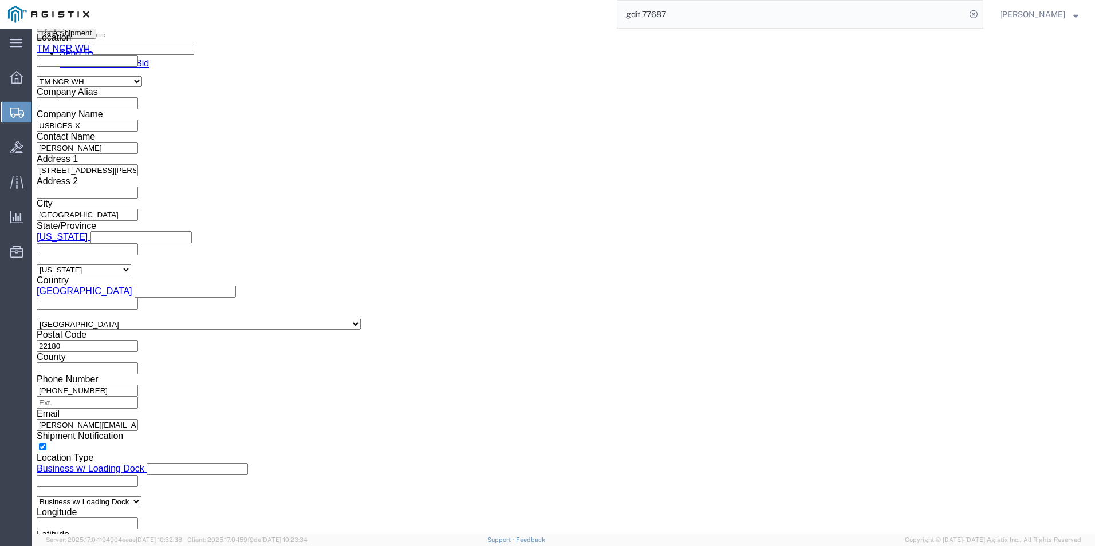
type input "x"
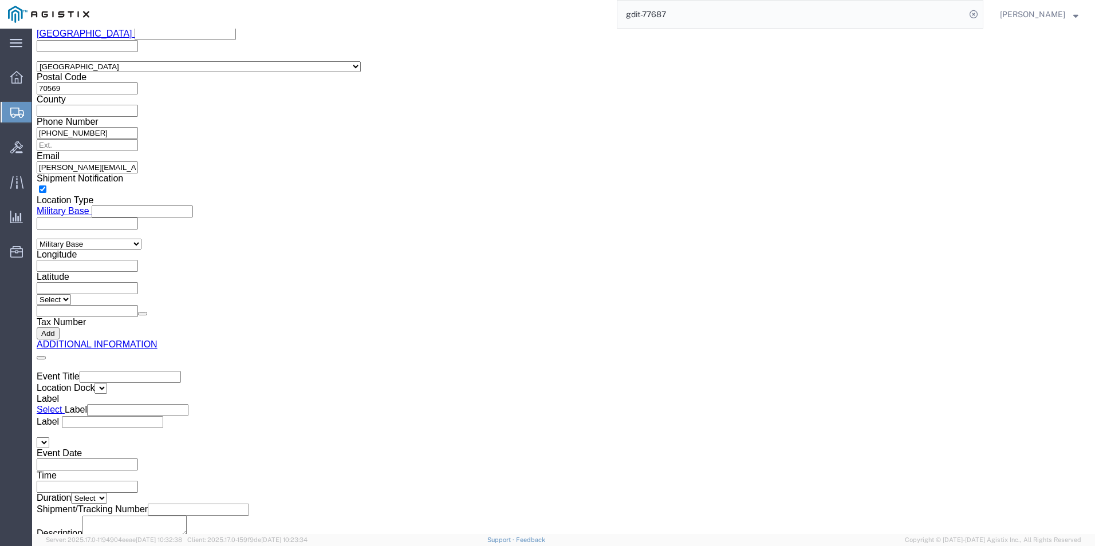
scroll to position [1902, 0]
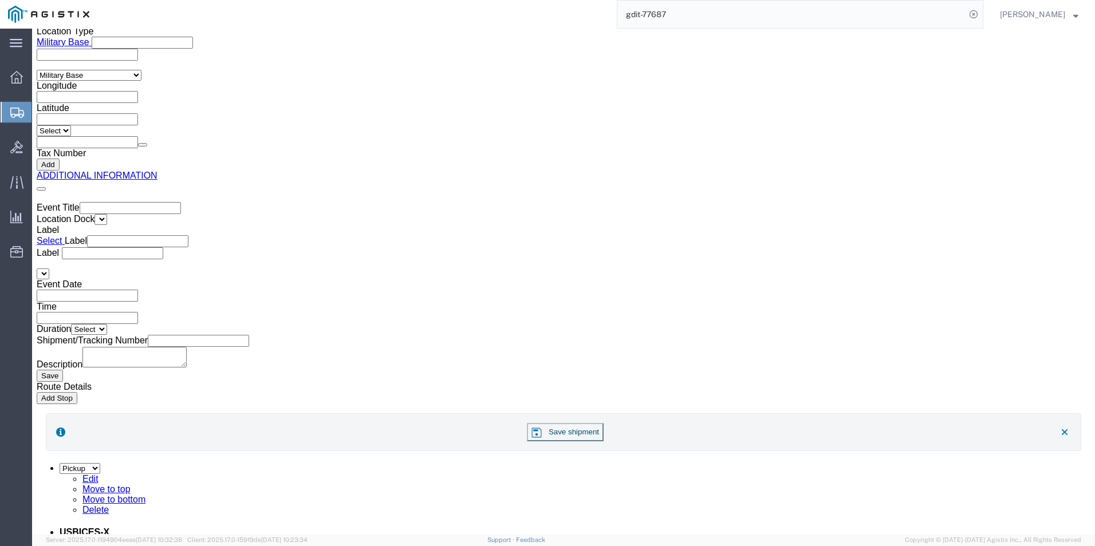
type input "X20250820003039"
click button "Rate Shipment"
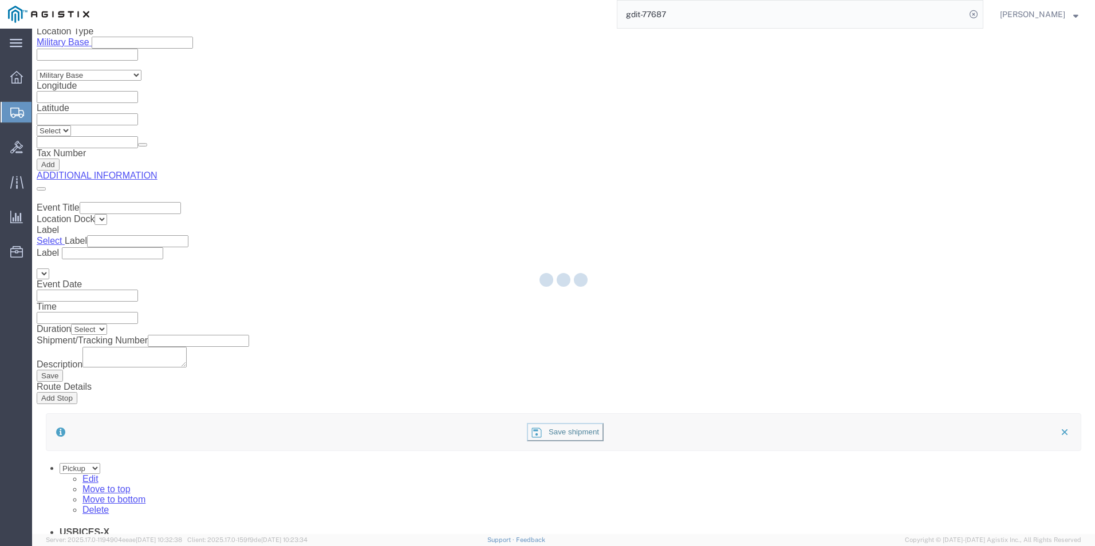
select select "69651"
select select "34238"
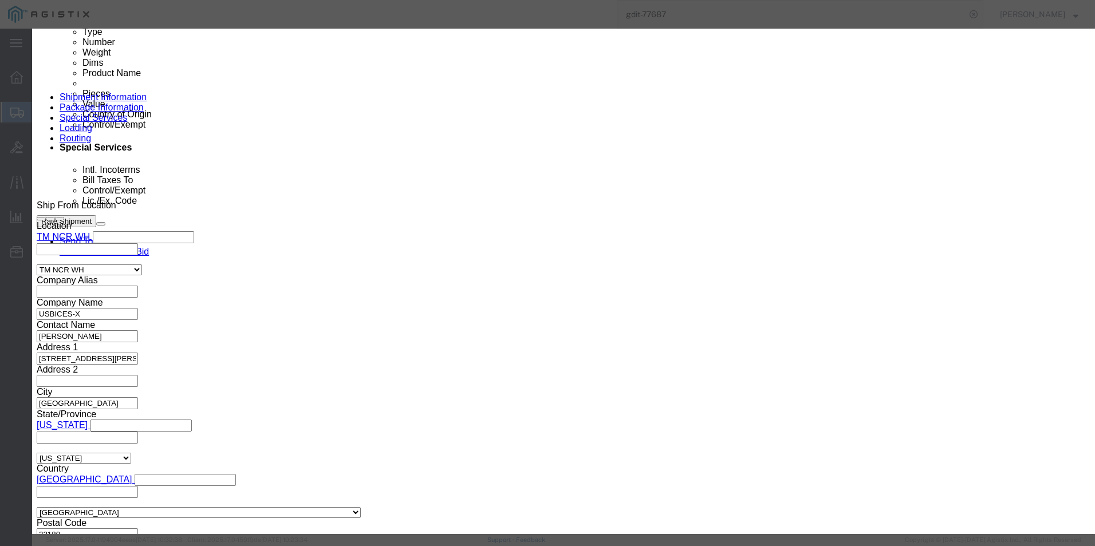
click button "Close"
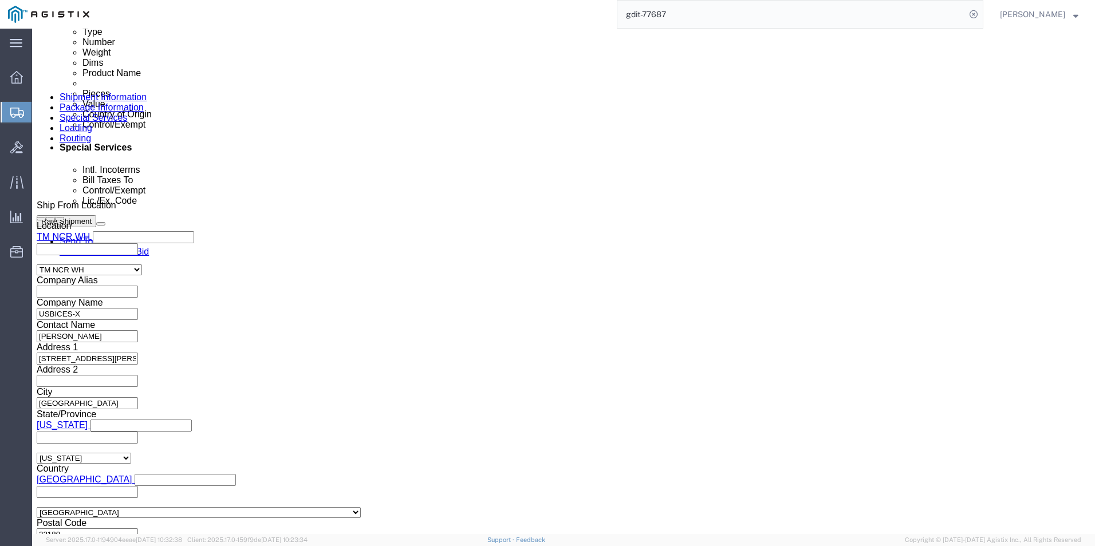
click icon
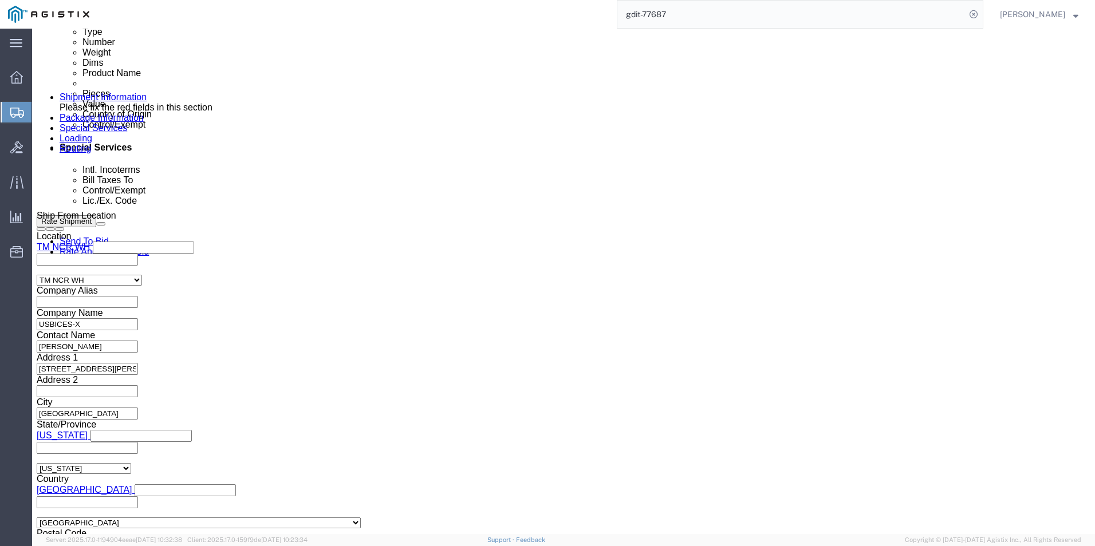
click icon
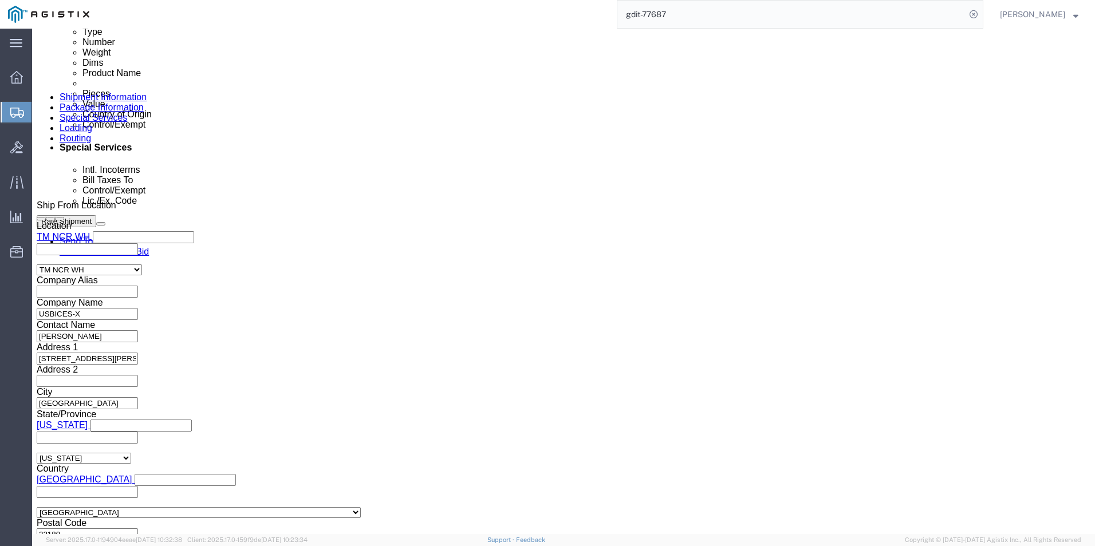
click icon
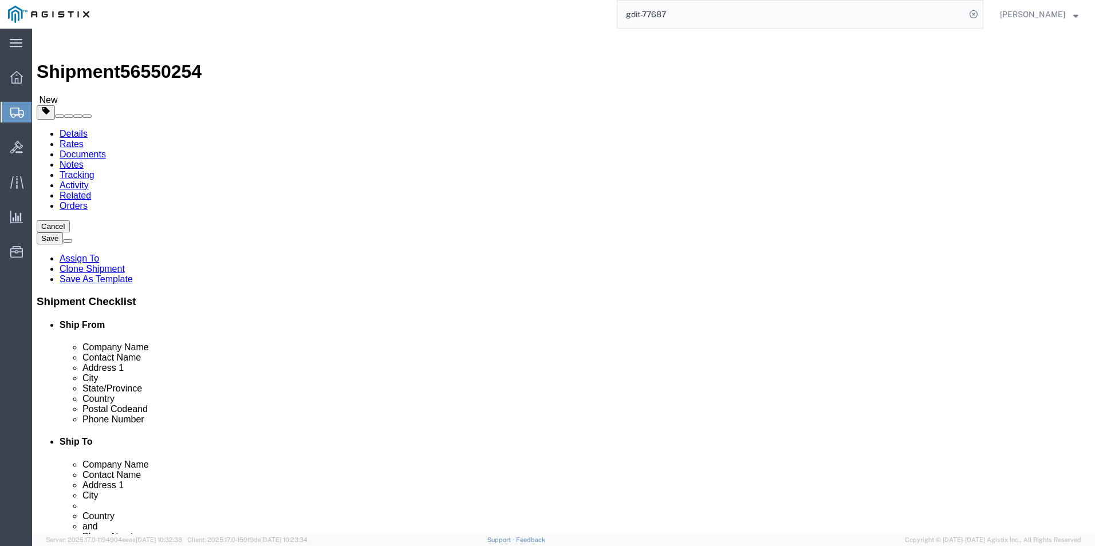
click link "Shipment Information"
click link "ADDITIONAL INFORMATION"
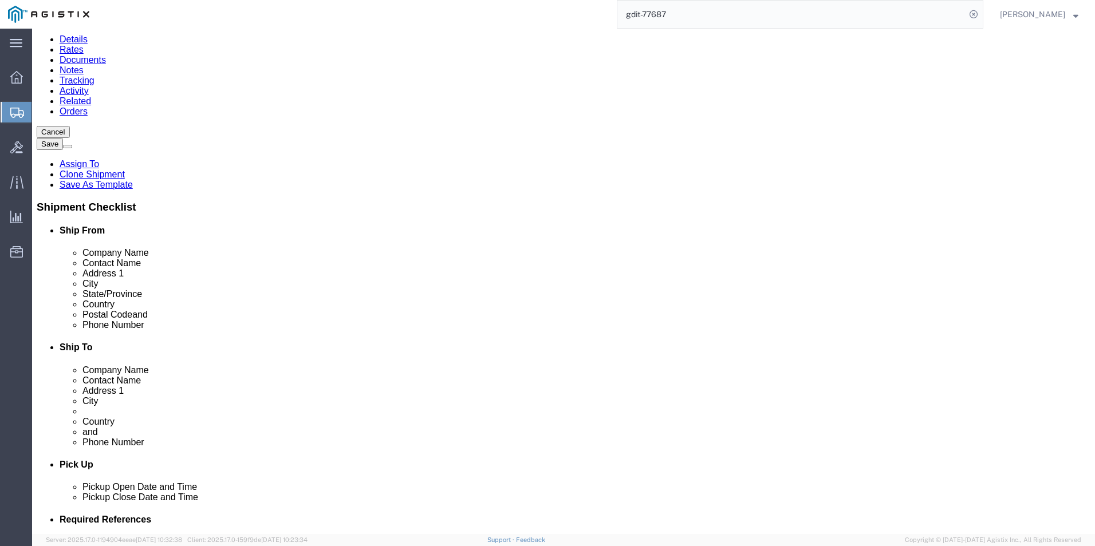
scroll to position [114, 0]
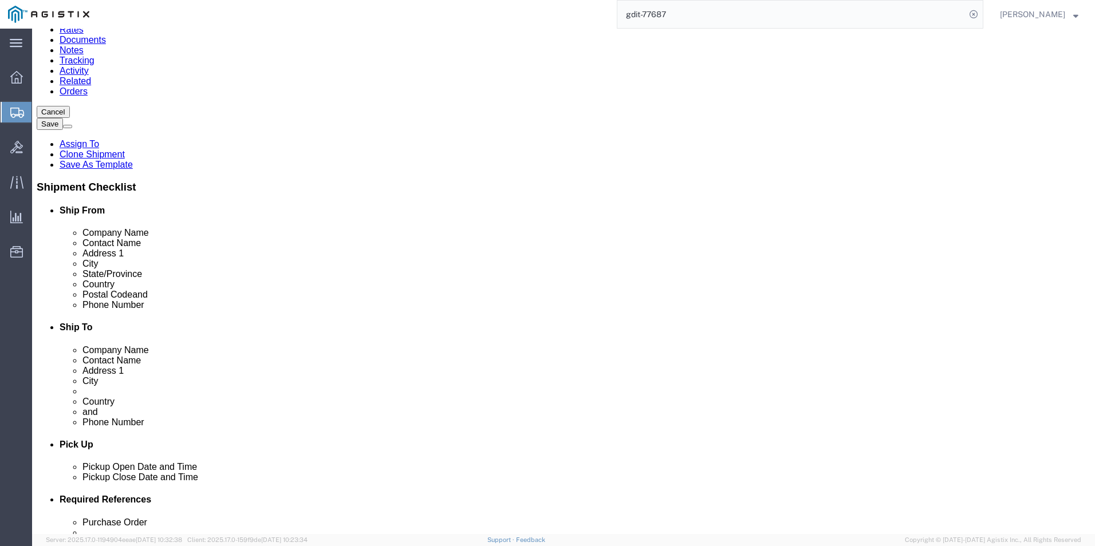
click button "Add"
click select "Select EIN EORI TIN VAT Other"
select select "EORI"
click select "Select EIN EORI TIN VAT Other"
click input "text"
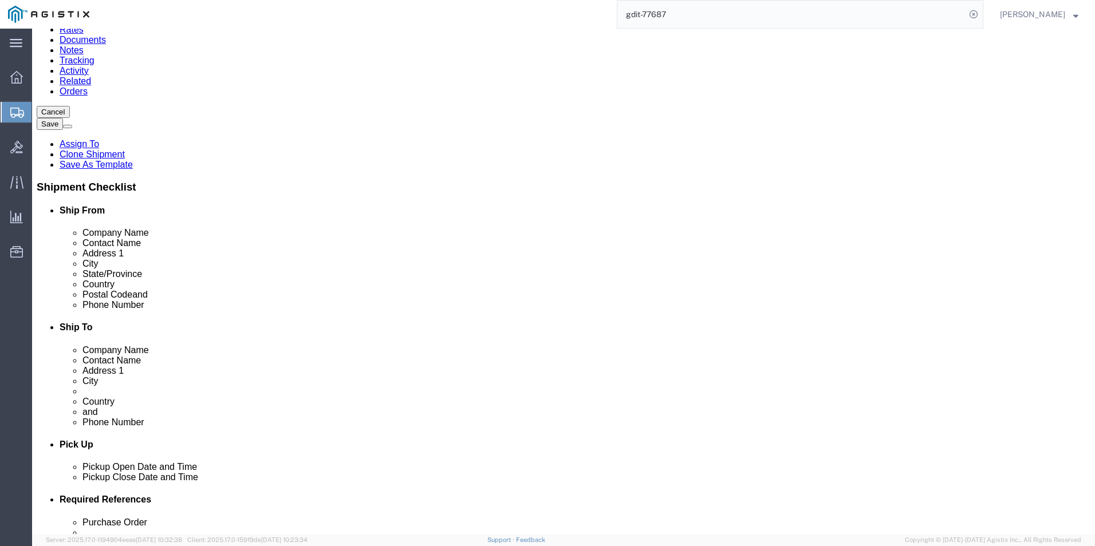
type input "X20250820003039"
click button "Add"
click select "Select EIN EORI TIN VAT Other"
select select "Other"
click select "Select EIN EORI TIN VAT Other"
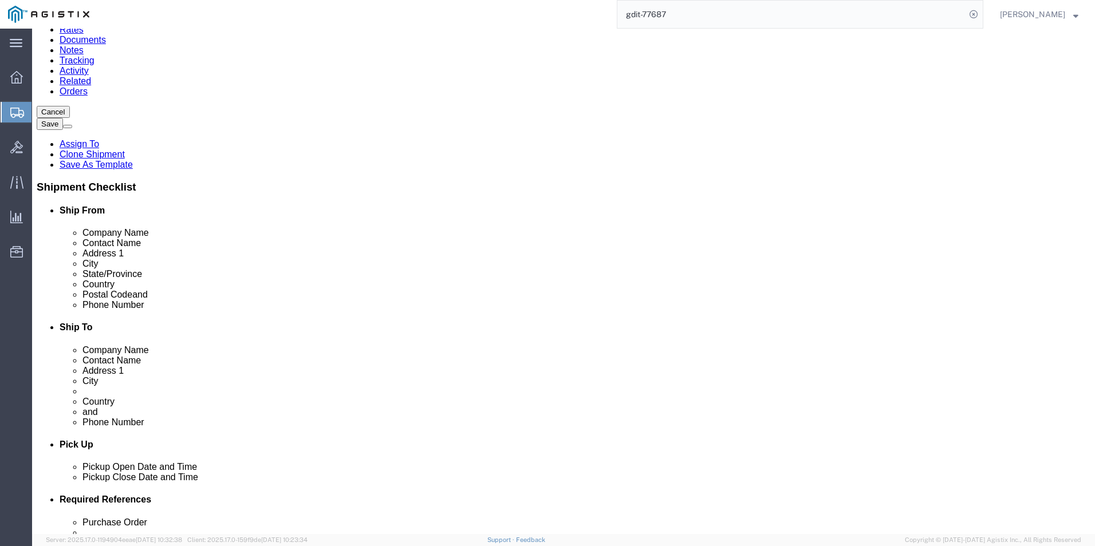
click input "text"
type input "[US_EMPLOYER_IDENTIFICATION_NUMBER]"
click button "Rate Shipment"
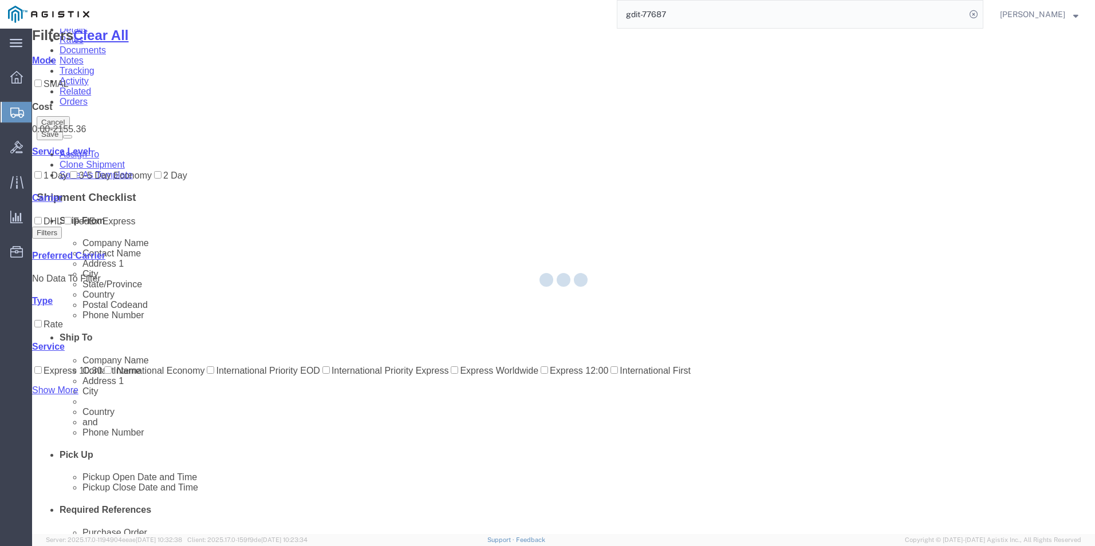
scroll to position [0, 0]
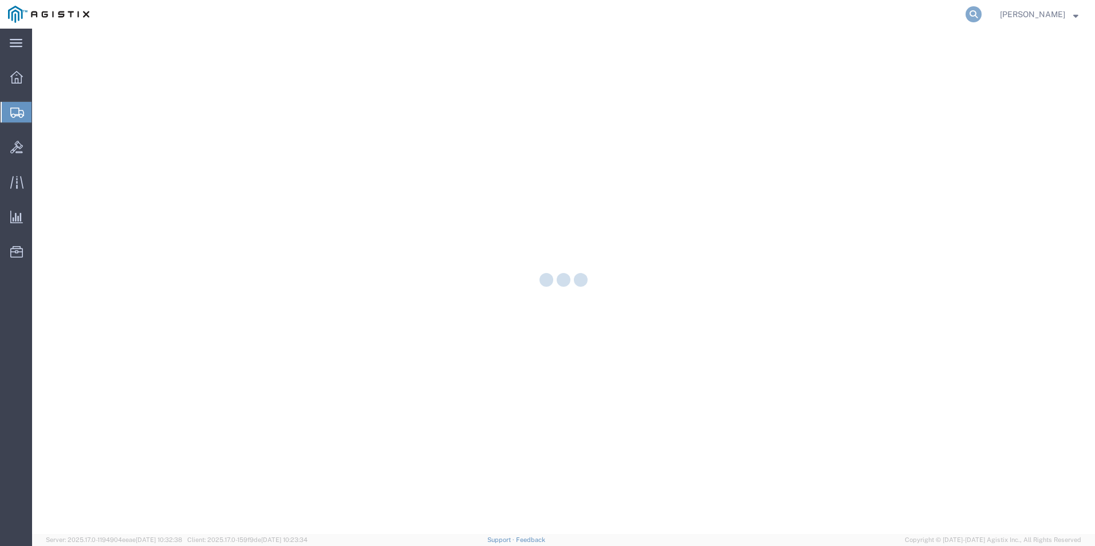
click at [970, 14] on icon at bounding box center [973, 14] width 16 height 16
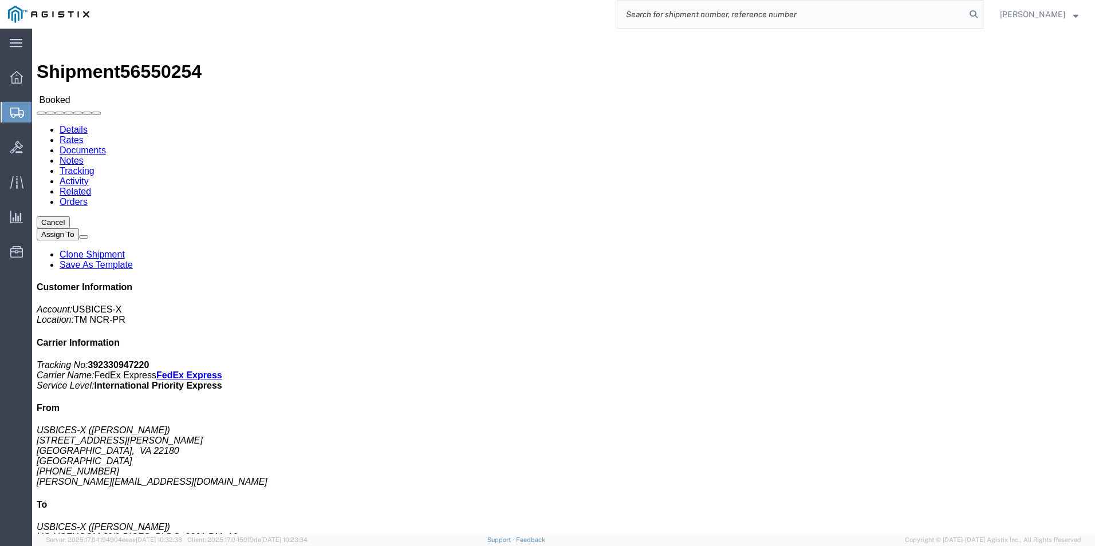
click at [772, 18] on input "search" at bounding box center [791, 14] width 348 height 27
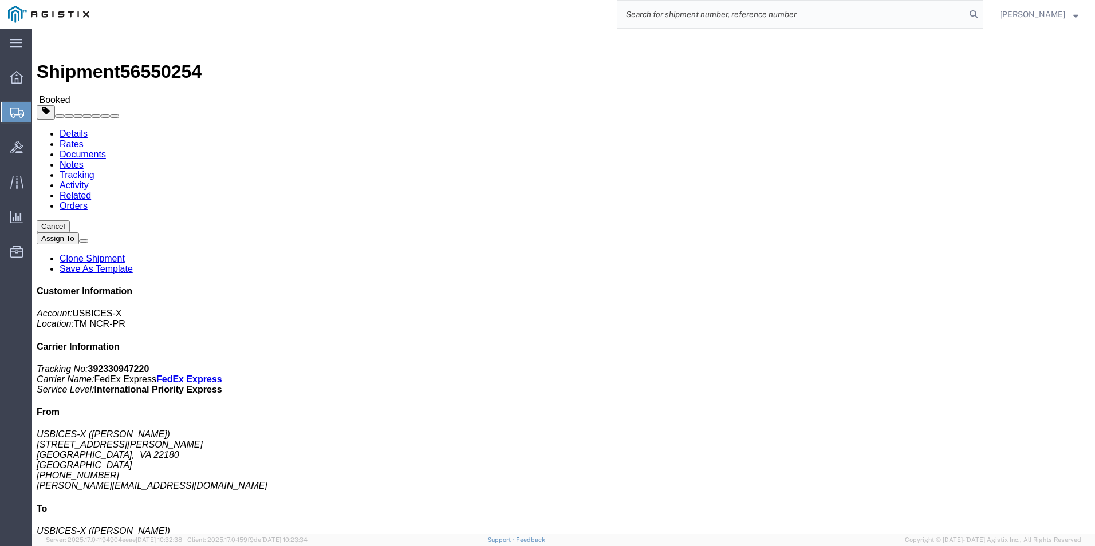
click at [753, 16] on input "search" at bounding box center [791, 14] width 348 height 27
type input "gdit-74921"
click at [976, 18] on icon at bounding box center [973, 14] width 16 height 16
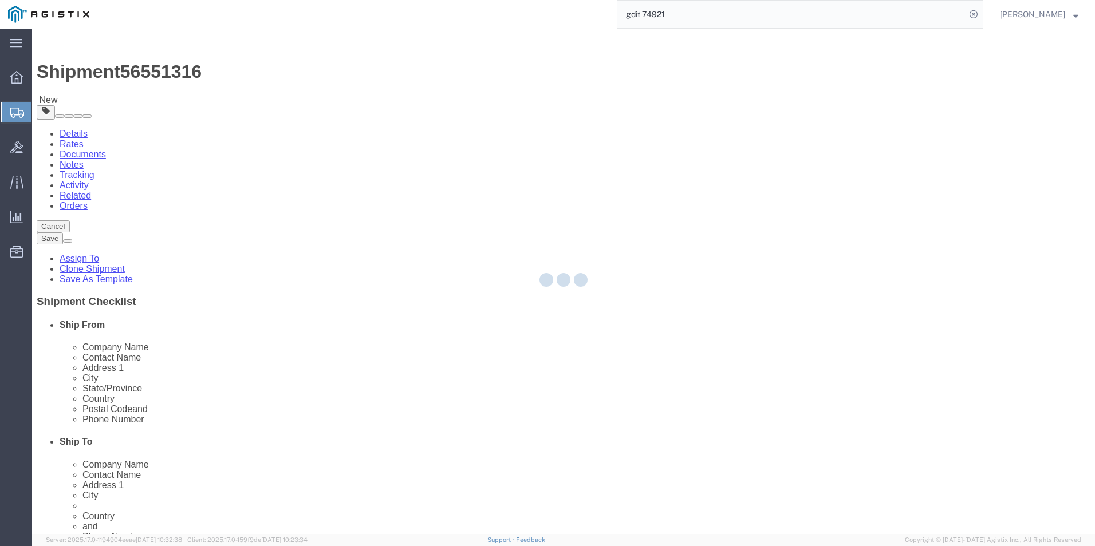
select select "69651"
select select "34238"
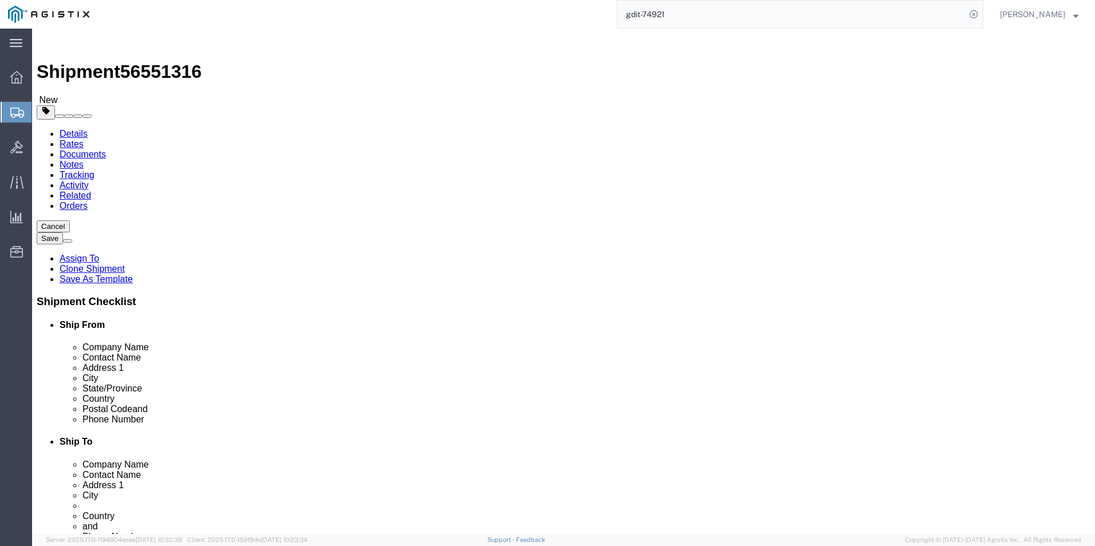
click icon
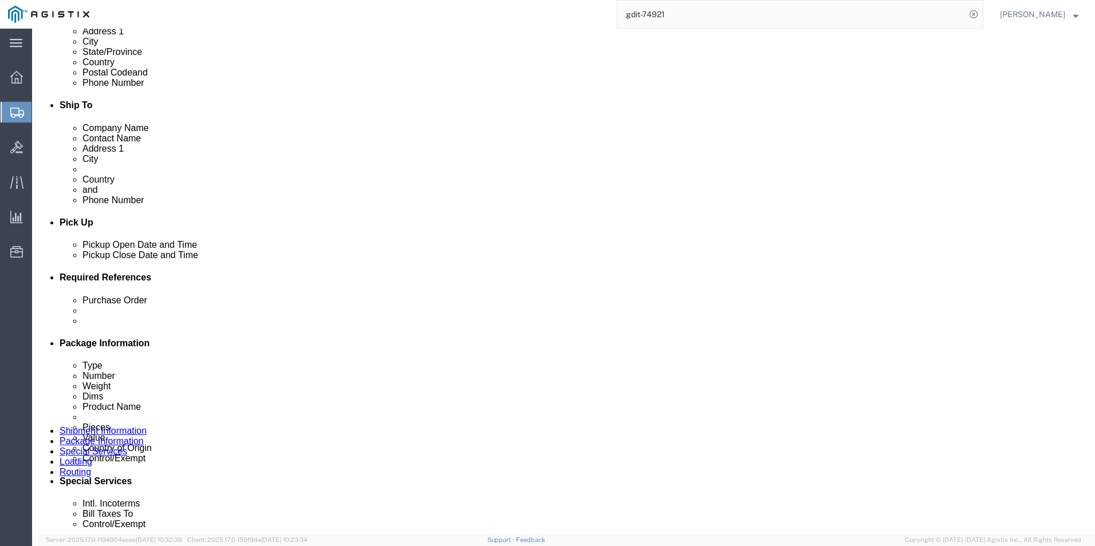
scroll to position [401, 0]
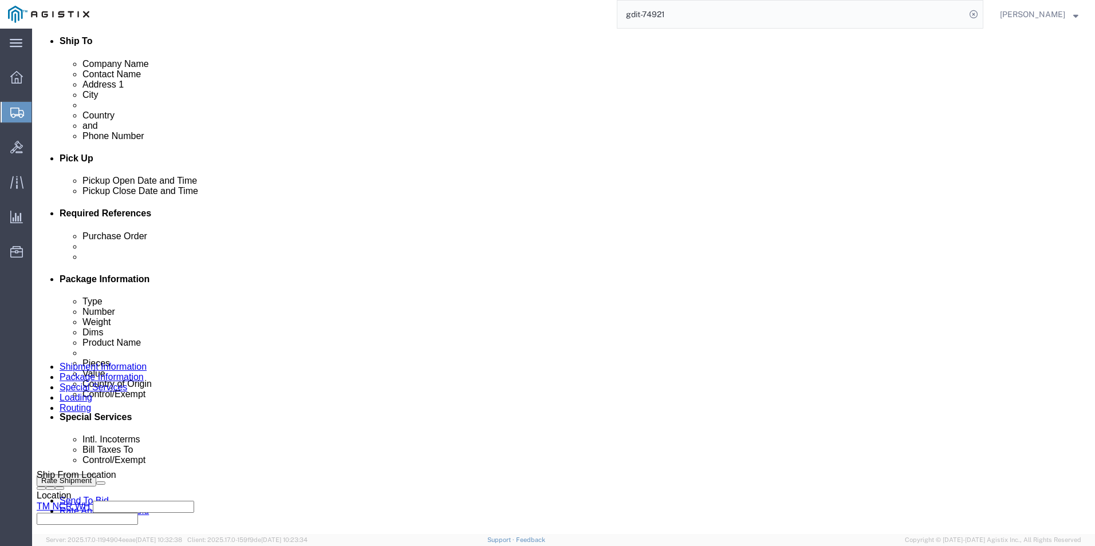
click select "Select Carriage Insurance Paid Carriage Paid To Cost and Freight Cost Insurance…"
select select "DDP"
click select "Select Carriage Insurance Paid Carriage Paid To Cost and Freight Cost Insurance…"
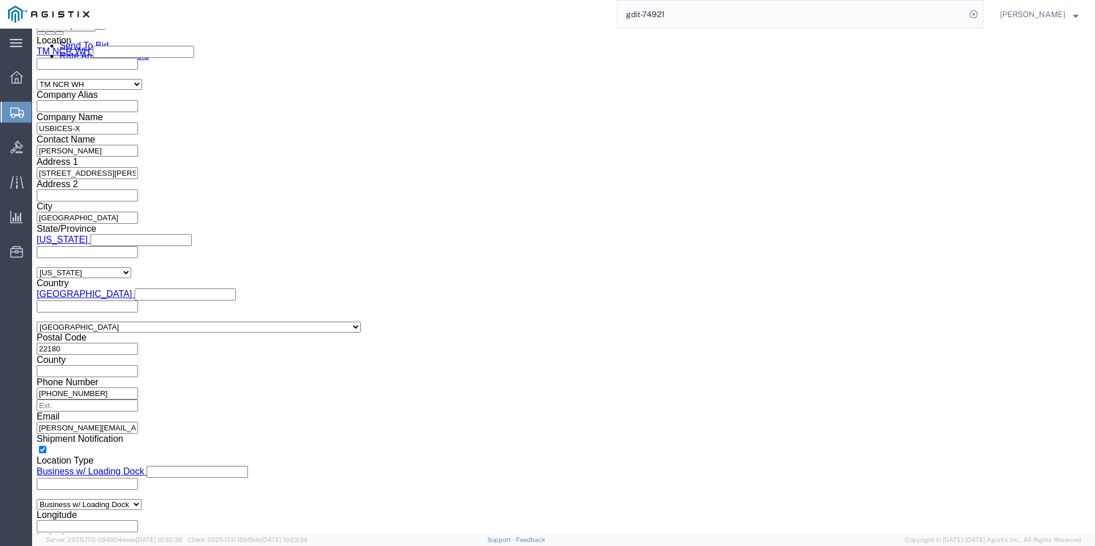
scroll to position [859, 0]
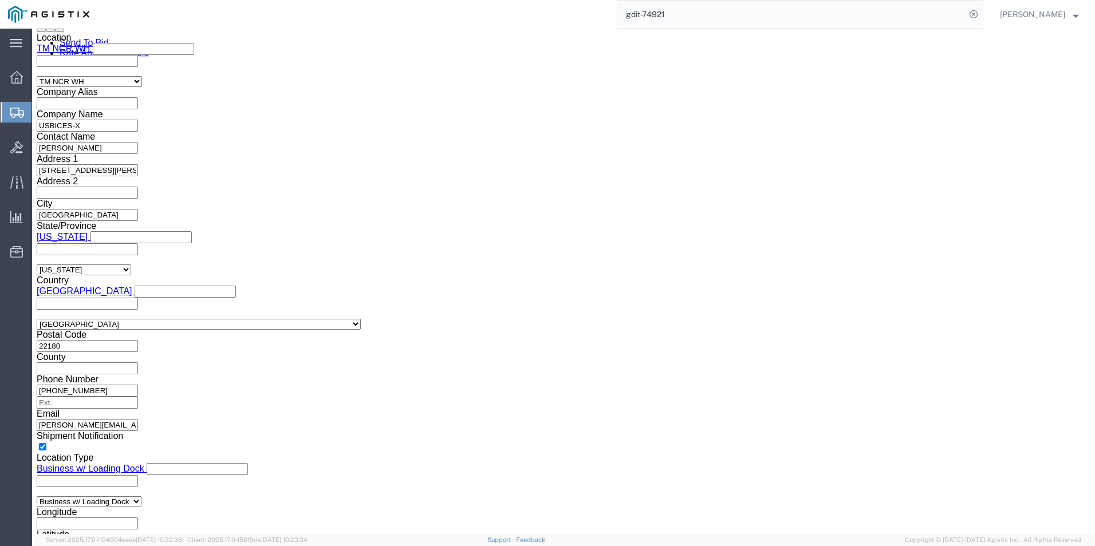
click select "Select ATF BIS DEA EPA FDA FTR ITAR OFAC Other (OPA)"
select select "BIS"
click select "Select ATF BIS DEA EPA FDA FTR ITAR OFAC Other (OPA)"
click select "Select AGR-Agricultural APP-Computers APR-Additional Permissive Exports AVS-Air…"
select select "NLR"
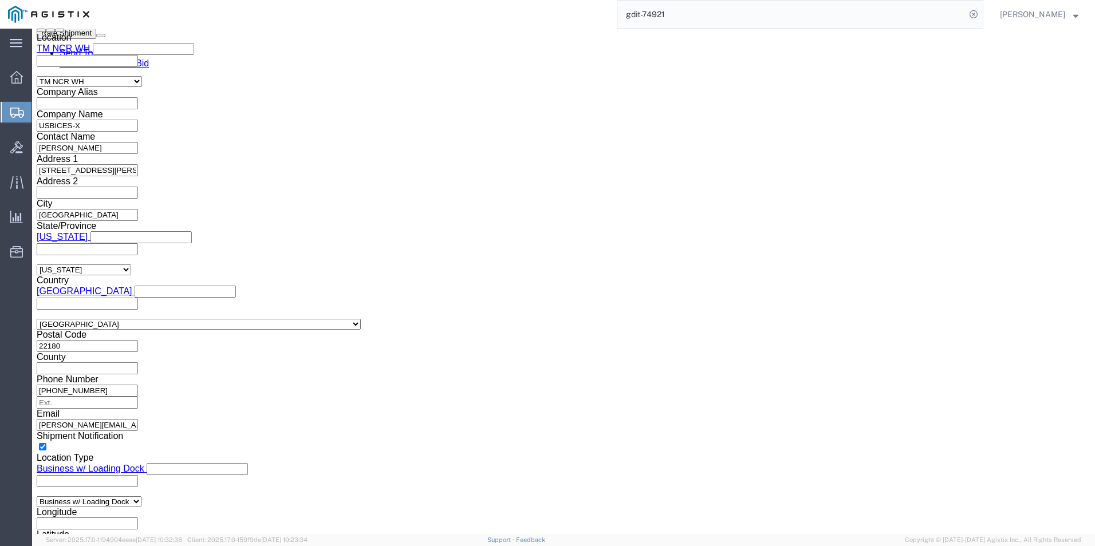
click select "Select AGR-Agricultural APP-Computers APR-Additional Permissive Exports AVS-Air…"
click select "Select AES-Direct EEI Carrier File EEI EEI Exempt"
select select "CFIL"
click select "Select AES-Direct EEI Carrier File EEI EEI Exempt"
click input "text"
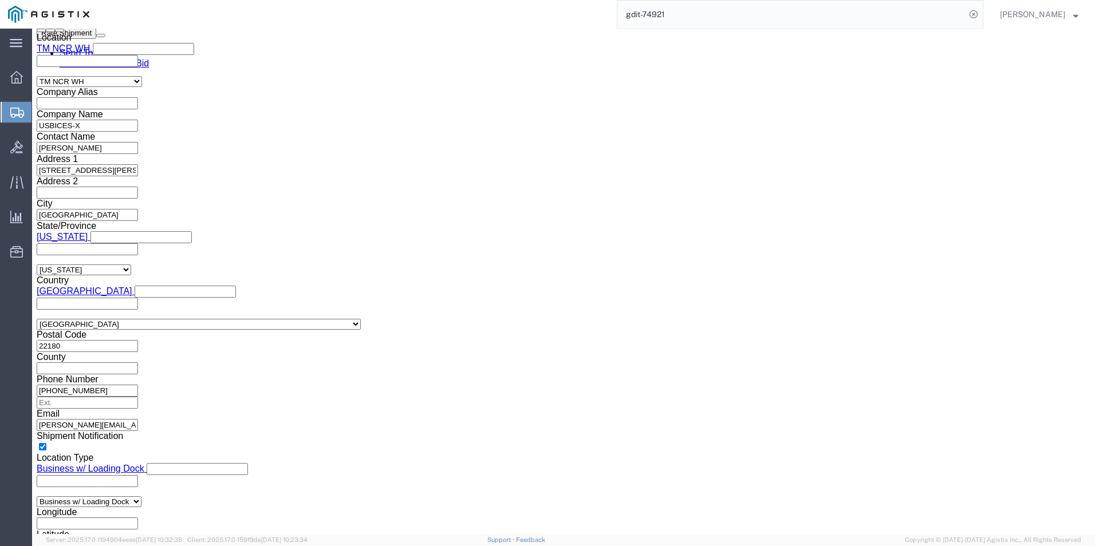
scroll to position [515, 0]
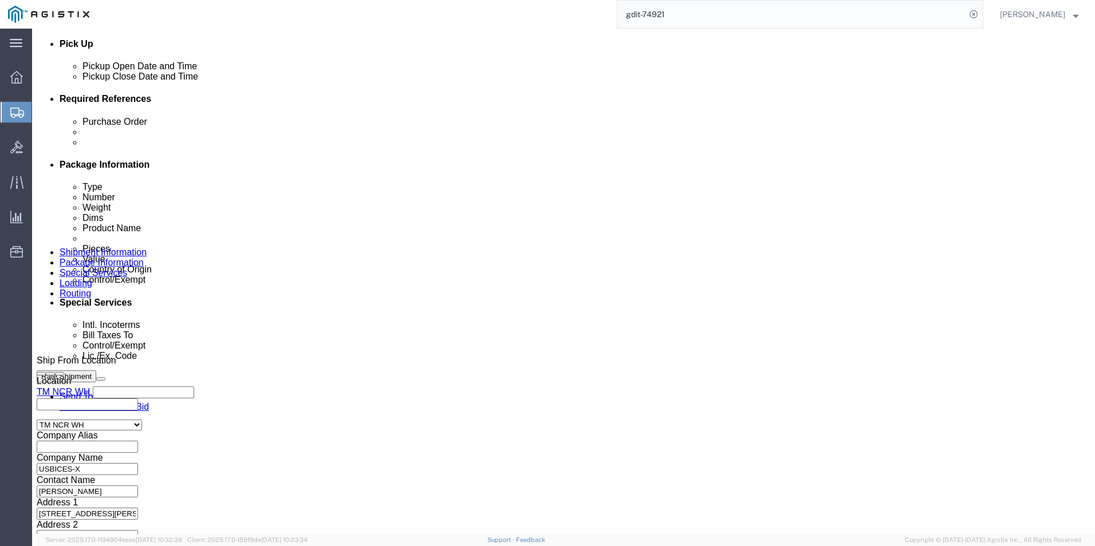
type input "X20250820003039"
click icon
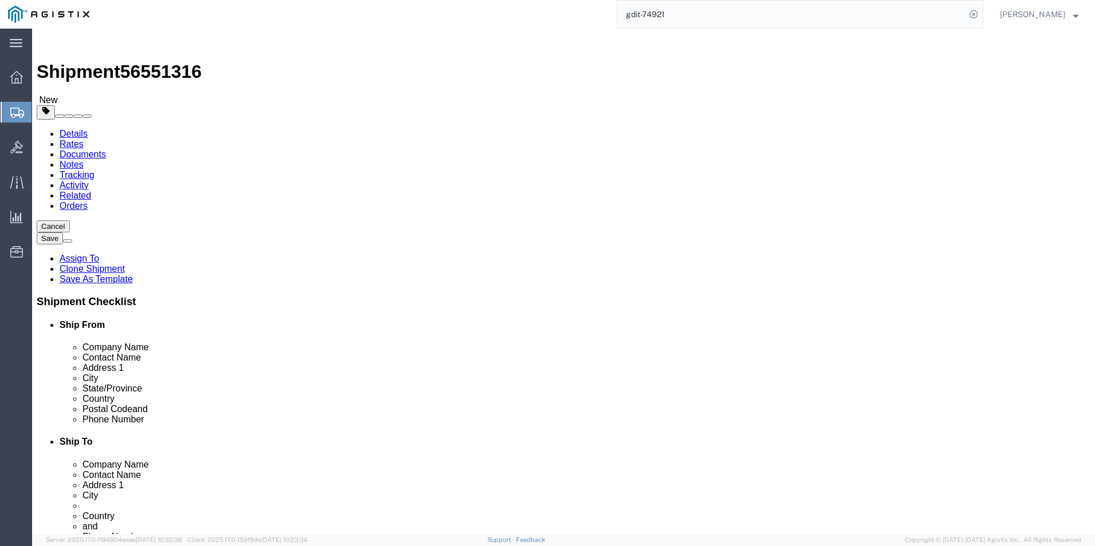
click icon
click button "Rate Shipment"
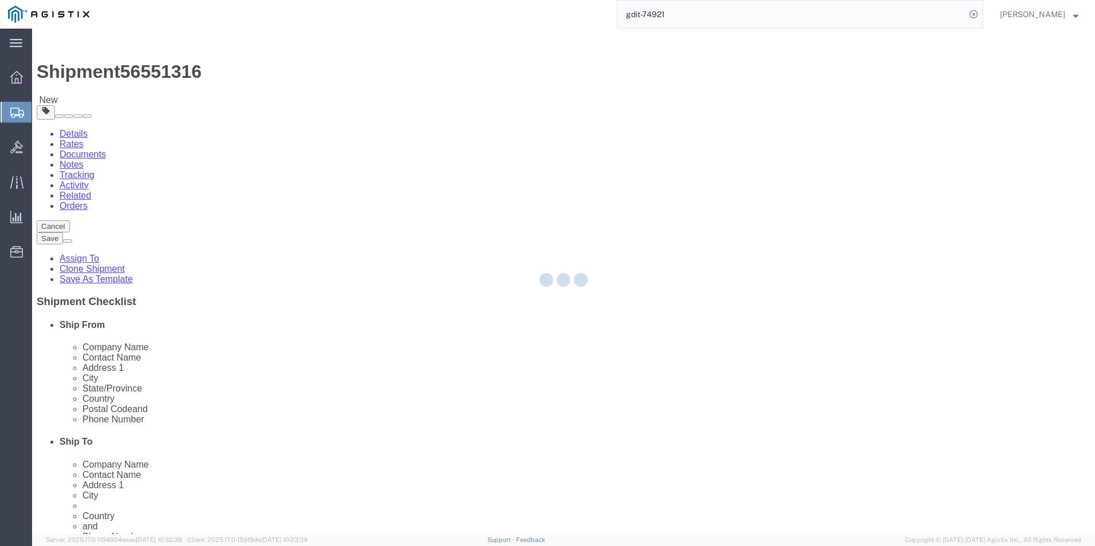
select select "69651"
select select "34238"
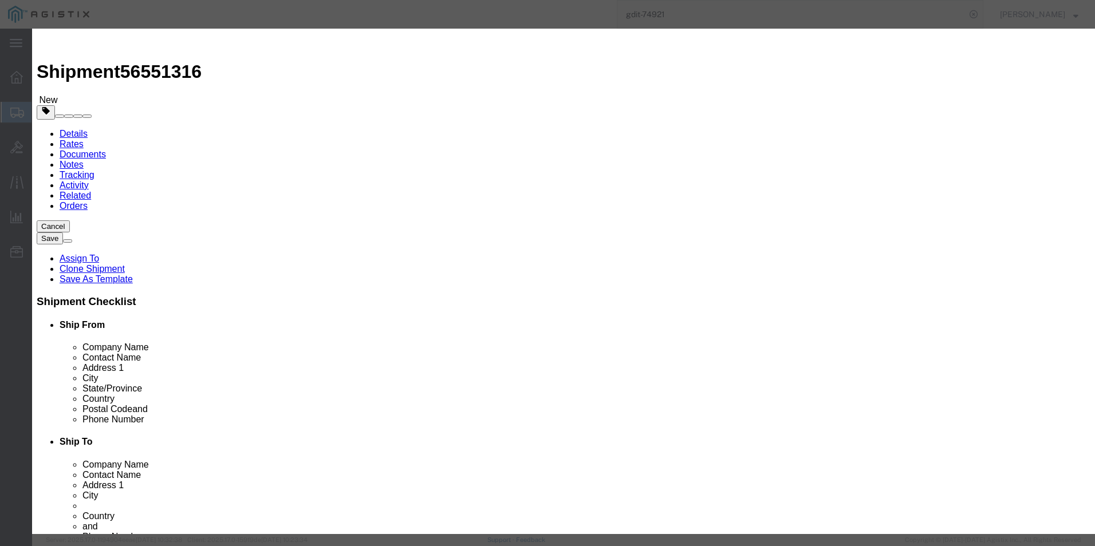
click button "button"
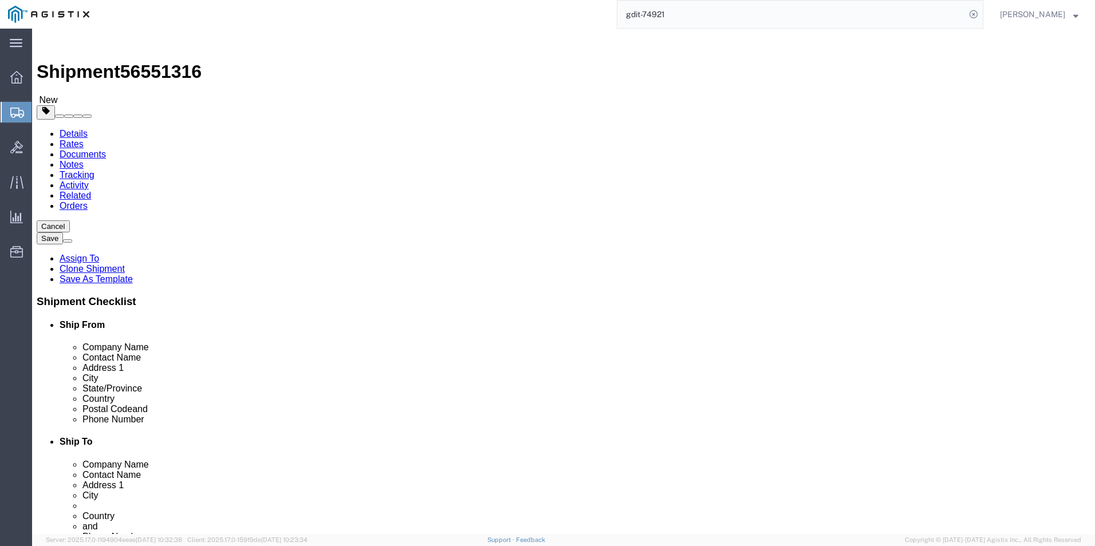
click icon
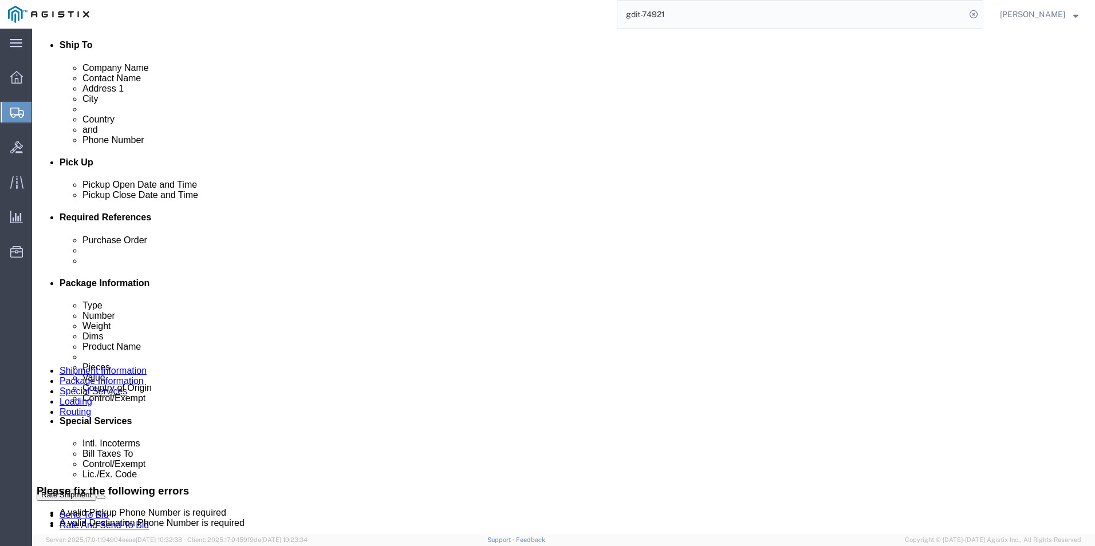
scroll to position [286, 0]
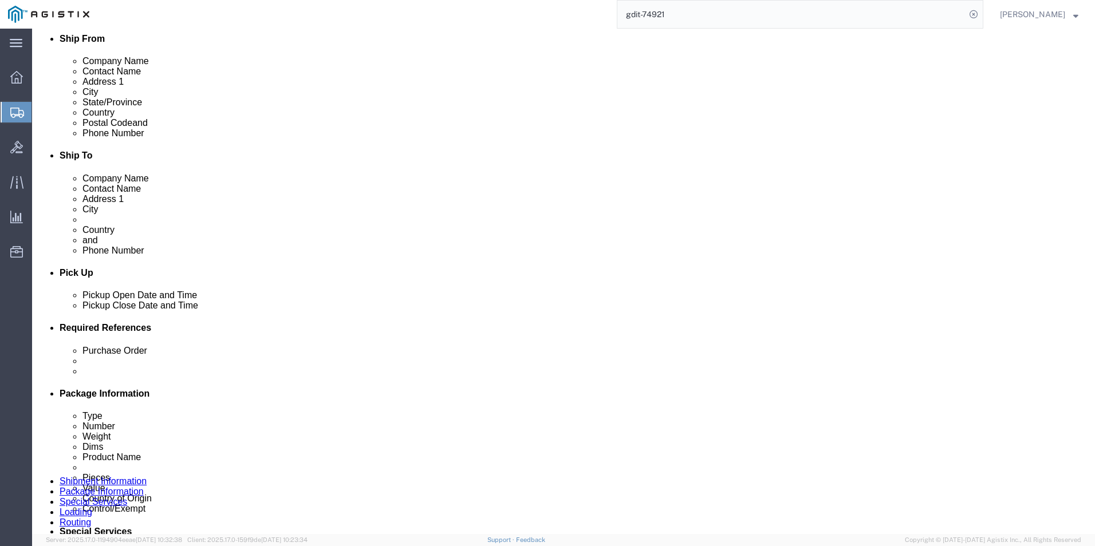
click link "ADDITIONAL INFORMATION"
click button "Add"
click select "Select EIN EORI TIN VAT Other"
select select "EORI"
click select "Select EIN EORI TIN VAT Other"
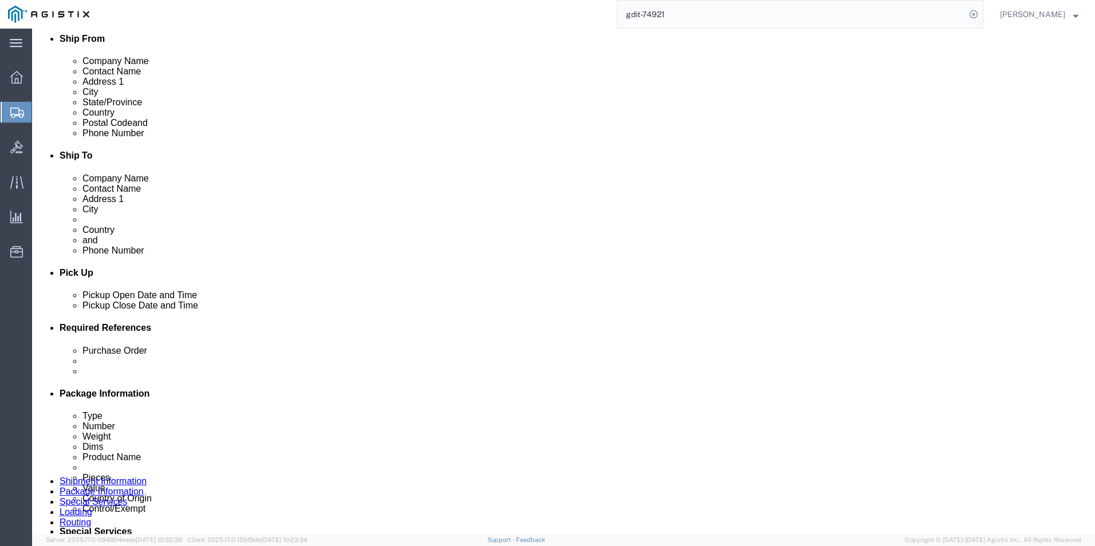
click input "text"
type input "X20250820003039"
click button "Add"
click select "Select EIN EORI TIN VAT Other"
select select "Other"
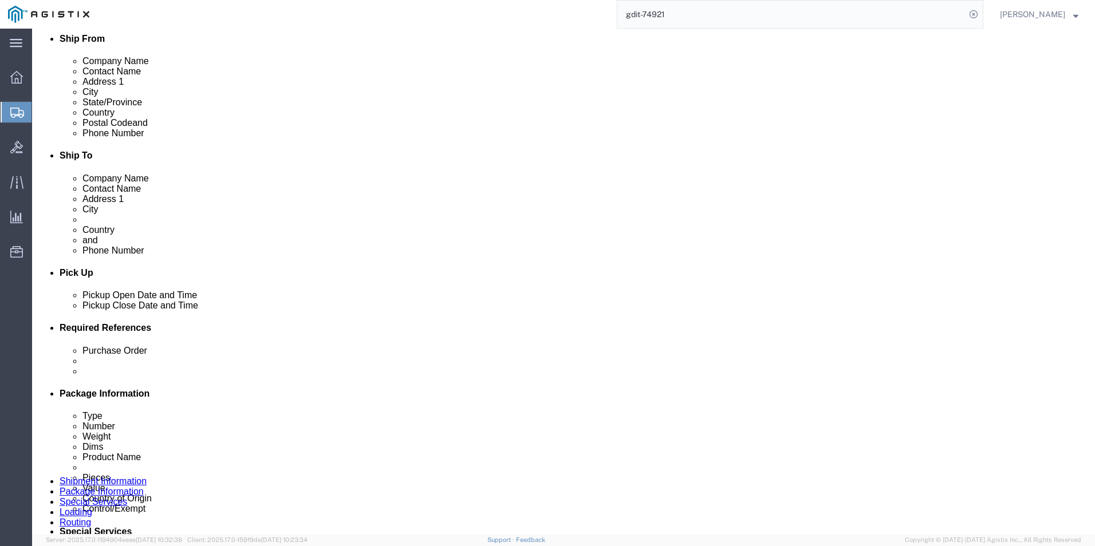
click select "Select EIN EORI TIN VAT Other"
click input "text"
type input "54-1194322"
click button "Rate Shipment"
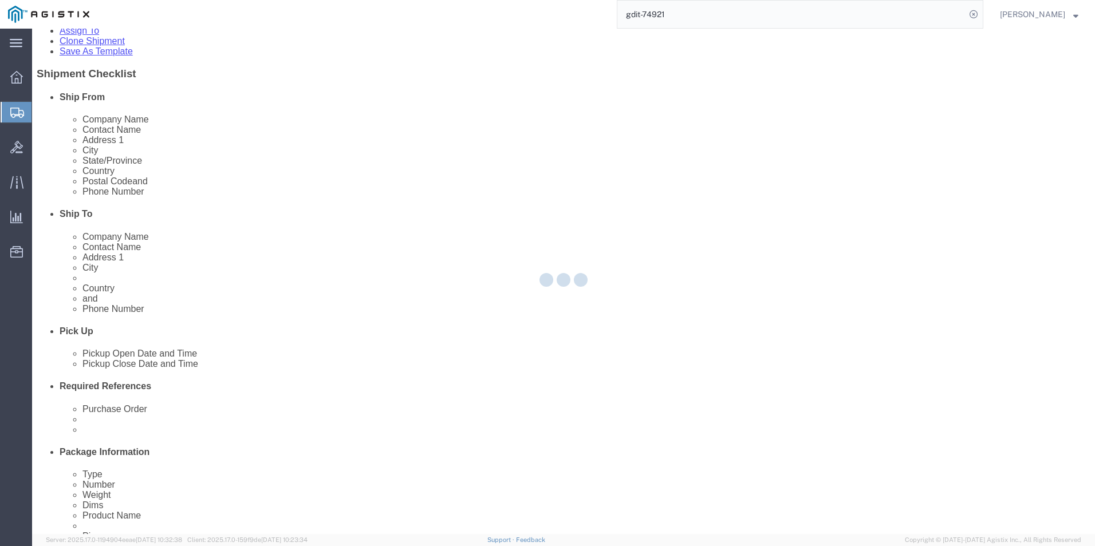
select select "69651"
select select "34238"
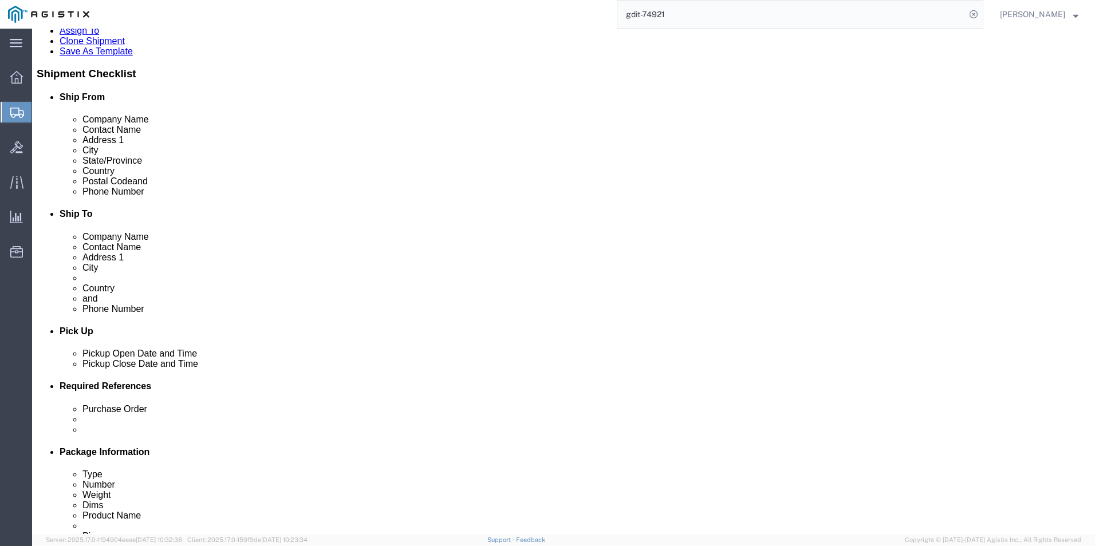
click input "910-459-65"
type input "910-459-6515"
click button "Rate Shipment"
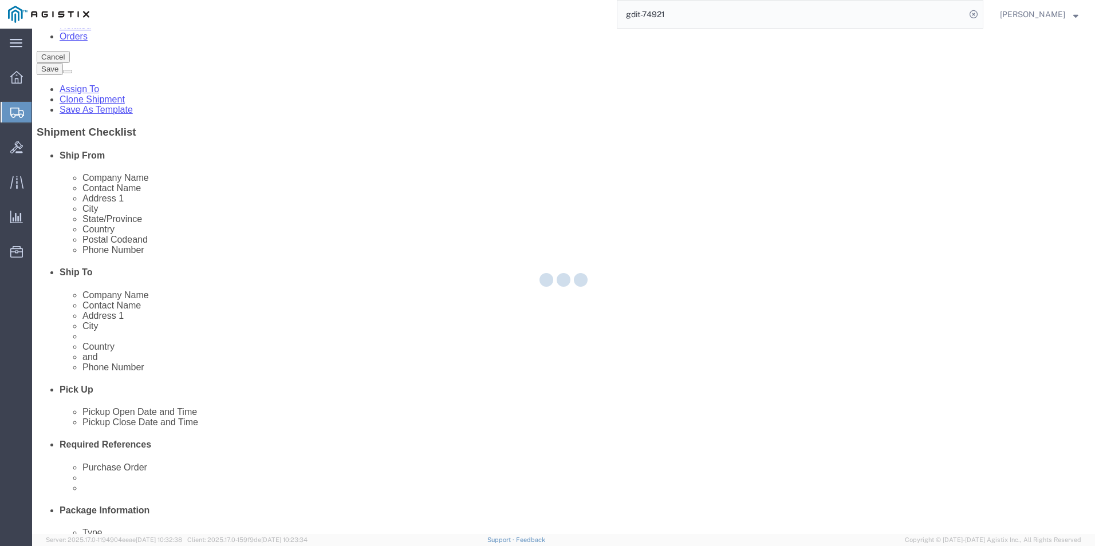
select select "69651"
select select "34238"
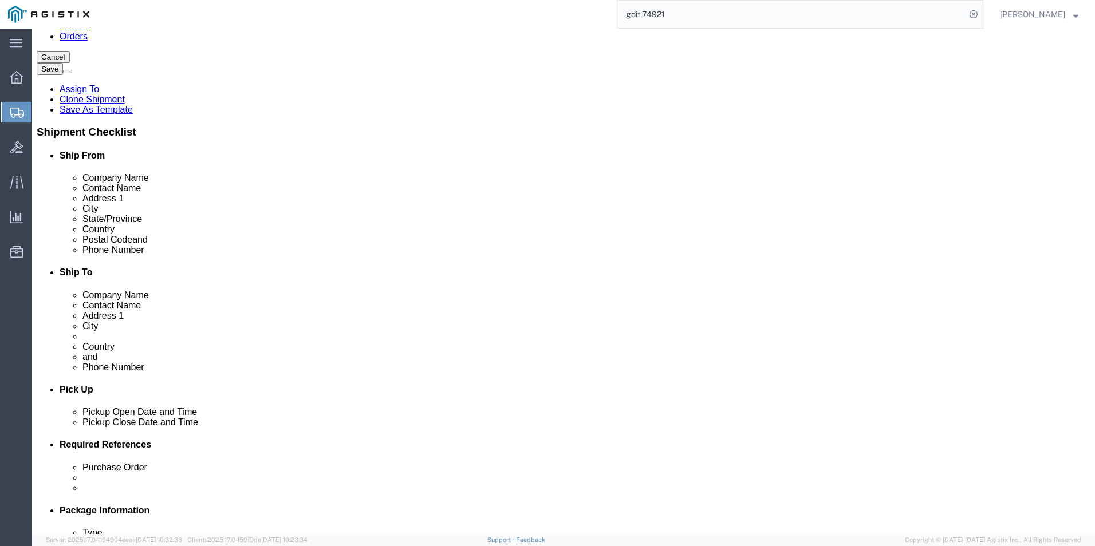
click button "Rate Shipment"
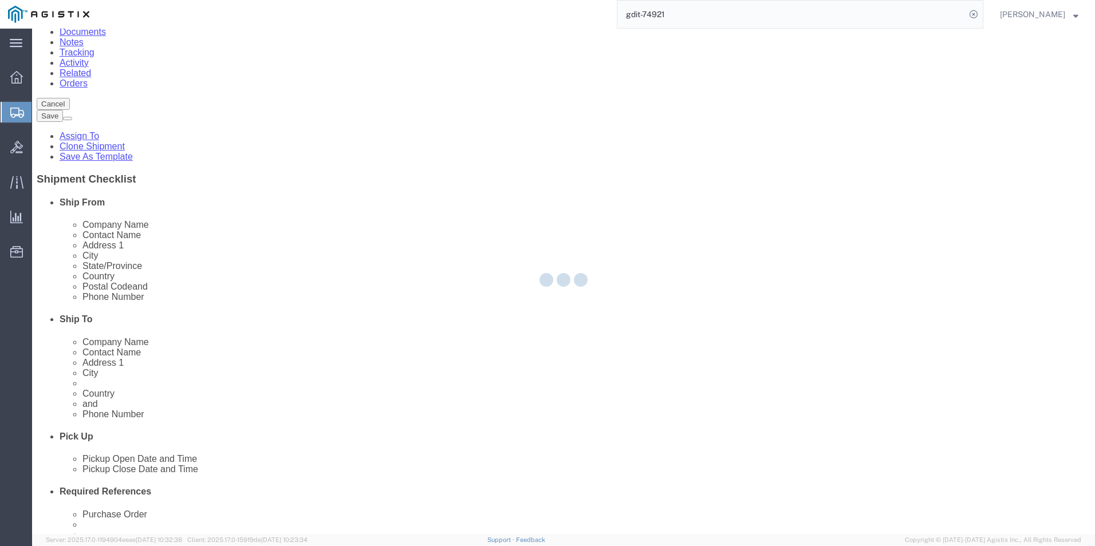
select select "69651"
select select "34238"
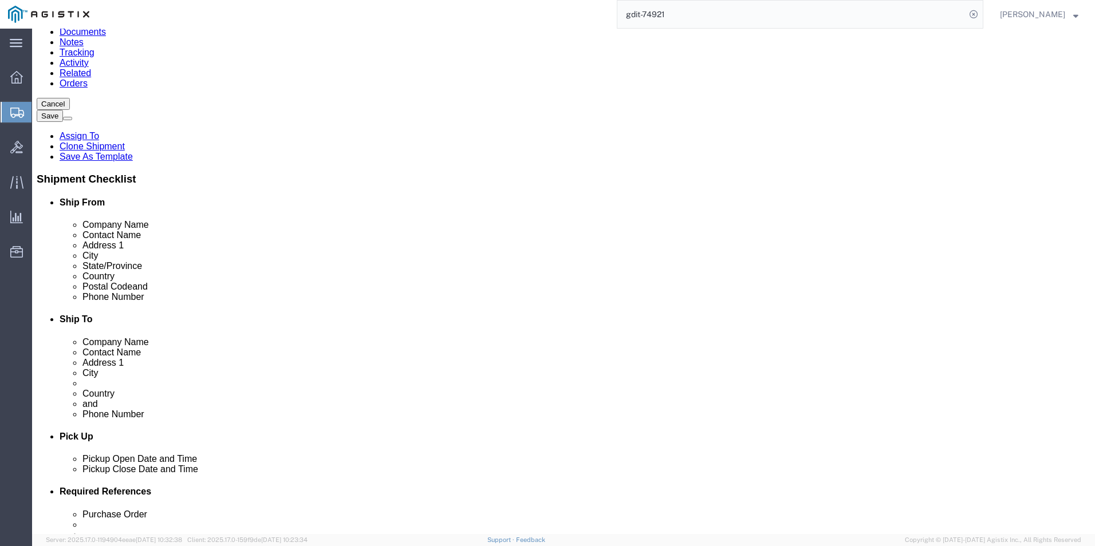
click input "+4971170808039/2660"
type input "+4971170808039"
click button "Rate Shipment"
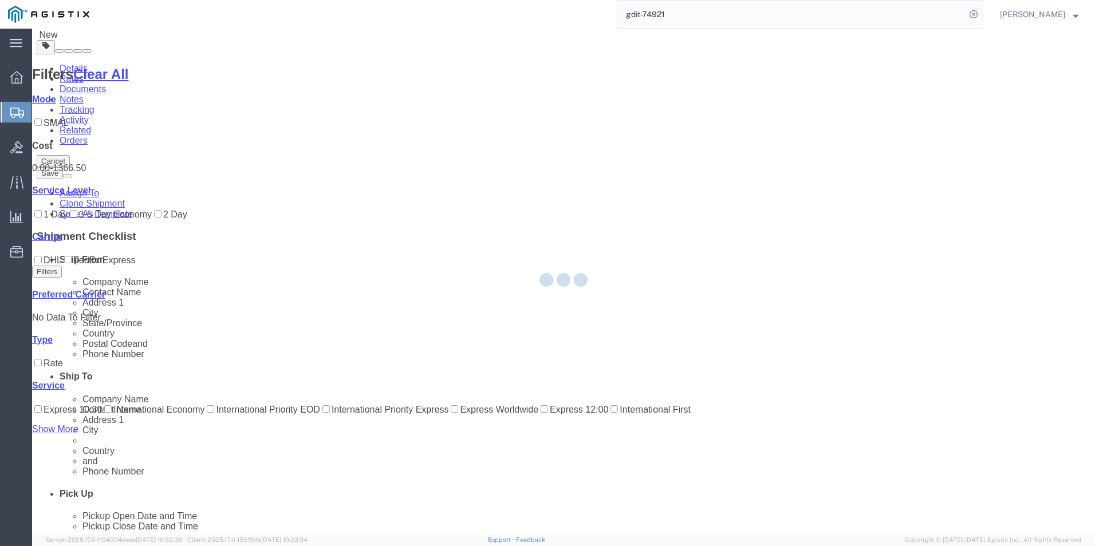
scroll to position [0, 0]
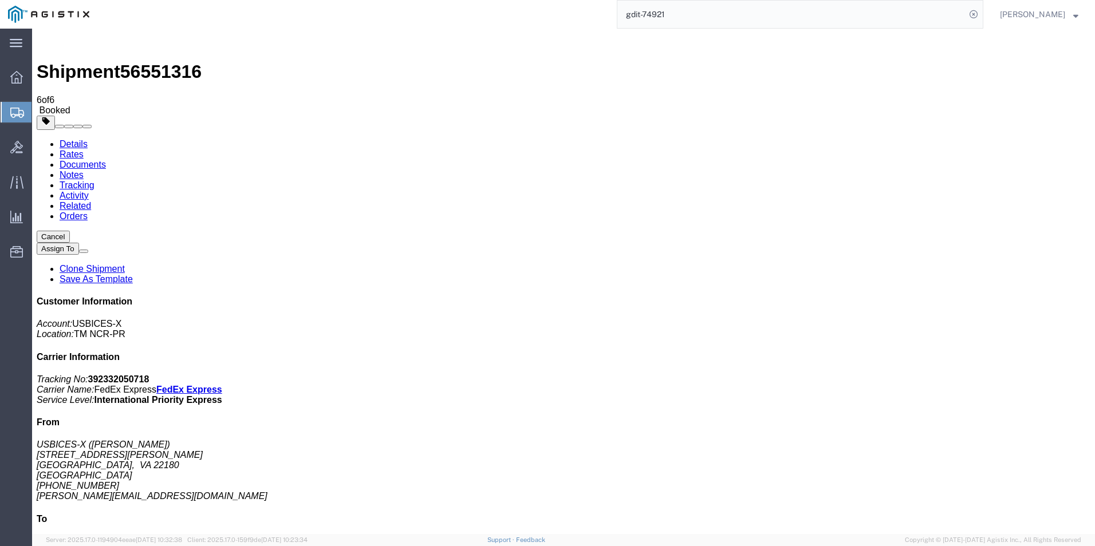
checkbox input "true"
